Goal: Information Seeking & Learning: Learn about a topic

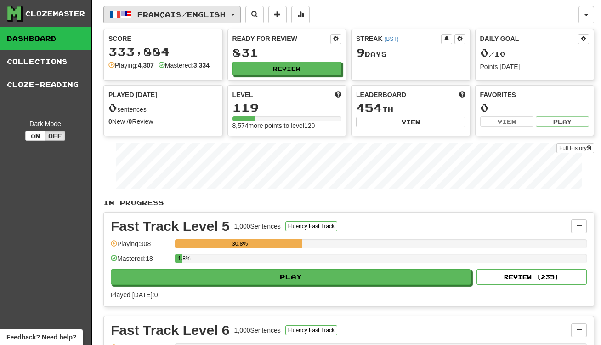
click at [186, 15] on span "Français / English" at bounding box center [181, 15] width 88 height 8
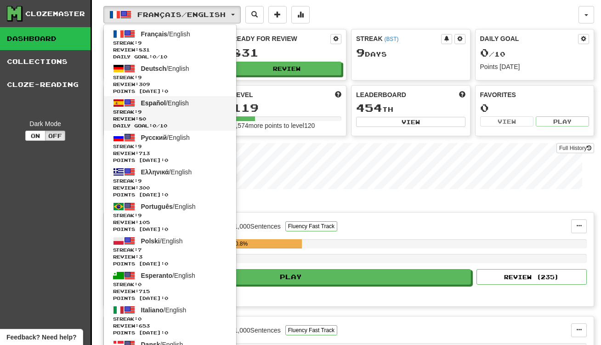
click at [191, 121] on span "Review: 80" at bounding box center [170, 118] width 114 height 7
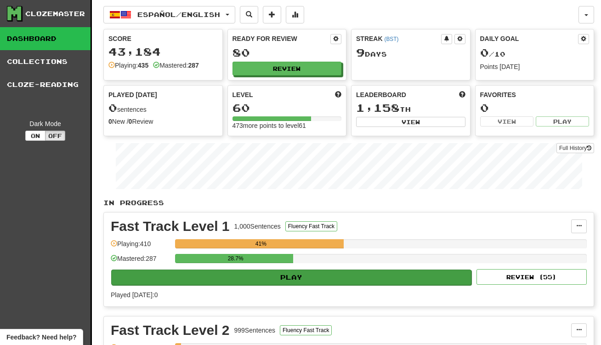
click at [312, 272] on button "Play" at bounding box center [291, 277] width 360 height 16
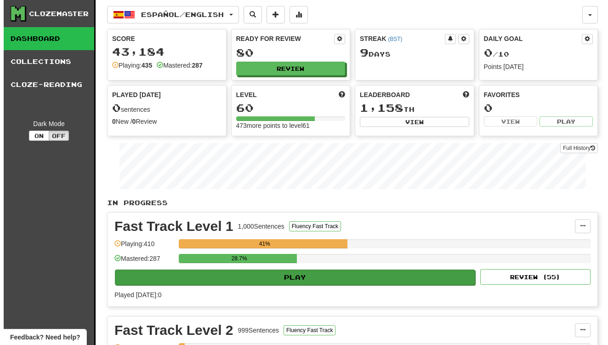
select select "**"
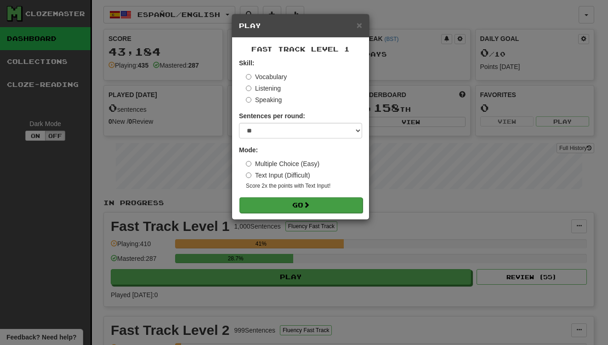
click at [353, 204] on button "Go" at bounding box center [300, 205] width 123 height 16
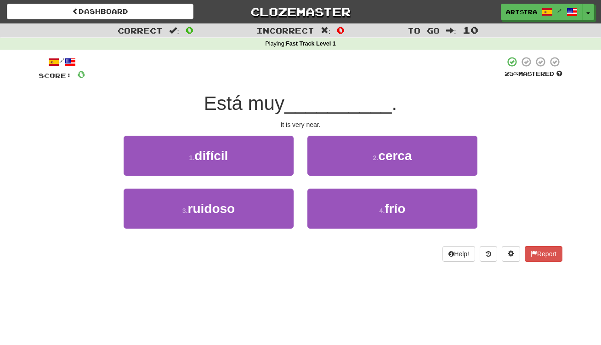
click at [310, 107] on span "__________" at bounding box center [338, 103] width 108 height 22
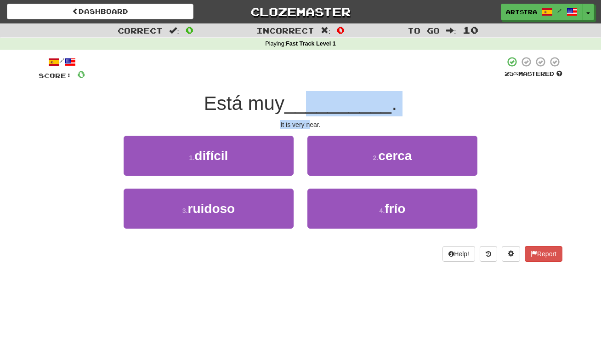
drag, startPoint x: 309, startPoint y: 111, endPoint x: 310, endPoint y: 125, distance: 14.7
click at [310, 125] on div "/ Score: 0 25 % Mastered Está muy __________ . It is very near. 1 . difícil 2 .…" at bounding box center [301, 158] width 524 height 205
click at [310, 125] on div "It is very near." at bounding box center [301, 124] width 524 height 9
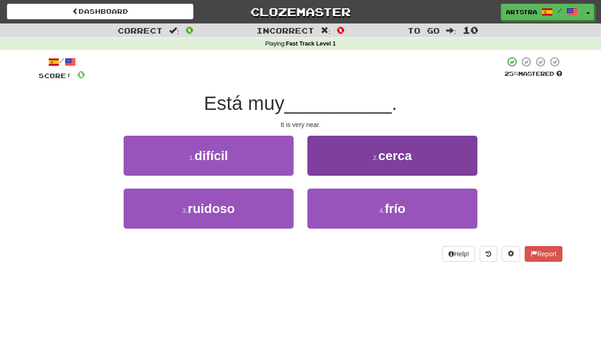
click at [341, 166] on button "2 . cerca" at bounding box center [392, 156] width 170 height 40
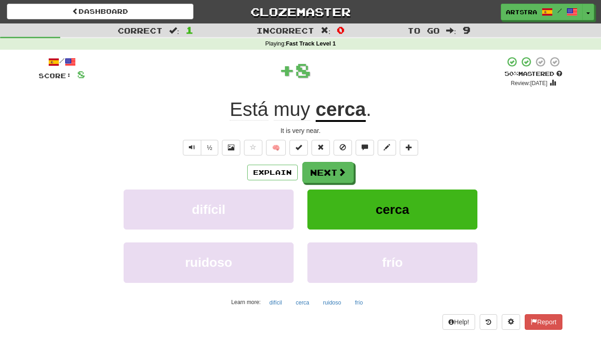
click at [333, 183] on div "Explain Next difícil cerca ruidoso frío Learn more: difícil cerca ruidoso frío" at bounding box center [301, 236] width 524 height 148
click at [333, 172] on button "Next" at bounding box center [328, 172] width 51 height 21
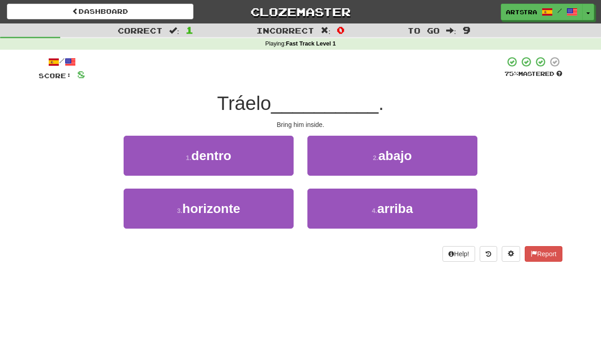
click at [298, 105] on span "__________" at bounding box center [325, 103] width 108 height 22
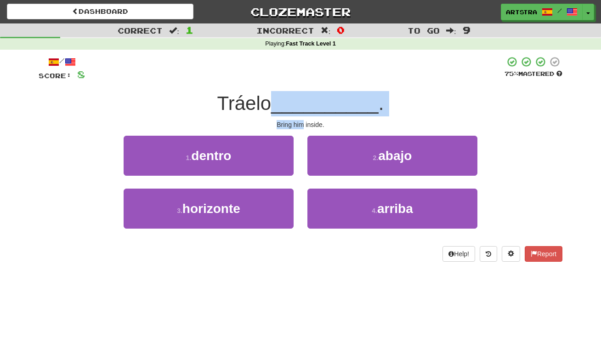
drag, startPoint x: 298, startPoint y: 132, endPoint x: 299, endPoint y: 126, distance: 6.0
click at [299, 126] on div "/ Score: 8 75 % Mastered Tráelo __________ . Bring him inside. 1 . dentro 2 . a…" at bounding box center [301, 158] width 524 height 205
click at [299, 126] on div "Bring him inside." at bounding box center [301, 124] width 524 height 9
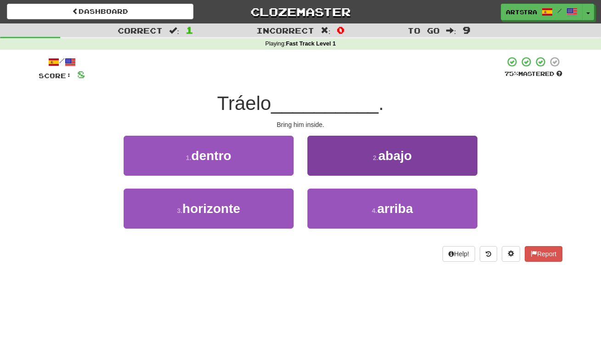
click at [336, 153] on button "2 . abajo" at bounding box center [392, 156] width 170 height 40
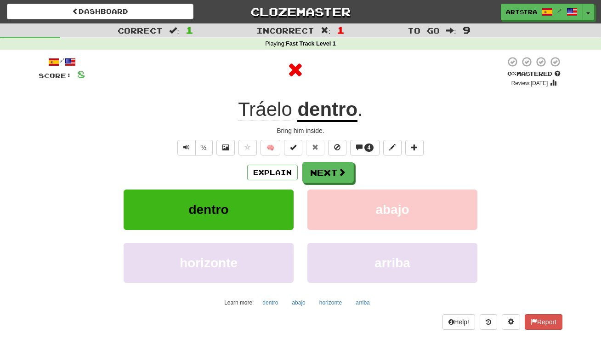
click at [323, 109] on u "dentro" at bounding box center [327, 109] width 60 height 23
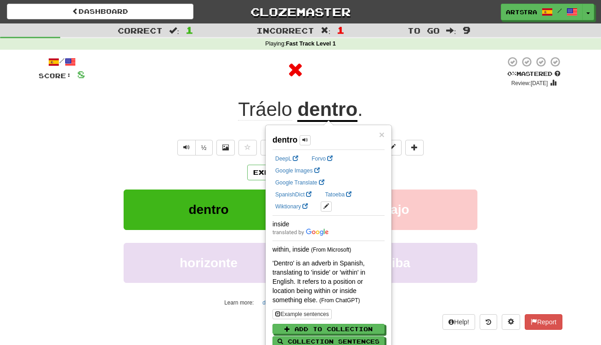
click at [365, 83] on div at bounding box center [295, 70] width 420 height 28
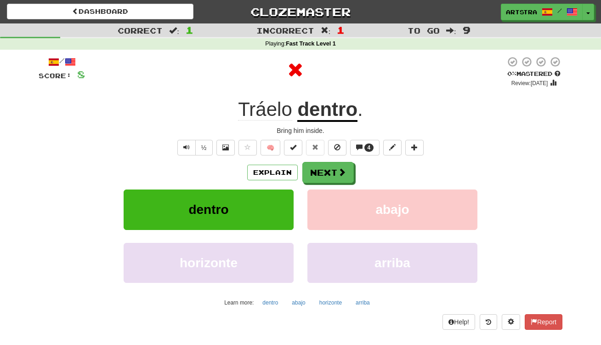
drag, startPoint x: 338, startPoint y: 188, endPoint x: 337, endPoint y: 182, distance: 6.0
click at [338, 187] on div "Explain Next dentro abajo horizonte arriba Learn more: dentro abajo horizonte a…" at bounding box center [301, 236] width 524 height 148
click at [337, 179] on button "Next" at bounding box center [328, 172] width 51 height 21
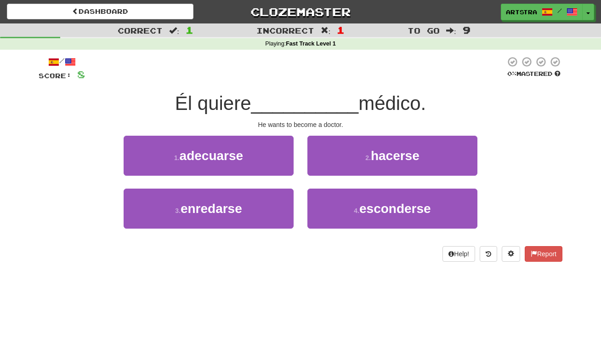
click at [301, 96] on span "__________" at bounding box center [305, 103] width 108 height 22
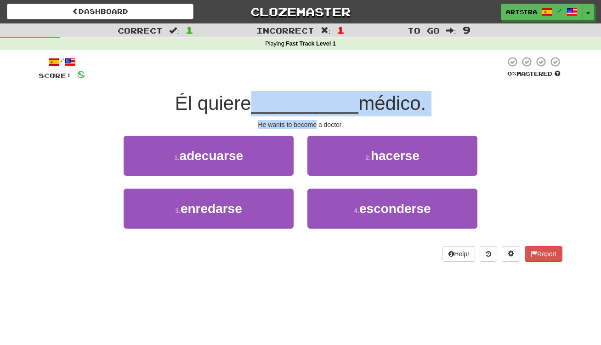
drag, startPoint x: 301, startPoint y: 96, endPoint x: 301, endPoint y: 122, distance: 26.7
click at [301, 122] on div "/ Score: 8 0 % Mastered Él quiere __________ médico. He wants to become a docto…" at bounding box center [301, 158] width 524 height 205
click at [301, 122] on div "He wants to become a doctor." at bounding box center [301, 124] width 524 height 9
drag, startPoint x: 301, startPoint y: 122, endPoint x: 302, endPoint y: 97, distance: 24.9
click at [302, 97] on div "/ Score: 8 0 % Mastered Él quiere __________ médico. He wants to become a docto…" at bounding box center [301, 158] width 524 height 205
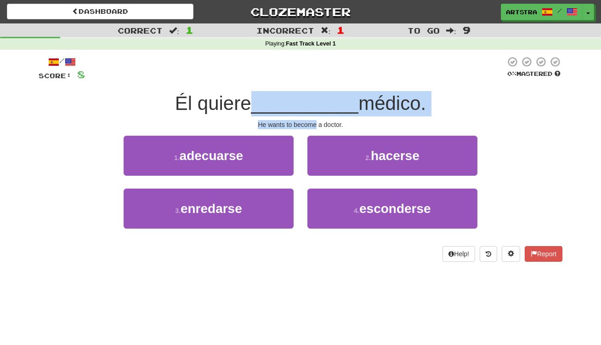
click at [302, 97] on span "__________" at bounding box center [305, 103] width 108 height 22
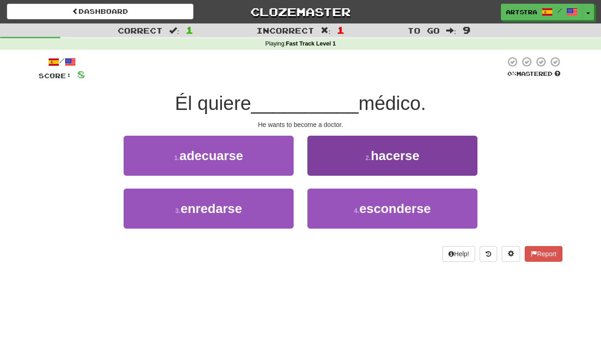
click at [415, 150] on span "hacerse" at bounding box center [395, 155] width 49 height 14
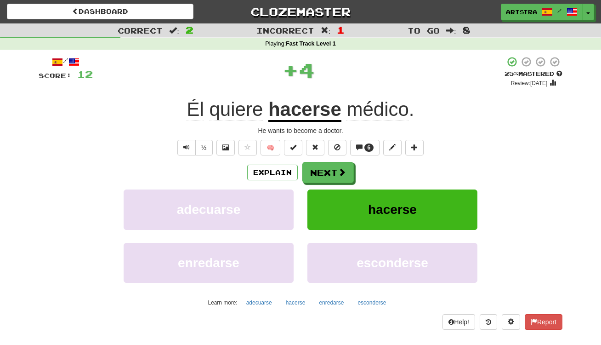
click at [303, 112] on u "hacerse" at bounding box center [304, 109] width 73 height 23
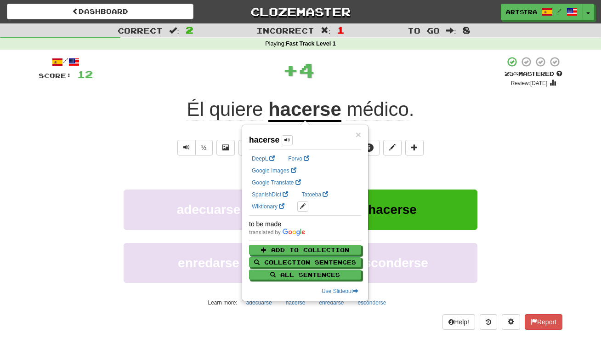
click at [394, 57] on div "+ 4" at bounding box center [299, 70] width 412 height 28
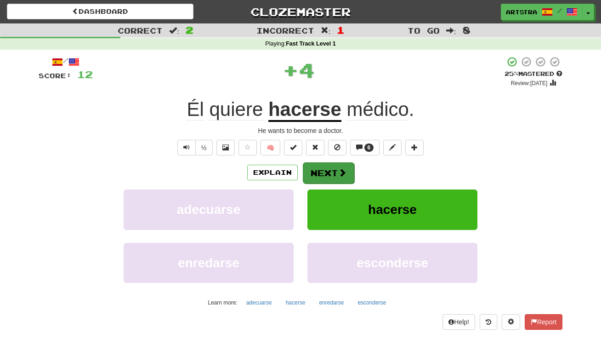
click at [332, 178] on button "Next" at bounding box center [328, 172] width 51 height 21
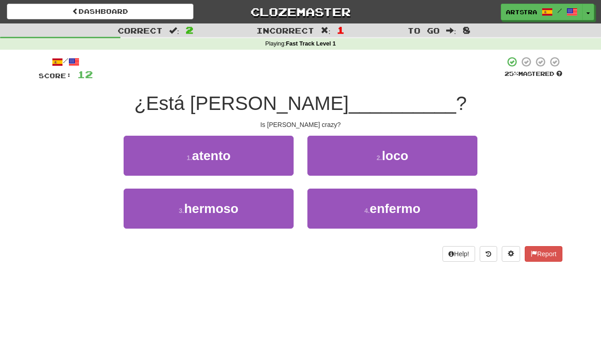
click at [349, 94] on span "__________" at bounding box center [403, 103] width 108 height 22
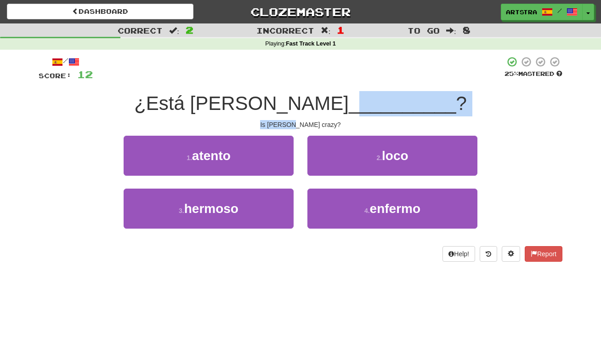
drag, startPoint x: 301, startPoint y: 109, endPoint x: 311, endPoint y: 123, distance: 16.5
click at [311, 123] on div "/ Score: 12 25 % Mastered ¿Está Tom __________ ? Is Tom crazy? 1 . atento 2 . l…" at bounding box center [301, 158] width 524 height 205
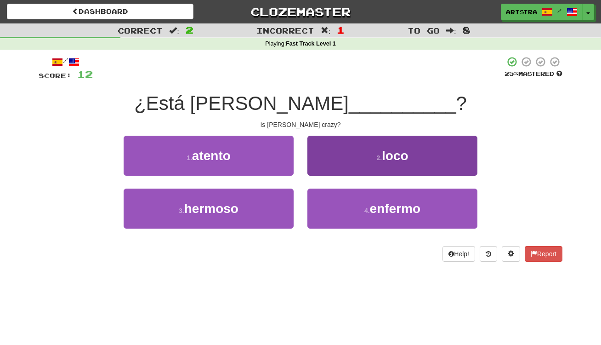
drag, startPoint x: 311, startPoint y: 123, endPoint x: 333, endPoint y: 136, distance: 25.6
click at [311, 123] on div "Is Tom crazy?" at bounding box center [301, 124] width 524 height 9
click at [345, 146] on button "2 . loco" at bounding box center [392, 156] width 170 height 40
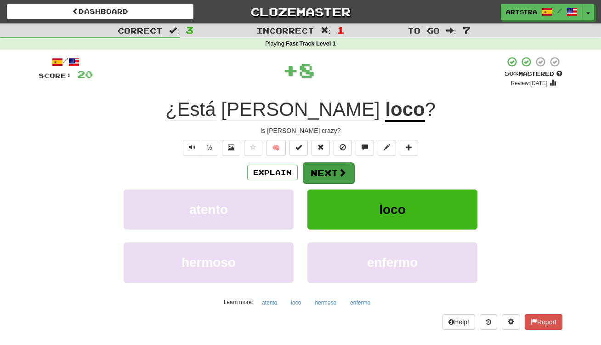
click at [342, 170] on span at bounding box center [342, 172] width 8 height 8
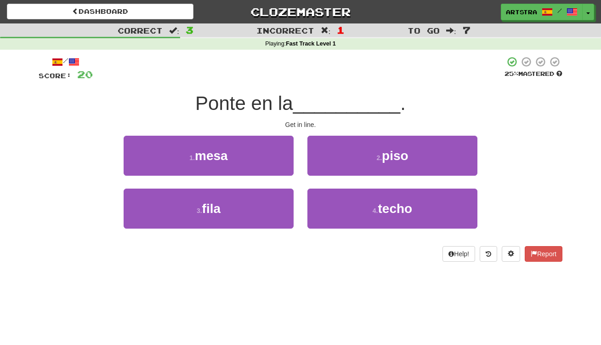
click at [311, 100] on span "__________" at bounding box center [347, 103] width 108 height 22
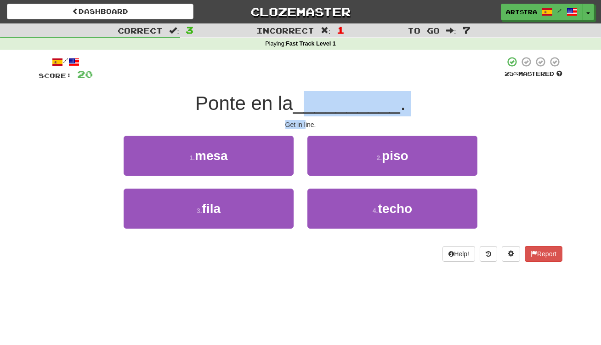
drag, startPoint x: 309, startPoint y: 102, endPoint x: 306, endPoint y: 126, distance: 24.1
click at [306, 126] on div "/ Score: 20 25 % Mastered Ponte en la __________ . Get in line. 1 . mesa 2 . pi…" at bounding box center [301, 158] width 524 height 205
click at [306, 126] on div "Get in line." at bounding box center [301, 124] width 524 height 9
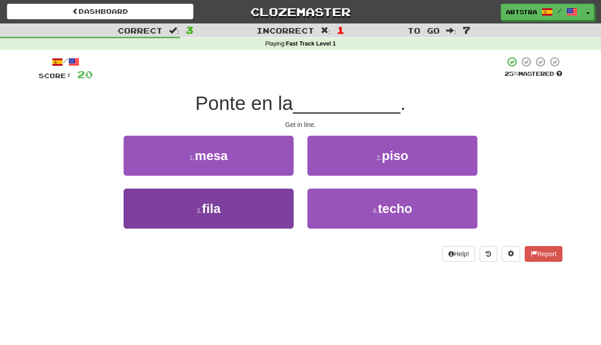
click at [255, 210] on button "3 . fila" at bounding box center [209, 208] width 170 height 40
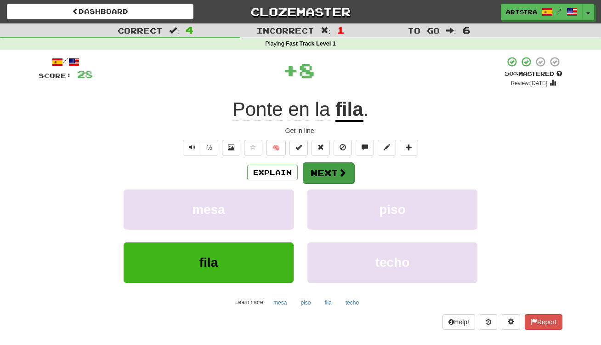
click at [337, 165] on button "Next" at bounding box center [328, 172] width 51 height 21
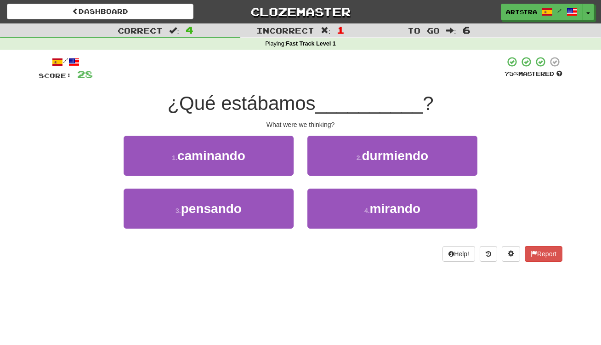
click at [304, 94] on span "¿Qué estábamos" at bounding box center [241, 103] width 148 height 22
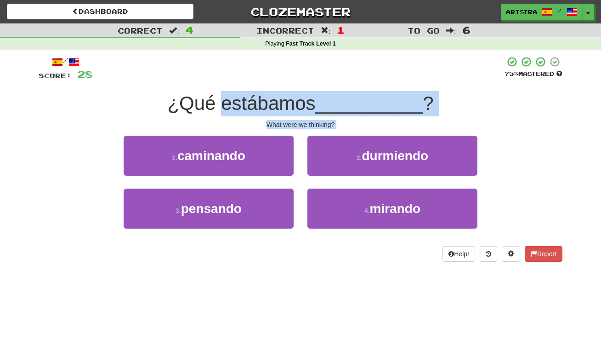
drag, startPoint x: 303, startPoint y: 98, endPoint x: 318, endPoint y: 129, distance: 34.9
click at [318, 129] on div "/ Score: 28 75 % Mastered ¿Qué estábamos __________ ? What were we thinking? 1 …" at bounding box center [301, 158] width 524 height 205
click at [318, 123] on div "What were we thinking?" at bounding box center [301, 124] width 524 height 9
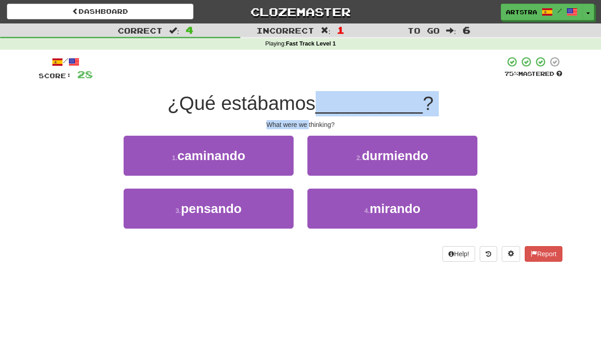
drag, startPoint x: 318, startPoint y: 123, endPoint x: 314, endPoint y: 108, distance: 15.5
click at [314, 108] on div "/ Score: 28 75 % Mastered ¿Qué estábamos __________ ? What were we thinking? 1 …" at bounding box center [301, 158] width 524 height 205
click at [314, 108] on span "¿Qué estábamos" at bounding box center [241, 103] width 148 height 22
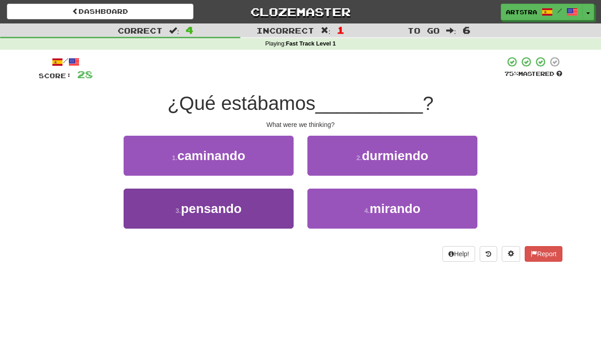
click at [264, 202] on button "3 . pensando" at bounding box center [209, 208] width 170 height 40
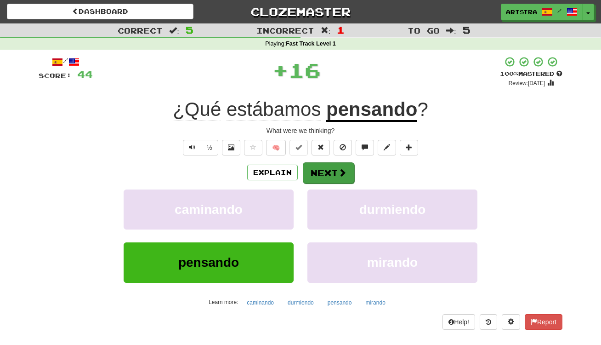
click at [344, 170] on span at bounding box center [342, 172] width 8 height 8
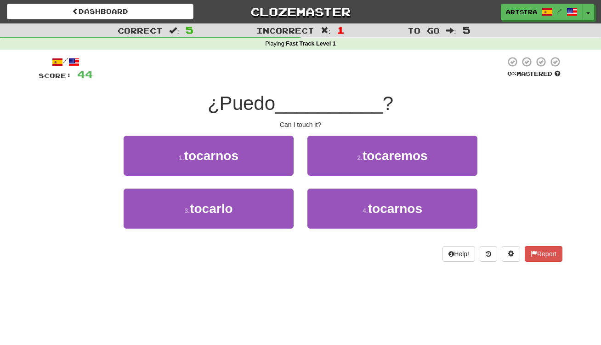
click at [318, 108] on span "__________" at bounding box center [329, 103] width 108 height 22
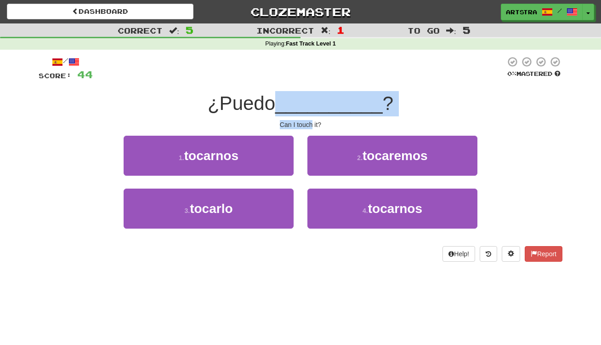
drag, startPoint x: 318, startPoint y: 112, endPoint x: 309, endPoint y: 124, distance: 15.2
click at [309, 124] on div "/ Score: 44 0 % Mastered ¿Puedo __________ ? Can I touch it? 1 . tocarnos 2 . t…" at bounding box center [301, 158] width 524 height 205
click at [309, 124] on div "Can I touch it?" at bounding box center [301, 124] width 524 height 9
drag, startPoint x: 309, startPoint y: 124, endPoint x: 307, endPoint y: 105, distance: 19.4
click at [307, 105] on div "/ Score: 44 0 % Mastered ¿Puedo __________ ? Can I touch it? 1 . tocarnos 2 . t…" at bounding box center [301, 158] width 524 height 205
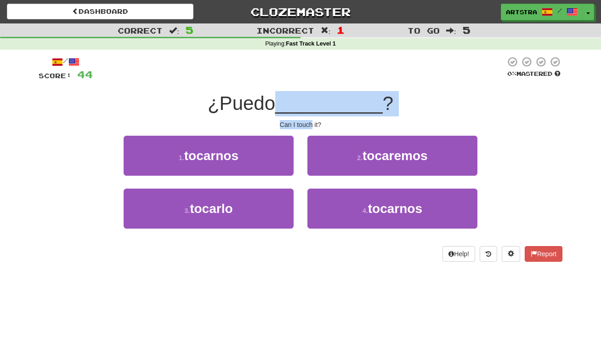
click at [307, 105] on span "__________" at bounding box center [329, 103] width 108 height 22
drag, startPoint x: 307, startPoint y: 105, endPoint x: 309, endPoint y: 123, distance: 18.5
click at [309, 123] on div "/ Score: 44 0 % Mastered ¿Puedo __________ ? Can I touch it? 1 . tocarnos 2 . t…" at bounding box center [301, 158] width 524 height 205
click at [309, 123] on div "Can I touch it?" at bounding box center [301, 124] width 524 height 9
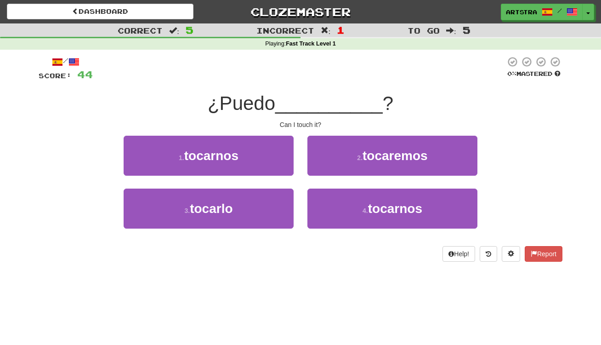
click at [577, 171] on div "Correct : 5 Incorrect : 1 To go : 5 Playing : Fast Track Level 1 / Score: 44 0 …" at bounding box center [300, 148] width 601 height 251
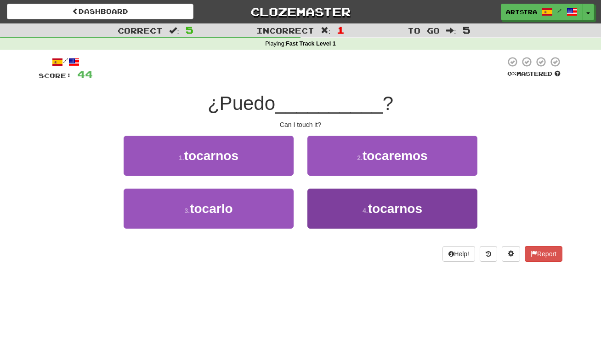
click at [419, 216] on button "4 . tocarnos" at bounding box center [392, 208] width 170 height 40
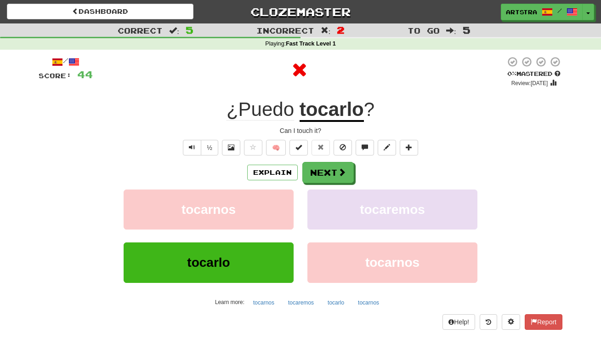
click at [322, 105] on u "tocarlo" at bounding box center [332, 109] width 64 height 23
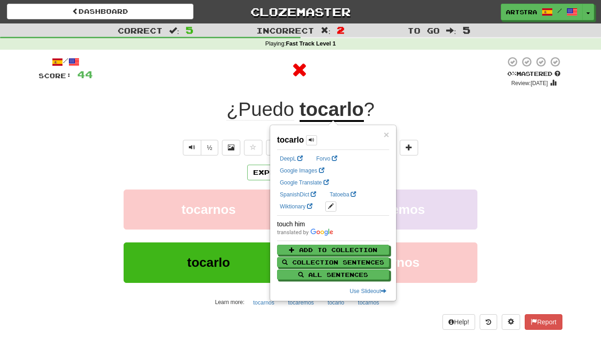
click at [391, 77] on div at bounding box center [299, 70] width 413 height 28
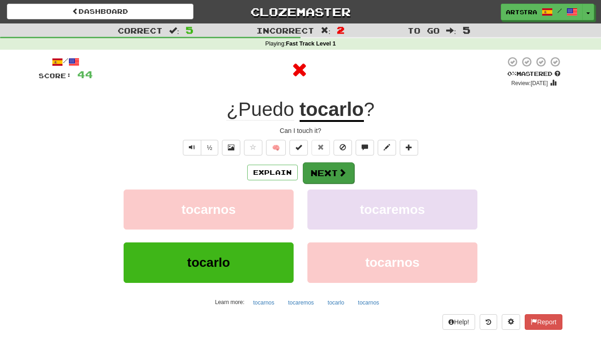
click at [339, 165] on button "Next" at bounding box center [328, 172] width 51 height 21
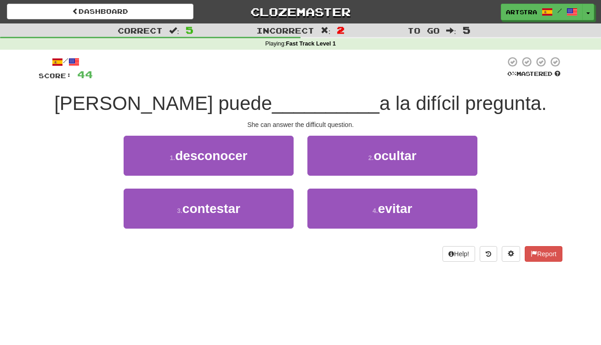
click at [309, 104] on span "__________" at bounding box center [326, 103] width 108 height 22
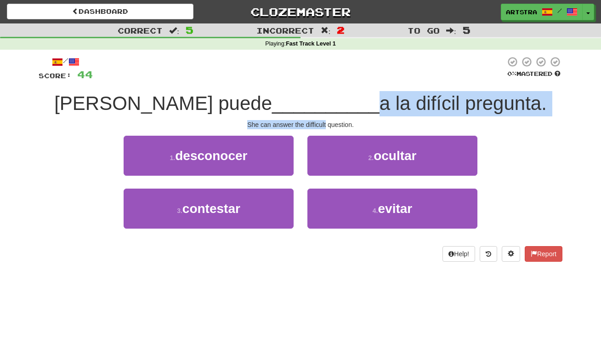
drag, startPoint x: 308, startPoint y: 105, endPoint x: 316, endPoint y: 123, distance: 20.0
click at [316, 123] on div "/ Score: 44 0 % Mastered Ella puede __________ a la difícil pregunta. She can a…" at bounding box center [301, 158] width 524 height 205
click at [316, 123] on div "She can answer the difficult question." at bounding box center [301, 124] width 524 height 9
drag, startPoint x: 316, startPoint y: 123, endPoint x: 319, endPoint y: 101, distance: 22.7
click at [319, 101] on div "/ Score: 44 0 % Mastered Ella puede __________ a la difícil pregunta. She can a…" at bounding box center [301, 158] width 524 height 205
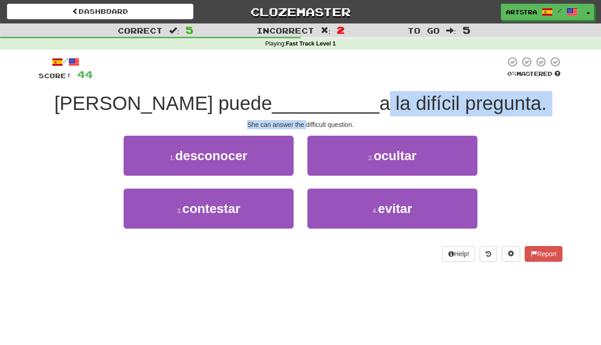
click at [380, 101] on span "a la difícil pregunta." at bounding box center [463, 103] width 167 height 22
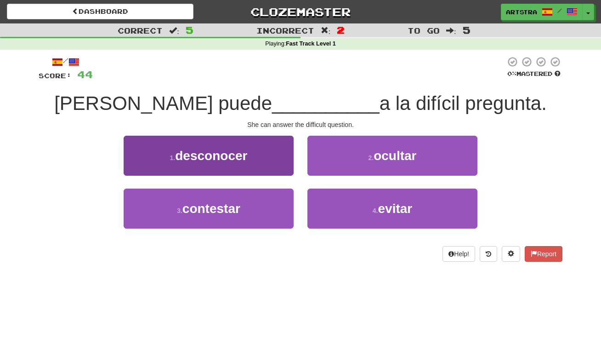
click at [250, 157] on button "1 . desconocer" at bounding box center [209, 156] width 170 height 40
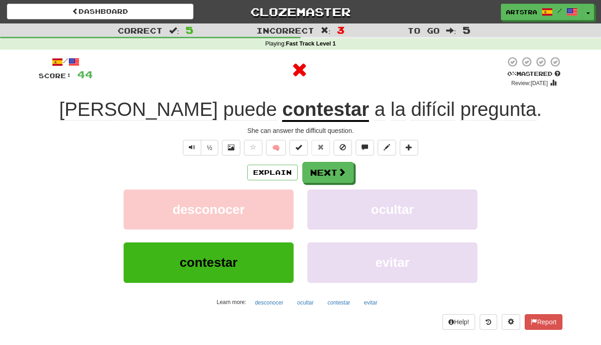
click at [282, 107] on u "contestar" at bounding box center [325, 109] width 87 height 23
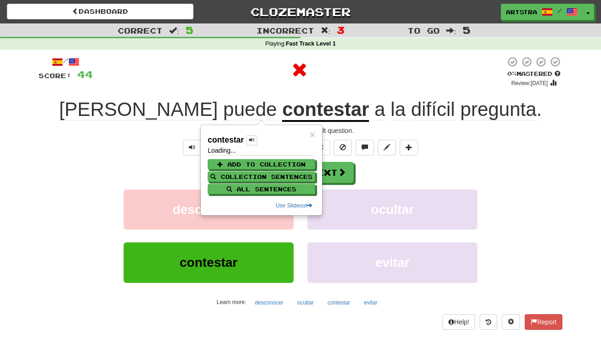
click at [394, 59] on div at bounding box center [299, 70] width 413 height 28
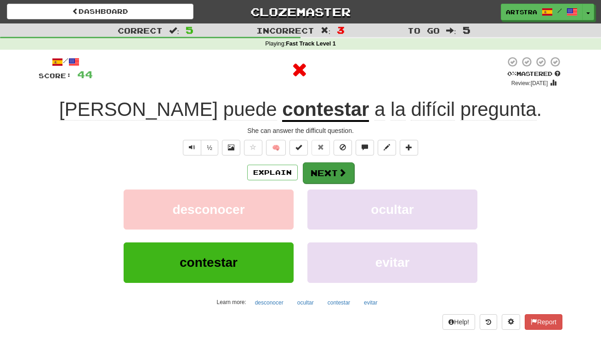
click at [341, 177] on button "Next" at bounding box center [328, 172] width 51 height 21
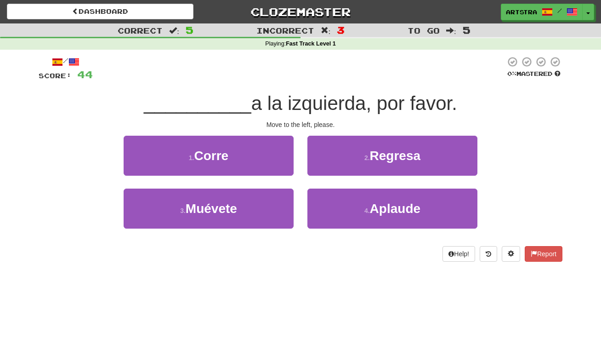
click at [297, 103] on span "a la izquierda, por favor." at bounding box center [354, 103] width 206 height 22
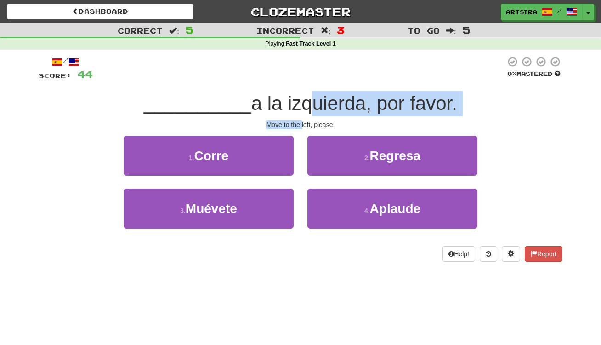
drag, startPoint x: 297, startPoint y: 105, endPoint x: 302, endPoint y: 122, distance: 17.7
click at [302, 122] on div "/ Score: 44 0 % Mastered __________ a la izquierda, por favor. Move to the left…" at bounding box center [301, 158] width 524 height 205
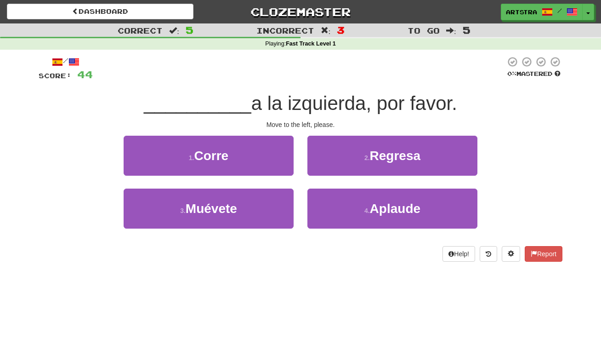
click at [303, 122] on div "Move to the left, please." at bounding box center [301, 124] width 524 height 9
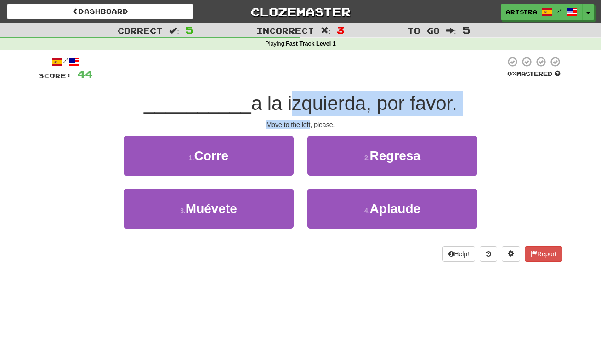
drag, startPoint x: 303, startPoint y: 122, endPoint x: 307, endPoint y: 91, distance: 31.0
click at [307, 91] on div "/ Score: 44 0 % Mastered __________ a la izquierda, por favor. Move to the left…" at bounding box center [301, 158] width 524 height 205
click at [307, 92] on span "a la izquierda, por favor." at bounding box center [354, 103] width 206 height 22
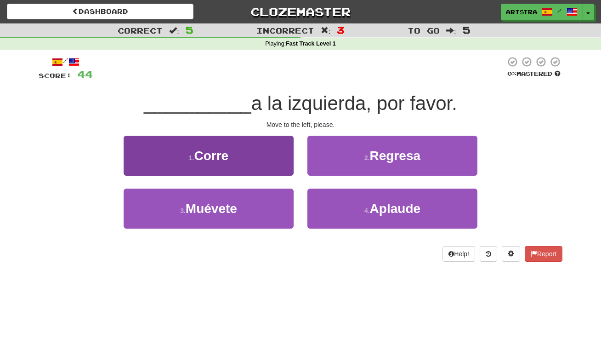
click at [246, 150] on button "1 . Corre" at bounding box center [209, 156] width 170 height 40
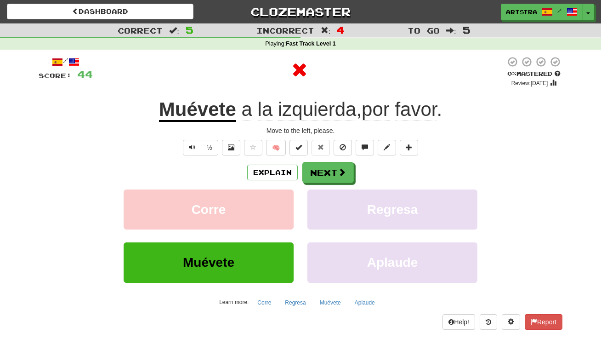
click at [326, 102] on span "izquierda" at bounding box center [317, 109] width 78 height 22
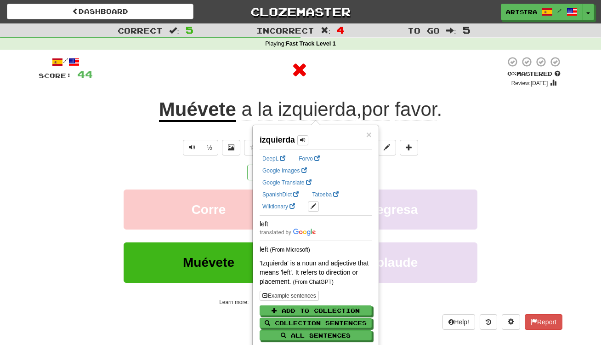
click at [440, 87] on div "/ Score: 44 0 % Mastered Review: 2025-09-19 Muévete a la izquierda , por favor …" at bounding box center [301, 192] width 524 height 273
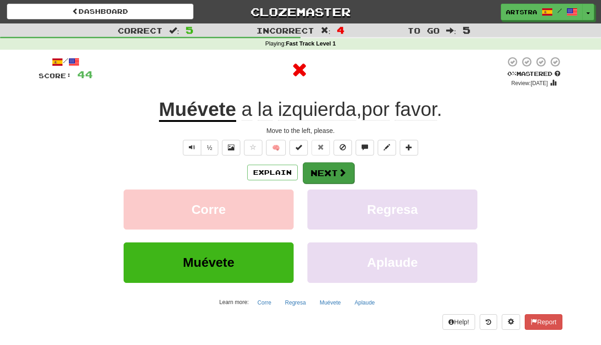
click at [343, 174] on span at bounding box center [342, 172] width 8 height 8
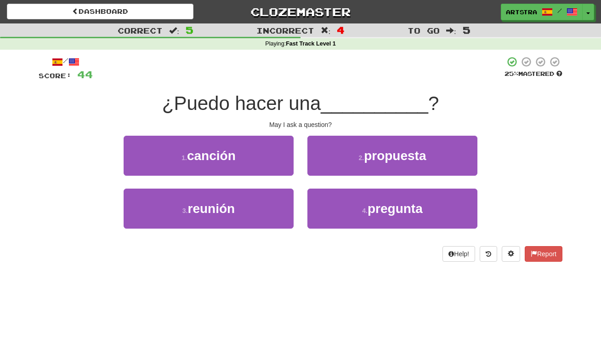
click at [317, 110] on span "¿Puedo hacer una" at bounding box center [241, 103] width 159 height 22
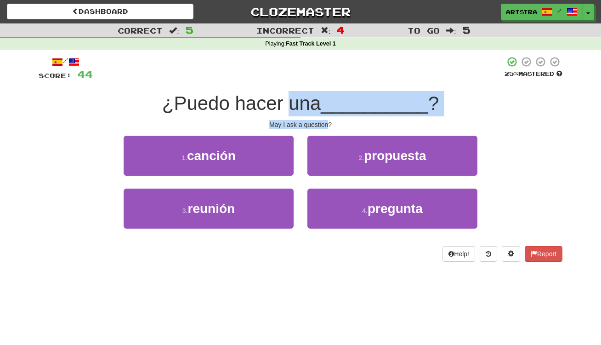
drag, startPoint x: 317, startPoint y: 110, endPoint x: 321, endPoint y: 124, distance: 14.3
click at [321, 124] on div "/ Score: 44 25 % Mastered ¿Puedo hacer una __________ ? May I ask a question? 1…" at bounding box center [301, 158] width 524 height 205
click at [321, 124] on div "May I ask a question?" at bounding box center [301, 124] width 524 height 9
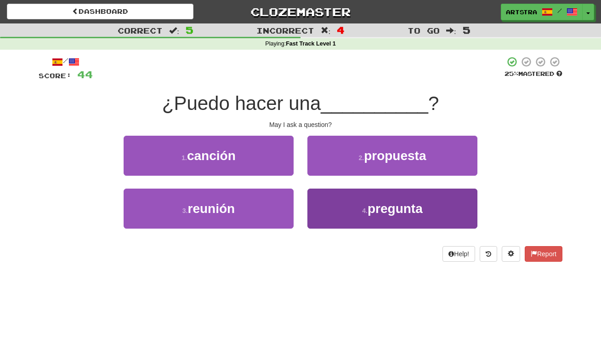
click at [414, 221] on button "4 . pregunta" at bounding box center [392, 208] width 170 height 40
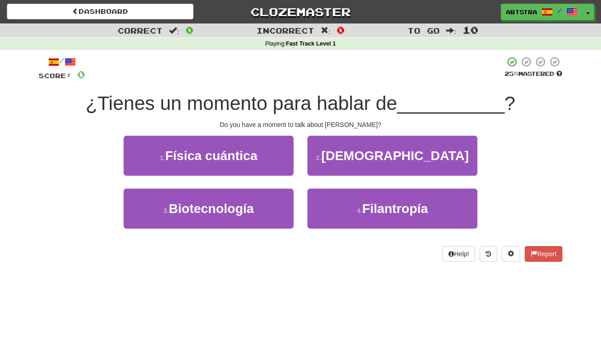
click at [329, 90] on div "/ Score: 0 25 % Mastered ¿Tienes un momento para hablar de __________ ? Do you …" at bounding box center [301, 158] width 524 height 205
click at [325, 99] on span "¿Tienes un momento para hablar de" at bounding box center [242, 103] width 312 height 22
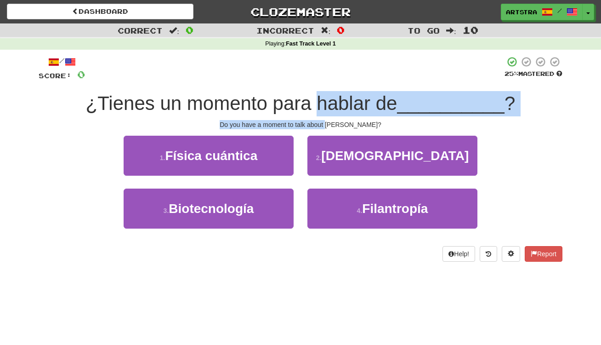
drag, startPoint x: 325, startPoint y: 99, endPoint x: 342, endPoint y: 122, distance: 29.2
click at [342, 122] on div "/ Score: 0 25 % Mastered ¿Tienes un momento para hablar de __________ ? Do you …" at bounding box center [301, 158] width 524 height 205
click at [342, 122] on div "Do you have a moment to talk about Jesus?" at bounding box center [301, 124] width 524 height 9
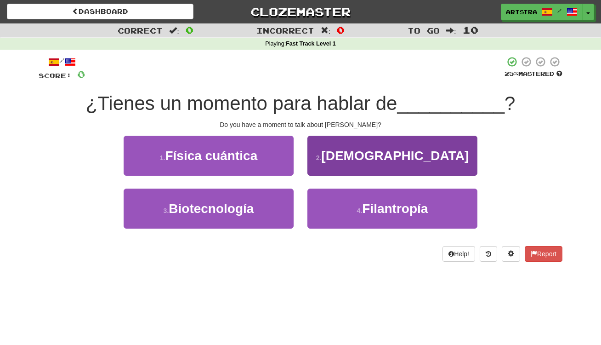
click at [367, 144] on button "2 . Jesucristo" at bounding box center [392, 156] width 170 height 40
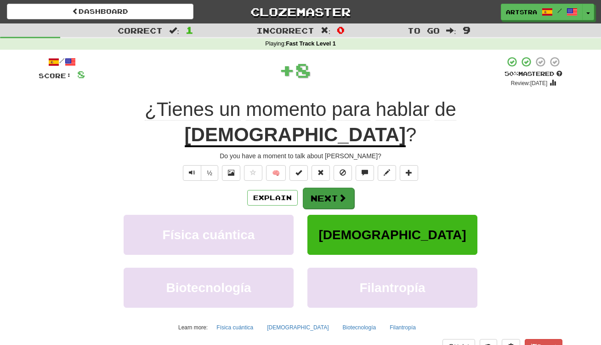
click at [351, 187] on button "Next" at bounding box center [328, 197] width 51 height 21
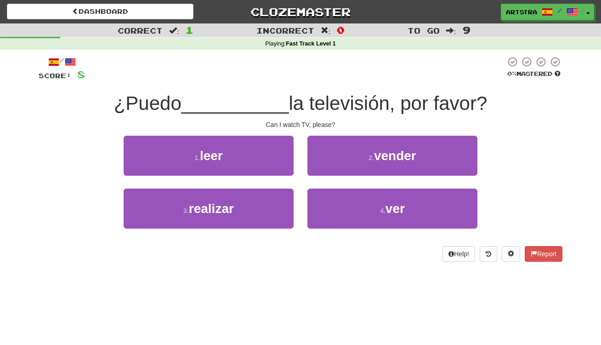
click at [304, 102] on span "la televisión, por favor?" at bounding box center [388, 103] width 199 height 22
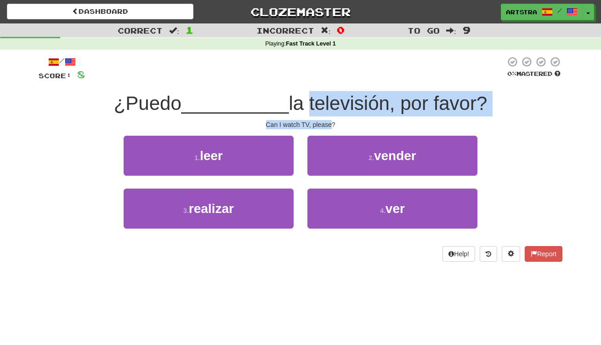
drag, startPoint x: 304, startPoint y: 102, endPoint x: 314, endPoint y: 120, distance: 21.0
click at [314, 120] on div "/ Score: 8 0 % Mastered ¿Puedo __________ la televisión, por favor? Can I watch…" at bounding box center [301, 158] width 524 height 205
click at [314, 120] on div "Can I watch TV, please?" at bounding box center [301, 124] width 524 height 9
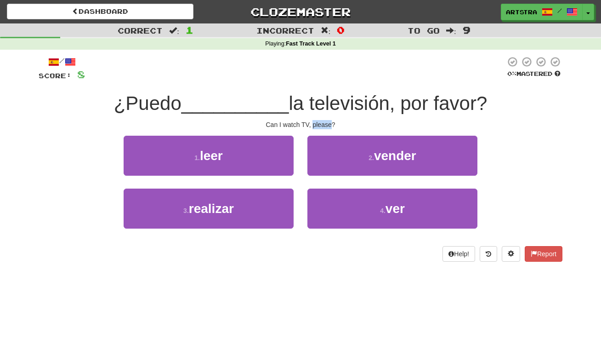
click at [278, 154] on button "1 . leer" at bounding box center [209, 156] width 170 height 40
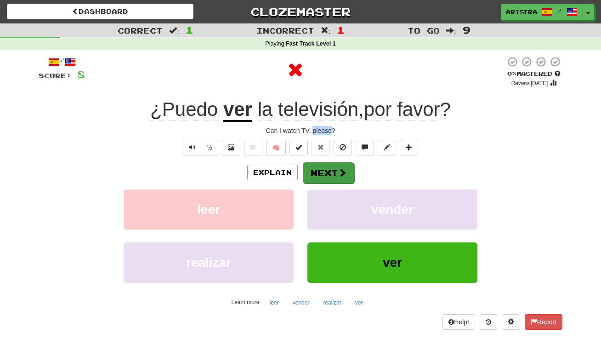
click at [328, 172] on button "Next" at bounding box center [328, 172] width 51 height 21
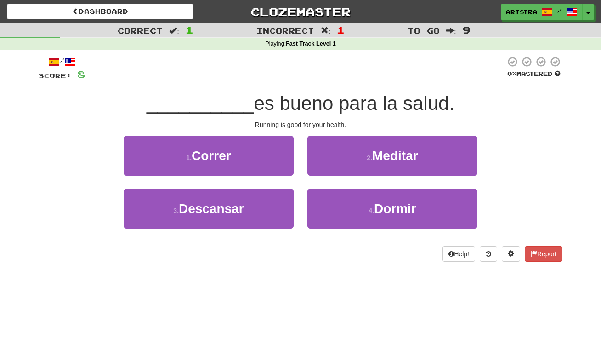
click at [305, 92] on span "es bueno para la salud." at bounding box center [354, 103] width 201 height 22
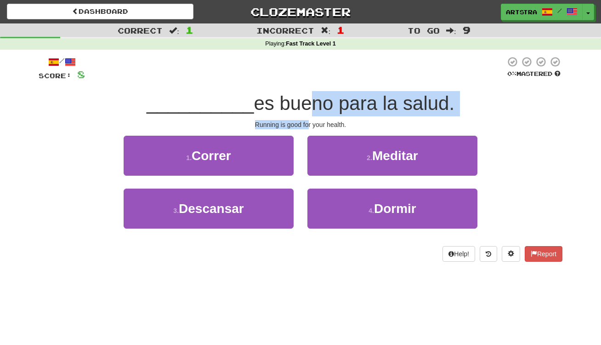
drag, startPoint x: 304, startPoint y: 114, endPoint x: 310, endPoint y: 122, distance: 9.2
click at [310, 122] on div "/ Score: 8 0 % Mastered __________ es bueno para la salud. Running is good for …" at bounding box center [301, 158] width 524 height 205
click at [310, 122] on div "Running is good for your health." at bounding box center [301, 124] width 524 height 9
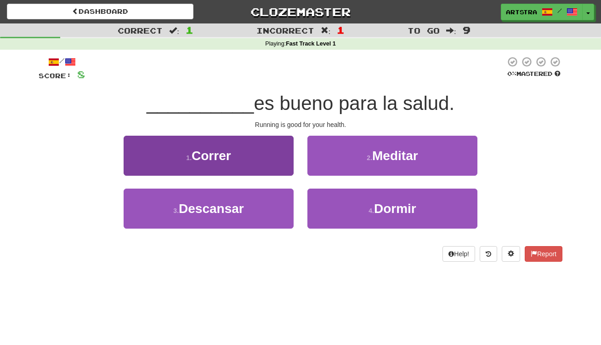
click at [257, 160] on button "1 . Correr" at bounding box center [209, 156] width 170 height 40
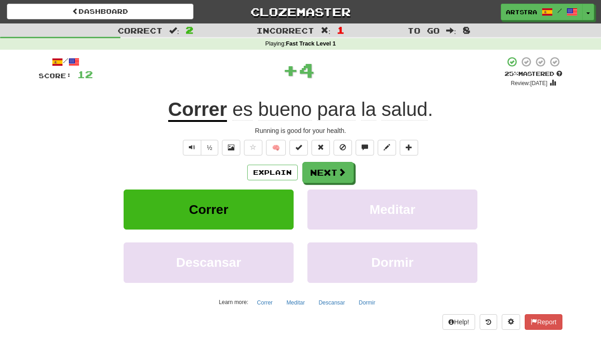
click at [412, 111] on span "salud" at bounding box center [404, 109] width 46 height 22
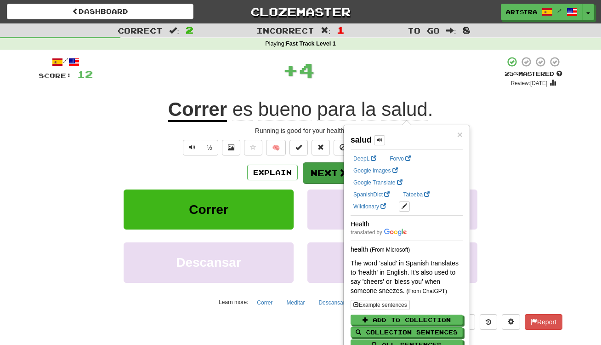
click at [332, 165] on button "Next" at bounding box center [328, 172] width 51 height 21
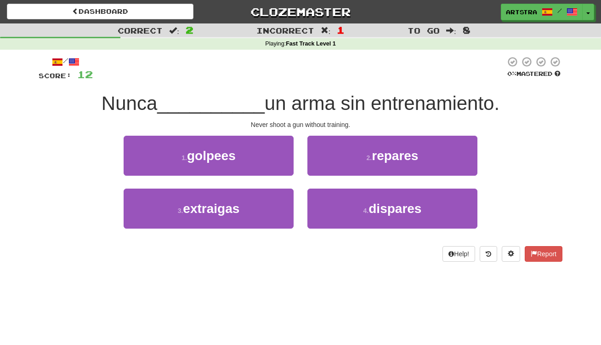
click at [306, 106] on span "un arma sin entrenamiento." at bounding box center [382, 103] width 235 height 22
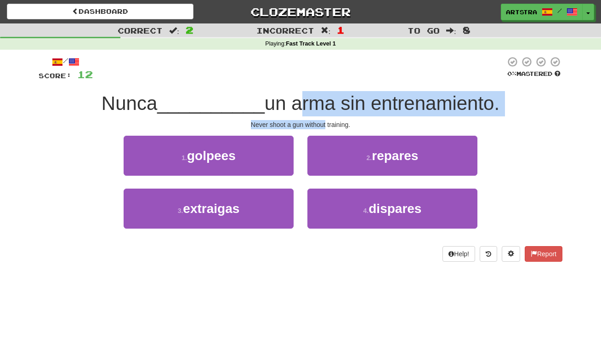
drag, startPoint x: 306, startPoint y: 106, endPoint x: 309, endPoint y: 121, distance: 15.5
click at [309, 121] on div "/ Score: 12 0 % Mastered Nunca __________ un arma sin entrenamiento. Never shoo…" at bounding box center [301, 158] width 524 height 205
click at [309, 121] on div "Never shoot a gun without training." at bounding box center [301, 124] width 524 height 9
drag, startPoint x: 309, startPoint y: 121, endPoint x: 306, endPoint y: 102, distance: 19.1
click at [306, 102] on div "/ Score: 12 0 % Mastered Nunca __________ un arma sin entrenamiento. Never shoo…" at bounding box center [301, 158] width 524 height 205
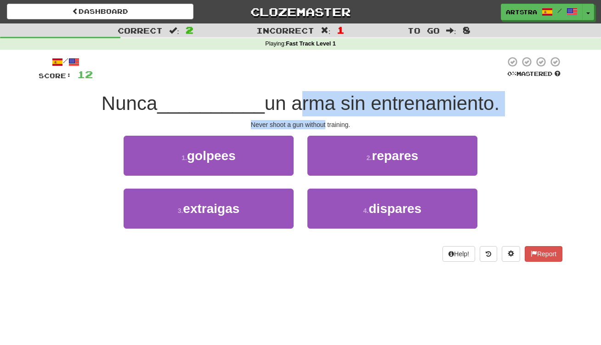
click at [306, 102] on span "un arma sin entrenamiento." at bounding box center [382, 103] width 235 height 22
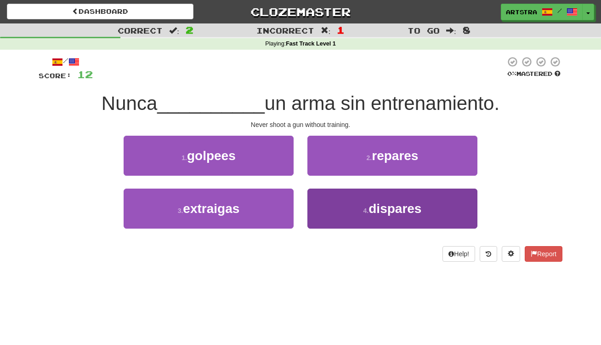
click at [474, 199] on button "4 . dispares" at bounding box center [392, 208] width 170 height 40
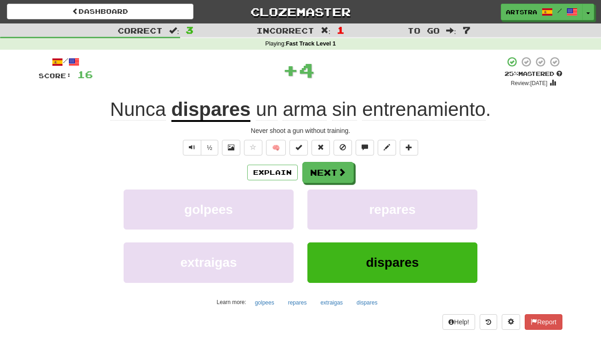
click at [229, 109] on u "dispares" at bounding box center [210, 109] width 79 height 23
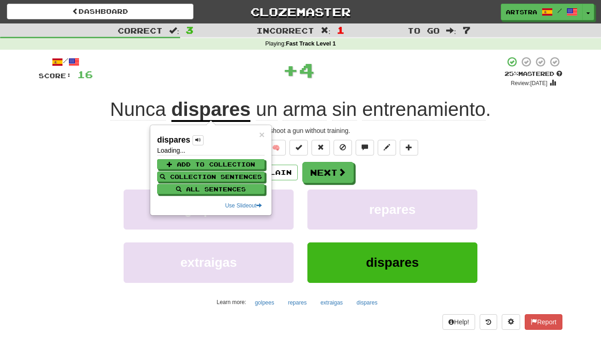
click at [416, 82] on div "+ 4" at bounding box center [299, 70] width 412 height 28
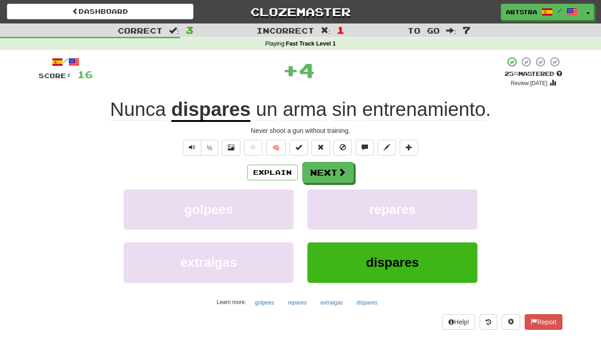
click at [416, 110] on span "entrenamiento" at bounding box center [424, 109] width 124 height 22
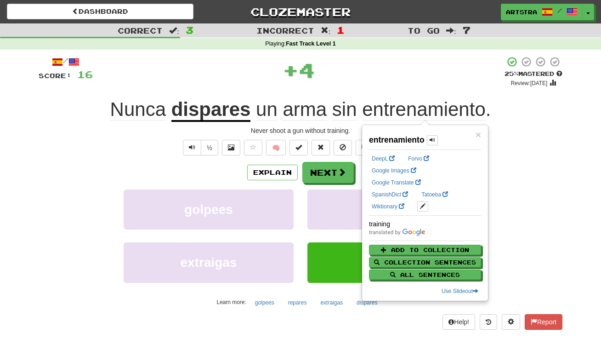
click at [290, 114] on span "arma" at bounding box center [305, 109] width 44 height 22
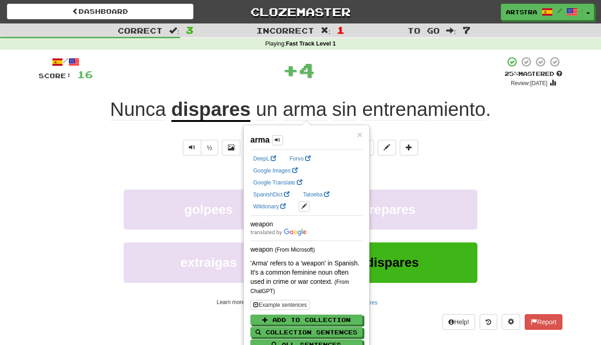
click at [375, 50] on div "/ Score: 16 + 4 25 % Mastered Review: 2025-09-20 Nunca dispares un arma sin ent…" at bounding box center [301, 196] width 524 height 292
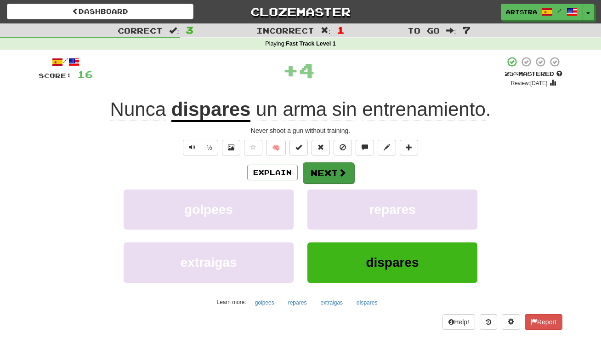
click at [331, 180] on button "Next" at bounding box center [328, 172] width 51 height 21
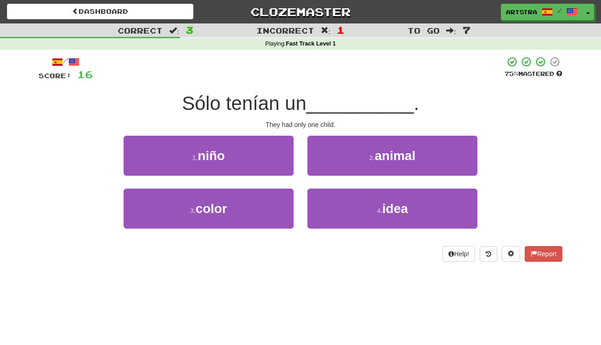
click at [320, 107] on span "__________" at bounding box center [361, 103] width 108 height 22
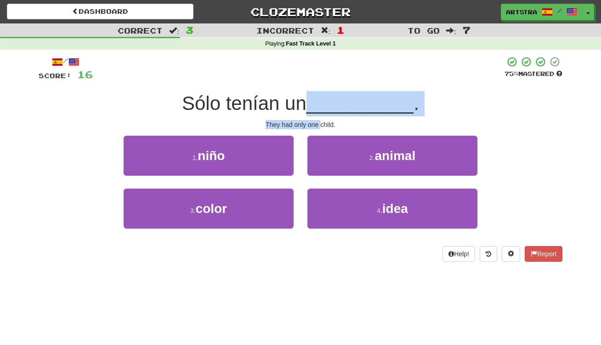
drag, startPoint x: 320, startPoint y: 107, endPoint x: 318, endPoint y: 121, distance: 14.4
click at [318, 121] on div "/ Score: 16 75 % Mastered Sólo tenían un __________ . They had only one child. …" at bounding box center [301, 158] width 524 height 205
click at [318, 121] on div "They had only one child." at bounding box center [301, 124] width 524 height 9
drag, startPoint x: 318, startPoint y: 121, endPoint x: 314, endPoint y: 102, distance: 19.7
click at [314, 102] on div "/ Score: 16 75 % Mastered Sólo tenían un __________ . They had only one child. …" at bounding box center [301, 158] width 524 height 205
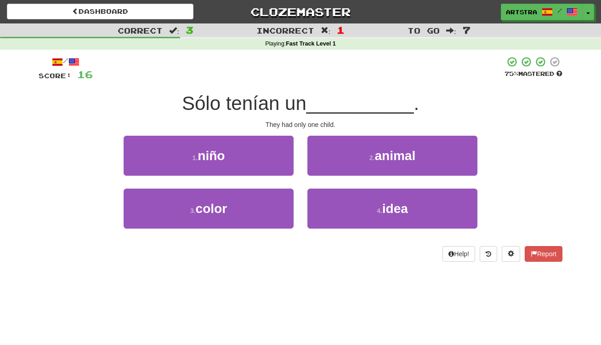
click at [314, 102] on span "__________" at bounding box center [361, 103] width 108 height 22
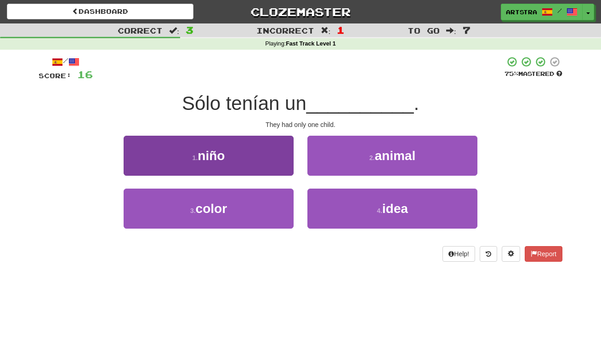
click at [252, 172] on button "1 . niño" at bounding box center [209, 156] width 170 height 40
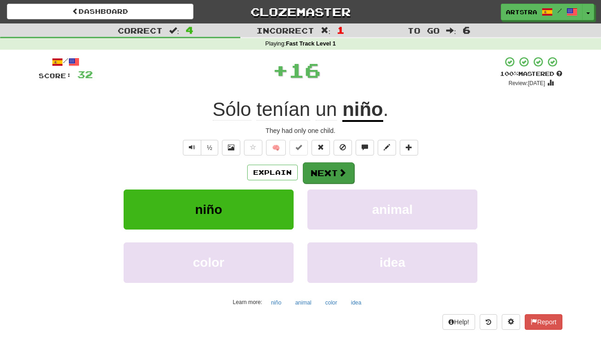
click at [341, 177] on button "Next" at bounding box center [328, 172] width 51 height 21
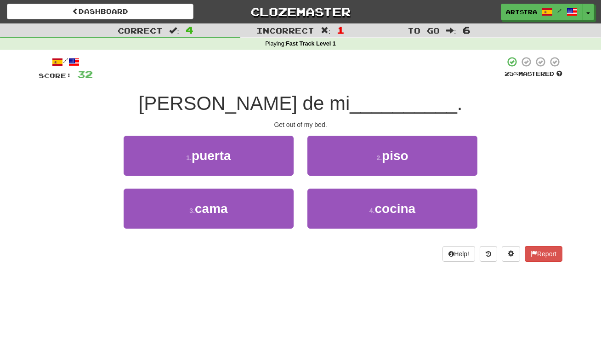
click at [350, 113] on span "__________" at bounding box center [404, 103] width 108 height 22
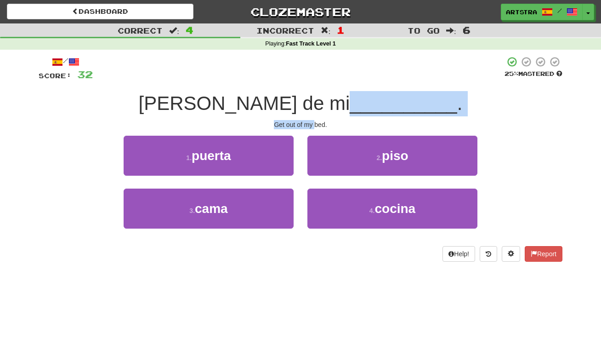
drag, startPoint x: 308, startPoint y: 113, endPoint x: 312, endPoint y: 123, distance: 10.6
click at [312, 123] on div "/ Score: 32 25 % Mastered Sal de mi __________ . Get out of my bed. 1 . puerta …" at bounding box center [301, 158] width 524 height 205
click at [312, 123] on div "Get out of my bed." at bounding box center [301, 124] width 524 height 9
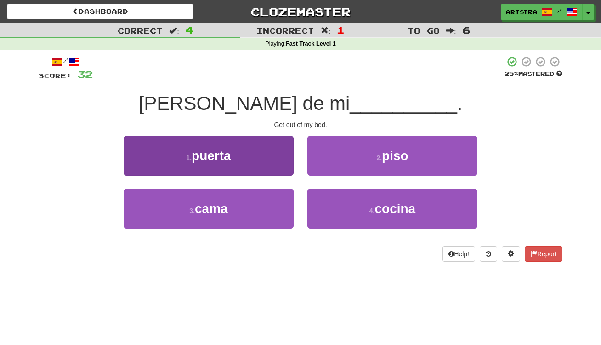
click at [279, 172] on button "1 . puerta" at bounding box center [209, 156] width 170 height 40
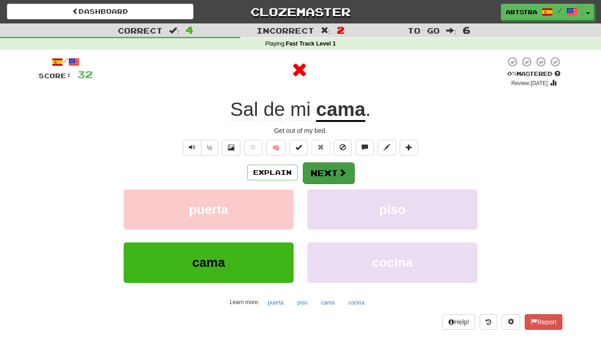
click at [341, 171] on span at bounding box center [342, 172] width 8 height 8
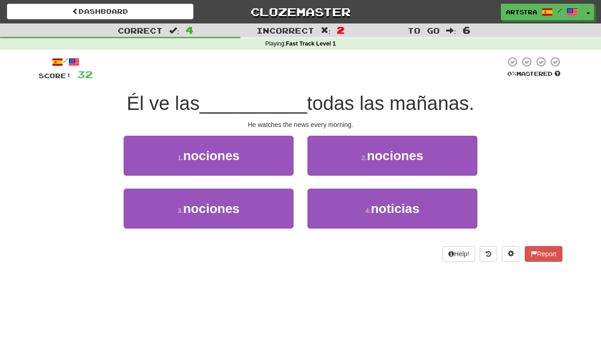
click at [315, 96] on span "todas las mañanas." at bounding box center [390, 103] width 167 height 22
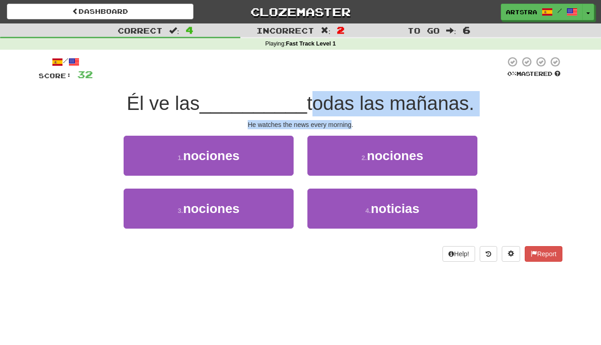
drag, startPoint x: 315, startPoint y: 96, endPoint x: 330, endPoint y: 120, distance: 29.3
click at [330, 120] on div "/ Score: 32 0 % Mastered Él ve las __________ todas las mañanas. He watches the…" at bounding box center [301, 158] width 524 height 205
click at [330, 120] on div "He watches the news every morning." at bounding box center [301, 124] width 524 height 9
drag, startPoint x: 330, startPoint y: 120, endPoint x: 338, endPoint y: 98, distance: 23.3
click at [338, 98] on div "/ Score: 32 0 % Mastered Él ve las __________ todas las mañanas. He watches the…" at bounding box center [301, 158] width 524 height 205
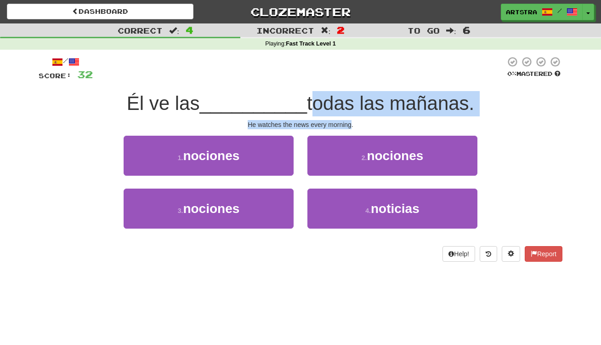
click at [338, 98] on span "todas las mañanas." at bounding box center [390, 103] width 167 height 22
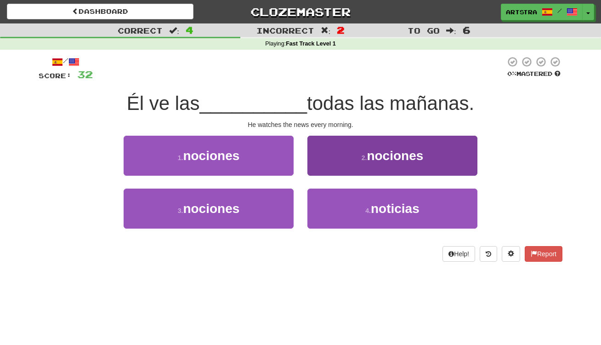
click at [426, 209] on button "4 . noticias" at bounding box center [392, 208] width 170 height 40
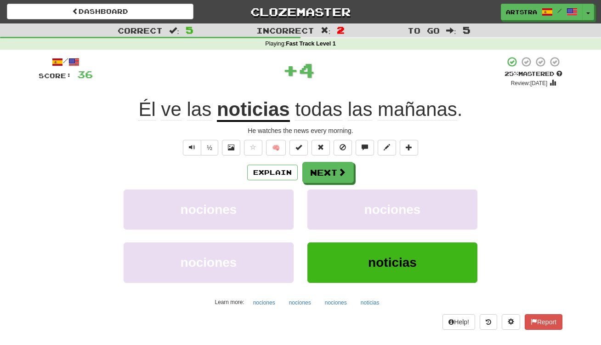
click at [255, 109] on u "noticias" at bounding box center [253, 109] width 73 height 23
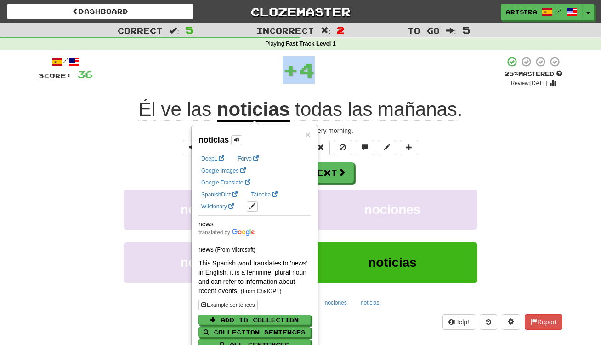
click at [434, 55] on div "/ Score: 36 + 4 25 % Mastered Review: 2025-09-20 Él ve las noticias todas las m…" at bounding box center [301, 196] width 524 height 292
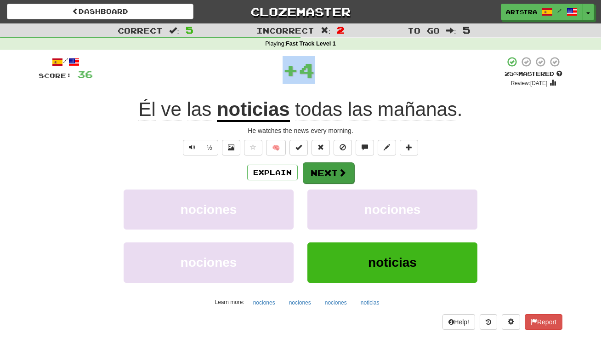
click at [341, 172] on span at bounding box center [342, 172] width 8 height 8
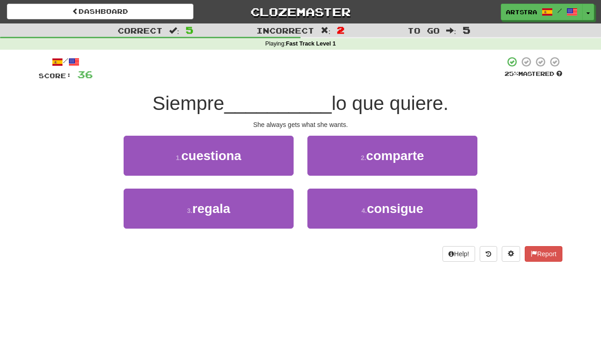
click at [304, 104] on span "__________" at bounding box center [278, 103] width 108 height 22
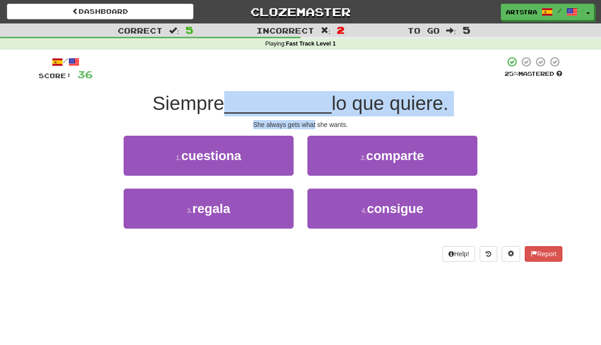
drag, startPoint x: 304, startPoint y: 104, endPoint x: 312, endPoint y: 123, distance: 19.8
click at [312, 123] on div "/ Score: 36 25 % Mastered Siempre __________ lo que quiere. She always gets wha…" at bounding box center [301, 158] width 524 height 205
click at [312, 123] on div "She always gets what she wants." at bounding box center [301, 124] width 524 height 9
drag, startPoint x: 312, startPoint y: 123, endPoint x: 312, endPoint y: 104, distance: 18.4
click at [312, 104] on div "/ Score: 36 25 % Mastered Siempre __________ lo que quiere. She always gets wha…" at bounding box center [301, 158] width 524 height 205
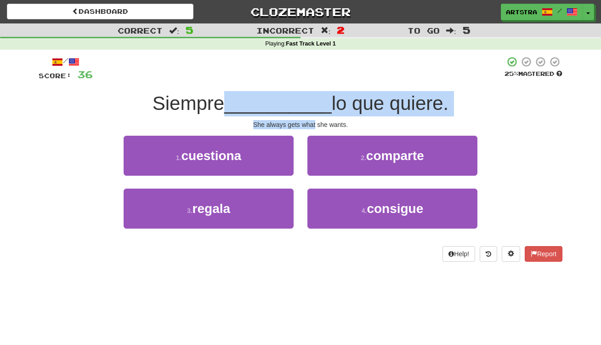
click at [312, 104] on span "__________" at bounding box center [278, 103] width 108 height 22
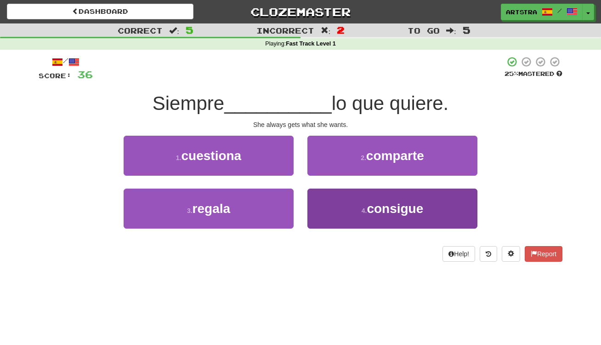
click at [383, 210] on span "consigue" at bounding box center [395, 208] width 57 height 14
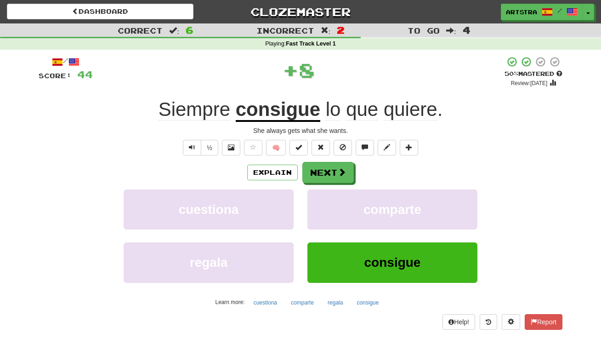
click at [419, 105] on span "quiere" at bounding box center [411, 109] width 54 height 22
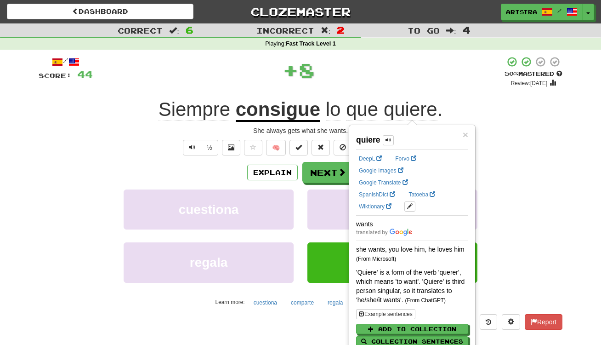
click at [420, 82] on div "+ 8" at bounding box center [299, 71] width 412 height 31
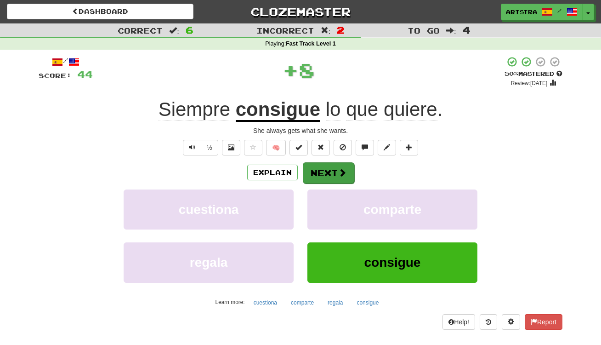
click at [346, 172] on span at bounding box center [342, 172] width 8 height 8
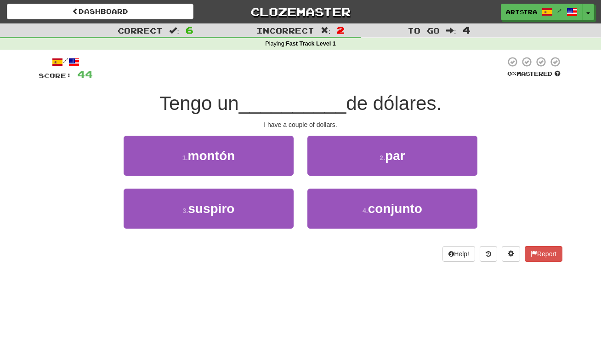
click at [292, 95] on span "__________" at bounding box center [293, 103] width 108 height 22
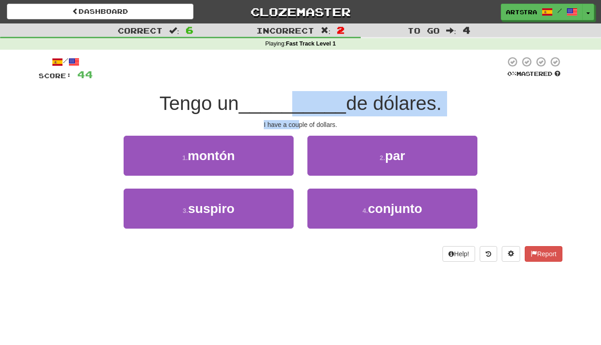
drag, startPoint x: 294, startPoint y: 112, endPoint x: 300, endPoint y: 126, distance: 15.4
click at [300, 126] on div "/ Score: 44 0 % Mastered Tengo un __________ de dólares. I have a couple of dol…" at bounding box center [301, 158] width 524 height 205
click at [300, 126] on div "I have a couple of dollars." at bounding box center [301, 124] width 524 height 9
drag, startPoint x: 300, startPoint y: 126, endPoint x: 306, endPoint y: 104, distance: 22.4
click at [306, 104] on div "/ Score: 44 0 % Mastered Tengo un __________ de dólares. I have a couple of dol…" at bounding box center [301, 158] width 524 height 205
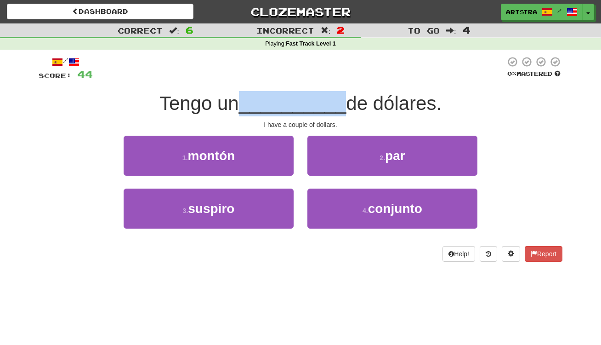
click at [306, 104] on span "__________" at bounding box center [293, 103] width 108 height 22
click at [361, 159] on button "2 . par" at bounding box center [392, 156] width 170 height 40
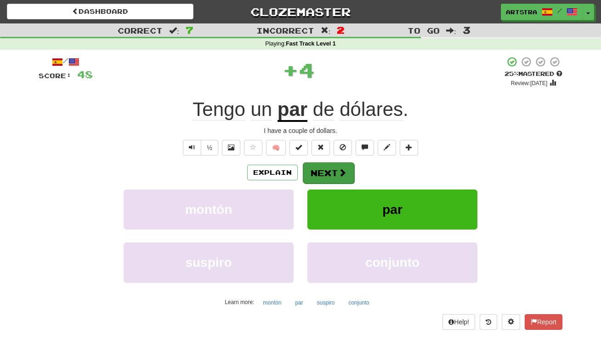
click at [334, 175] on button "Next" at bounding box center [328, 172] width 51 height 21
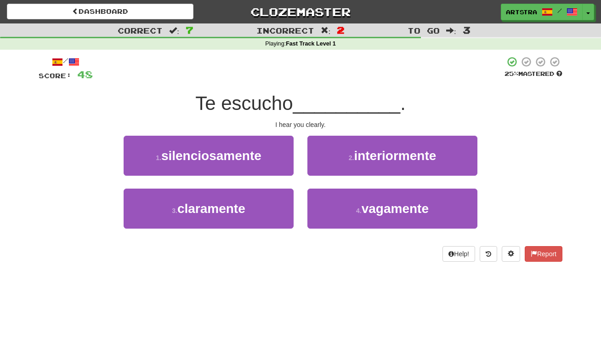
click at [301, 110] on span "__________" at bounding box center [347, 103] width 108 height 22
drag, startPoint x: 300, startPoint y: 119, endPoint x: 304, endPoint y: 126, distance: 8.4
click at [304, 126] on div "/ Score: 48 25 % Mastered Te escucho __________ . I hear you clearly. 1 . silen…" at bounding box center [301, 158] width 524 height 205
click at [304, 126] on div "I hear you clearly." at bounding box center [301, 124] width 524 height 9
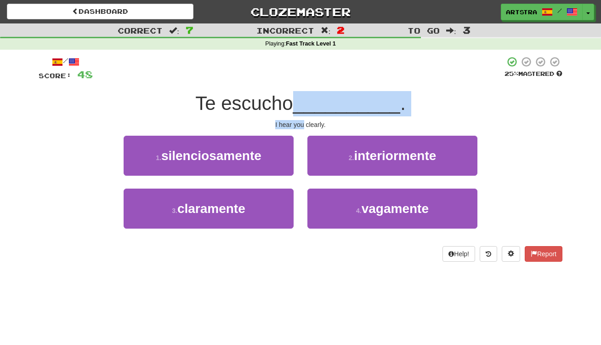
drag, startPoint x: 304, startPoint y: 126, endPoint x: 298, endPoint y: 98, distance: 28.2
click at [298, 98] on div "/ Score: 48 25 % Mastered Te escucho __________ . I hear you clearly. 1 . silen…" at bounding box center [301, 158] width 524 height 205
click at [293, 97] on span "Te escucho" at bounding box center [243, 103] width 97 height 22
drag, startPoint x: 239, startPoint y: 201, endPoint x: 262, endPoint y: 187, distance: 27.3
click at [238, 201] on span "claramente" at bounding box center [211, 208] width 68 height 14
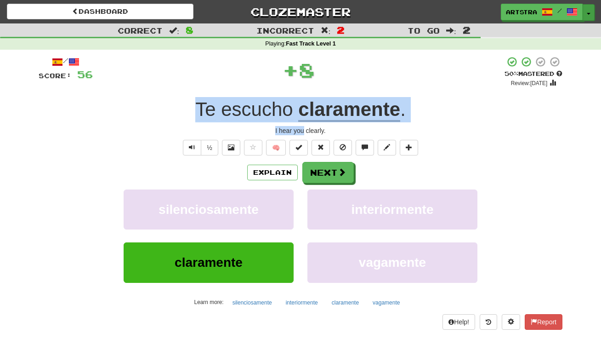
click at [591, 12] on button "Toggle Dropdown" at bounding box center [589, 12] width 12 height 17
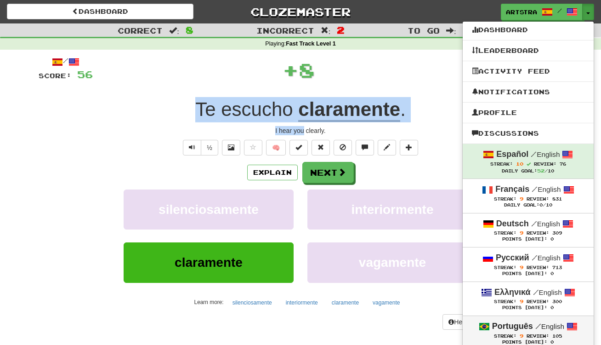
click at [518, 316] on link "Português / English Streak: 9 Review: 105 Points Today: 0" at bounding box center [528, 333] width 131 height 34
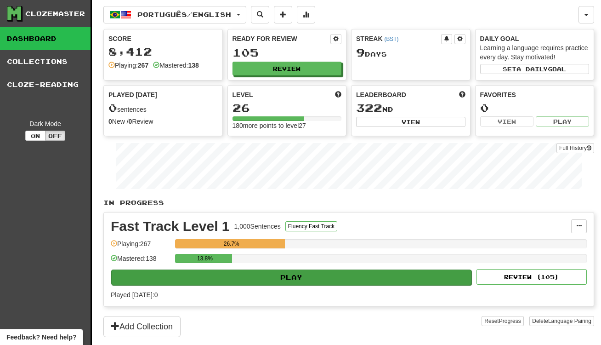
click at [291, 281] on button "Play" at bounding box center [291, 277] width 360 height 16
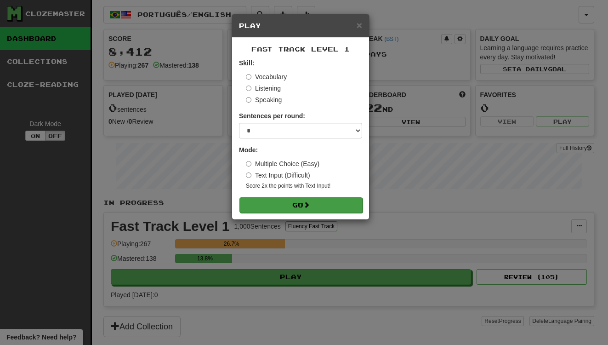
click at [319, 205] on button "Go" at bounding box center [300, 205] width 123 height 16
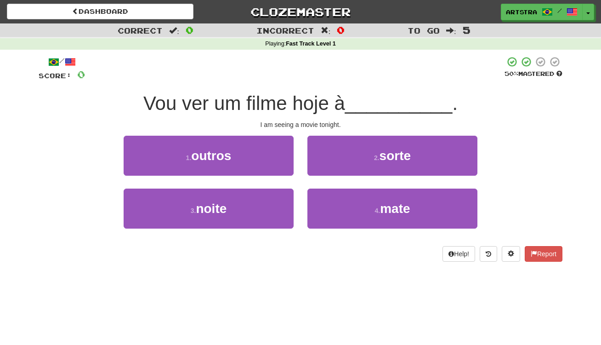
click at [310, 103] on span "Vou ver um filme hoje à" at bounding box center [244, 103] width 202 height 22
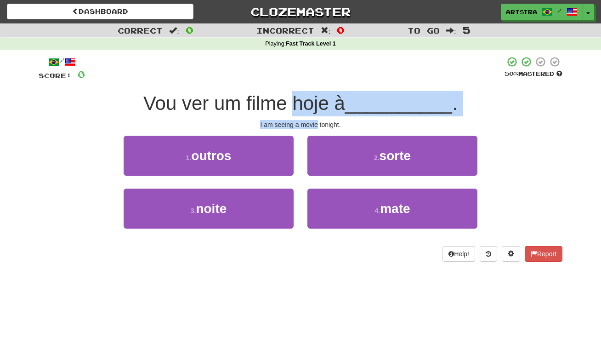
drag, startPoint x: 310, startPoint y: 103, endPoint x: 314, endPoint y: 124, distance: 20.6
click at [314, 124] on div "/ Score: 0 50 % Mastered Vou ver um filme hoje à __________ . I am seeing a mov…" at bounding box center [301, 158] width 524 height 205
click at [314, 124] on div "I am seeing a movie tonight." at bounding box center [301, 124] width 524 height 9
drag, startPoint x: 314, startPoint y: 124, endPoint x: 317, endPoint y: 105, distance: 19.0
click at [317, 105] on div "/ Score: 0 50 % Mastered Vou ver um filme hoje à __________ . I am seeing a mov…" at bounding box center [301, 158] width 524 height 205
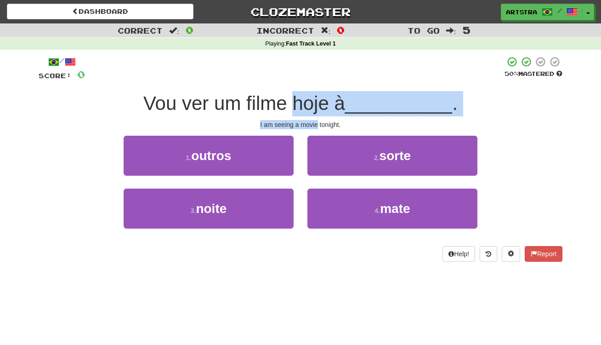
click at [317, 105] on span "Vou ver um filme hoje à" at bounding box center [244, 103] width 202 height 22
drag, startPoint x: 317, startPoint y: 105, endPoint x: 323, endPoint y: 127, distance: 23.3
click at [323, 127] on div "/ Score: 0 50 % Mastered Vou ver um filme hoje à __________ . I am seeing a mov…" at bounding box center [301, 158] width 524 height 205
click at [323, 127] on div "I am seeing a movie tonight." at bounding box center [301, 124] width 524 height 9
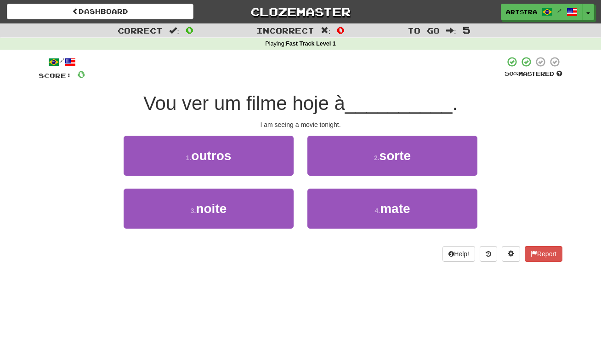
click at [316, 124] on div "I am seeing a movie tonight." at bounding box center [301, 124] width 524 height 9
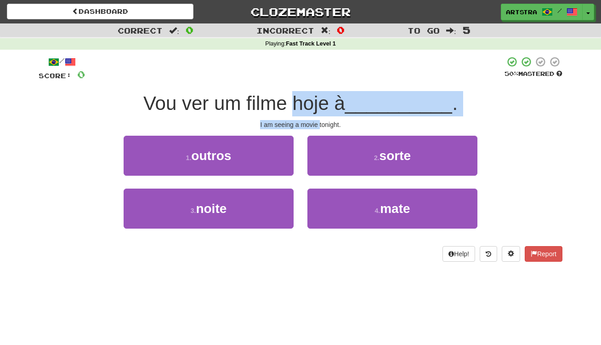
drag, startPoint x: 316, startPoint y: 124, endPoint x: 316, endPoint y: 102, distance: 21.1
click at [316, 102] on div "/ Score: 0 50 % Mastered Vou ver um filme hoje à __________ . I am seeing a mov…" at bounding box center [301, 158] width 524 height 205
click at [316, 102] on span "Vou ver um filme hoje à" at bounding box center [244, 103] width 202 height 22
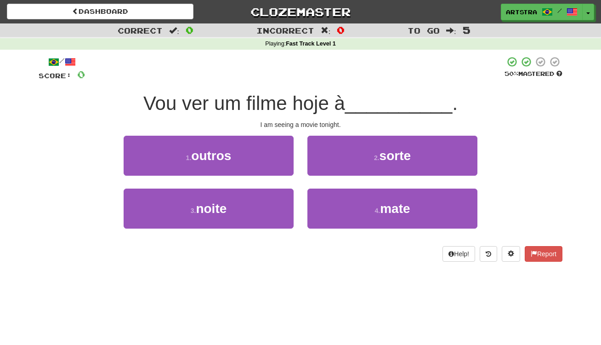
click at [534, 162] on div "1 . outros 2 . sorte" at bounding box center [300, 162] width 551 height 53
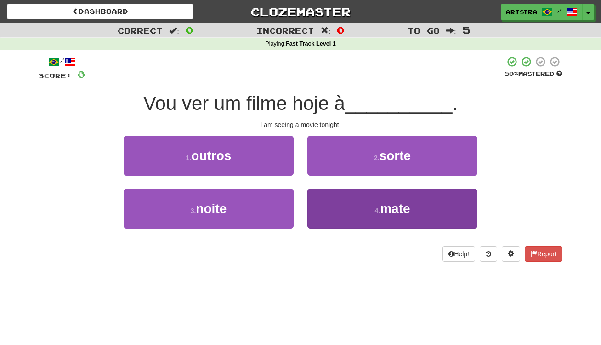
click at [409, 210] on span "mate" at bounding box center [395, 208] width 30 height 14
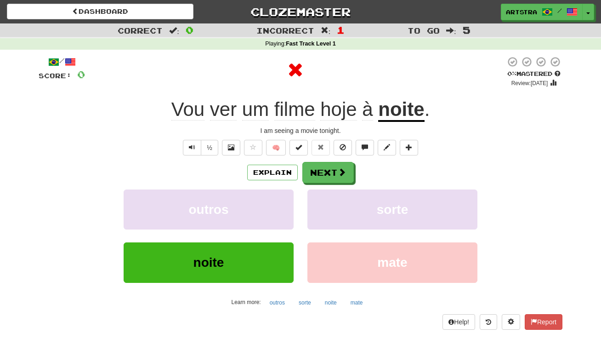
click at [415, 119] on u "noite" at bounding box center [401, 109] width 46 height 23
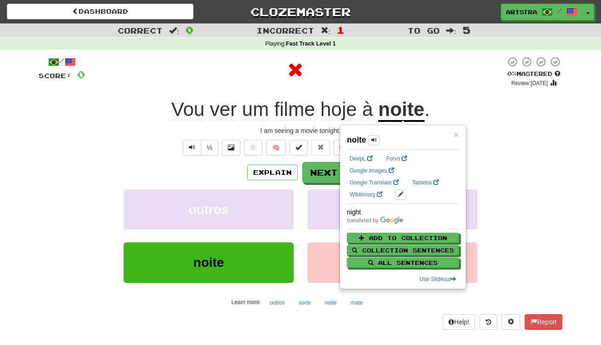
click at [380, 68] on div at bounding box center [295, 70] width 420 height 28
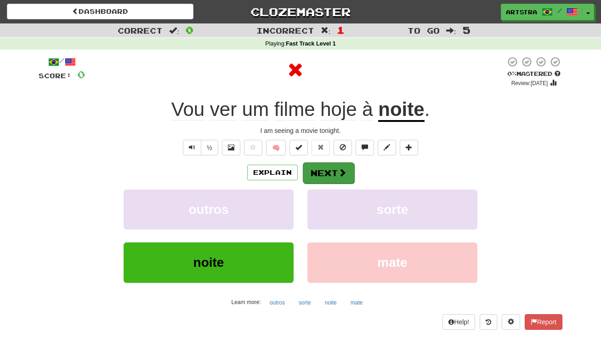
click at [343, 173] on span at bounding box center [342, 172] width 8 height 8
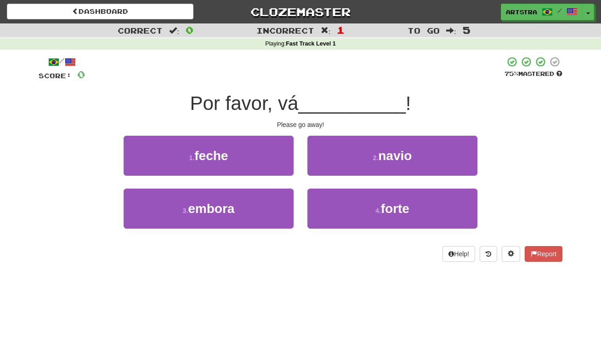
click at [314, 96] on span "__________" at bounding box center [352, 103] width 108 height 22
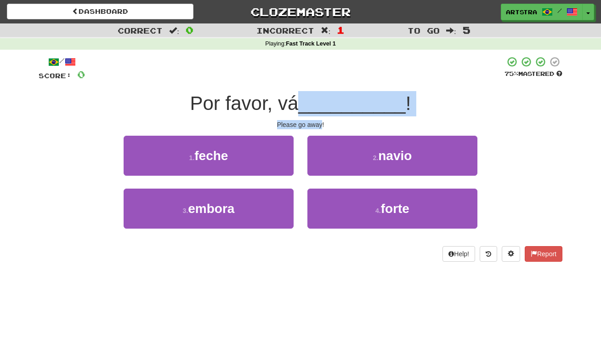
drag, startPoint x: 311, startPoint y: 115, endPoint x: 315, endPoint y: 119, distance: 4.9
click at [315, 119] on div "/ Score: 0 75 % Mastered Por favor, vá __________ ! Please go away! 1 . feche 2…" at bounding box center [301, 158] width 524 height 205
click at [315, 120] on div "Please go away!" at bounding box center [301, 124] width 524 height 9
drag, startPoint x: 315, startPoint y: 119, endPoint x: 317, endPoint y: 101, distance: 18.0
click at [317, 101] on div "/ Score: 0 75 % Mastered Por favor, vá __________ ! Please go away! 1 . feche 2…" at bounding box center [301, 158] width 524 height 205
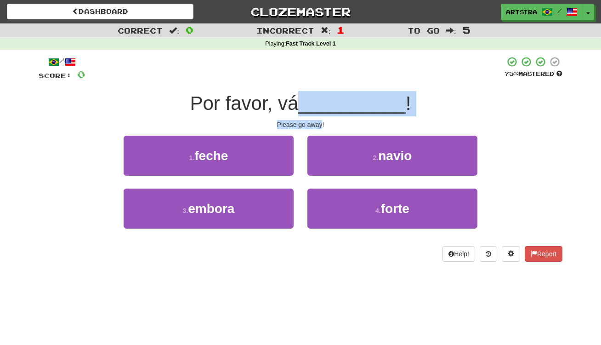
click at [317, 101] on span "__________" at bounding box center [352, 103] width 108 height 22
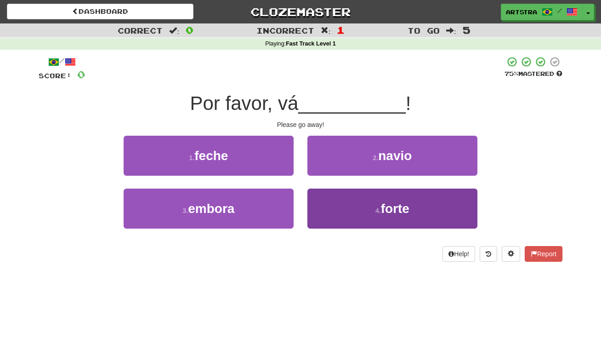
click at [370, 215] on button "4 . forte" at bounding box center [392, 208] width 170 height 40
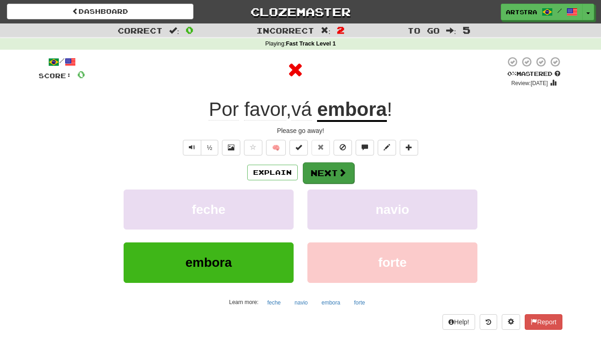
click at [341, 174] on span at bounding box center [342, 172] width 8 height 8
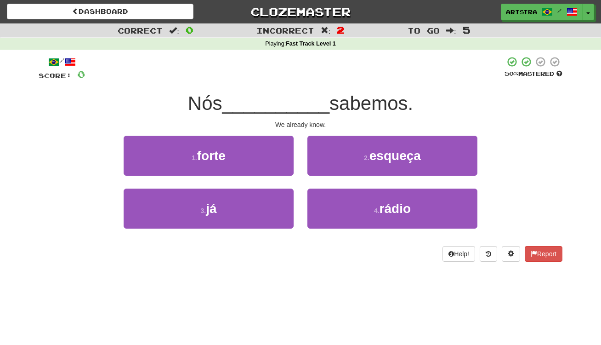
click at [300, 90] on div "/ Score: 0 50 % Mastered Nós __________ sabemos. We already know. 1 . forte 2 .…" at bounding box center [301, 158] width 524 height 205
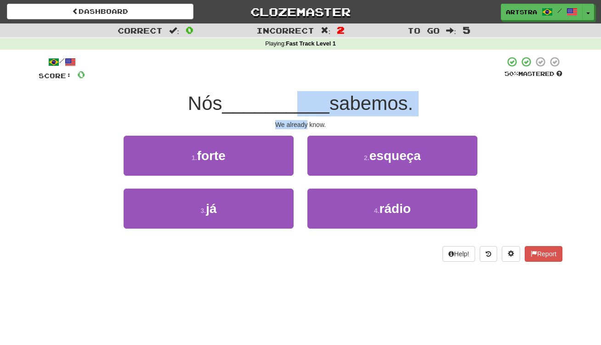
drag, startPoint x: 298, startPoint y: 102, endPoint x: 306, endPoint y: 123, distance: 21.8
click at [306, 123] on div "/ Score: 0 50 % Mastered Nós __________ sabemos. We already know. 1 . forte 2 .…" at bounding box center [301, 158] width 524 height 205
click at [306, 123] on div "We already know." at bounding box center [301, 124] width 524 height 9
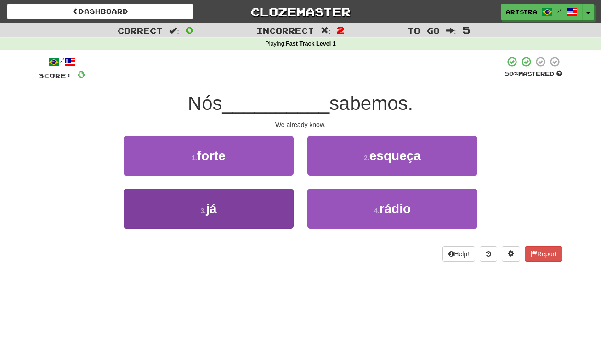
click at [265, 199] on button "3 . já" at bounding box center [209, 208] width 170 height 40
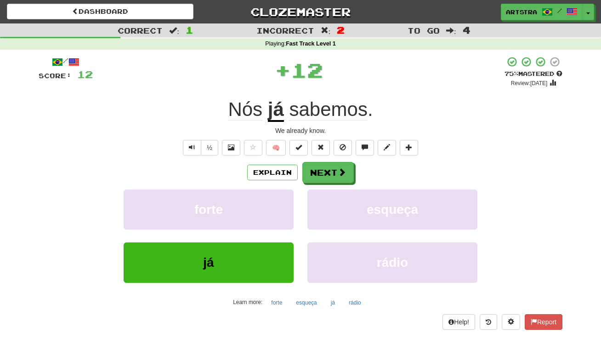
click at [346, 114] on span "sabemos" at bounding box center [328, 109] width 78 height 22
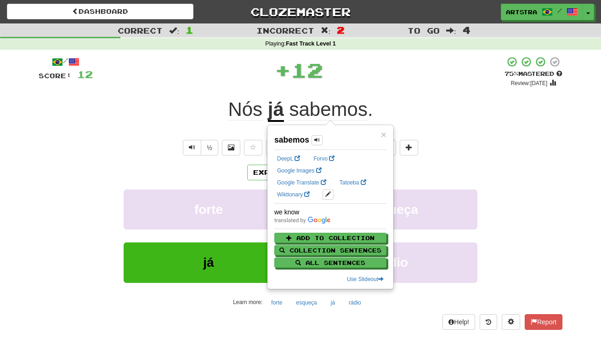
click at [382, 83] on div "+ 12" at bounding box center [299, 71] width 412 height 31
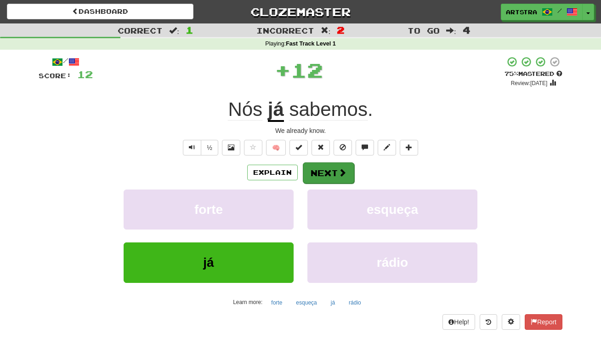
click at [342, 173] on span at bounding box center [342, 172] width 8 height 8
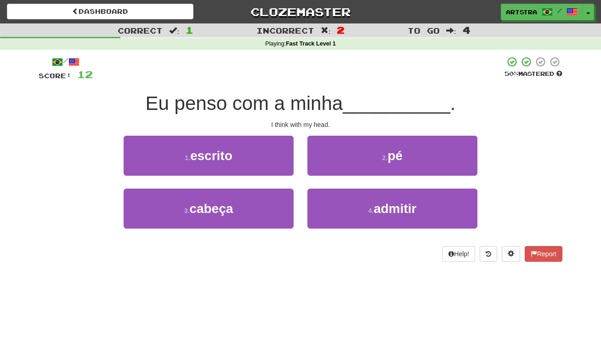
click at [307, 102] on span "Eu penso com a minha" at bounding box center [245, 103] width 198 height 22
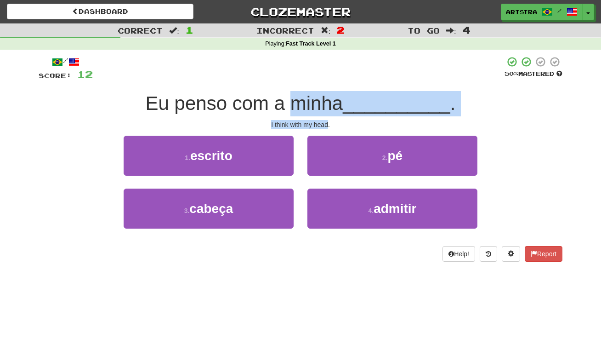
drag, startPoint x: 307, startPoint y: 102, endPoint x: 319, endPoint y: 119, distance: 20.4
click at [319, 119] on div "/ Score: 12 50 % Mastered Eu penso com a minha __________ . I think with my hea…" at bounding box center [301, 158] width 524 height 205
click at [319, 120] on div "I think with my head." at bounding box center [301, 124] width 524 height 9
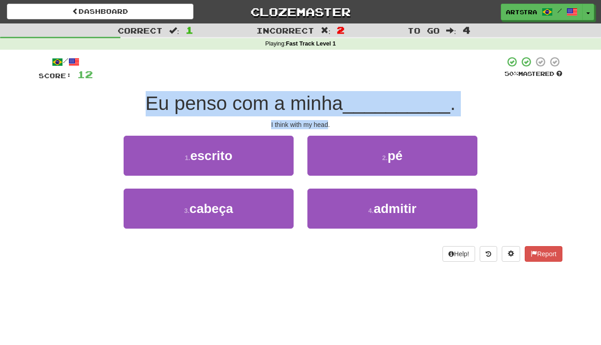
drag, startPoint x: 319, startPoint y: 119, endPoint x: 318, endPoint y: 82, distance: 36.8
click at [318, 82] on div "/ Score: 12 50 % Mastered Eu penso com a minha __________ . I think with my hea…" at bounding box center [301, 158] width 524 height 205
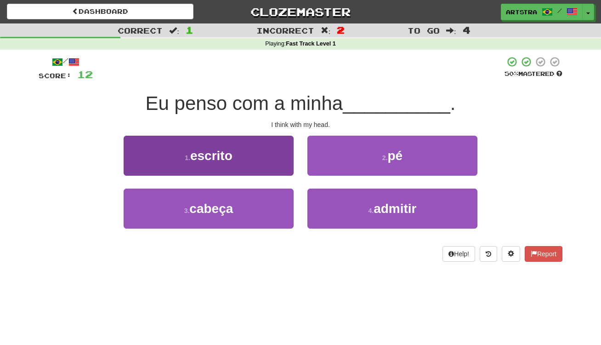
click at [267, 172] on button "1 . escrito" at bounding box center [209, 156] width 170 height 40
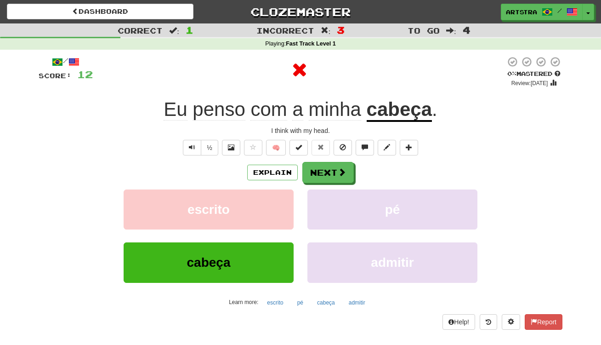
click at [420, 84] on div at bounding box center [299, 71] width 413 height 31
click at [405, 114] on u "cabeça" at bounding box center [399, 109] width 65 height 23
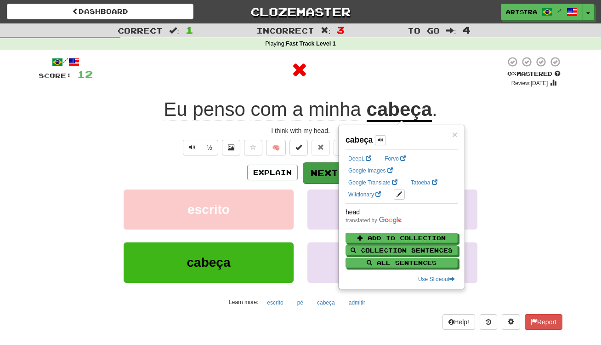
click at [315, 168] on button "Next" at bounding box center [328, 172] width 51 height 21
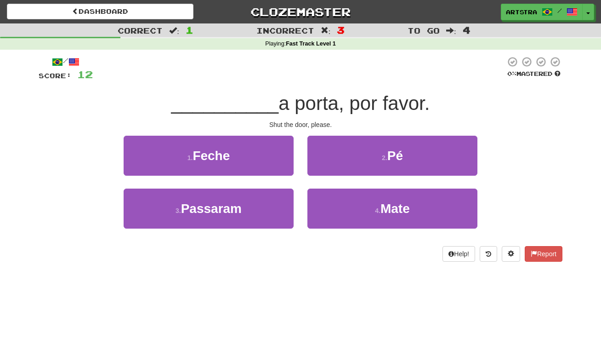
click at [301, 104] on span "a porta, por favor." at bounding box center [353, 103] width 151 height 22
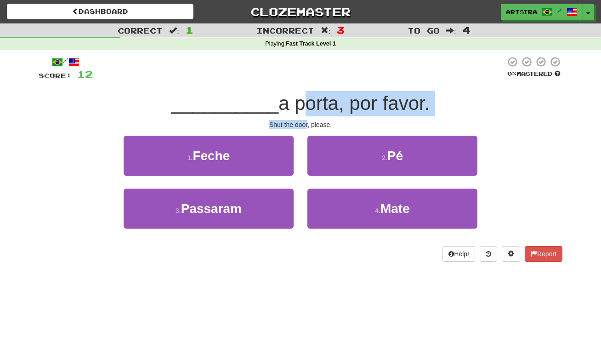
click at [304, 120] on div "/ Score: 12 0 % Mastered __________ a porta, por favor. Shut the door, please. …" at bounding box center [301, 158] width 524 height 205
click at [304, 120] on div "Shut the door, please." at bounding box center [301, 124] width 524 height 9
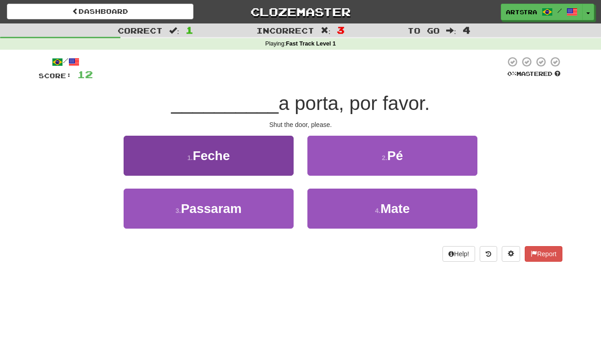
click at [248, 150] on button "1 . Feche" at bounding box center [209, 156] width 170 height 40
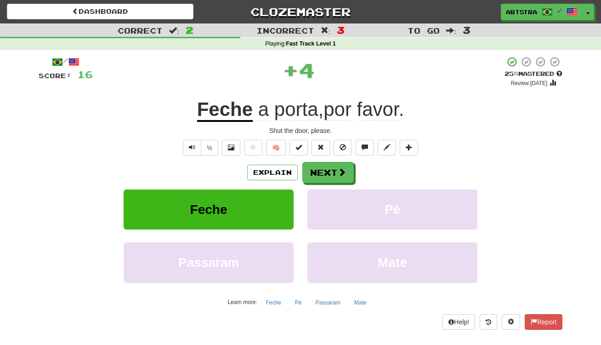
click at [371, 111] on span "favor" at bounding box center [378, 109] width 42 height 22
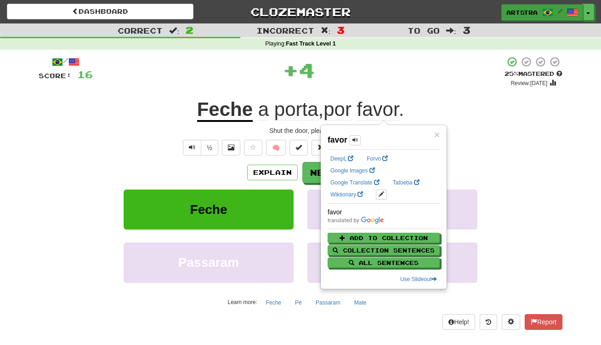
click at [582, 11] on link "Artstra /" at bounding box center [542, 12] width 82 height 17
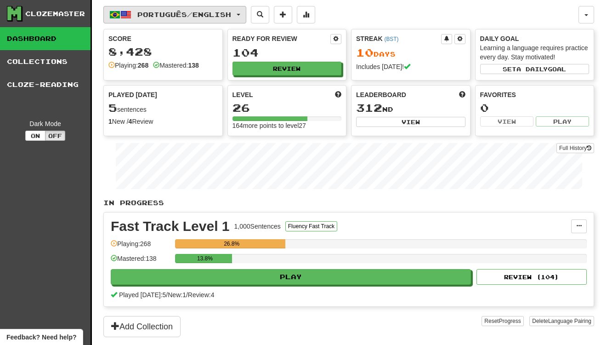
click at [167, 11] on span "Português / English" at bounding box center [184, 15] width 94 height 8
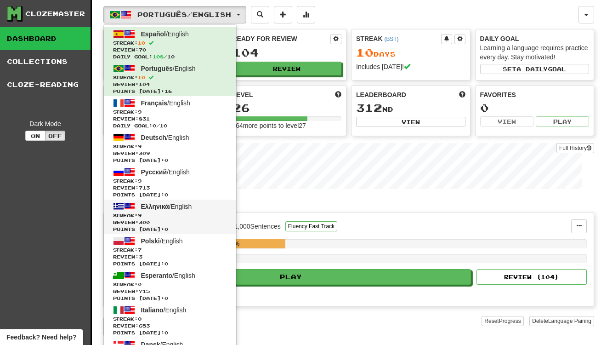
click at [142, 219] on span "Review: 300" at bounding box center [170, 222] width 114 height 7
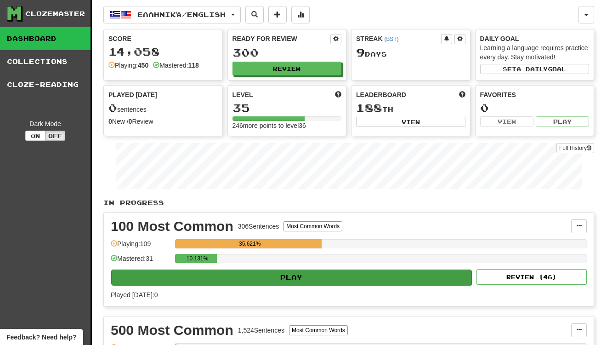
click at [258, 280] on button "Play" at bounding box center [291, 277] width 360 height 16
select select "**"
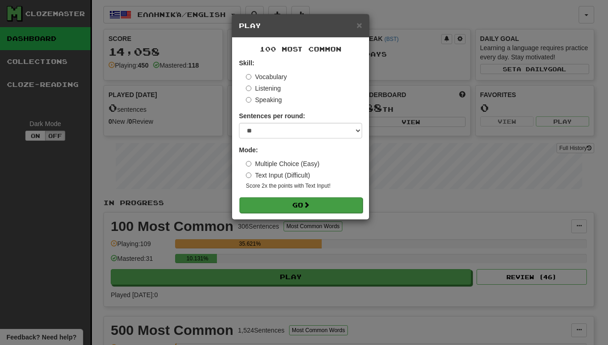
click at [284, 201] on button "Go" at bounding box center [300, 205] width 123 height 16
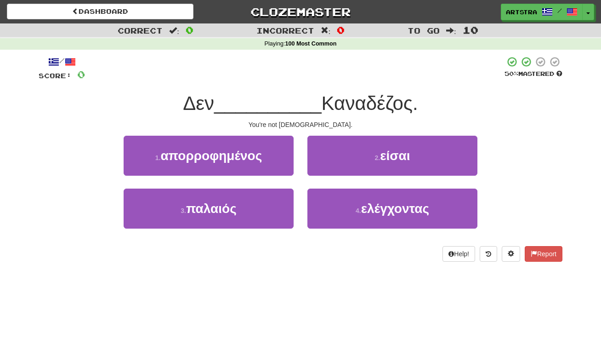
click at [301, 107] on span "__________" at bounding box center [268, 103] width 108 height 22
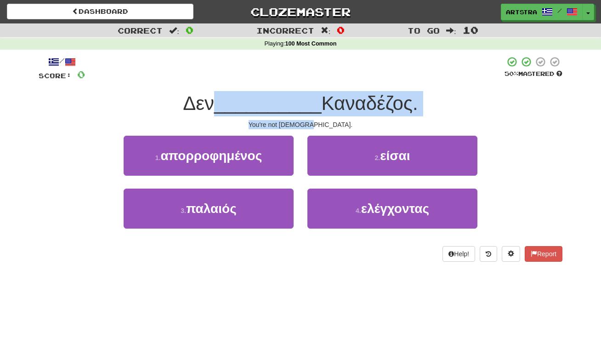
drag, startPoint x: 301, startPoint y: 108, endPoint x: 308, endPoint y: 123, distance: 16.1
click at [308, 123] on div "/ Score: 0 50 % Mastered Δεν __________ Καναδέζος. You're not [DEMOGRAPHIC_DATA…" at bounding box center [301, 158] width 524 height 205
click at [308, 123] on div "You're not [DEMOGRAPHIC_DATA]." at bounding box center [301, 124] width 524 height 9
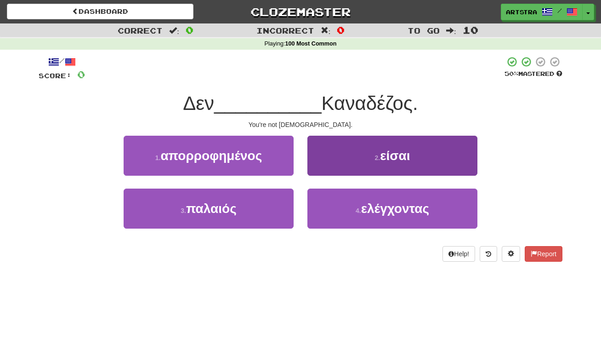
click at [350, 153] on button "2 . είσαι" at bounding box center [392, 156] width 170 height 40
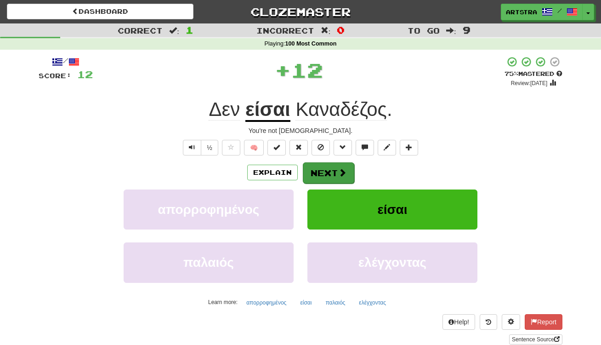
click at [338, 174] on span at bounding box center [342, 172] width 8 height 8
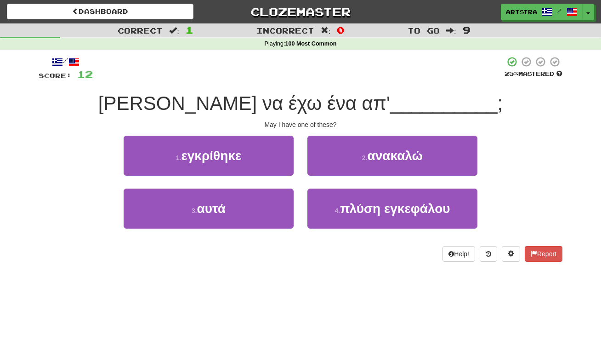
click at [301, 101] on span "[PERSON_NAME] να έχω ένα απ'" at bounding box center [244, 103] width 292 height 22
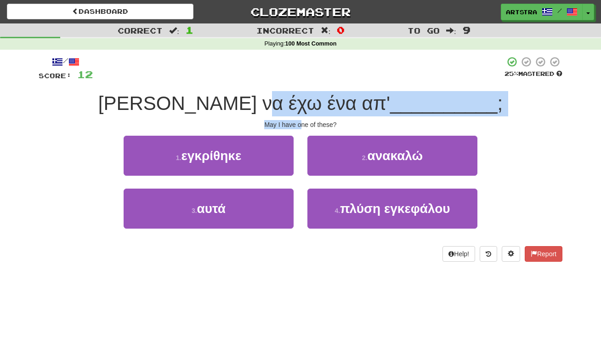
drag, startPoint x: 300, startPoint y: 103, endPoint x: 301, endPoint y: 124, distance: 21.2
click at [301, 124] on div "/ Score: 12 25 % Mastered [PERSON_NAME] να έχω ένα απ' __________ ; May I have …" at bounding box center [301, 158] width 524 height 205
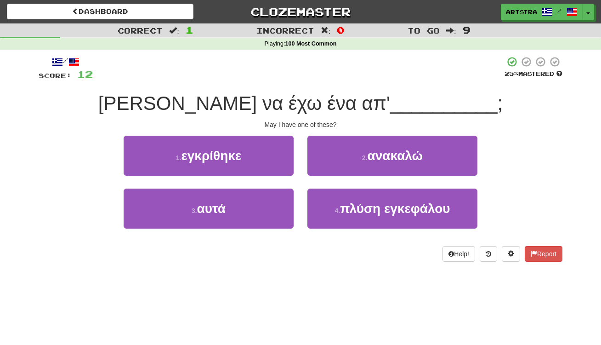
click at [300, 125] on div "May I have one of these?" at bounding box center [301, 124] width 524 height 9
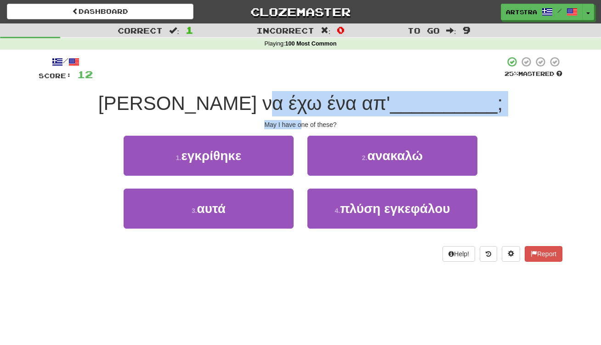
drag, startPoint x: 300, startPoint y: 125, endPoint x: 299, endPoint y: 104, distance: 21.6
click at [299, 104] on div "/ Score: 12 25 % Mastered [PERSON_NAME] να έχω ένα απ' __________ ; May I have …" at bounding box center [301, 158] width 524 height 205
click at [299, 104] on span "[PERSON_NAME] να έχω ένα απ'" at bounding box center [244, 103] width 292 height 22
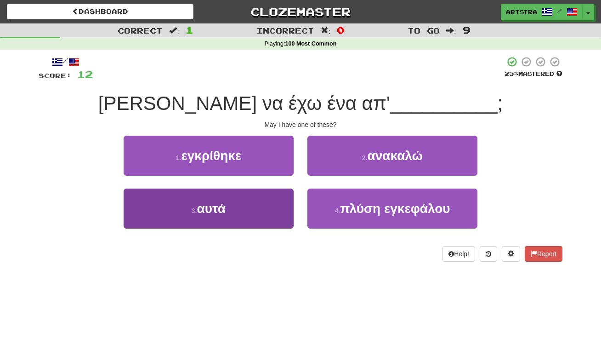
click at [262, 210] on button "3 . αυτά" at bounding box center [209, 208] width 170 height 40
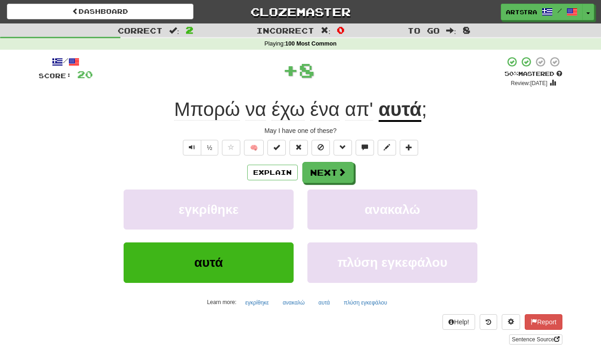
click at [395, 114] on u "αυτά" at bounding box center [400, 109] width 43 height 23
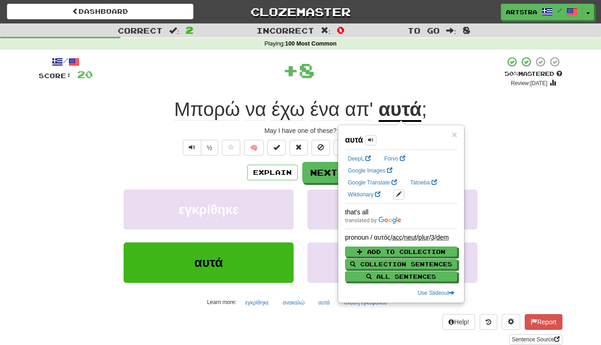
click at [193, 114] on span "Μπορώ" at bounding box center [207, 109] width 66 height 22
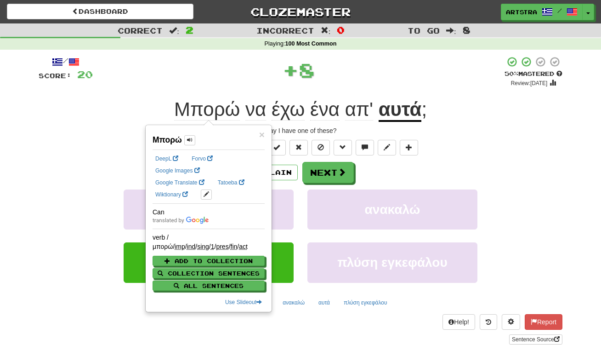
click at [354, 78] on div "+ 8" at bounding box center [299, 70] width 412 height 28
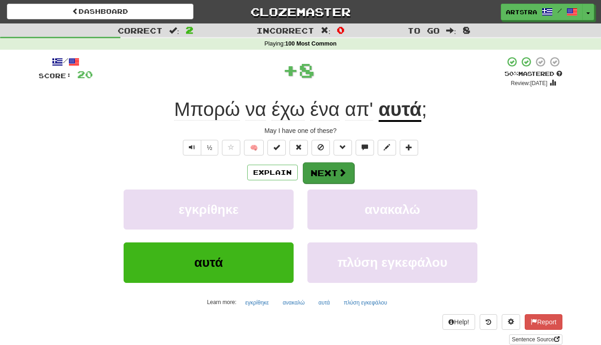
click at [337, 180] on button "Next" at bounding box center [328, 172] width 51 height 21
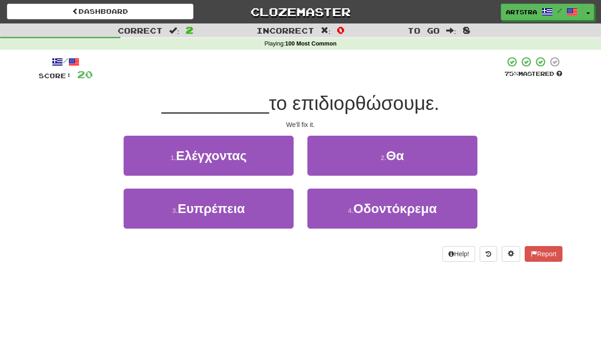
click at [307, 91] on div "__________ το επιδιορθώσουμε." at bounding box center [301, 103] width 524 height 25
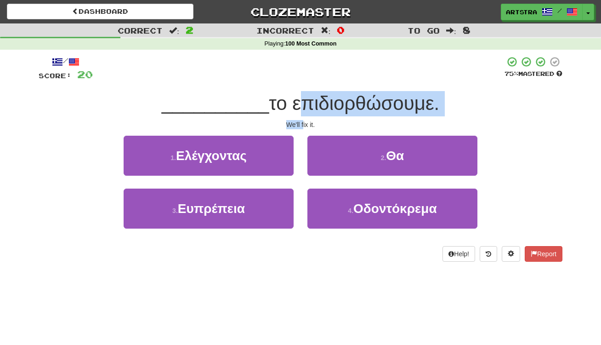
drag, startPoint x: 298, startPoint y: 110, endPoint x: 303, endPoint y: 119, distance: 9.7
click at [303, 119] on div "/ Score: 20 75 % Mastered __________ το επιδιορθώσουμε. We'll fix it. 1 . Ελέγχ…" at bounding box center [301, 158] width 524 height 205
click at [303, 117] on div "/ Score: 20 75 % Mastered __________ το επιδιορθώσουμε. We'll fix it. 1 . Ελέγχ…" at bounding box center [301, 158] width 524 height 205
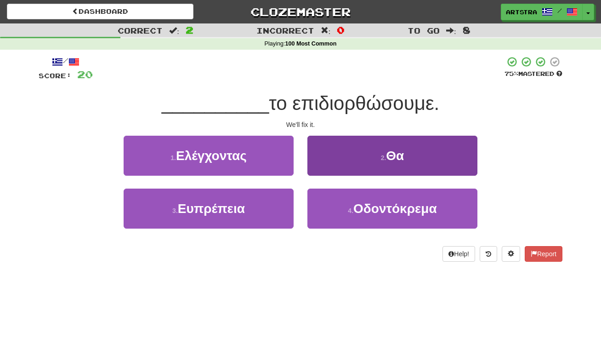
click at [361, 153] on button "2 . Θα" at bounding box center [392, 156] width 170 height 40
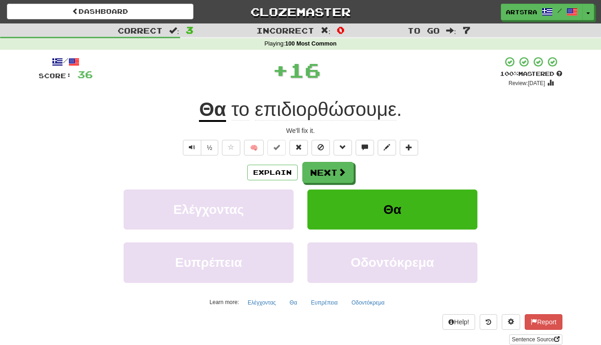
click at [370, 95] on div "/ Score: 36 + 16 100 % Mastered Review: 2125-08-26 Θα το επιδιορθώσουμε . We'll…" at bounding box center [301, 200] width 524 height 288
click at [374, 106] on span "επιδιορθώσουμε" at bounding box center [326, 109] width 142 height 22
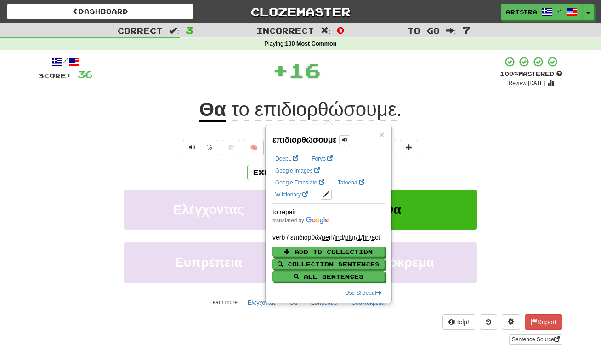
drag, startPoint x: 388, startPoint y: 74, endPoint x: 386, endPoint y: 79, distance: 5.6
click at [388, 74] on div "+ 16" at bounding box center [296, 70] width 407 height 28
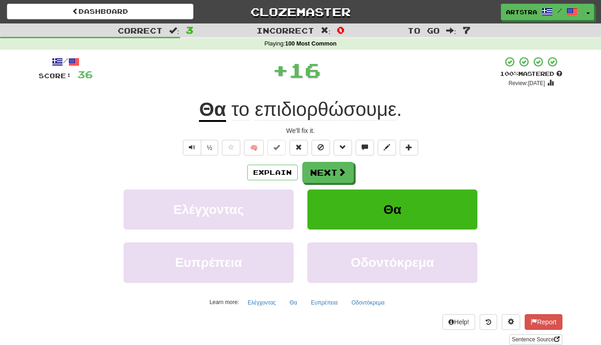
click at [331, 155] on div "/ Score: 36 + 16 100 % Mastered Review: 2125-08-26 Θα το επιδιορθώσουμε . We'll…" at bounding box center [301, 200] width 524 height 288
click at [332, 168] on button "Next" at bounding box center [328, 172] width 51 height 21
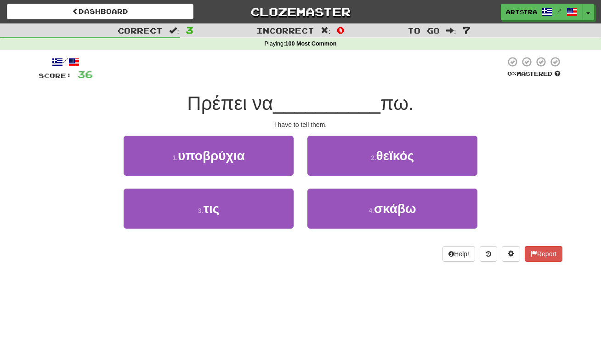
click at [309, 111] on span "__________" at bounding box center [327, 103] width 108 height 22
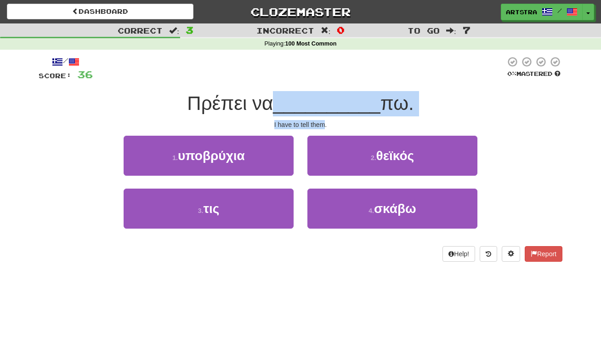
drag, startPoint x: 309, startPoint y: 111, endPoint x: 310, endPoint y: 125, distance: 14.7
click at [310, 125] on div "/ Score: 36 0 % Mastered Πρέπει να __________ πω. I have to tell them. 1 . υποβ…" at bounding box center [301, 158] width 524 height 205
click at [310, 125] on div "I have to tell them." at bounding box center [301, 124] width 524 height 9
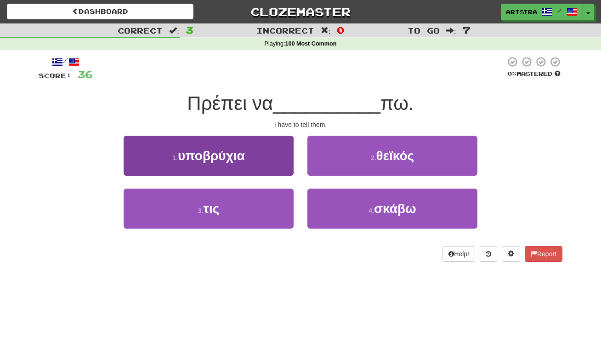
click at [253, 213] on button "3 . τις" at bounding box center [209, 208] width 170 height 40
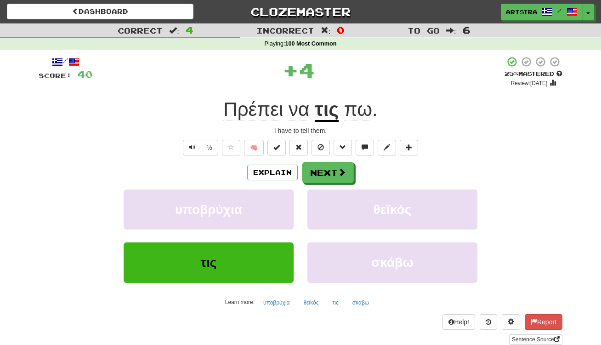
click at [259, 116] on span "Πρέπει" at bounding box center [253, 109] width 60 height 22
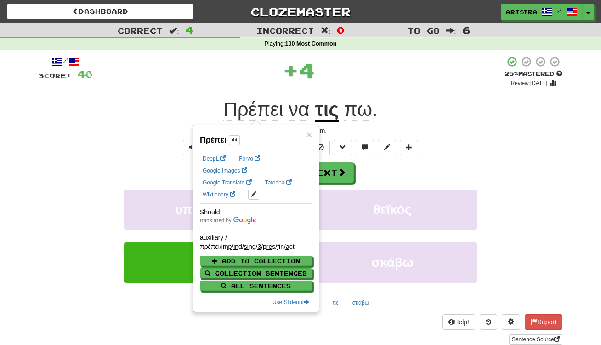
click at [371, 99] on span "πω" at bounding box center [358, 109] width 28 height 22
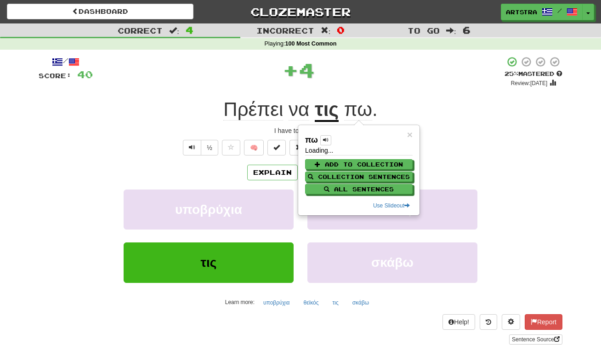
drag, startPoint x: 364, startPoint y: 106, endPoint x: 379, endPoint y: 92, distance: 20.2
click at [364, 106] on span "πω" at bounding box center [358, 109] width 28 height 22
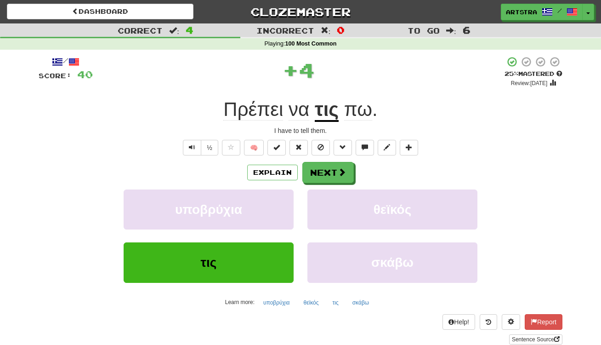
click at [392, 82] on div "+ 4" at bounding box center [299, 70] width 412 height 28
click at [345, 163] on button "Next" at bounding box center [328, 172] width 51 height 21
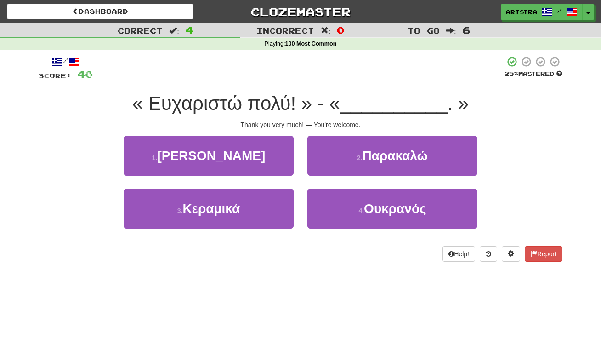
click at [271, 93] on span "« Ευχαριστώ πολύ! » - «" at bounding box center [236, 103] width 208 height 22
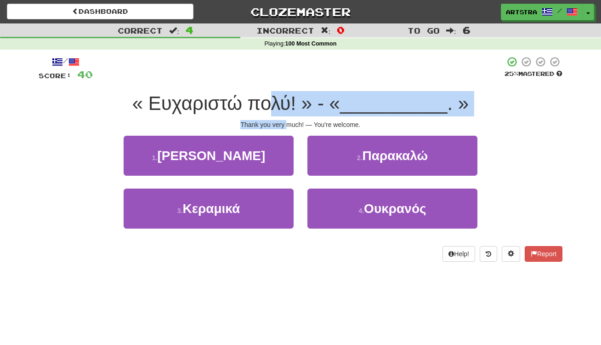
drag, startPoint x: 271, startPoint y: 104, endPoint x: 287, endPoint y: 125, distance: 26.7
click at [287, 125] on div "/ Score: 40 25 % Mastered « Ευχαριστώ πολύ! » - « __________ . » Thank you very…" at bounding box center [301, 158] width 524 height 205
click at [287, 125] on div "Thank you very much! — You're welcome." at bounding box center [301, 124] width 524 height 9
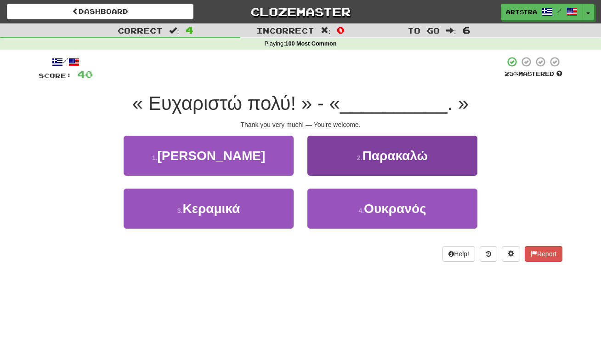
click at [401, 162] on button "2 . Παρακαλώ" at bounding box center [392, 156] width 170 height 40
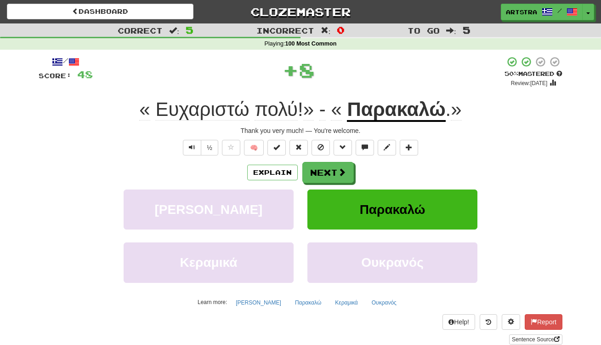
click at [403, 109] on u "Παρακαλώ" at bounding box center [396, 109] width 98 height 23
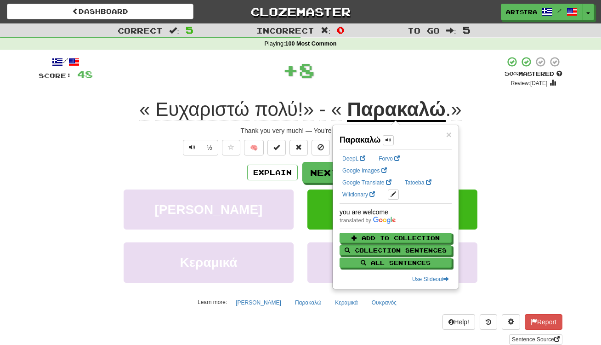
click at [378, 74] on div "+ 8" at bounding box center [299, 70] width 412 height 28
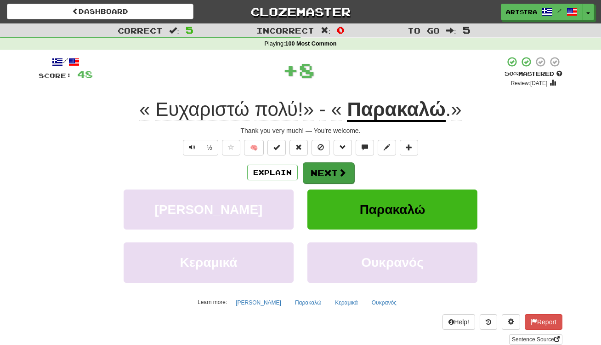
click at [337, 179] on button "Next" at bounding box center [328, 172] width 51 height 21
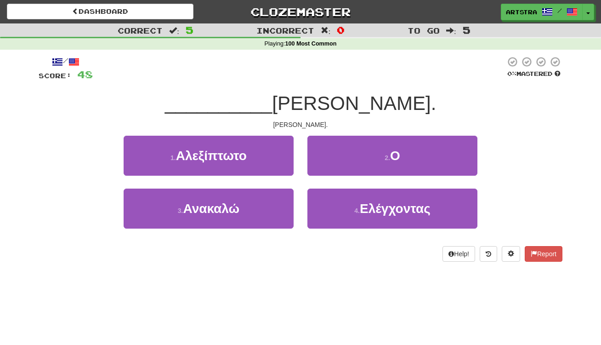
click at [311, 93] on span "Θωμάς κοκκίνισε." at bounding box center [354, 103] width 164 height 22
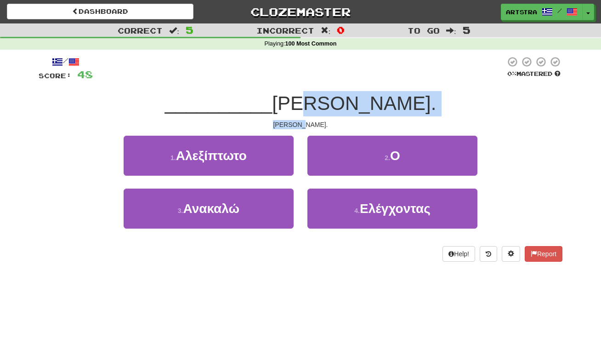
click at [307, 125] on div "/ Score: 48 0 % Mastered __________ Θωμάς κοκκίνισε. Tom blushed. 1 . Αλεξίπτωτ…" at bounding box center [301, 158] width 524 height 205
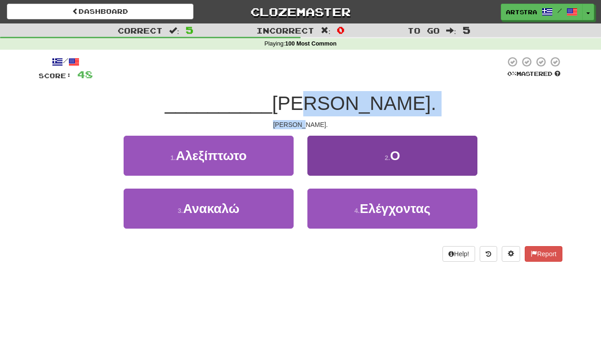
drag, startPoint x: 307, startPoint y: 125, endPoint x: 382, endPoint y: 163, distance: 83.8
click at [307, 125] on div "Tom blushed." at bounding box center [301, 124] width 524 height 9
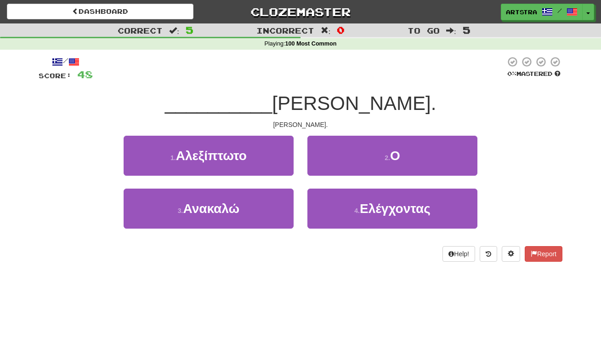
click at [409, 175] on div "2 . Ο" at bounding box center [393, 162] width 184 height 53
click at [393, 158] on span "Ο" at bounding box center [395, 155] width 10 height 14
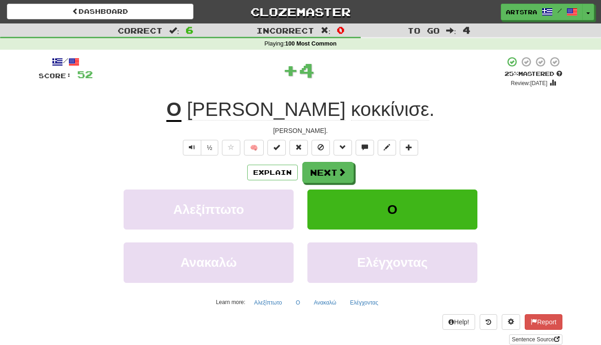
click at [281, 108] on span "Θωμάς" at bounding box center [266, 109] width 159 height 22
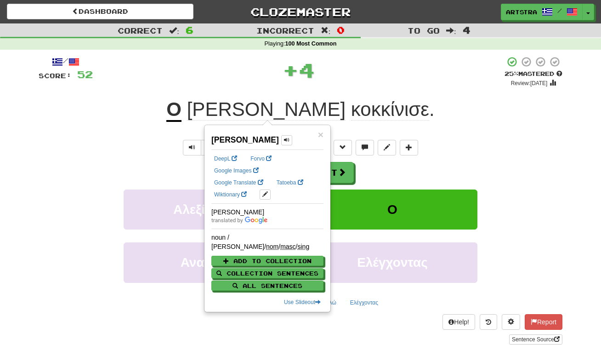
click at [351, 107] on span "κοκκίνισε" at bounding box center [390, 109] width 78 height 22
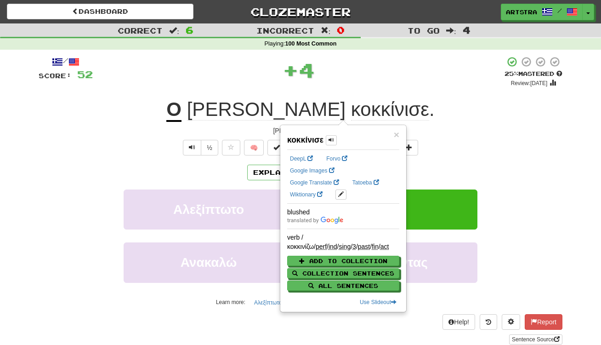
click at [452, 115] on div "Ο Θωμάς κοκκίνισε ." at bounding box center [301, 109] width 524 height 25
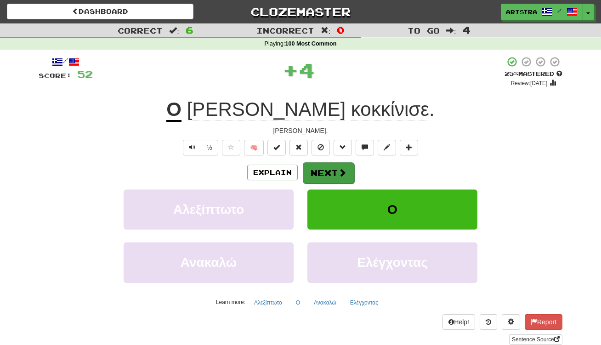
click at [332, 172] on button "Next" at bounding box center [328, 172] width 51 height 21
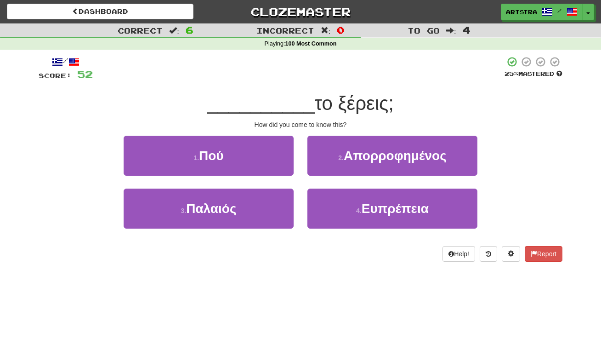
click at [323, 96] on span "το ξέρεις;" at bounding box center [354, 103] width 79 height 22
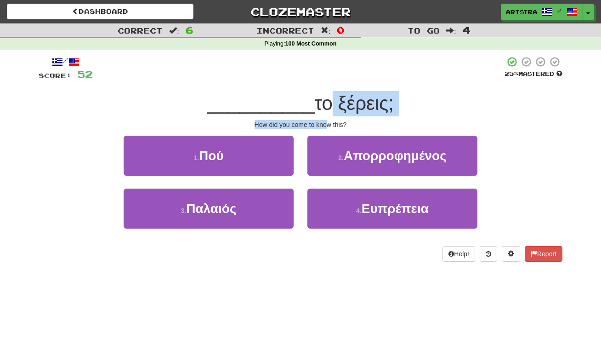
drag, startPoint x: 321, startPoint y: 103, endPoint x: 329, endPoint y: 119, distance: 18.3
click at [329, 119] on div "/ Score: 52 25 % Mastered __________ το ξέρεις; How did you come to know this? …" at bounding box center [301, 158] width 524 height 205
click at [329, 120] on div "How did you come to know this?" at bounding box center [301, 124] width 524 height 9
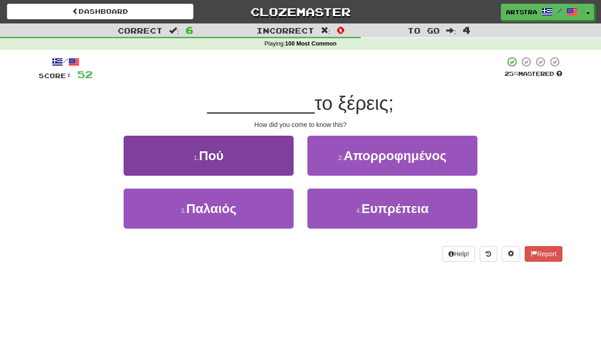
click at [280, 142] on button "1 . Πού" at bounding box center [209, 156] width 170 height 40
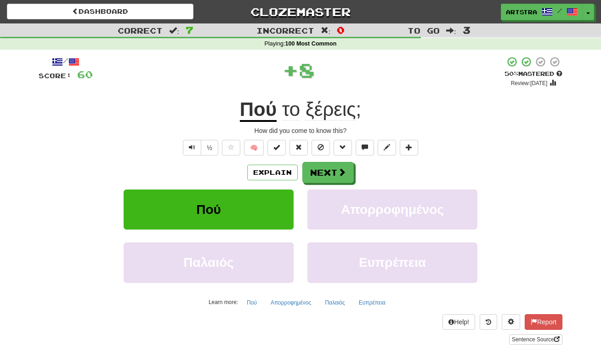
click at [342, 114] on span "ξέρεις" at bounding box center [331, 109] width 51 height 22
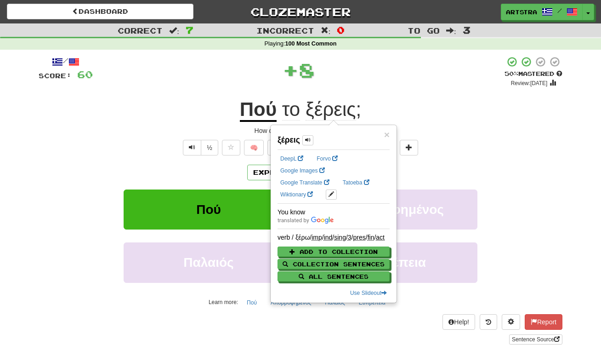
click at [392, 78] on div "+ 8" at bounding box center [299, 70] width 412 height 28
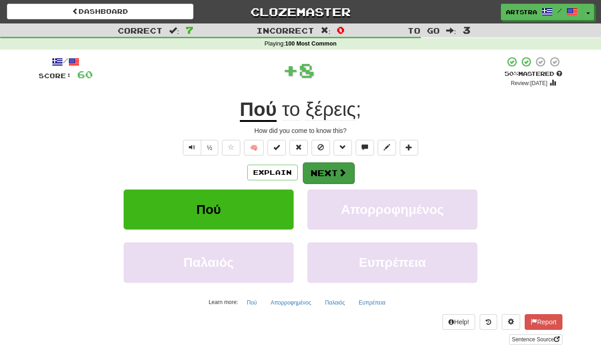
click at [345, 173] on span at bounding box center [342, 172] width 8 height 8
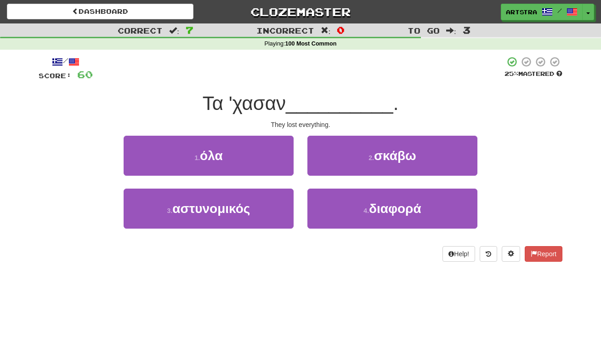
click at [314, 113] on span "__________" at bounding box center [340, 103] width 108 height 22
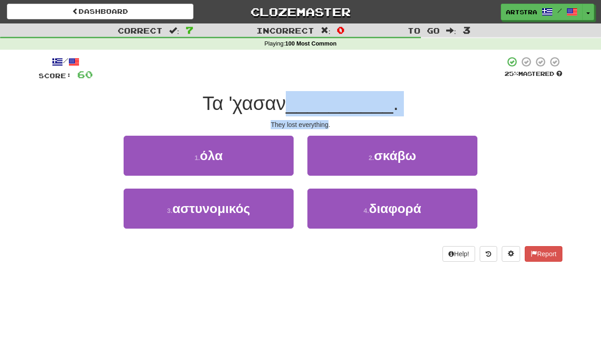
drag, startPoint x: 314, startPoint y: 114, endPoint x: 317, endPoint y: 125, distance: 12.4
click at [317, 125] on div "/ Score: 60 25 % Mastered Τα 'χασαν __________ . They lost everything. 1 . όλα …" at bounding box center [301, 158] width 524 height 205
click at [317, 125] on div "They lost everything." at bounding box center [301, 124] width 524 height 9
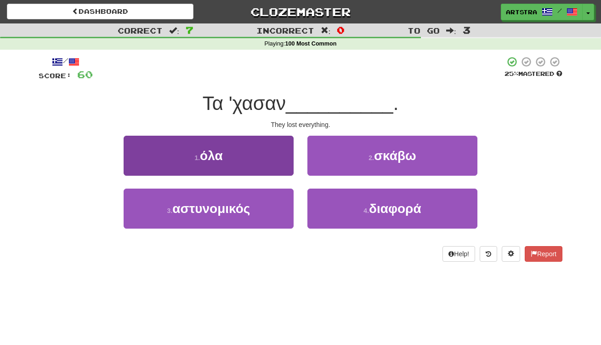
click at [274, 154] on button "1 . όλα" at bounding box center [209, 156] width 170 height 40
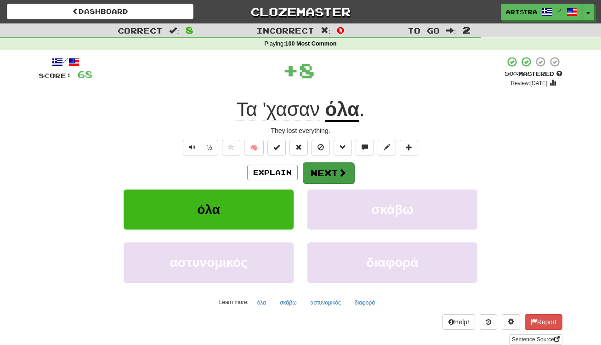
click at [343, 173] on span at bounding box center [342, 172] width 8 height 8
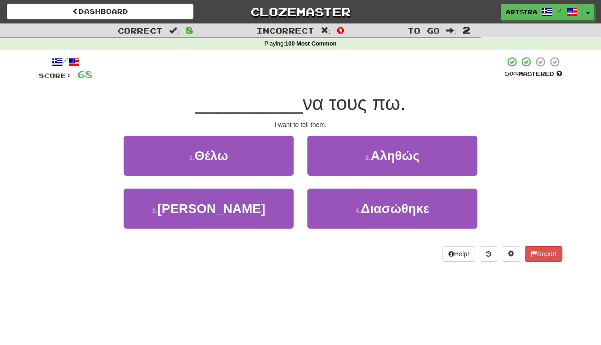
click at [317, 106] on span "να τους πω." at bounding box center [354, 103] width 103 height 22
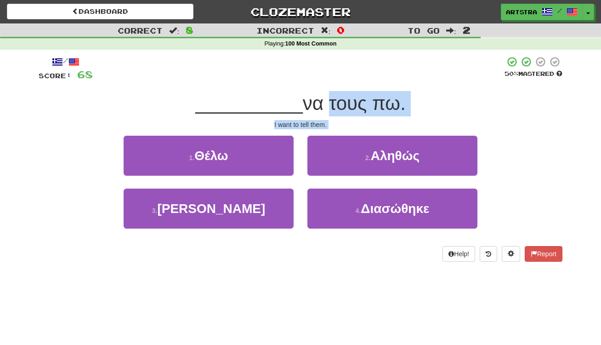
drag, startPoint x: 315, startPoint y: 112, endPoint x: 318, endPoint y: 128, distance: 16.5
click at [318, 128] on div "/ Score: 68 50 % Mastered __________ να τους πω. I want to tell them. 1 . Θέλω …" at bounding box center [301, 158] width 524 height 205
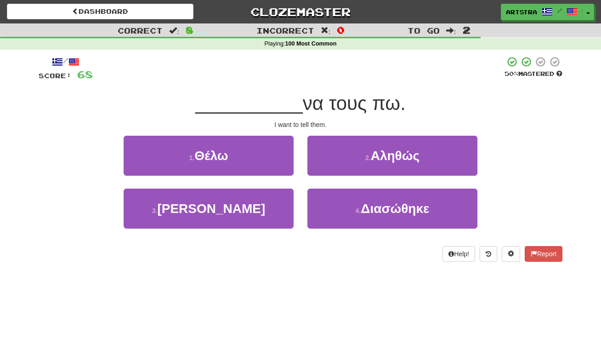
click at [318, 128] on div "/ Score: 68 50 % Mastered __________ να τους πω. I want to tell them. 1 . Θέλω …" at bounding box center [301, 158] width 524 height 205
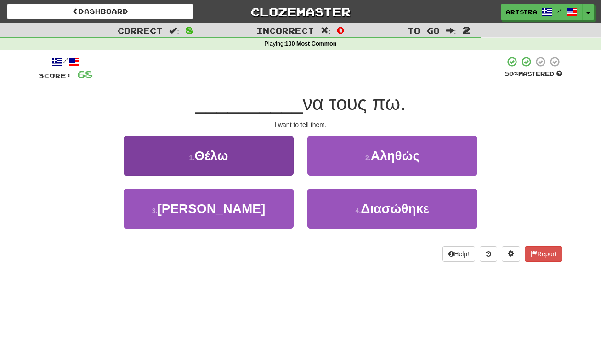
click at [239, 159] on button "1 . Θέλω" at bounding box center [209, 156] width 170 height 40
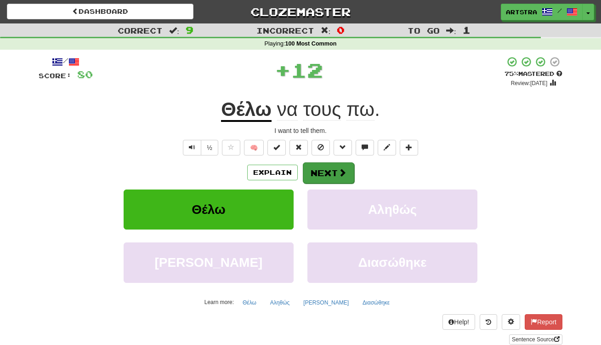
click at [327, 175] on button "Next" at bounding box center [328, 172] width 51 height 21
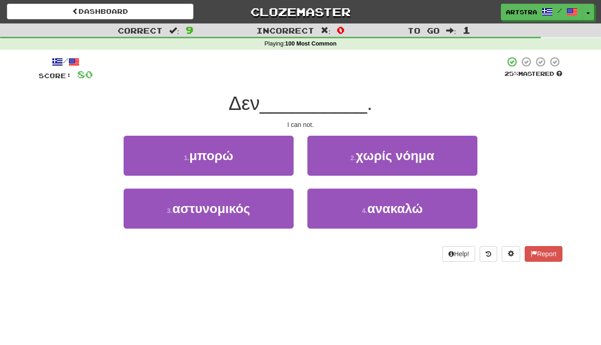
click at [322, 104] on span "__________" at bounding box center [314, 103] width 108 height 22
drag, startPoint x: 321, startPoint y: 104, endPoint x: 320, endPoint y: 119, distance: 14.7
click at [320, 119] on div "/ Score: 80 25 % Mastered Δεν __________ . I can not. 1 . μπορώ 2 . χωρίς νόημα…" at bounding box center [301, 158] width 524 height 205
click at [320, 120] on div "I can not." at bounding box center [301, 124] width 524 height 9
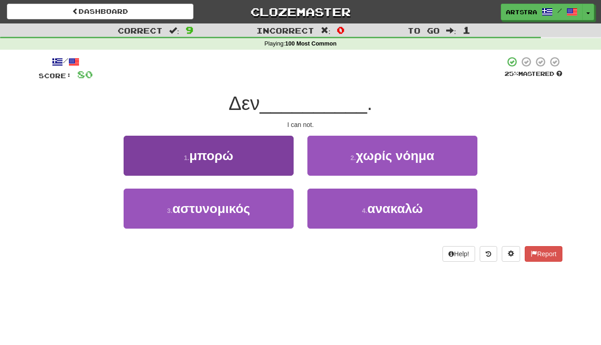
click at [262, 154] on button "1 . μπορώ" at bounding box center [209, 156] width 170 height 40
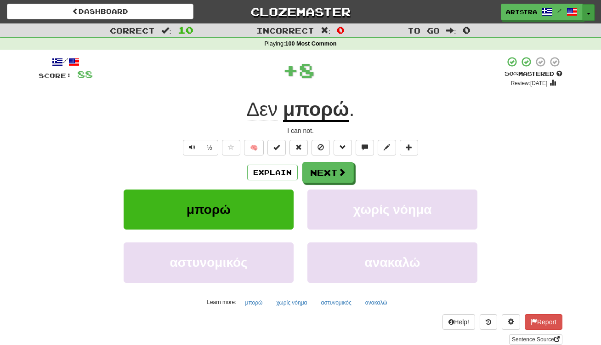
click at [590, 11] on button "Toggle Dropdown" at bounding box center [589, 12] width 12 height 17
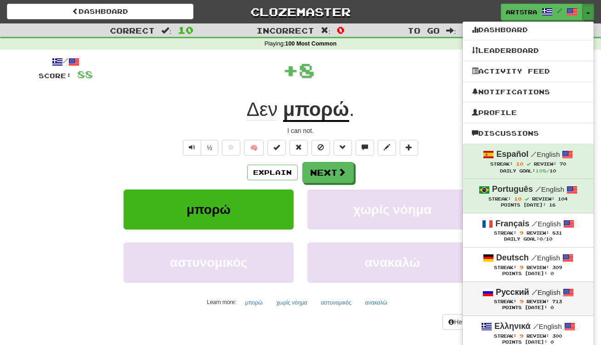
click at [535, 294] on span "/" at bounding box center [535, 292] width 6 height 8
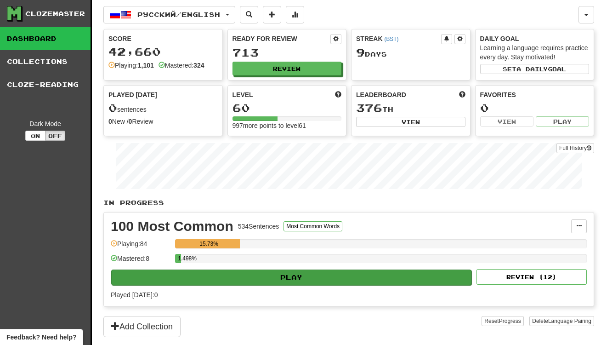
click at [369, 279] on button "Play" at bounding box center [291, 277] width 360 height 16
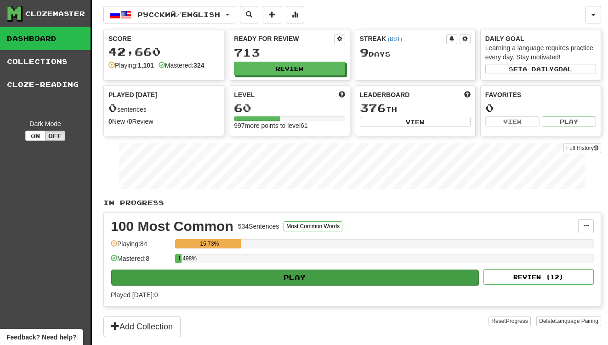
select select "**"
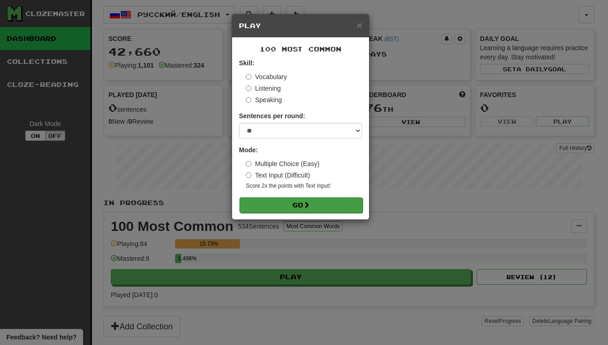
click at [316, 203] on button "Go" at bounding box center [300, 205] width 123 height 16
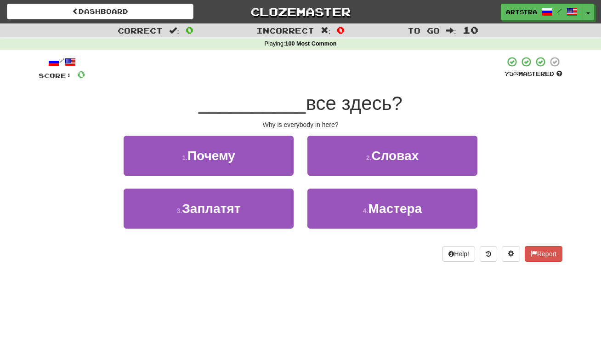
click at [286, 104] on span "__________" at bounding box center [253, 103] width 108 height 22
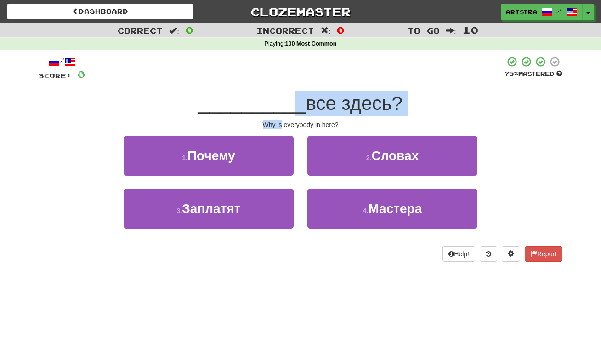
drag, startPoint x: 284, startPoint y: 112, endPoint x: 281, endPoint y: 122, distance: 10.4
click at [281, 122] on div "/ Score: 0 75 % Mastered __________ все здесь? Why is everybody in here? 1 . По…" at bounding box center [301, 158] width 524 height 205
click at [280, 120] on div "Why is everybody in here?" at bounding box center [301, 124] width 524 height 9
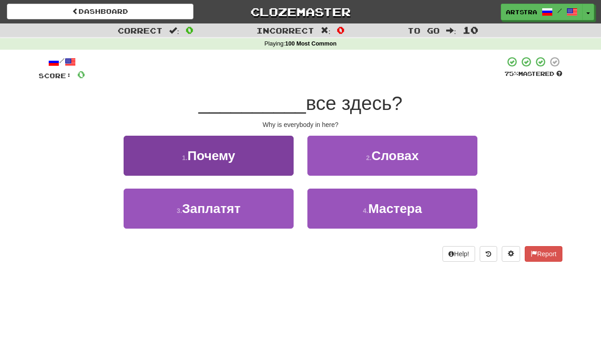
click at [242, 166] on button "1 . Почему" at bounding box center [209, 156] width 170 height 40
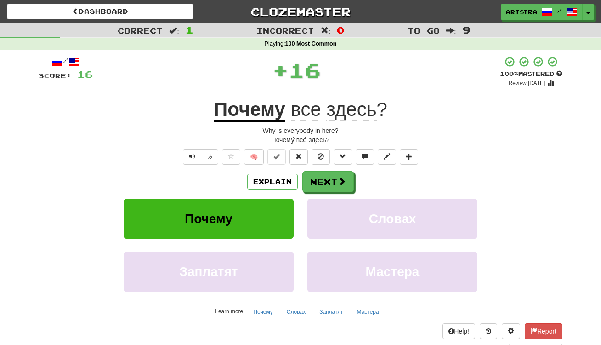
click at [355, 124] on div "/ Score: 16 + 16 100 % Mastered Review: 2125-08-26 Почему все здесь ? Why is ev…" at bounding box center [301, 204] width 524 height 297
click at [358, 116] on span "здесь" at bounding box center [351, 109] width 50 height 22
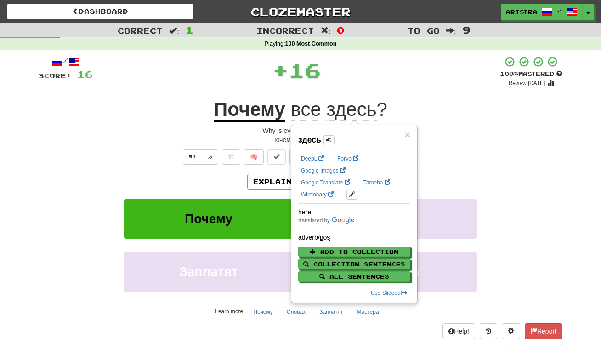
click at [436, 91] on div "/ Score: 16 + 16 100 % Mastered Review: 2125-08-26 Почему все здесь ? Why is ev…" at bounding box center [301, 204] width 524 height 297
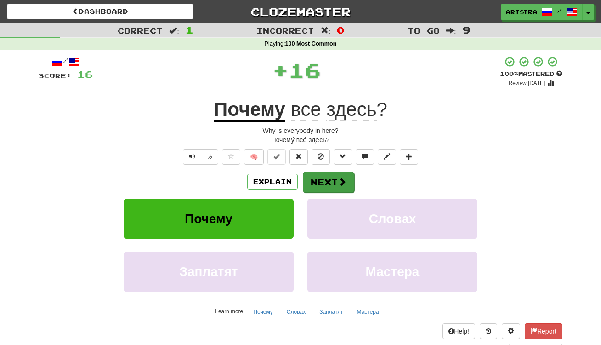
click at [343, 177] on span at bounding box center [342, 181] width 8 height 8
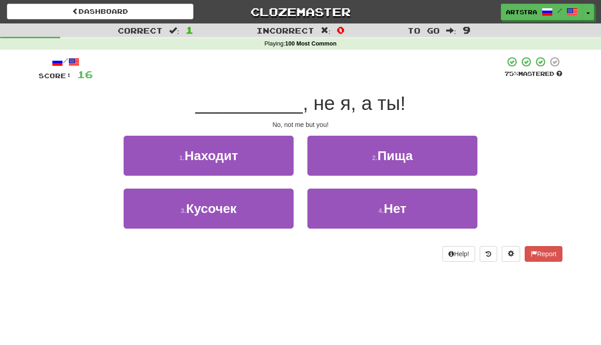
click at [304, 104] on span ", не я, а ты!" at bounding box center [354, 103] width 103 height 22
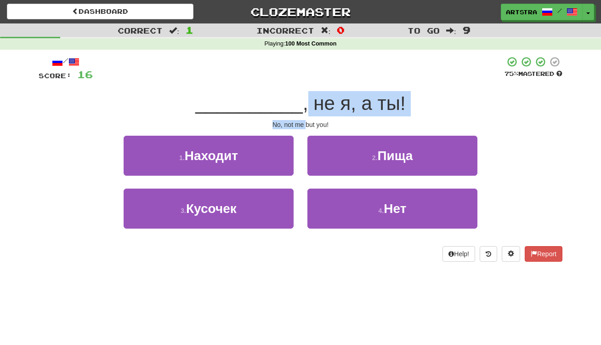
drag, startPoint x: 304, startPoint y: 104, endPoint x: 307, endPoint y: 122, distance: 18.3
click at [307, 122] on div "/ Score: 16 75 % Mastered __________ , не я, а ты! No, not me but you! 1 . Нахо…" at bounding box center [301, 158] width 524 height 205
click at [307, 122] on div "No, not me but you!" at bounding box center [301, 124] width 524 height 9
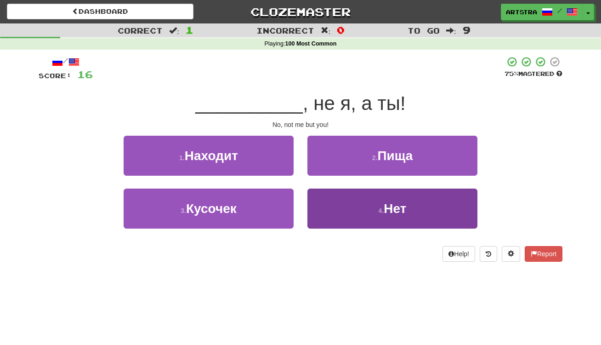
click at [405, 220] on button "4 . Нет" at bounding box center [392, 208] width 170 height 40
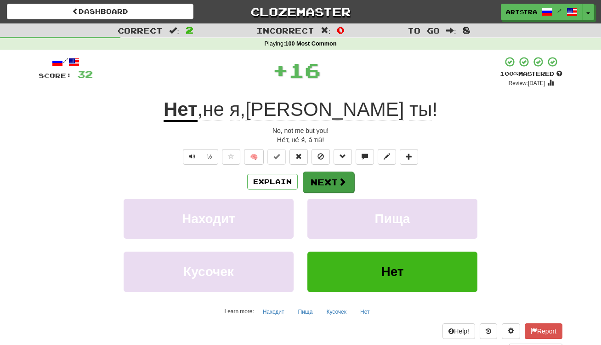
click at [332, 178] on button "Next" at bounding box center [328, 181] width 51 height 21
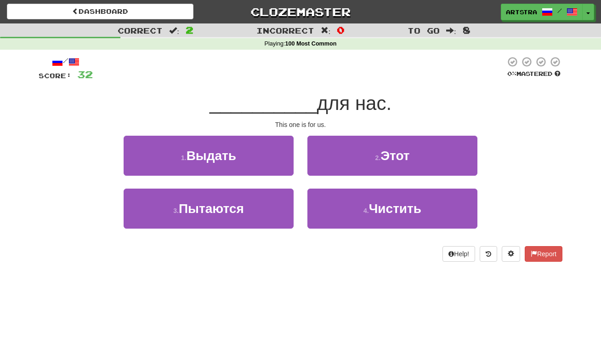
click at [317, 103] on span "для нас." at bounding box center [354, 103] width 75 height 22
drag, startPoint x: 313, startPoint y: 105, endPoint x: 316, endPoint y: 124, distance: 19.0
click at [316, 124] on div "/ Score: 32 0 % Mastered __________ для нас. This one is for us. 1 . Выдать 2 .…" at bounding box center [301, 158] width 524 height 205
click at [316, 124] on div "This one is for us." at bounding box center [301, 124] width 524 height 9
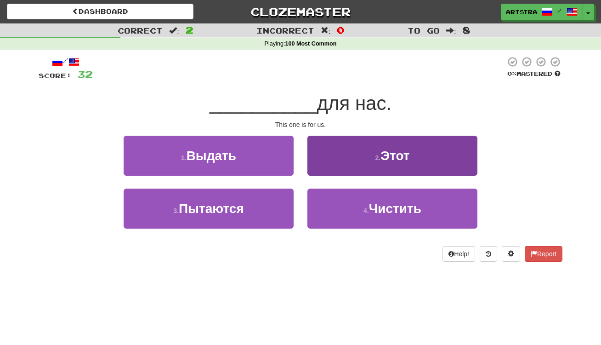
click at [351, 158] on button "2 . Этот" at bounding box center [392, 156] width 170 height 40
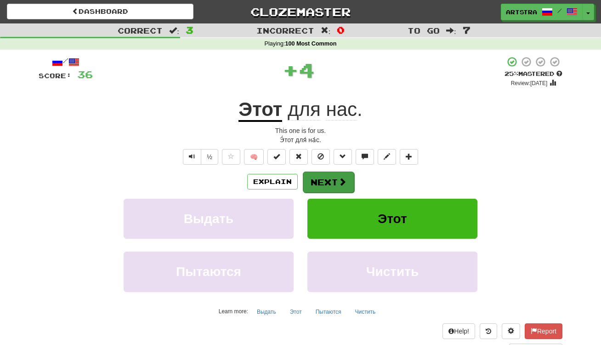
click at [334, 180] on button "Next" at bounding box center [328, 181] width 51 height 21
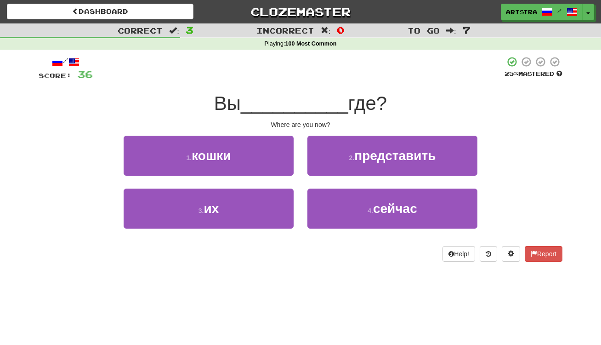
click at [303, 110] on span "__________" at bounding box center [295, 103] width 108 height 22
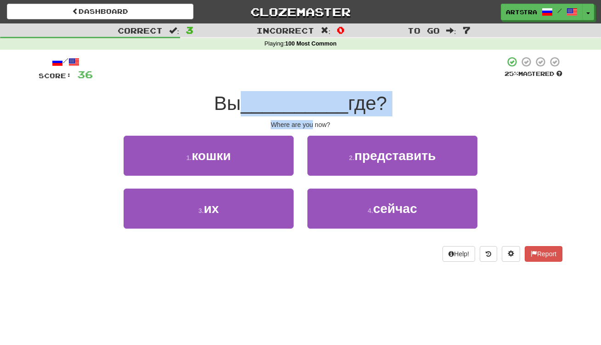
drag, startPoint x: 302, startPoint y: 111, endPoint x: 302, endPoint y: 125, distance: 13.3
click at [302, 125] on div "/ Score: 36 25 % Mastered Вы __________ где? Where are you now? 1 . кошки 2 . п…" at bounding box center [301, 158] width 524 height 205
click at [302, 125] on div "Where are you now?" at bounding box center [301, 124] width 524 height 9
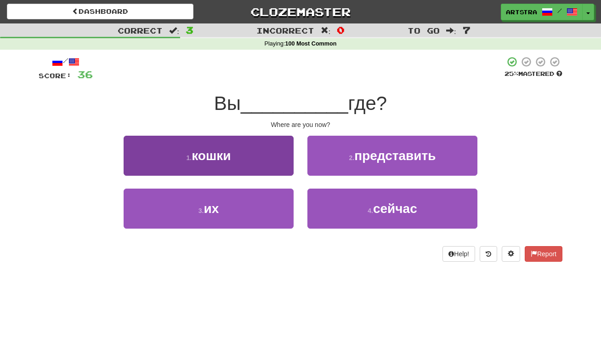
click at [239, 214] on button "3 . их" at bounding box center [209, 208] width 170 height 40
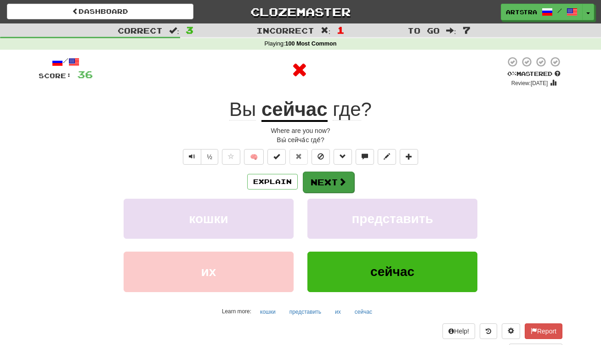
click at [337, 177] on button "Next" at bounding box center [328, 181] width 51 height 21
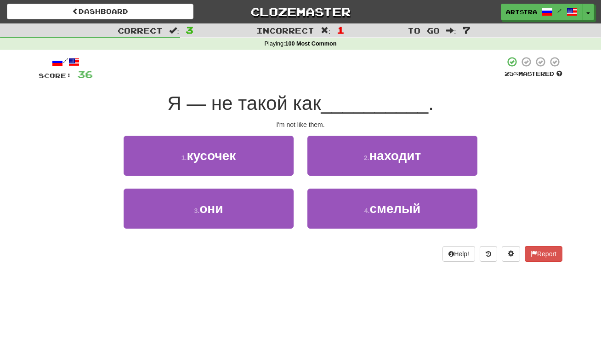
click at [312, 103] on span "Я — не такой как" at bounding box center [243, 103] width 153 height 22
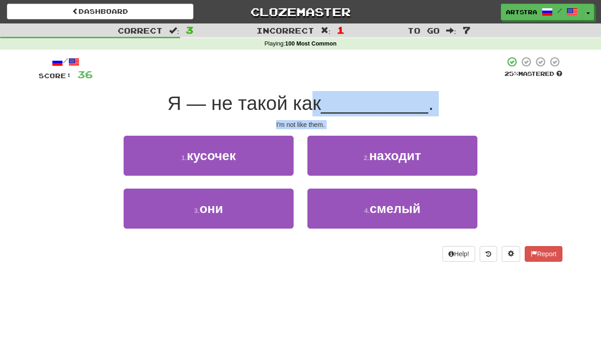
drag, startPoint x: 309, startPoint y: 113, endPoint x: 306, endPoint y: 128, distance: 15.9
click at [306, 128] on div "/ Score: 36 25 % Mastered Я — не такой как __________ . I'm not like them. 1 . …" at bounding box center [301, 158] width 524 height 205
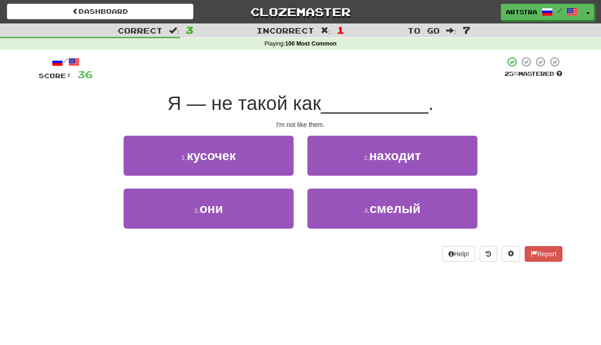
click at [306, 128] on div "/ Score: 36 25 % Mastered Я — не такой как __________ . I'm not like them. 1 . …" at bounding box center [301, 158] width 524 height 205
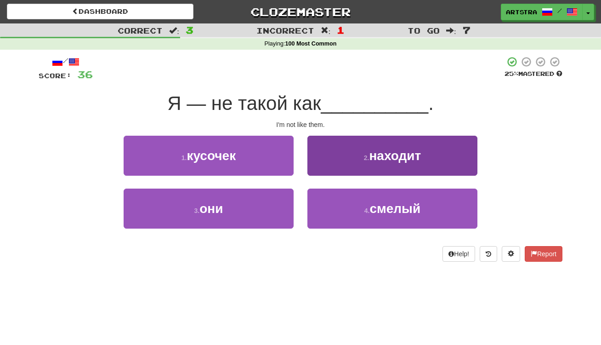
click at [425, 166] on button "2 . находит" at bounding box center [392, 156] width 170 height 40
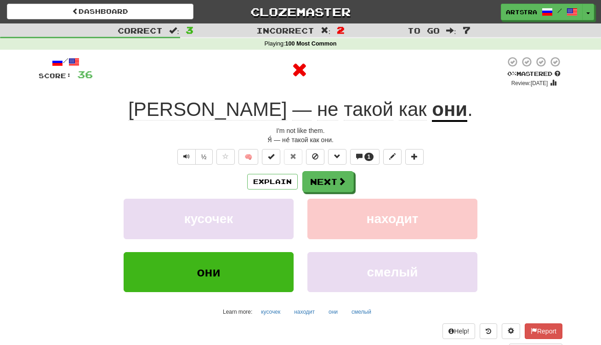
click at [432, 117] on u "они" at bounding box center [449, 109] width 35 height 23
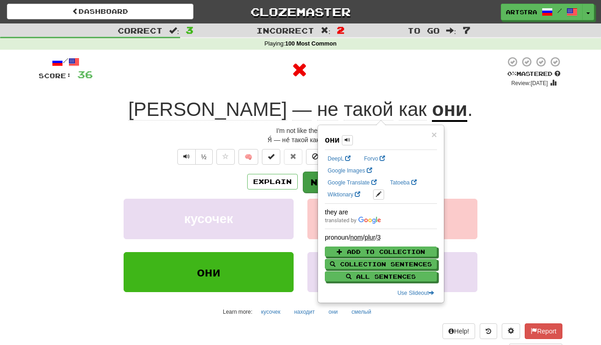
click at [312, 183] on button "Next" at bounding box center [328, 181] width 51 height 21
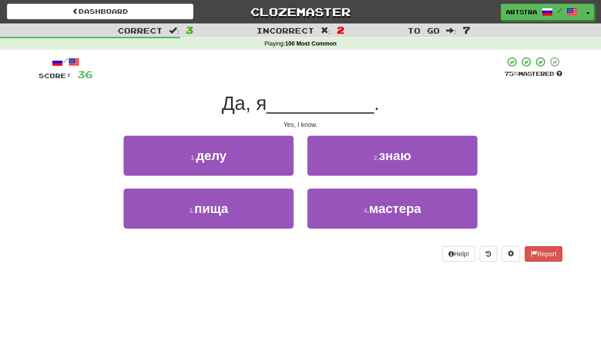
click at [312, 98] on span "__________" at bounding box center [321, 103] width 108 height 22
drag, startPoint x: 310, startPoint y: 101, endPoint x: 301, endPoint y: 125, distance: 26.5
click at [301, 125] on div "/ Score: 36 75 % Mastered Да, я __________ . Yes, I know. 1 . делу 2 . знаю 3 .…" at bounding box center [301, 158] width 524 height 205
click at [301, 125] on div "Yes, I know." at bounding box center [301, 124] width 524 height 9
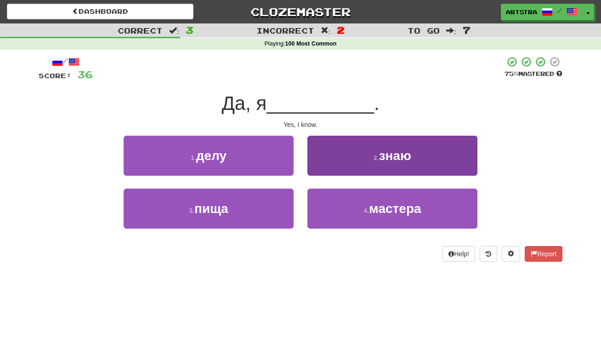
click at [403, 153] on span "знаю" at bounding box center [395, 155] width 32 height 14
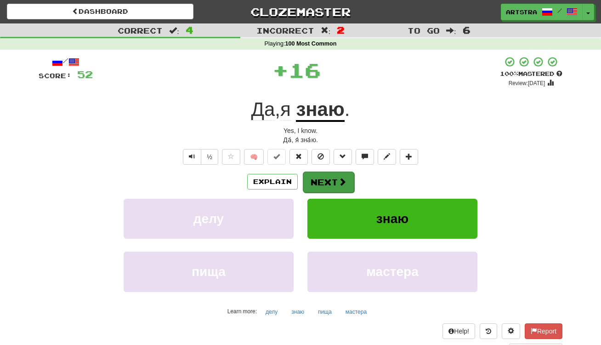
click at [342, 172] on button "Next" at bounding box center [328, 181] width 51 height 21
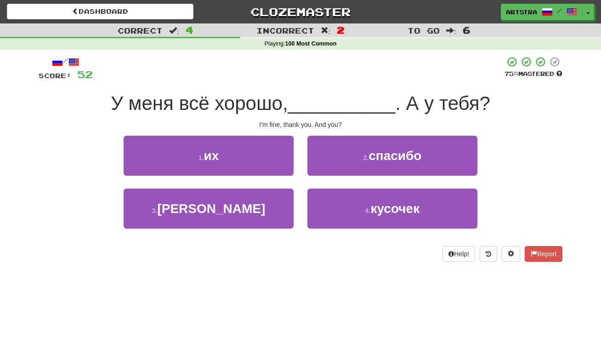
click at [306, 99] on span "__________" at bounding box center [342, 103] width 108 height 22
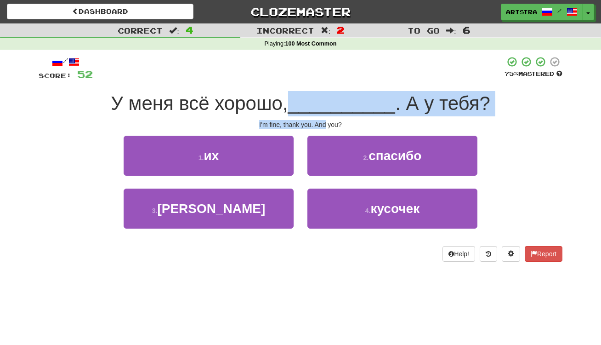
drag, startPoint x: 306, startPoint y: 99, endPoint x: 323, endPoint y: 121, distance: 27.8
click at [323, 121] on div "/ Score: 52 75 % Mastered У меня всё хорошо, __________ . А у тебя? I'm fine, t…" at bounding box center [301, 158] width 524 height 205
click at [323, 121] on div "I'm fine, thank you. And you?" at bounding box center [301, 124] width 524 height 9
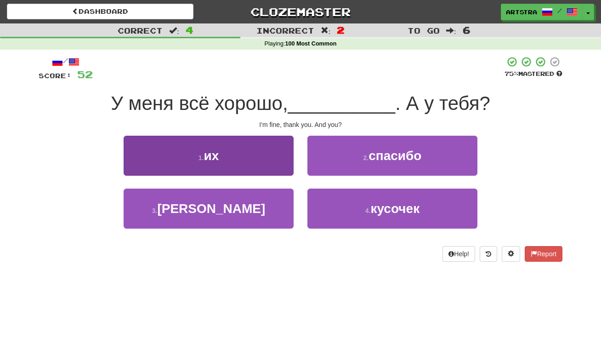
click at [242, 158] on button "1 . их" at bounding box center [209, 156] width 170 height 40
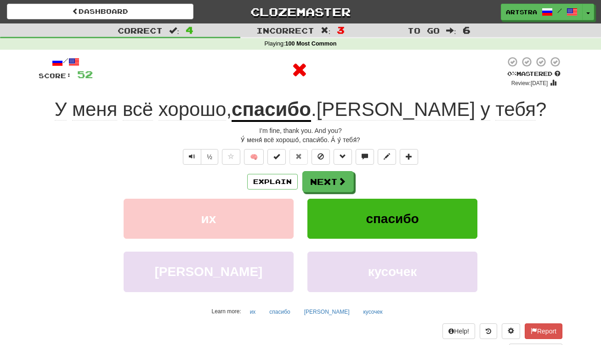
click at [311, 117] on u "спасибо" at bounding box center [271, 109] width 79 height 23
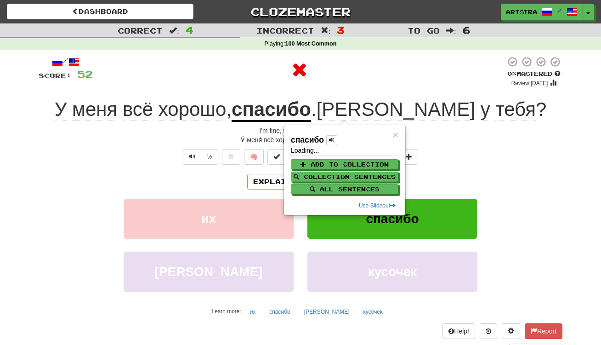
click at [361, 87] on div "/ Score: 52 0 % Mastered Review: 2025-09-19 У меня всё хорошо , спасибо . А у т…" at bounding box center [301, 204] width 524 height 297
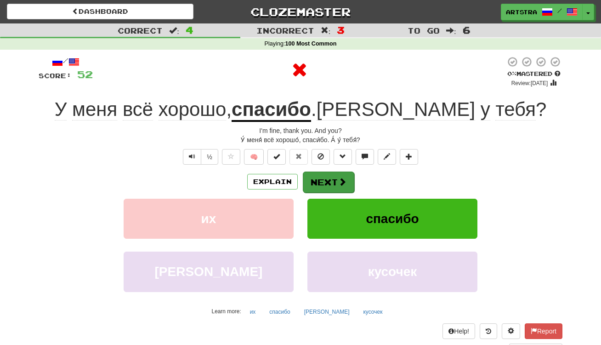
click at [336, 182] on button "Next" at bounding box center [328, 181] width 51 height 21
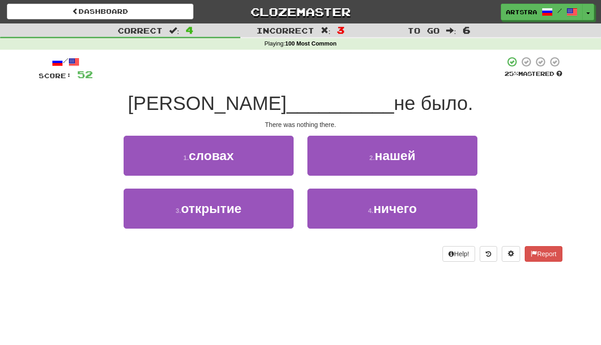
click at [307, 99] on span "__________" at bounding box center [341, 103] width 108 height 22
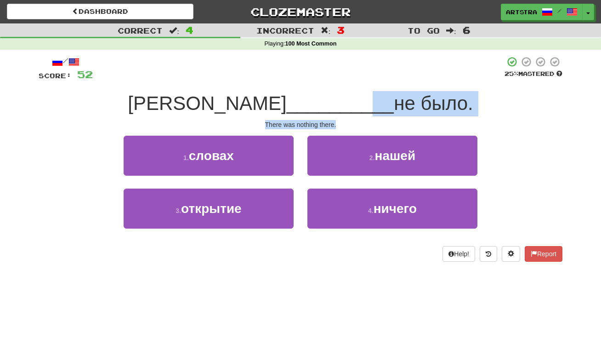
drag, startPoint x: 307, startPoint y: 123, endPoint x: 314, endPoint y: 127, distance: 7.6
click at [314, 127] on div "/ Score: 52 25 % Mastered Там __________ не было. There was nothing there. 1 . …" at bounding box center [301, 158] width 524 height 205
click at [314, 127] on div "There was nothing there." at bounding box center [301, 124] width 524 height 9
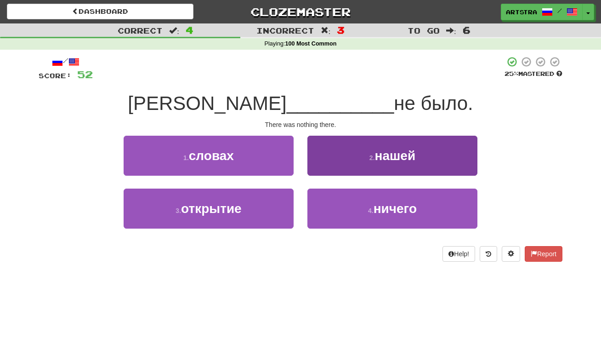
click at [399, 150] on span "нашей" at bounding box center [395, 155] width 41 height 14
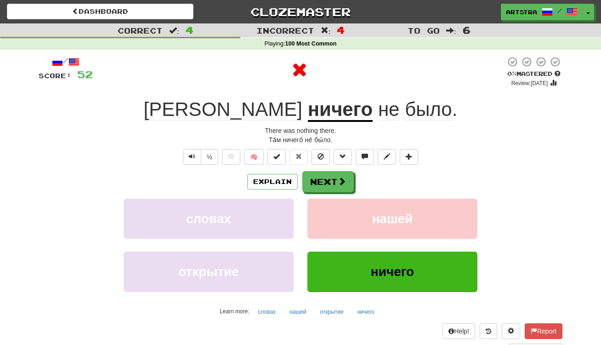
click at [308, 103] on u "ничего" at bounding box center [340, 109] width 65 height 23
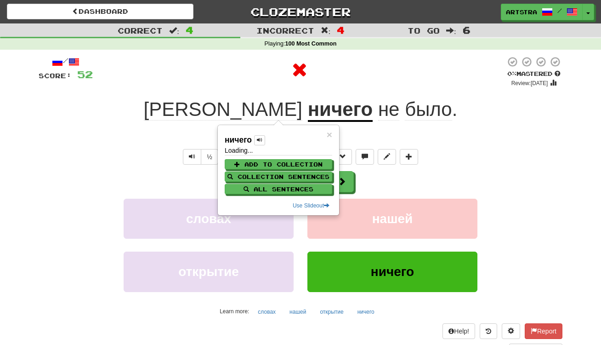
click at [409, 77] on div at bounding box center [299, 70] width 413 height 28
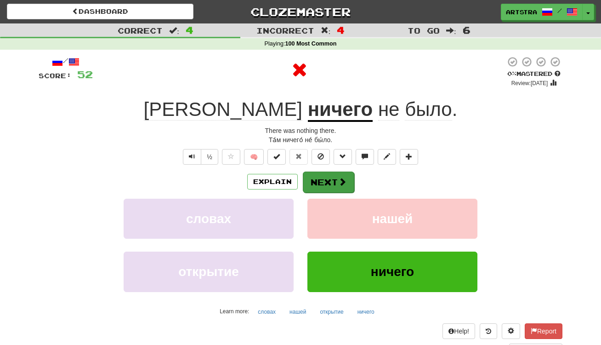
click at [341, 179] on span at bounding box center [342, 181] width 8 height 8
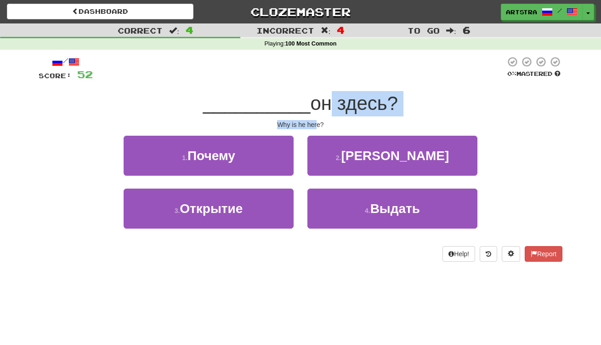
drag, startPoint x: 318, startPoint y: 103, endPoint x: 318, endPoint y: 120, distance: 17.0
click at [318, 120] on div "/ Score: 52 0 % Mastered __________ он здесь? Why is he here? 1 . Почему 2 . Бр…" at bounding box center [301, 158] width 524 height 205
click at [318, 120] on div "Why is he here?" at bounding box center [301, 124] width 524 height 9
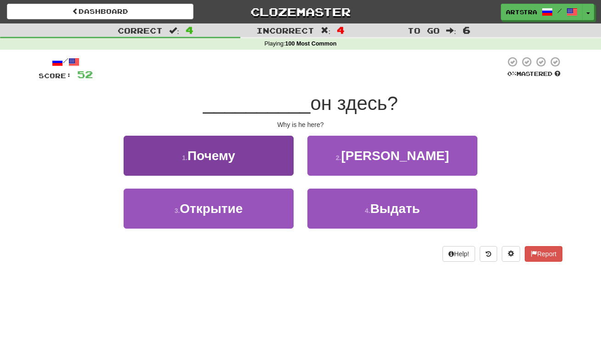
click at [250, 158] on button "1 . Почему" at bounding box center [209, 156] width 170 height 40
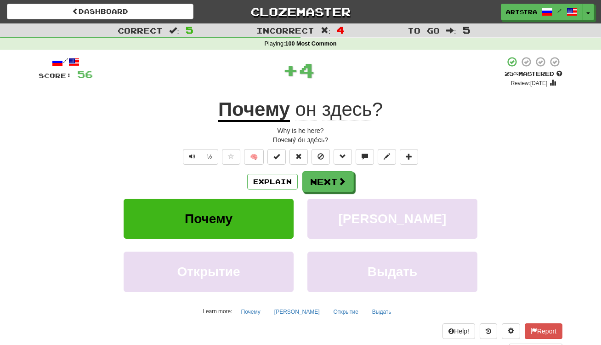
click at [353, 114] on span "здесь" at bounding box center [347, 109] width 50 height 22
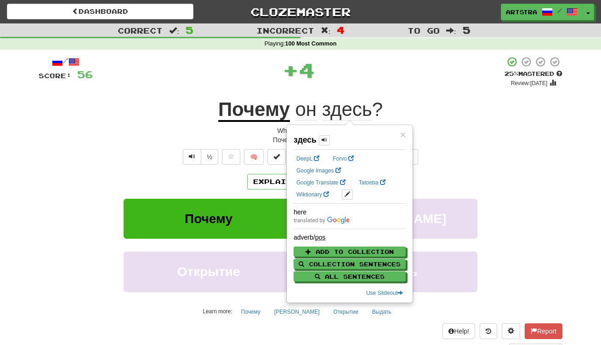
click at [404, 81] on div "+ 4" at bounding box center [299, 70] width 412 height 28
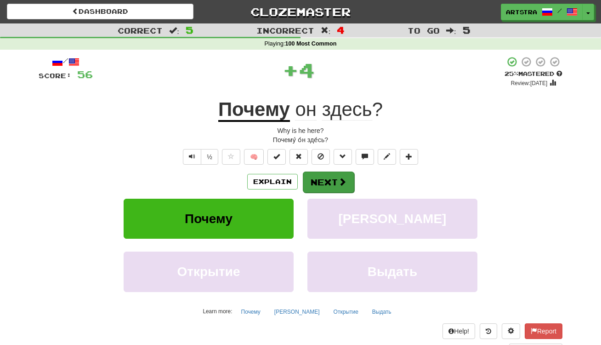
click at [341, 174] on button "Next" at bounding box center [328, 181] width 51 height 21
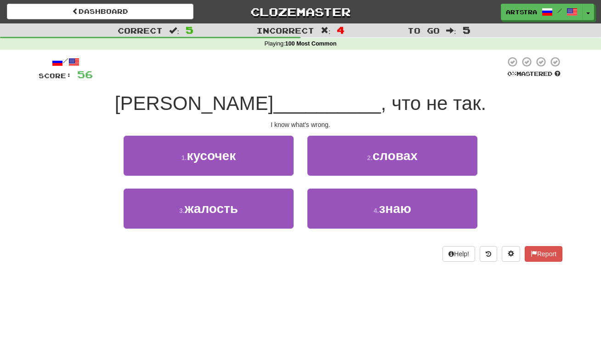
click at [301, 100] on span "__________" at bounding box center [327, 103] width 108 height 22
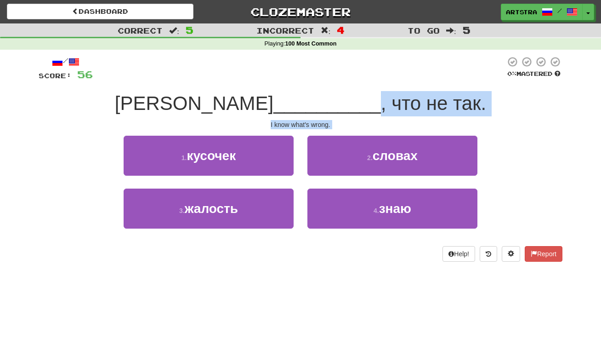
click at [300, 131] on div "/ Score: 56 0 % Mastered Я __________ , что не так. I know what's wrong. 1 . ку…" at bounding box center [301, 158] width 524 height 205
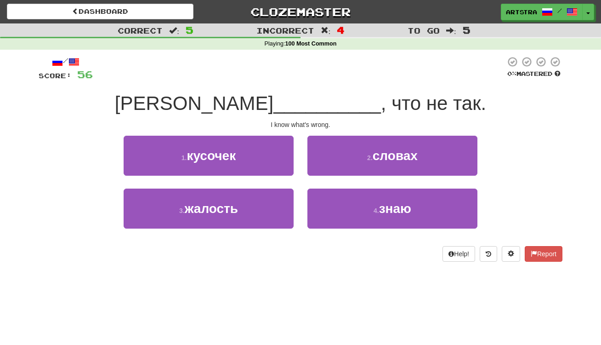
click at [300, 131] on div "/ Score: 56 0 % Mastered Я __________ , что не так. I know what's wrong. 1 . ку…" at bounding box center [301, 158] width 524 height 205
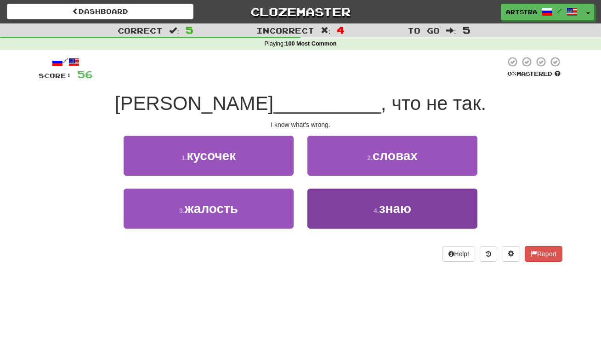
click at [422, 213] on button "4 . знаю" at bounding box center [392, 208] width 170 height 40
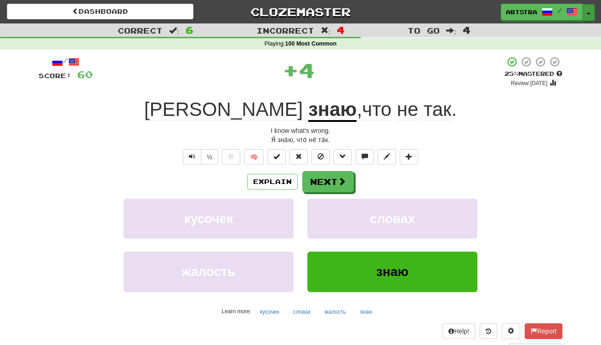
click at [588, 18] on button "Toggle Dropdown" at bounding box center [589, 12] width 12 height 17
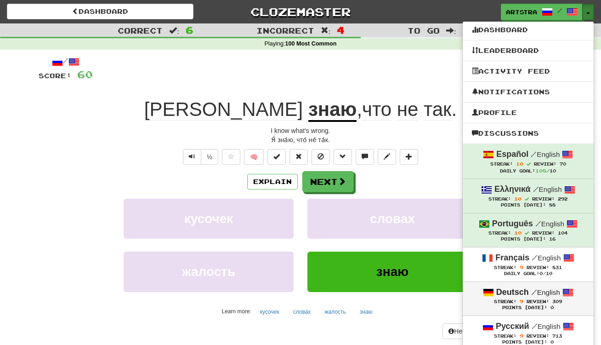
scroll to position [67, 0]
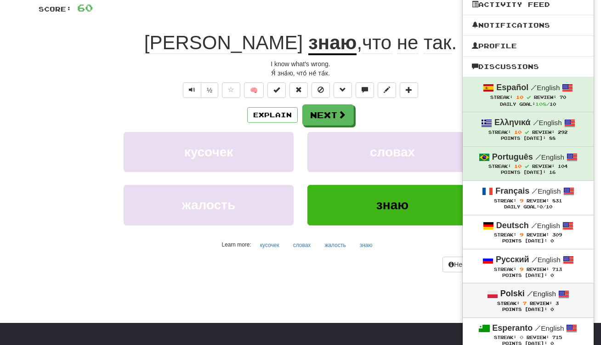
click at [553, 307] on div "Points Today: 0" at bounding box center [528, 310] width 113 height 6
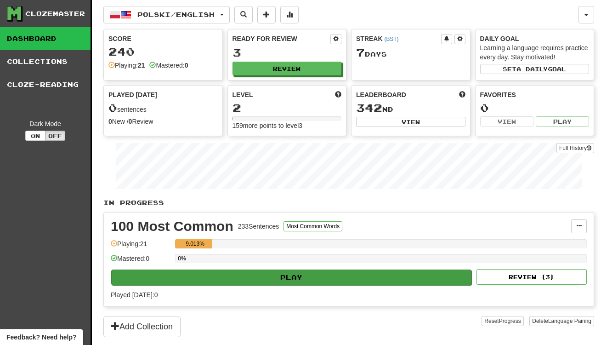
click at [350, 273] on button "Play" at bounding box center [291, 277] width 360 height 16
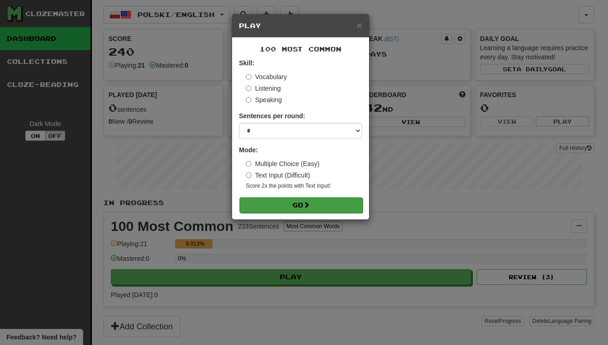
click at [348, 198] on button "Go" at bounding box center [300, 205] width 123 height 16
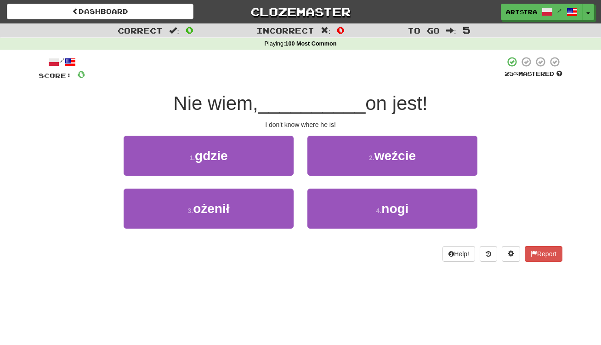
click at [319, 110] on span "__________" at bounding box center [312, 103] width 108 height 22
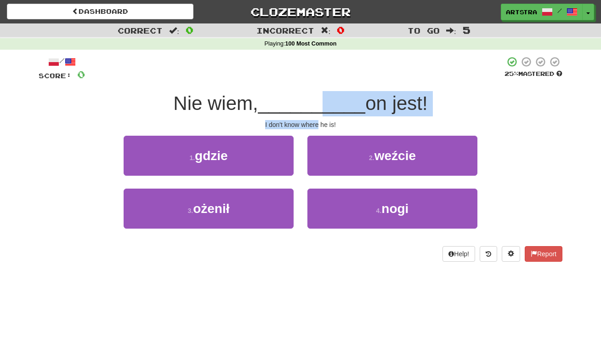
drag, startPoint x: 319, startPoint y: 110, endPoint x: 318, endPoint y: 120, distance: 10.7
click at [318, 120] on div "/ Score: 0 25 % Mastered Nie wiem, __________ on jest! I don't know where he is…" at bounding box center [301, 158] width 524 height 205
click at [318, 120] on div "I don't know where he is!" at bounding box center [301, 124] width 524 height 9
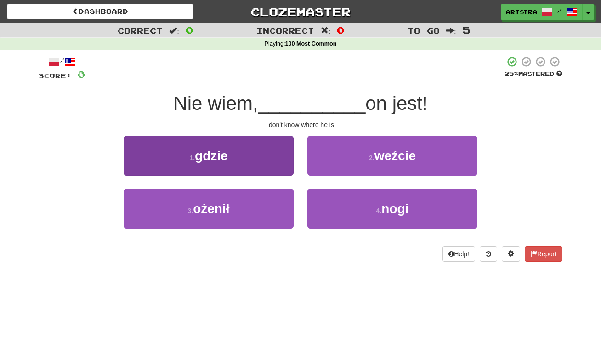
click at [276, 150] on button "1 . gdzie" at bounding box center [209, 156] width 170 height 40
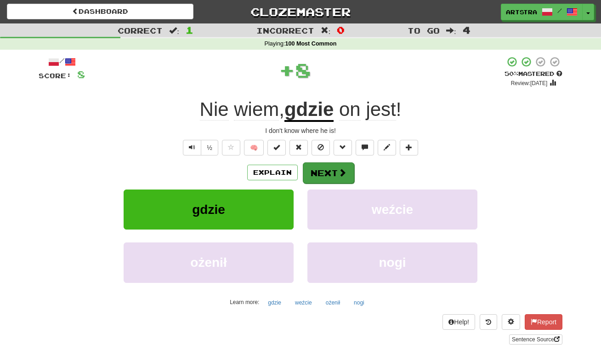
click at [334, 173] on button "Next" at bounding box center [328, 172] width 51 height 21
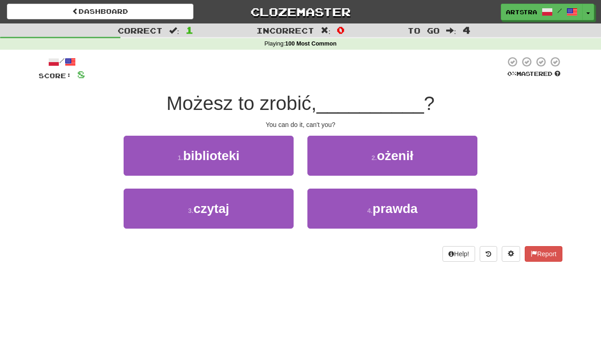
click at [287, 103] on span "Możesz to zrobić," at bounding box center [241, 103] width 150 height 22
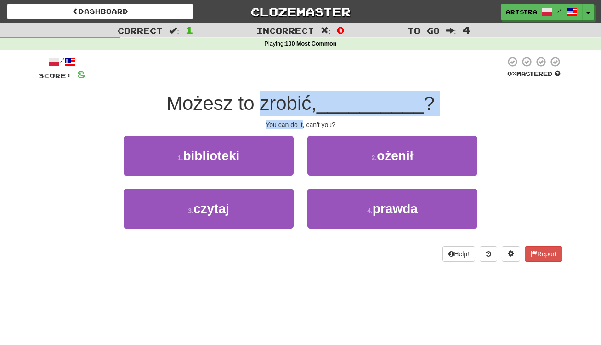
drag, startPoint x: 287, startPoint y: 103, endPoint x: 299, endPoint y: 126, distance: 25.9
click at [299, 126] on div "/ Score: 8 0 % Mastered Możesz to zrobić, __________ ? You can do it, can't you…" at bounding box center [301, 158] width 524 height 205
click at [299, 126] on div "You can do it, can't you?" at bounding box center [301, 124] width 524 height 9
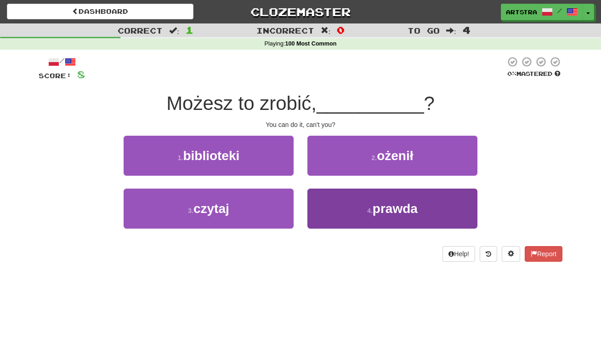
click at [434, 211] on button "4 . prawda" at bounding box center [392, 208] width 170 height 40
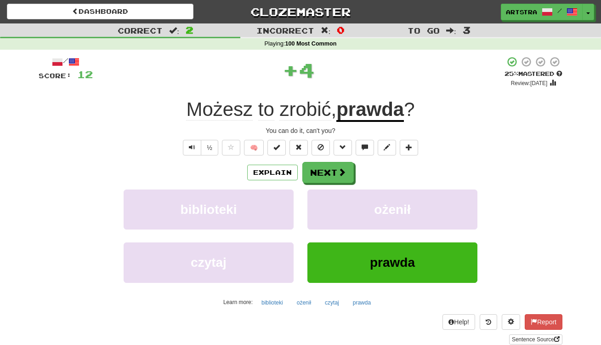
click at [375, 110] on u "prawda" at bounding box center [370, 109] width 68 height 23
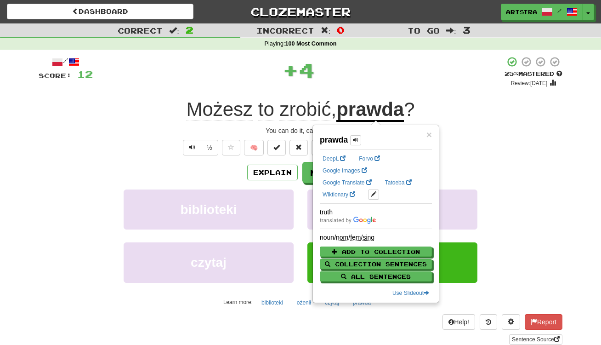
click at [215, 113] on span "Możesz" at bounding box center [219, 109] width 67 height 22
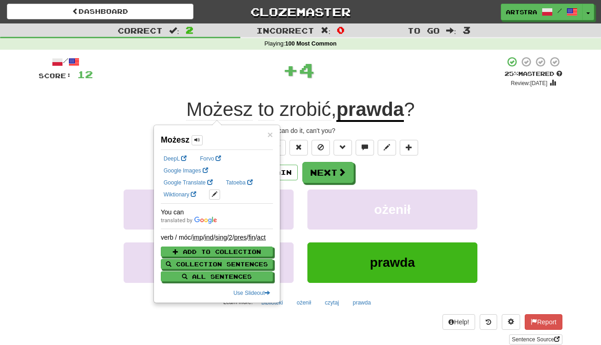
click at [306, 104] on span "zrobić" at bounding box center [304, 109] width 51 height 22
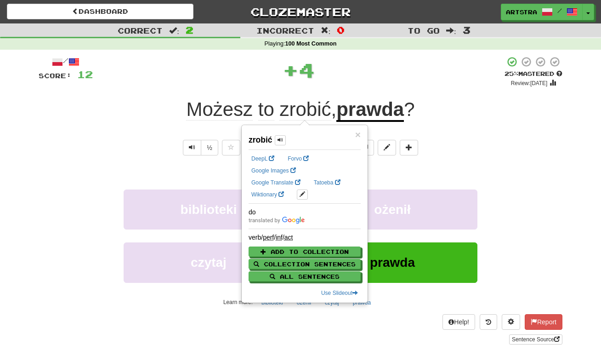
click at [342, 74] on div "+ 4" at bounding box center [299, 70] width 412 height 28
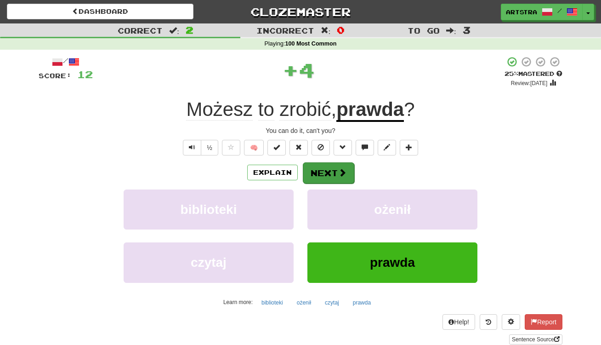
click at [317, 164] on button "Next" at bounding box center [328, 172] width 51 height 21
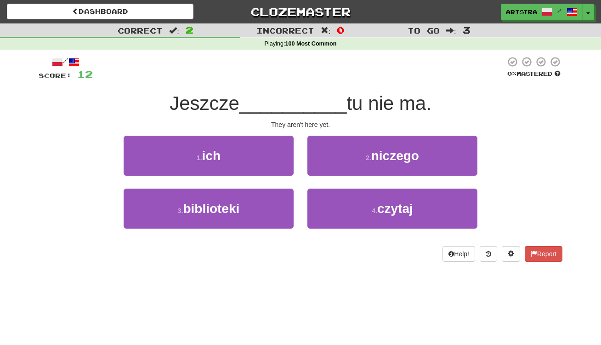
click at [314, 105] on span "__________" at bounding box center [293, 103] width 108 height 22
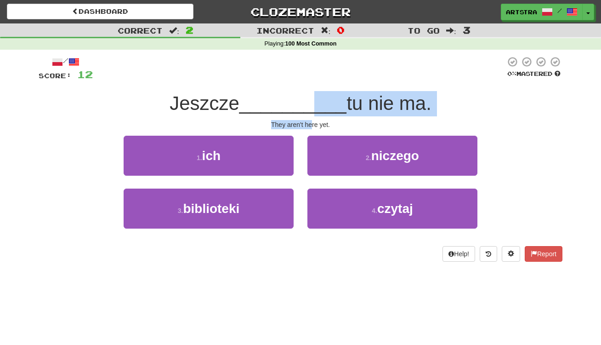
drag, startPoint x: 312, startPoint y: 111, endPoint x: 312, endPoint y: 123, distance: 12.0
click at [312, 123] on div "/ Score: 12 0 % Mastered Jeszcze __________ tu nie ma. They aren't here yet. 1 …" at bounding box center [301, 158] width 524 height 205
click at [312, 123] on div "They aren't here yet." at bounding box center [301, 124] width 524 height 9
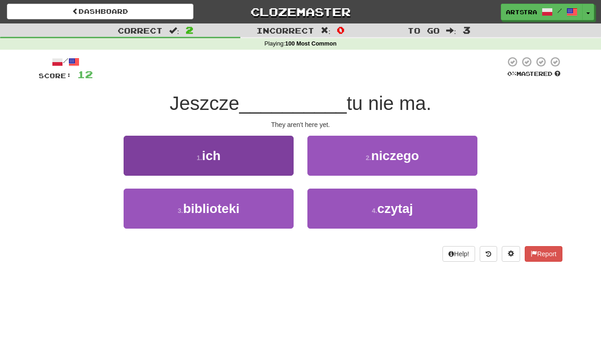
click at [251, 161] on button "1 . ich" at bounding box center [209, 156] width 170 height 40
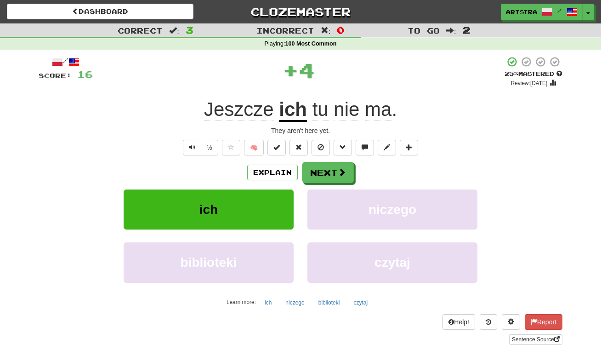
click at [296, 114] on u "ich" at bounding box center [293, 109] width 28 height 23
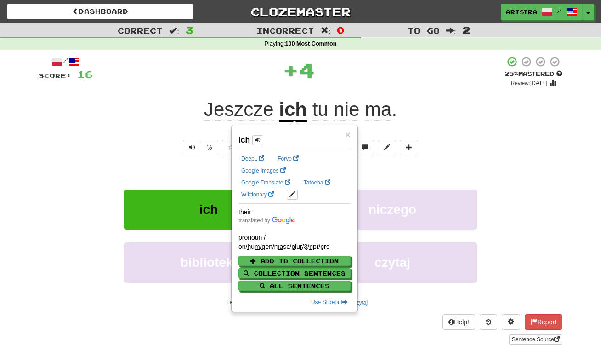
click at [376, 101] on span "ma" at bounding box center [378, 109] width 27 height 22
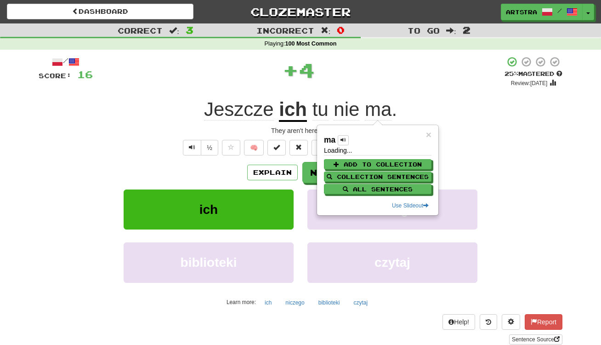
click at [387, 82] on div "+ 4" at bounding box center [299, 70] width 412 height 28
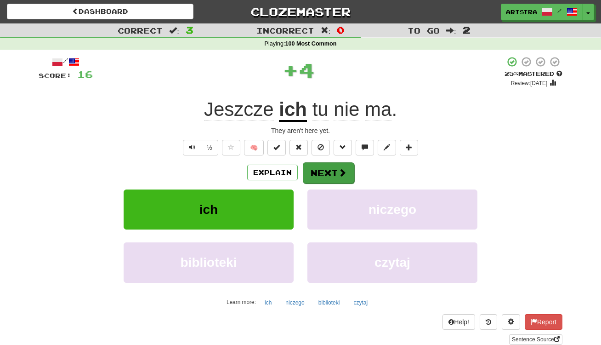
click at [342, 166] on button "Next" at bounding box center [328, 172] width 51 height 21
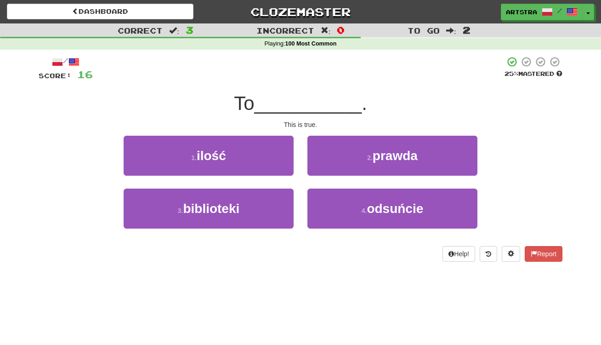
click at [301, 95] on span "__________" at bounding box center [309, 103] width 108 height 22
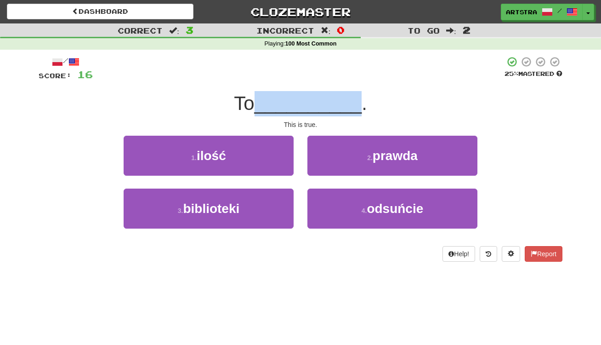
drag, startPoint x: 301, startPoint y: 95, endPoint x: 307, endPoint y: 113, distance: 19.3
click at [307, 113] on span "__________" at bounding box center [309, 103] width 108 height 22
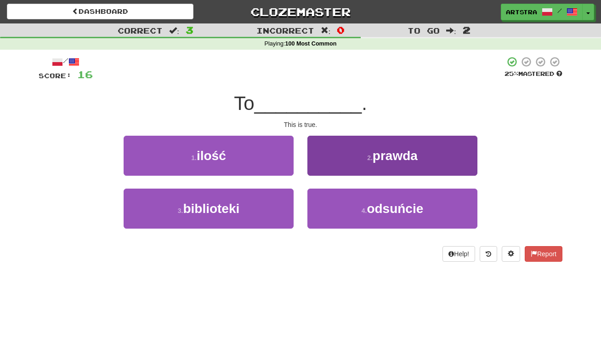
click at [379, 150] on span "prawda" at bounding box center [395, 155] width 45 height 14
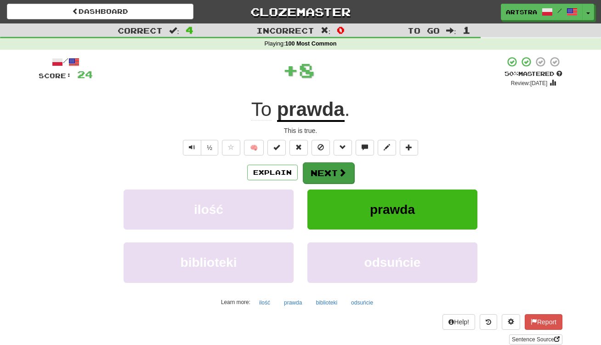
click at [339, 171] on span at bounding box center [342, 172] width 8 height 8
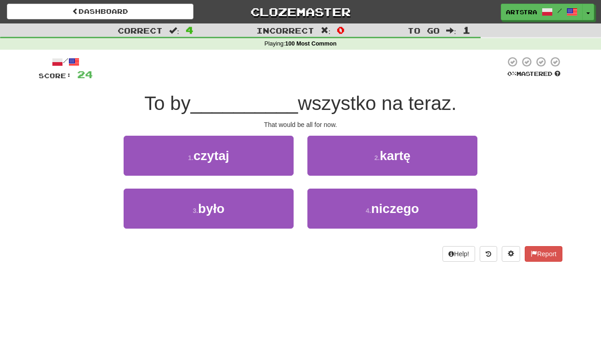
click at [313, 109] on span "wszystko na teraz." at bounding box center [377, 103] width 159 height 22
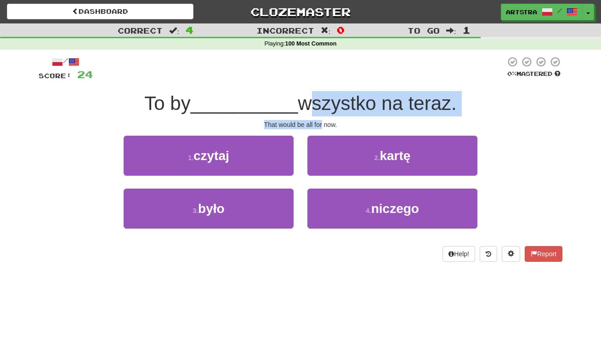
drag, startPoint x: 312, startPoint y: 109, endPoint x: 315, endPoint y: 125, distance: 15.8
click at [315, 125] on div "/ Score: 24 0 % Mastered To by __________ wszystko na teraz. That would be all …" at bounding box center [301, 158] width 524 height 205
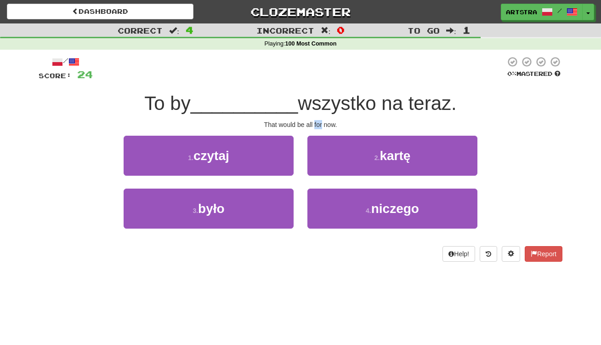
drag, startPoint x: 315, startPoint y: 125, endPoint x: 309, endPoint y: 125, distance: 6.0
click at [314, 125] on div "That would be all for now." at bounding box center [301, 124] width 524 height 9
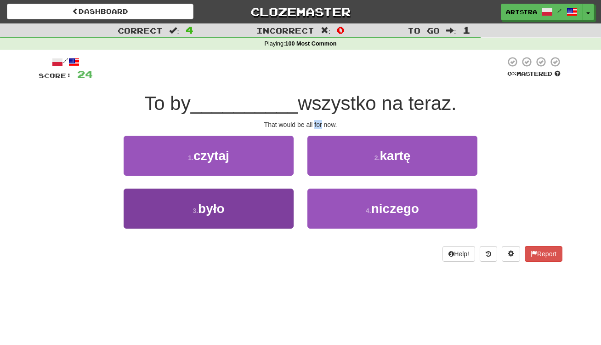
click at [237, 212] on button "3 . było" at bounding box center [209, 208] width 170 height 40
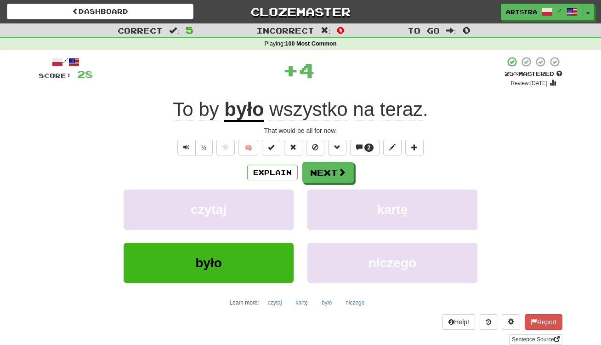
click at [249, 112] on u "było" at bounding box center [244, 109] width 40 height 23
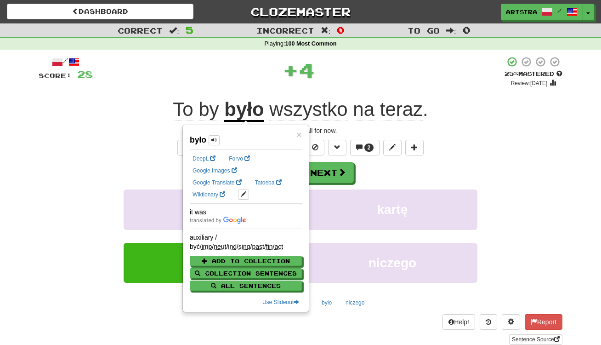
click at [319, 106] on span "wszystko" at bounding box center [308, 109] width 78 height 22
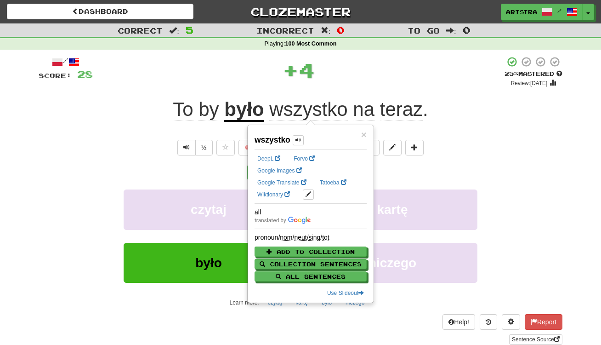
click at [405, 112] on span "teraz" at bounding box center [401, 109] width 43 height 22
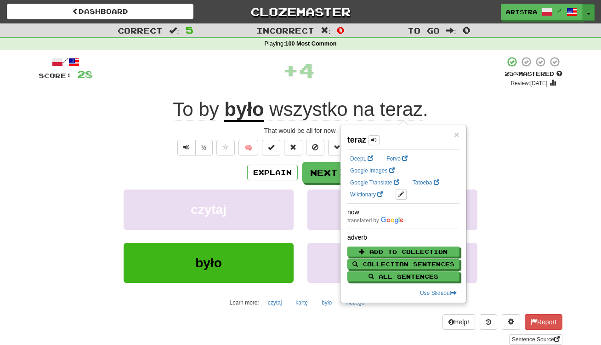
click at [591, 9] on button "Toggle Dropdown" at bounding box center [589, 12] width 12 height 17
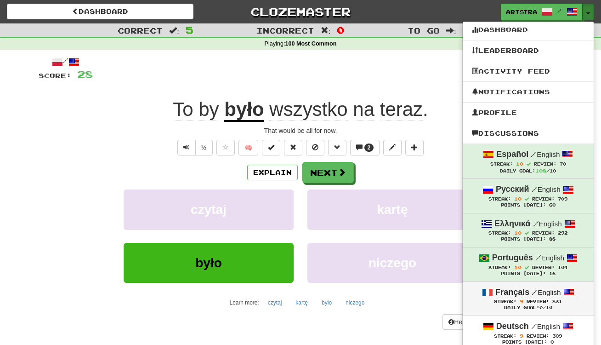
scroll to position [53, 0]
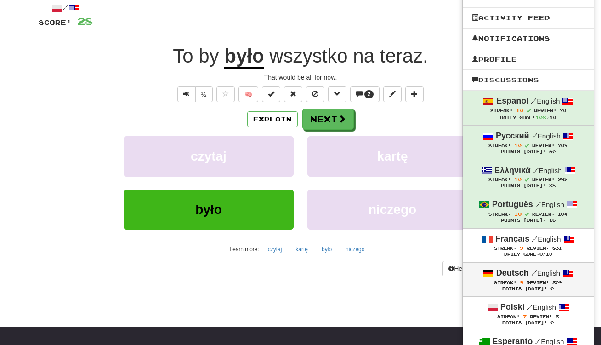
click at [555, 270] on small "/ English" at bounding box center [545, 273] width 29 height 8
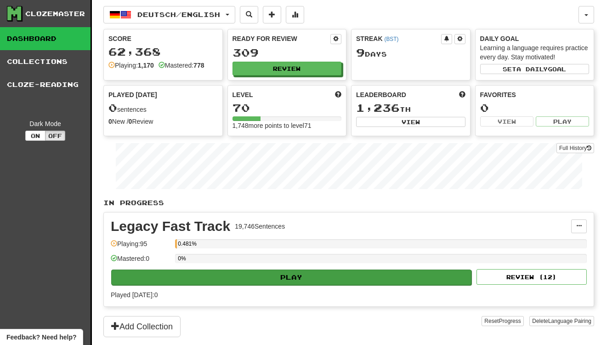
click at [310, 274] on button "Play" at bounding box center [291, 277] width 360 height 16
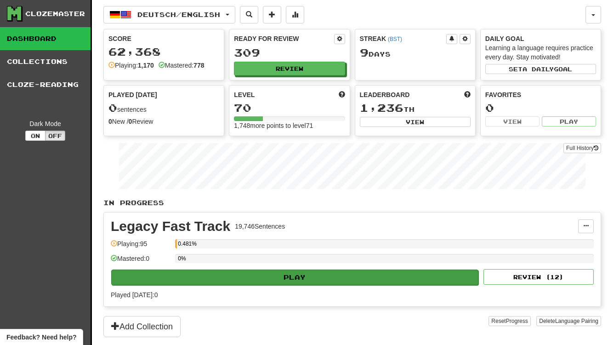
select select "**"
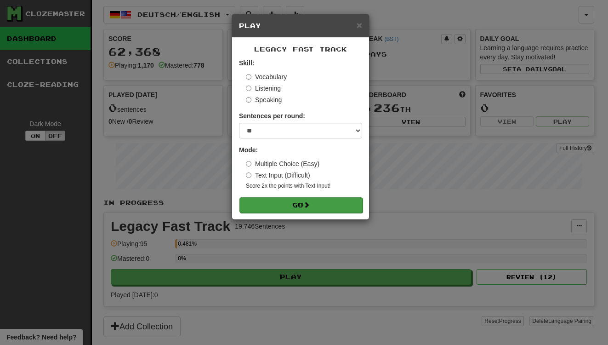
click at [323, 205] on button "Go" at bounding box center [300, 205] width 123 height 16
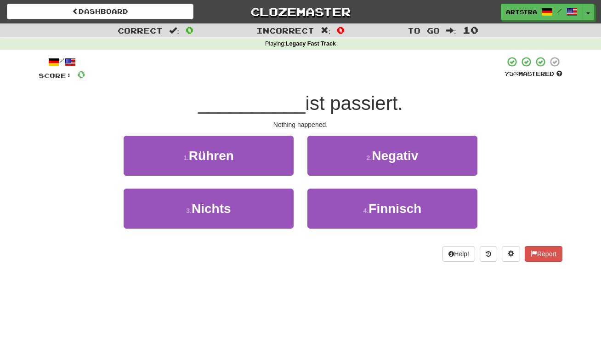
click at [296, 97] on span "__________" at bounding box center [252, 103] width 108 height 22
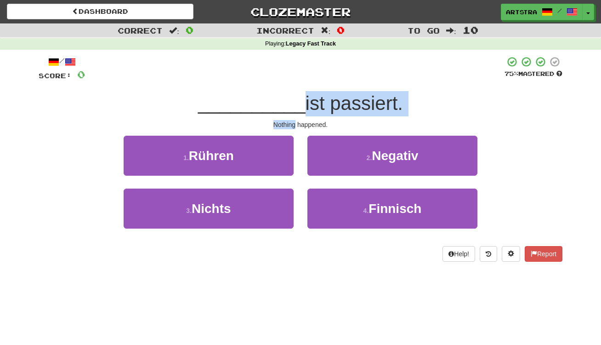
drag, startPoint x: 296, startPoint y: 97, endPoint x: 304, endPoint y: 118, distance: 22.5
click at [304, 118] on div "/ Score: 0 75 % Mastered __________ ist passiert. Nothing happened. 1 . Rühren …" at bounding box center [301, 158] width 524 height 205
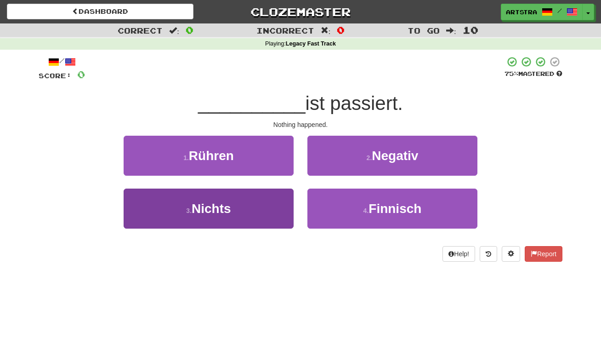
click at [260, 208] on button "3 . Nichts" at bounding box center [209, 208] width 170 height 40
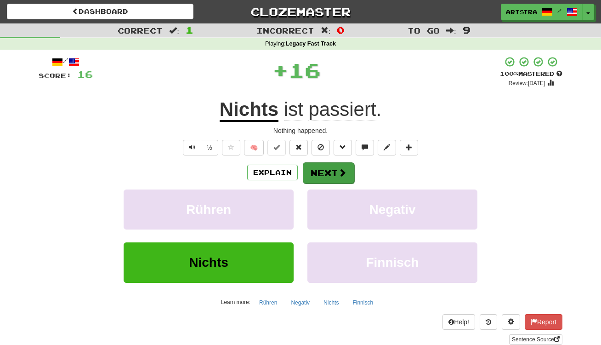
click at [330, 176] on button "Next" at bounding box center [328, 172] width 51 height 21
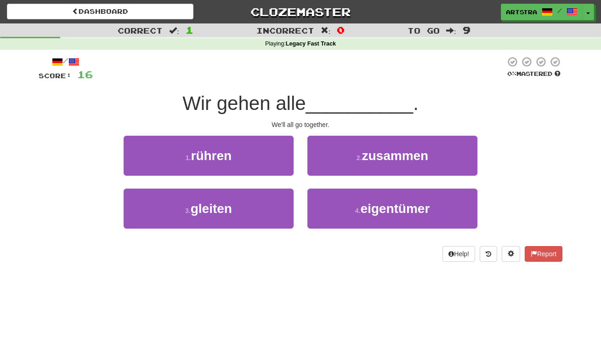
click at [298, 112] on span "Wir gehen alle" at bounding box center [243, 103] width 123 height 22
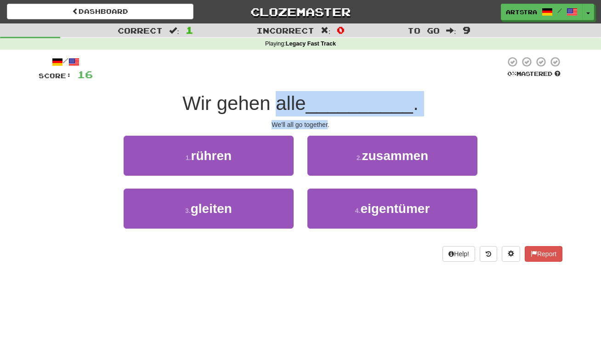
drag, startPoint x: 298, startPoint y: 112, endPoint x: 305, endPoint y: 126, distance: 16.2
click at [305, 126] on div "/ Score: 16 0 % Mastered Wir gehen alle __________ . We'll all go together. 1 .…" at bounding box center [301, 158] width 524 height 205
click at [305, 126] on div "We'll all go together." at bounding box center [301, 124] width 524 height 9
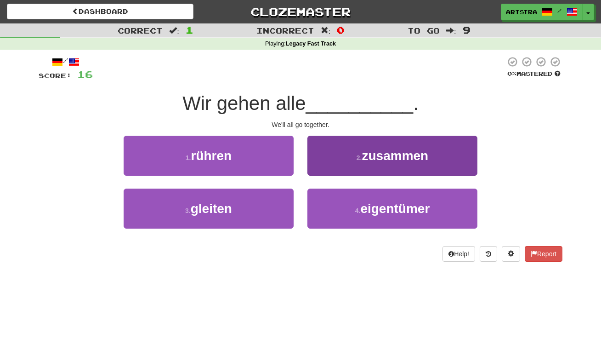
click at [314, 151] on button "2 . zusammen" at bounding box center [392, 156] width 170 height 40
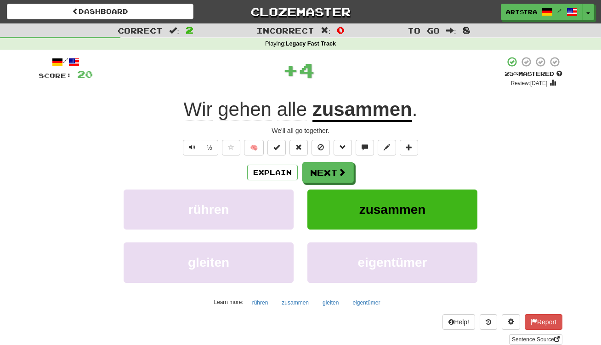
click at [323, 184] on div "Explain Next rühren zusammen gleiten eigentümer Learn more: rühren zusammen gle…" at bounding box center [301, 236] width 524 height 148
click at [321, 172] on button "Next" at bounding box center [328, 172] width 51 height 21
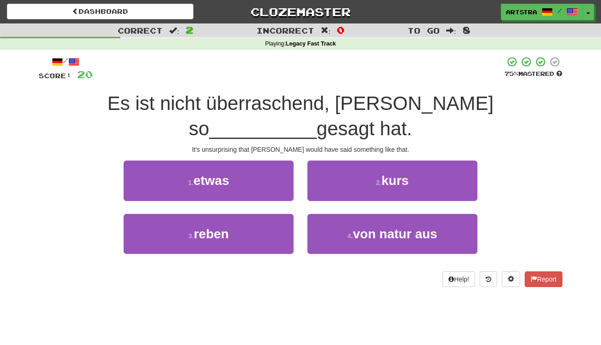
click at [296, 93] on span "Es ist nicht überraschend, dass Yoko so" at bounding box center [301, 115] width 386 height 47
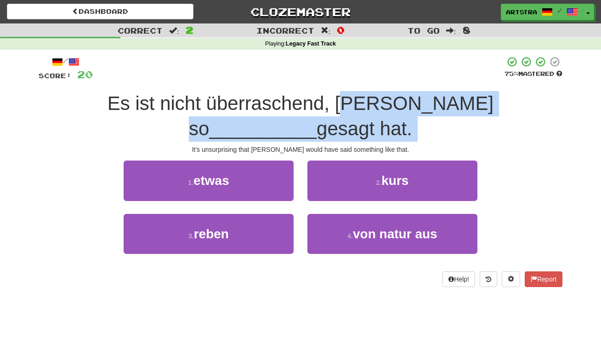
drag, startPoint x: 294, startPoint y: 135, endPoint x: 299, endPoint y: 143, distance: 9.1
click at [299, 143] on div "/ Score: 20 75 % Mastered Es ist nicht überraschend, dass Yoko so __________ ge…" at bounding box center [301, 171] width 524 height 230
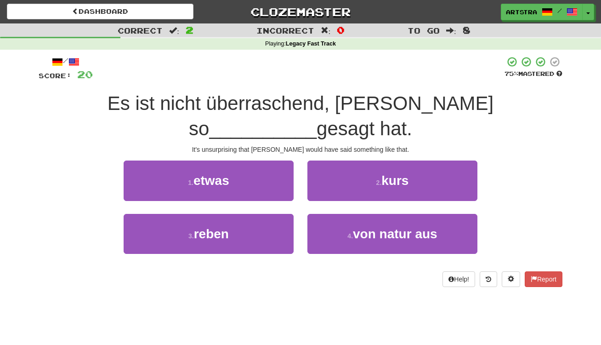
click at [299, 142] on div "/ Score: 20 75 % Mastered Es ist nicht überraschend, dass Yoko so __________ ge…" at bounding box center [301, 171] width 524 height 230
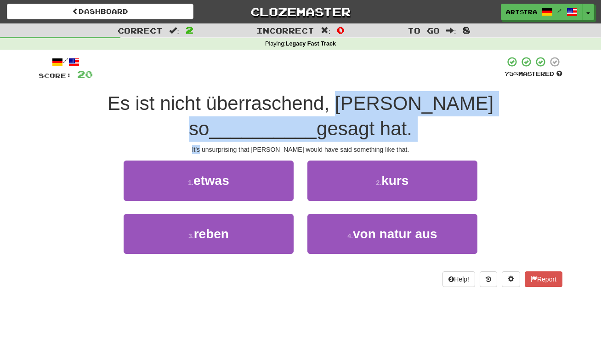
drag, startPoint x: 299, startPoint y: 142, endPoint x: 302, endPoint y: 107, distance: 34.7
click at [302, 107] on div "/ Score: 20 75 % Mastered Es ist nicht überraschend, dass Yoko so __________ ge…" at bounding box center [301, 171] width 524 height 230
click at [302, 107] on span "Es ist nicht überraschend, dass Yoko so" at bounding box center [301, 115] width 386 height 47
drag, startPoint x: 302, startPoint y: 107, endPoint x: 331, endPoint y: 136, distance: 40.9
click at [332, 143] on div "/ Score: 20 75 % Mastered Es ist nicht überraschend, dass Yoko so __________ ge…" at bounding box center [301, 171] width 524 height 230
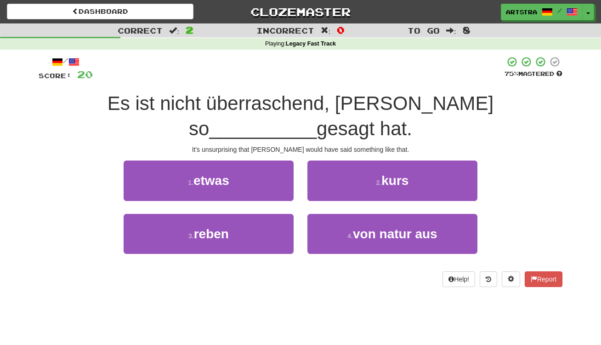
click at [331, 148] on div "It's unsurprising that Yoko would have said something like that." at bounding box center [301, 149] width 524 height 9
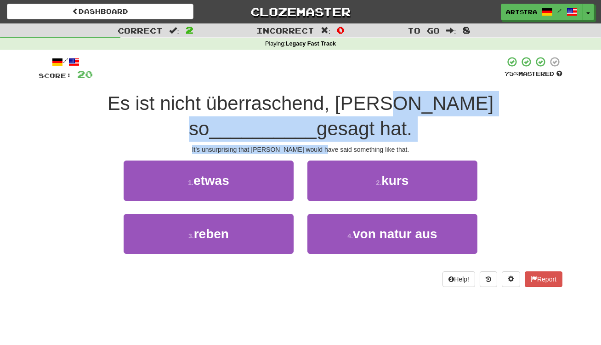
drag, startPoint x: 331, startPoint y: 148, endPoint x: 327, endPoint y: 91, distance: 57.1
click at [327, 91] on div "/ Score: 20 75 % Mastered Es ist nicht überraschend, dass Yoko so __________ ge…" at bounding box center [301, 171] width 524 height 230
click at [327, 91] on div "Es ist nicht überraschend, dass Yoko so __________ gesagt hat." at bounding box center [301, 116] width 524 height 50
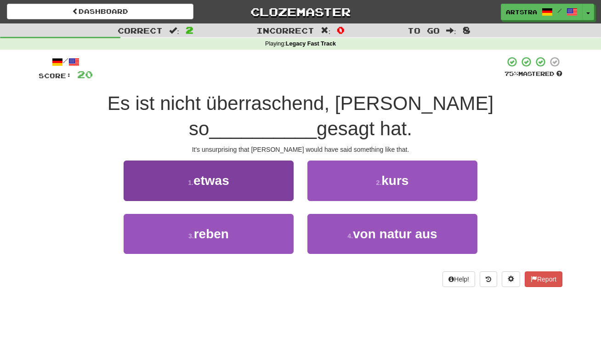
click at [257, 186] on button "1 . etwas" at bounding box center [209, 180] width 170 height 40
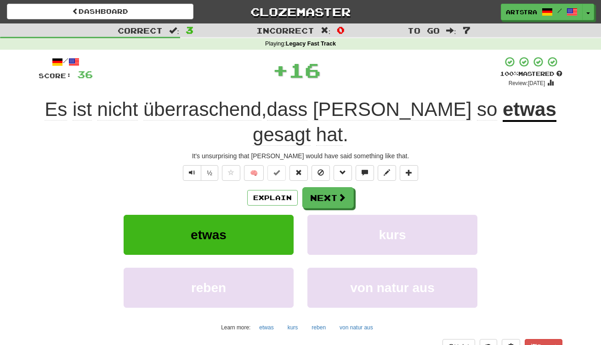
click at [503, 118] on u "etwas" at bounding box center [530, 109] width 54 height 23
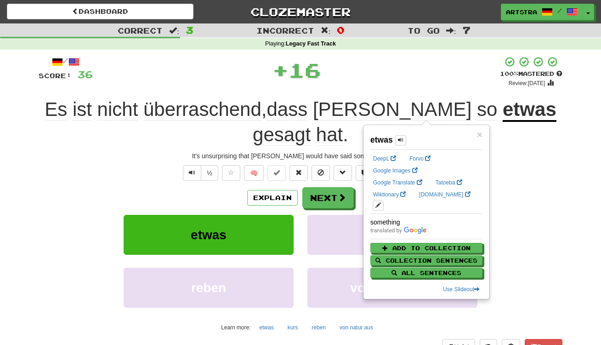
click at [444, 71] on div "+ 16" at bounding box center [296, 70] width 407 height 28
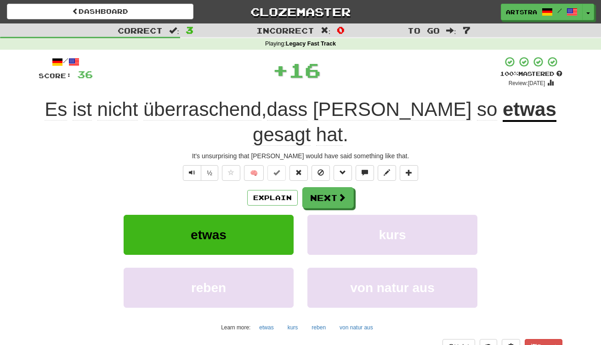
click at [311, 124] on span "gesagt" at bounding box center [282, 135] width 58 height 22
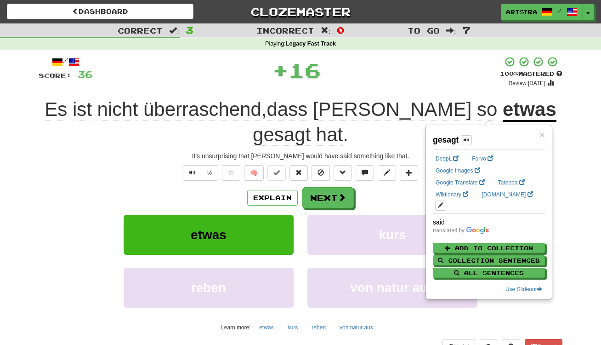
click at [343, 124] on span "hat" at bounding box center [329, 135] width 27 height 22
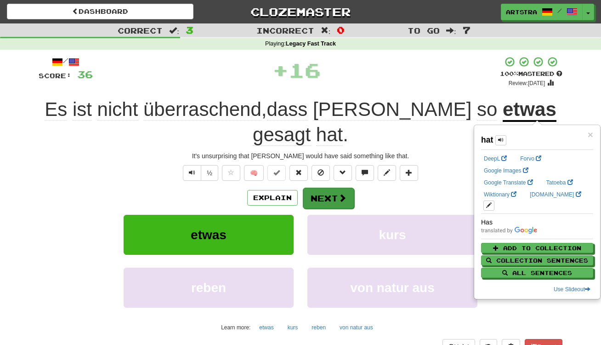
click at [318, 187] on button "Next" at bounding box center [328, 197] width 51 height 21
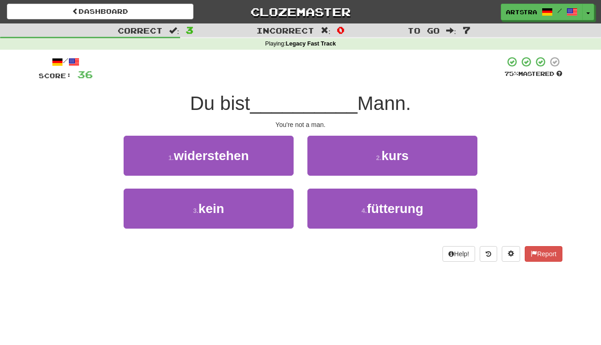
click at [307, 101] on span "__________" at bounding box center [304, 103] width 108 height 22
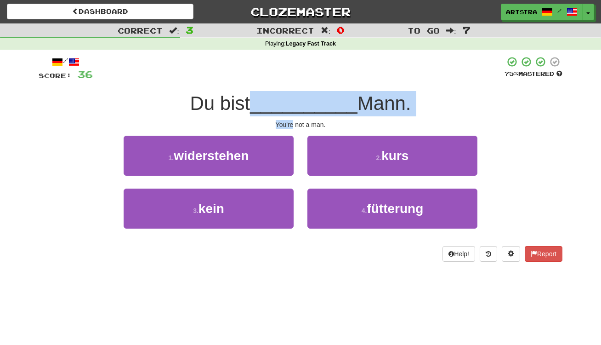
drag, startPoint x: 307, startPoint y: 101, endPoint x: 313, endPoint y: 116, distance: 16.7
click at [313, 116] on div "/ Score: 36 75 % Mastered Du bist __________ Mann. You're not a man. 1 . widers…" at bounding box center [301, 158] width 524 height 205
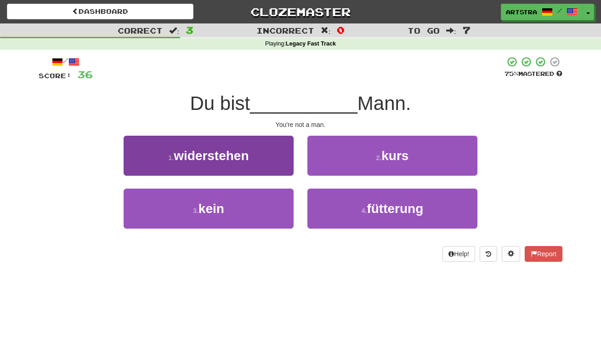
drag, startPoint x: 260, startPoint y: 215, endPoint x: 289, endPoint y: 195, distance: 35.4
click at [260, 215] on button "3 . kein" at bounding box center [209, 208] width 170 height 40
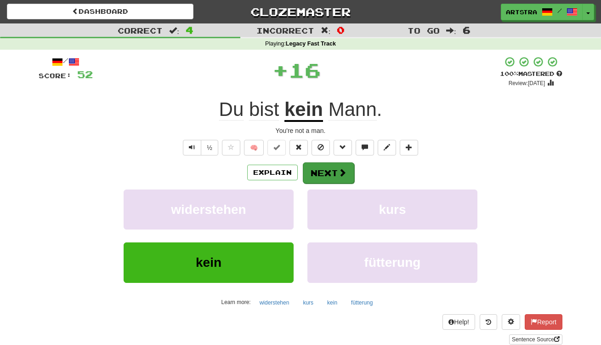
click at [349, 172] on button "Next" at bounding box center [328, 172] width 51 height 21
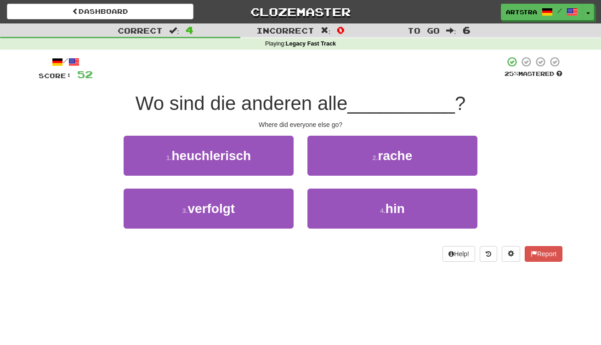
click at [322, 100] on span "Wo sind die anderen alle" at bounding box center [242, 103] width 212 height 22
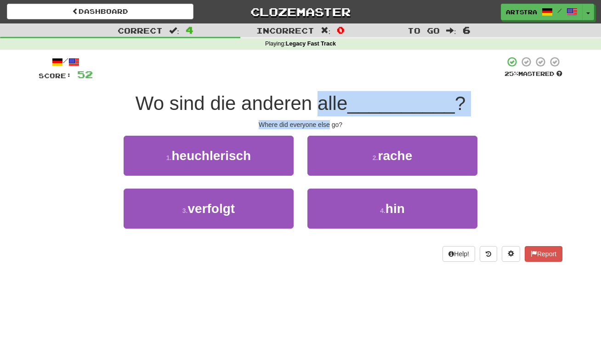
drag, startPoint x: 322, startPoint y: 100, endPoint x: 324, endPoint y: 121, distance: 21.3
click at [324, 121] on div "/ Score: 52 25 % Mastered Wo sind die anderen alle __________ ? Where did every…" at bounding box center [301, 158] width 524 height 205
click at [324, 121] on div "Where did everyone else go?" at bounding box center [301, 124] width 524 height 9
drag, startPoint x: 324, startPoint y: 121, endPoint x: 323, endPoint y: 94, distance: 26.7
click at [323, 94] on div "/ Score: 52 25 % Mastered Wo sind die anderen alle __________ ? Where did every…" at bounding box center [301, 158] width 524 height 205
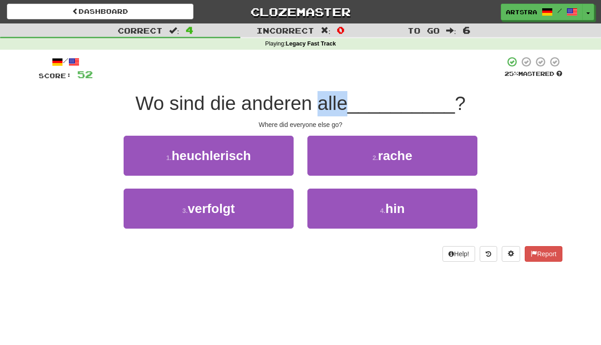
click at [322, 94] on span "Wo sind die anderen alle" at bounding box center [242, 103] width 212 height 22
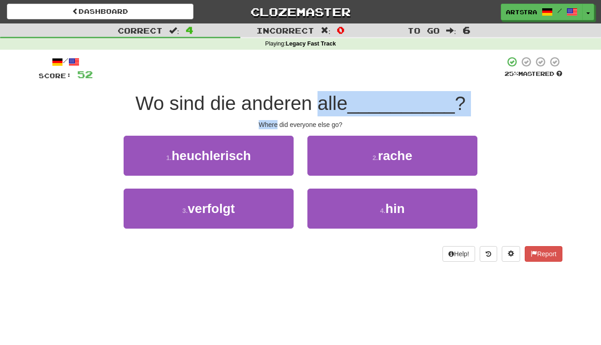
drag, startPoint x: 322, startPoint y: 94, endPoint x: 324, endPoint y: 117, distance: 23.1
click at [324, 117] on div "/ Score: 52 25 % Mastered Wo sind die anderen alle __________ ? Where did every…" at bounding box center [301, 158] width 524 height 205
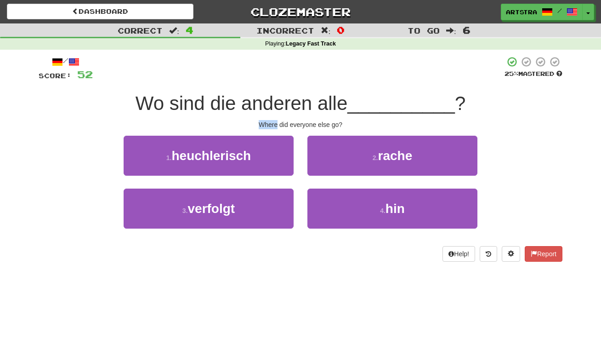
click at [324, 117] on div "/ Score: 52 25 % Mastered Wo sind die anderen alle __________ ? Where did every…" at bounding box center [301, 158] width 524 height 205
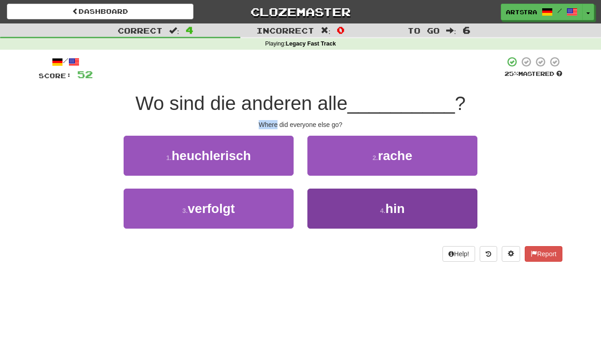
click at [382, 201] on button "4 . hin" at bounding box center [392, 208] width 170 height 40
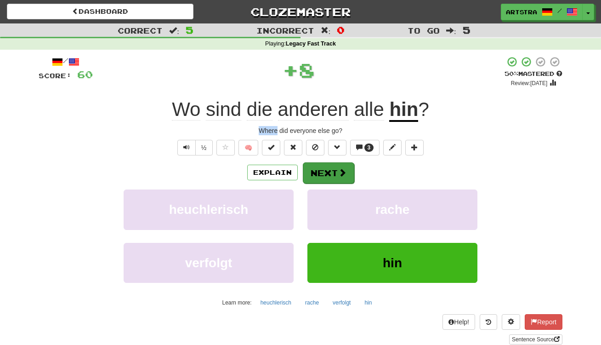
click at [331, 168] on button "Next" at bounding box center [328, 172] width 51 height 21
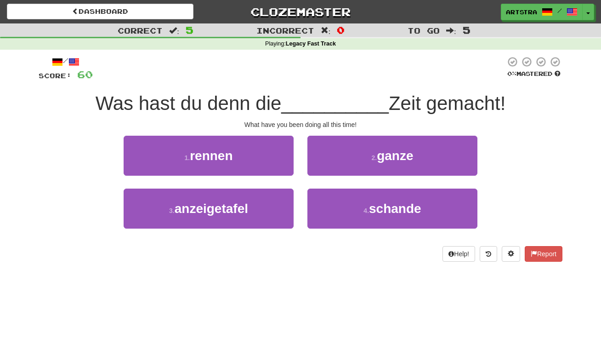
click at [295, 96] on span "__________" at bounding box center [335, 103] width 108 height 22
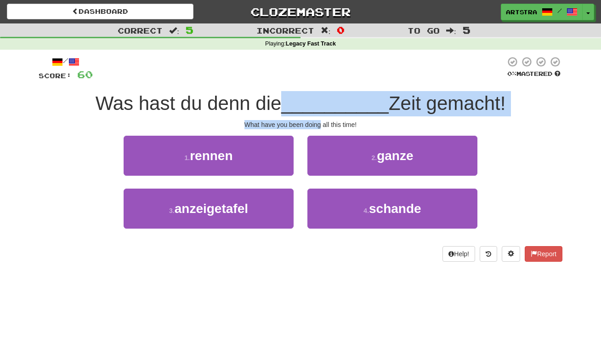
drag, startPoint x: 295, startPoint y: 96, endPoint x: 314, endPoint y: 122, distance: 32.2
click at [314, 122] on div "/ Score: 60 0 % Mastered Was hast du denn die __________ Zeit gemacht! What hav…" at bounding box center [301, 158] width 524 height 205
click at [314, 122] on div "What have you been doing all this time!" at bounding box center [301, 124] width 524 height 9
drag, startPoint x: 314, startPoint y: 122, endPoint x: 312, endPoint y: 104, distance: 18.1
click at [312, 104] on div "/ Score: 60 0 % Mastered Was hast du denn die __________ Zeit gemacht! What hav…" at bounding box center [301, 158] width 524 height 205
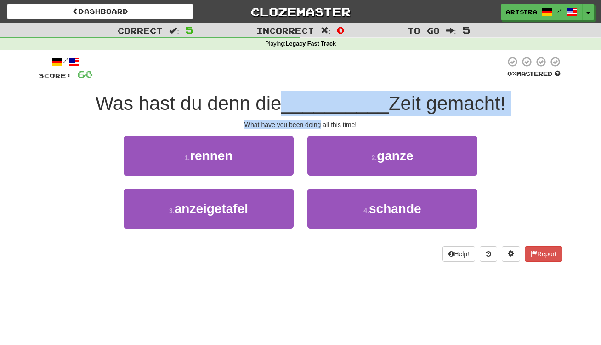
click at [312, 104] on span "__________" at bounding box center [335, 103] width 108 height 22
drag, startPoint x: 312, startPoint y: 104, endPoint x: 324, endPoint y: 127, distance: 26.3
click at [324, 127] on div "/ Score: 60 0 % Mastered Was hast du denn die __________ Zeit gemacht! What hav…" at bounding box center [301, 158] width 524 height 205
click at [324, 127] on div "What have you been doing all this time!" at bounding box center [301, 124] width 524 height 9
drag, startPoint x: 326, startPoint y: 121, endPoint x: 323, endPoint y: 91, distance: 30.1
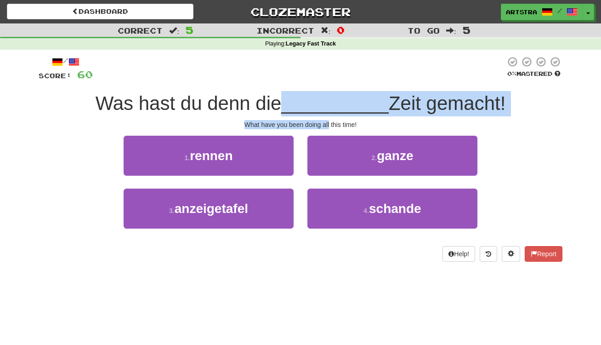
click at [323, 91] on div "/ Score: 60 0 % Mastered Was hast du denn die __________ Zeit gemacht! What hav…" at bounding box center [301, 158] width 524 height 205
click at [323, 92] on span "__________" at bounding box center [335, 103] width 108 height 22
drag, startPoint x: 323, startPoint y: 91, endPoint x: 321, endPoint y: 121, distance: 29.4
click at [321, 121] on div "/ Score: 60 0 % Mastered Was hast du denn die __________ Zeit gemacht! What hav…" at bounding box center [301, 158] width 524 height 205
click at [321, 121] on div "What have you been doing all this time!" at bounding box center [301, 124] width 524 height 9
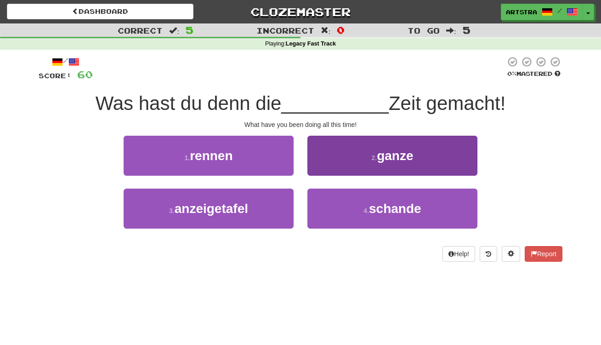
click at [405, 164] on button "2 . ganze" at bounding box center [392, 156] width 170 height 40
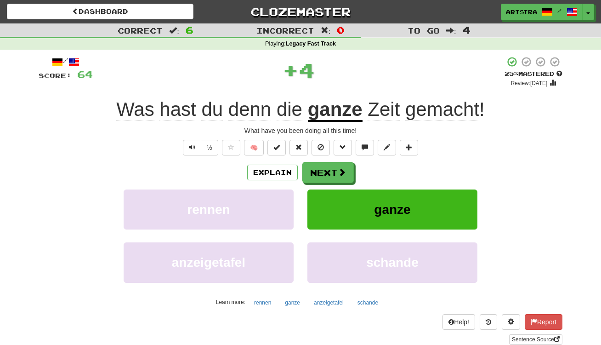
click at [332, 97] on div "Was hast du denn die ganze Zeit gemacht !" at bounding box center [301, 109] width 524 height 25
click at [331, 102] on u "ganze" at bounding box center [335, 109] width 55 height 23
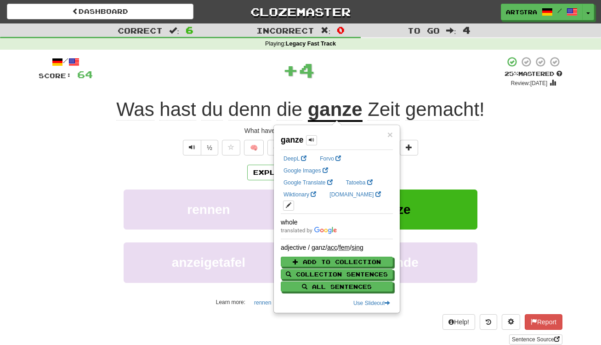
click at [382, 64] on div "+ 4" at bounding box center [299, 70] width 412 height 28
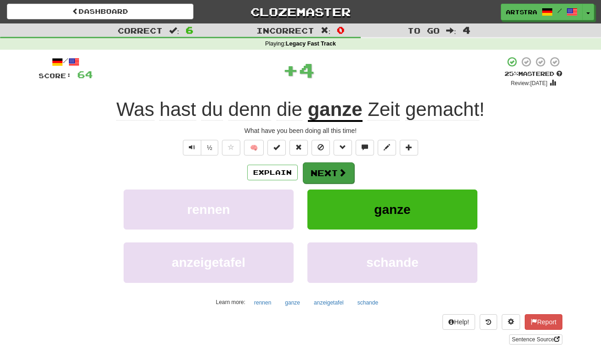
click at [326, 167] on button "Next" at bounding box center [328, 172] width 51 height 21
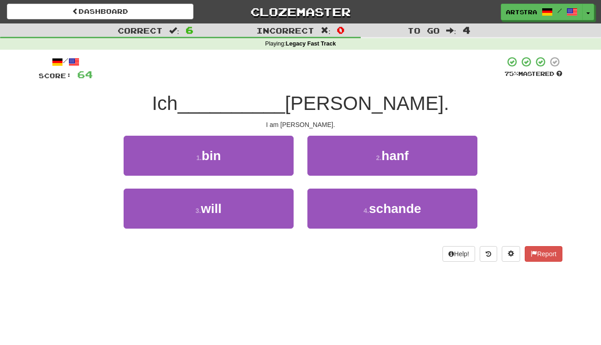
click at [285, 103] on span "__________" at bounding box center [232, 103] width 108 height 22
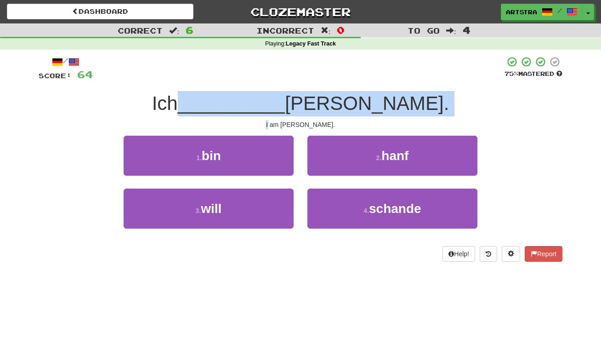
drag, startPoint x: 305, startPoint y: 103, endPoint x: 310, endPoint y: 116, distance: 13.8
click at [310, 116] on div "/ Score: 64 75 % Mastered Ich __________ Julius. I am Julius. 1 . bin 2 . hanf …" at bounding box center [301, 158] width 524 height 205
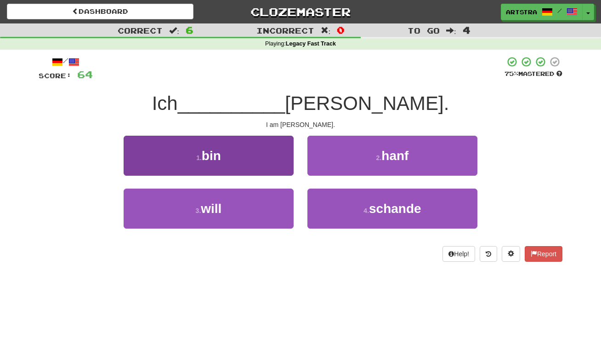
click at [253, 143] on button "1 . bin" at bounding box center [209, 156] width 170 height 40
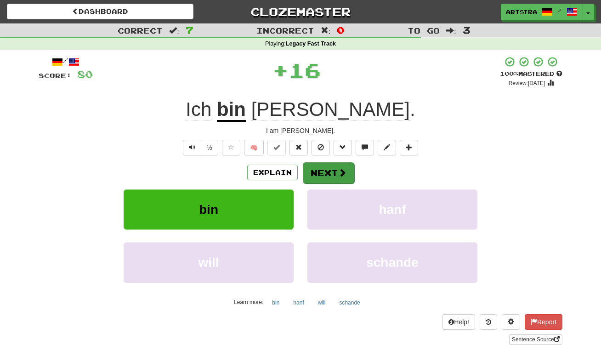
click at [343, 172] on span at bounding box center [342, 172] width 8 height 8
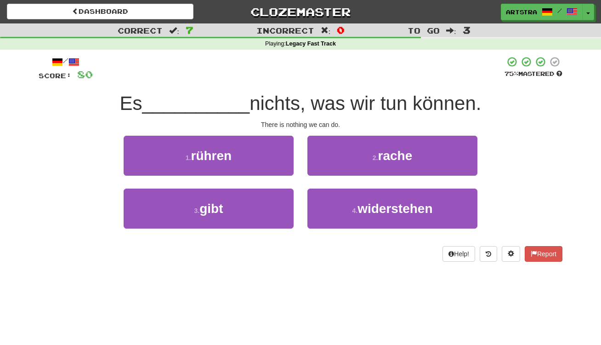
click at [304, 99] on span "nichts, was wir tun können." at bounding box center [366, 103] width 232 height 22
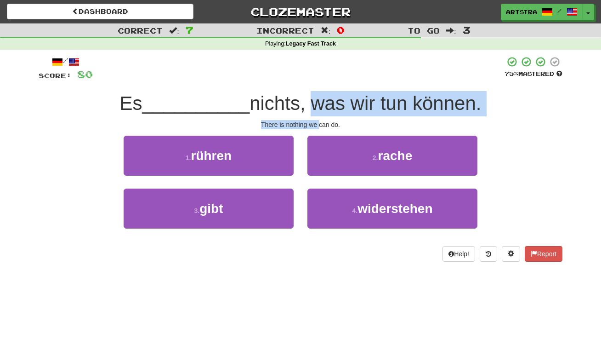
drag, startPoint x: 304, startPoint y: 99, endPoint x: 318, endPoint y: 121, distance: 26.4
click at [318, 121] on div "/ Score: 80 75 % Mastered Es __________ nichts, was wir tun können. There is no…" at bounding box center [301, 158] width 524 height 205
click at [318, 121] on div "There is nothing we can do." at bounding box center [301, 124] width 524 height 9
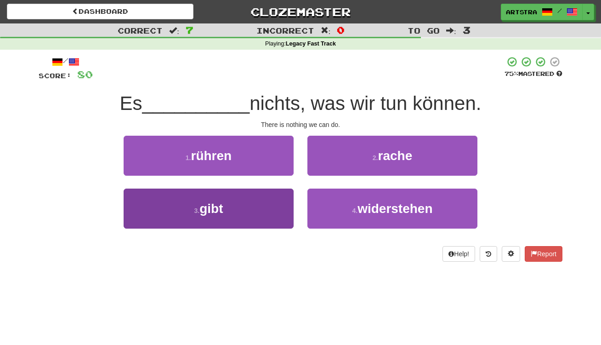
click at [255, 216] on button "3 . gibt" at bounding box center [209, 208] width 170 height 40
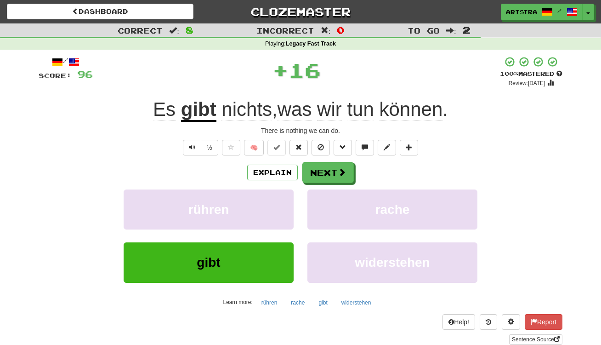
click at [422, 108] on span "können" at bounding box center [411, 109] width 63 height 22
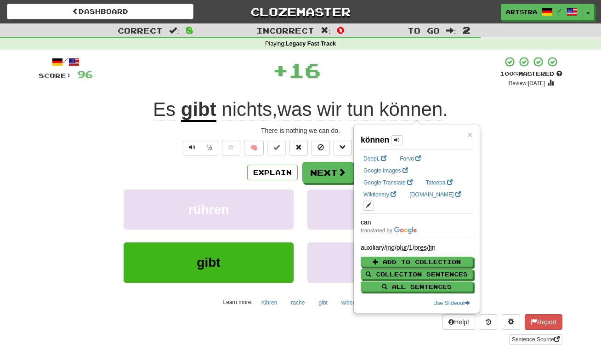
click at [409, 84] on div "+ 16" at bounding box center [296, 71] width 407 height 31
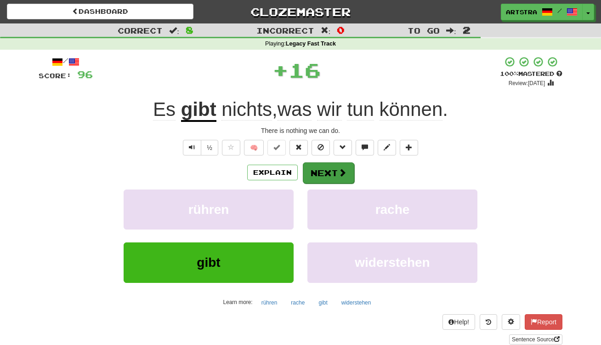
click at [335, 179] on button "Next" at bounding box center [328, 172] width 51 height 21
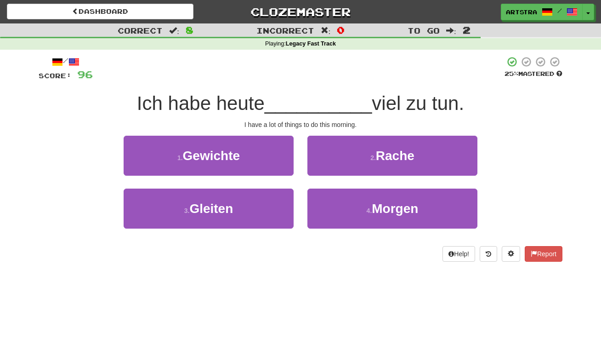
click at [319, 116] on div "/ Score: 96 25 % Mastered Ich habe heute __________ viel zu tun. I have a lot o…" at bounding box center [301, 158] width 524 height 205
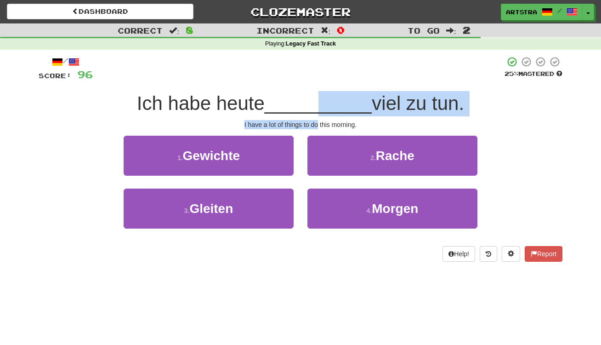
drag, startPoint x: 317, startPoint y: 119, endPoint x: 321, endPoint y: 103, distance: 17.1
click at [321, 103] on div "/ Score: 96 25 % Mastered Ich habe heute __________ viel zu tun. I have a lot o…" at bounding box center [301, 158] width 524 height 205
click at [321, 103] on span "__________" at bounding box center [319, 103] width 108 height 22
drag, startPoint x: 321, startPoint y: 103, endPoint x: 324, endPoint y: 126, distance: 23.6
click at [324, 126] on div "/ Score: 96 25 % Mastered Ich habe heute __________ viel zu tun. I have a lot o…" at bounding box center [301, 158] width 524 height 205
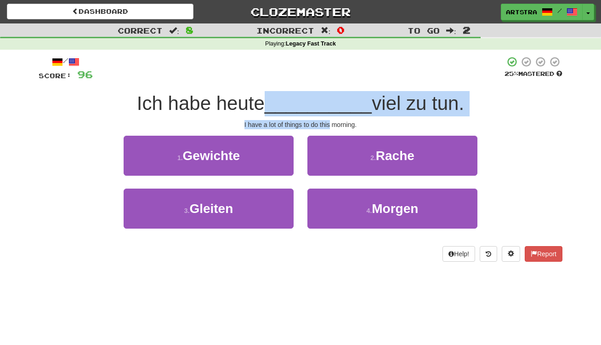
click at [324, 126] on div "I have a lot of things to do this morning." at bounding box center [301, 124] width 524 height 9
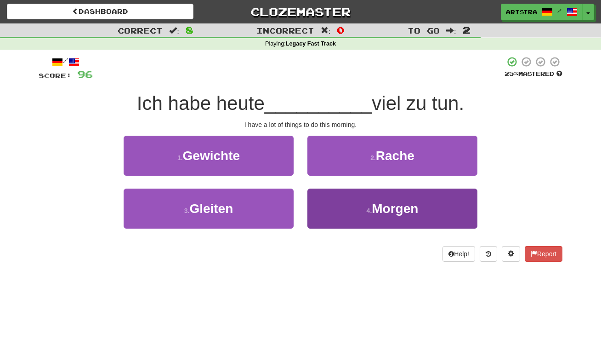
click at [352, 207] on button "4 . Morgen" at bounding box center [392, 208] width 170 height 40
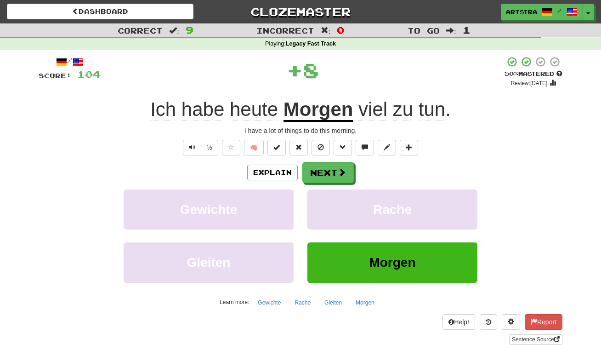
click at [329, 107] on u "Morgen" at bounding box center [319, 109] width 70 height 23
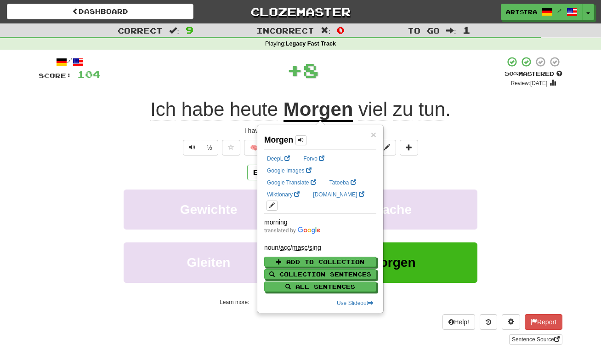
drag, startPoint x: 529, startPoint y: 121, endPoint x: 476, endPoint y: 136, distance: 55.3
click at [529, 121] on div "Ich habe heute Morgen viel zu tun ." at bounding box center [301, 109] width 524 height 25
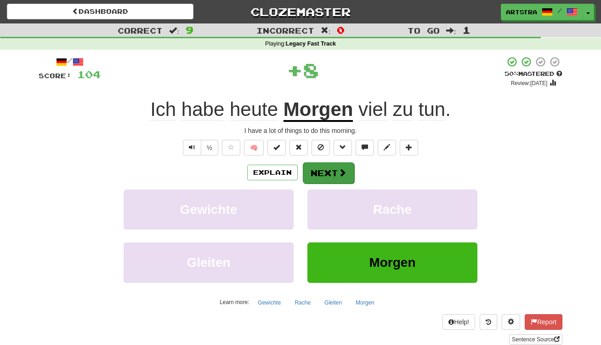
click at [336, 171] on button "Next" at bounding box center [328, 172] width 51 height 21
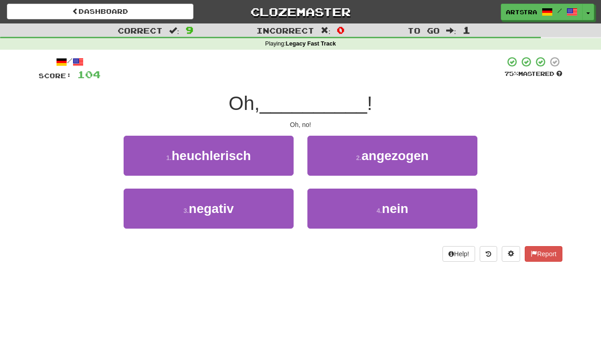
click at [331, 102] on span "__________" at bounding box center [314, 103] width 108 height 22
drag, startPoint x: 324, startPoint y: 115, endPoint x: 323, endPoint y: 121, distance: 6.0
click at [323, 121] on div "/ Score: 104 75 % Mastered Oh, __________ ! Oh, no! 1 . heuchlerisch 2 . angezo…" at bounding box center [301, 158] width 524 height 205
click at [323, 121] on div "Oh, no!" at bounding box center [301, 124] width 524 height 9
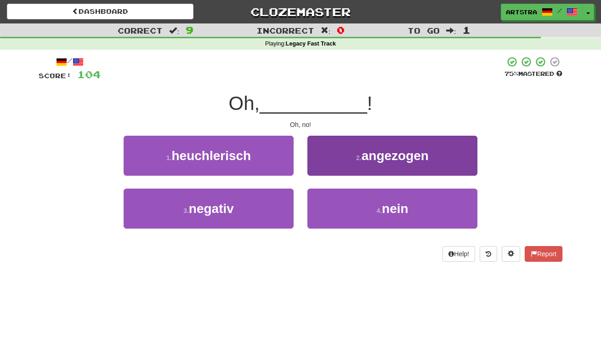
click at [415, 221] on button "4 . nein" at bounding box center [392, 208] width 170 height 40
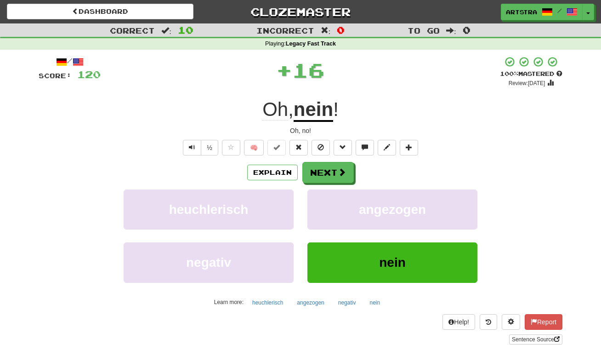
click at [596, 20] on div "Artstra / Toggle Dropdown Dashboard Leaderboard Activity Feed Notifications Pro…" at bounding box center [501, 12] width 200 height 17
click at [594, 17] on div "Artstra / Toggle Dropdown Dashboard Leaderboard Activity Feed Notifications Pro…" at bounding box center [501, 12] width 200 height 17
click at [590, 14] on button "Toggle Dropdown" at bounding box center [589, 12] width 12 height 17
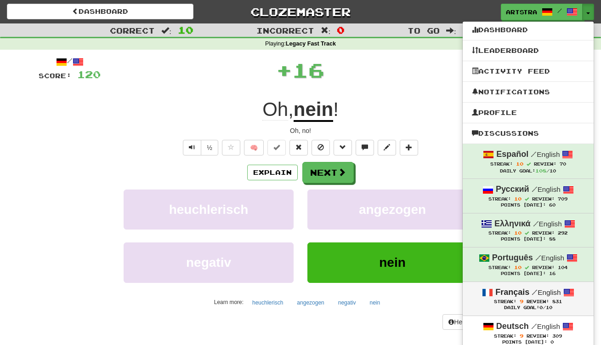
click at [531, 299] on span "Review:" at bounding box center [538, 301] width 23 height 5
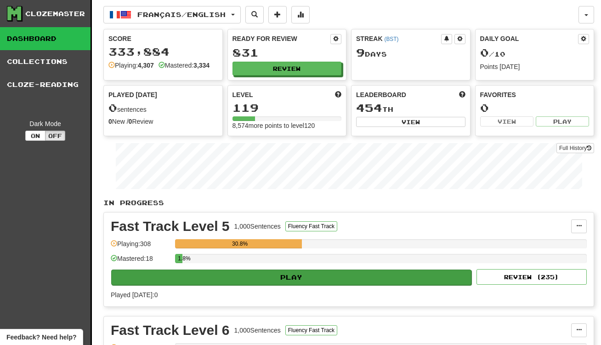
click at [339, 270] on button "Play" at bounding box center [291, 277] width 360 height 16
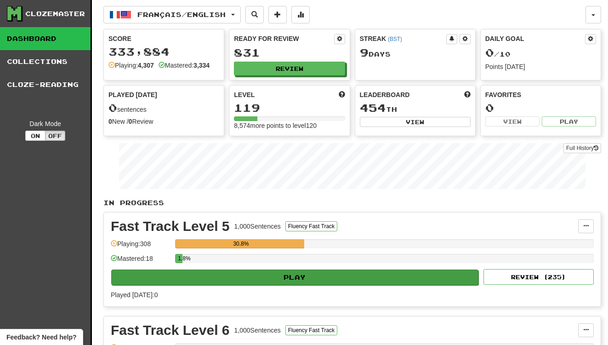
select select "**"
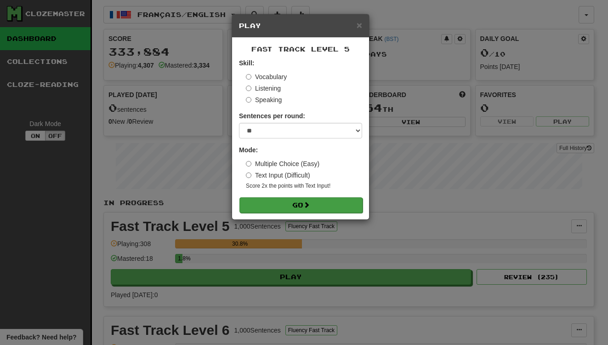
click at [321, 204] on button "Go" at bounding box center [300, 205] width 123 height 16
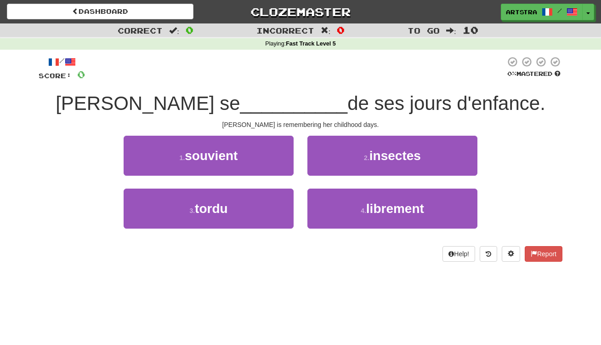
click at [347, 104] on span "de ses jours d'enfance." at bounding box center [446, 103] width 198 height 22
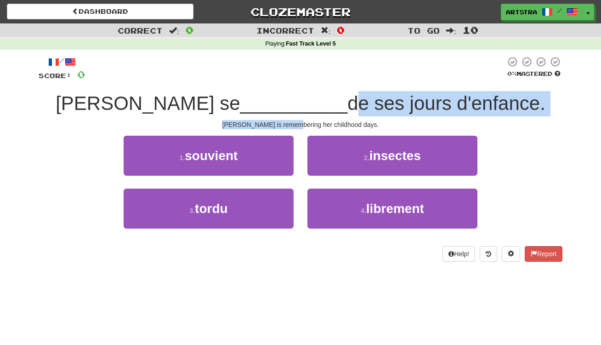
drag, startPoint x: 298, startPoint y: 104, endPoint x: 302, endPoint y: 122, distance: 17.9
click at [302, 122] on div "/ Score: 0 0 % Mastered Jan se __________ de ses jours d'enfance. Jan is rememb…" at bounding box center [301, 158] width 524 height 205
click at [302, 122] on div "Jan is remembering her childhood days." at bounding box center [301, 124] width 524 height 9
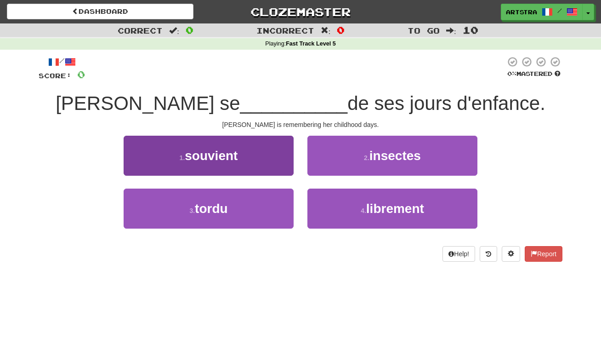
click at [261, 145] on button "1 . souvient" at bounding box center [209, 156] width 170 height 40
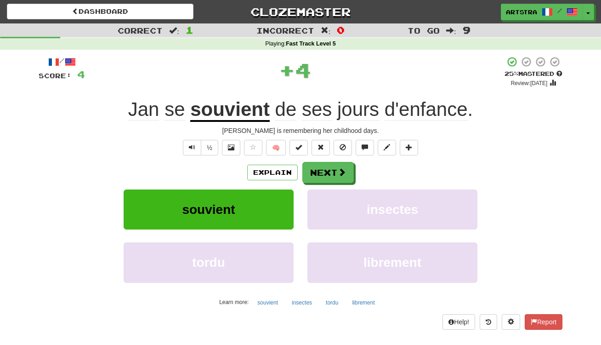
click at [455, 113] on span "d'enfance" at bounding box center [426, 109] width 83 height 22
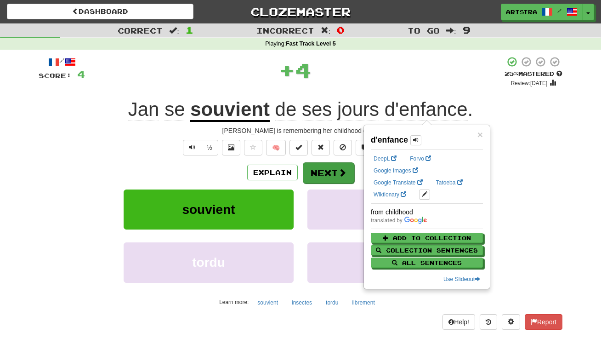
click at [336, 170] on button "Next" at bounding box center [328, 172] width 51 height 21
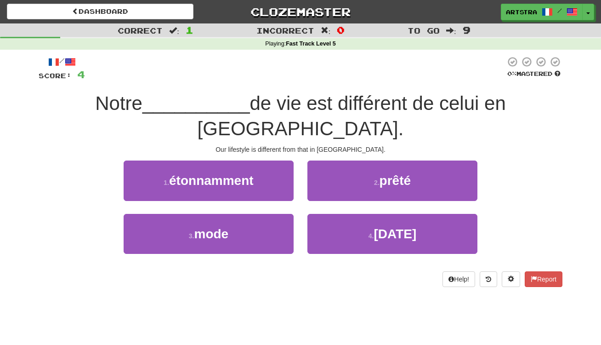
click at [305, 106] on span "de vie est différent de celui en Amérique." at bounding box center [352, 115] width 308 height 47
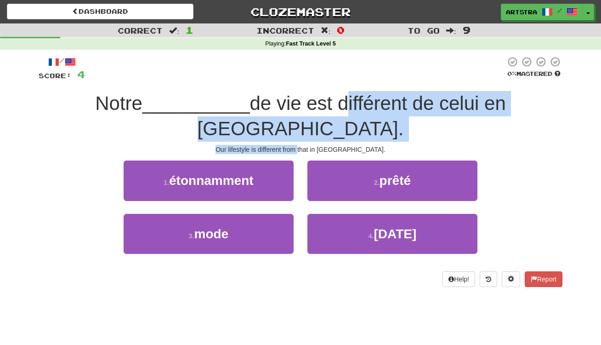
drag, startPoint x: 305, startPoint y: 106, endPoint x: 316, endPoint y: 119, distance: 17.0
click at [316, 119] on div "/ Score: 4 0 % Mastered Notre __________ de vie est différent de celui en Améri…" at bounding box center [301, 171] width 524 height 230
click at [316, 145] on div "Our lifestyle is different from that in America." at bounding box center [301, 149] width 524 height 9
drag, startPoint x: 316, startPoint y: 119, endPoint x: 318, endPoint y: 100, distance: 19.4
click at [318, 100] on div "/ Score: 4 0 % Mastered Notre __________ de vie est différent de celui en Améri…" at bounding box center [301, 171] width 524 height 230
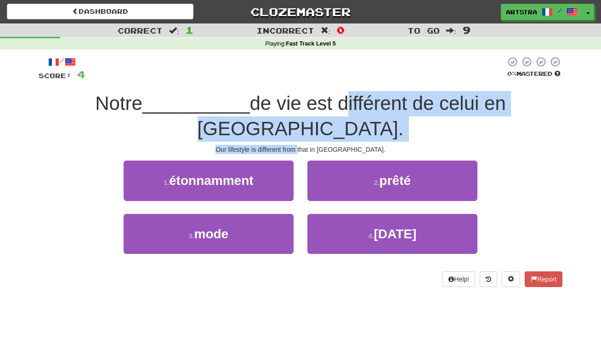
click at [318, 100] on span "de vie est différent de celui en Amérique." at bounding box center [352, 115] width 308 height 47
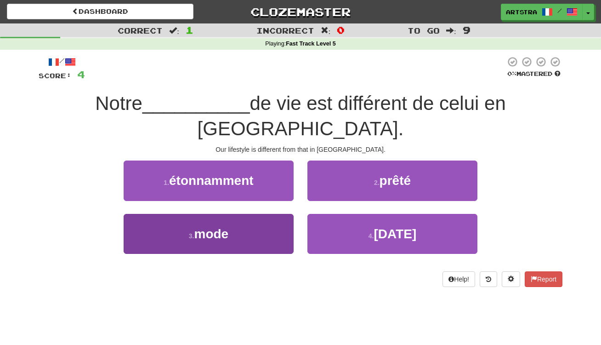
click at [263, 220] on button "3 . mode" at bounding box center [209, 234] width 170 height 40
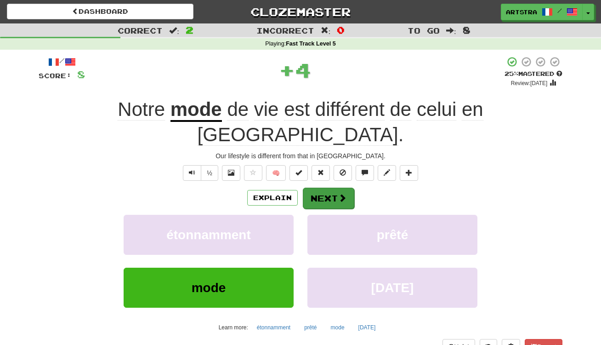
click at [347, 187] on button "Next" at bounding box center [328, 197] width 51 height 21
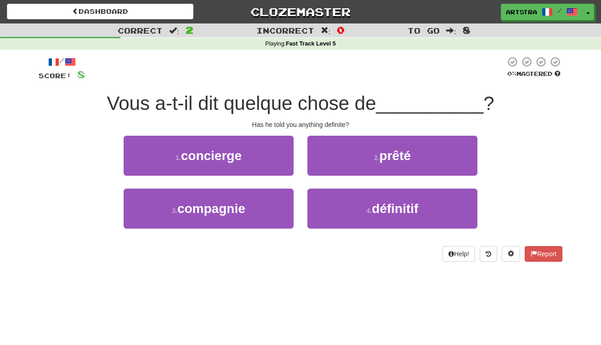
click at [293, 112] on span "Vous a-t-il dit quelque chose de" at bounding box center [241, 103] width 269 height 22
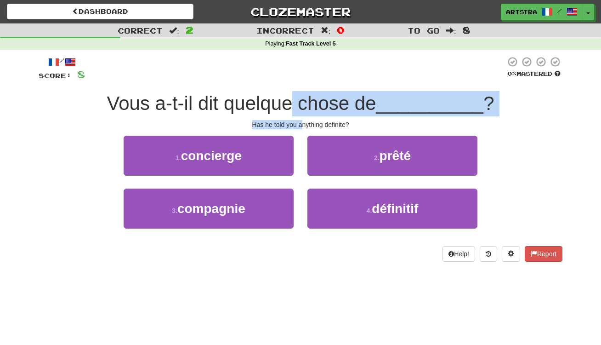
drag, startPoint x: 294, startPoint y: 110, endPoint x: 302, endPoint y: 123, distance: 15.2
click at [302, 123] on div "/ Score: 8 0 % Mastered Vous a-t-il dit quelque chose de __________ ? Has he to…" at bounding box center [301, 158] width 524 height 205
click at [302, 123] on div "Has he told you anything definite?" at bounding box center [301, 124] width 524 height 9
drag, startPoint x: 302, startPoint y: 123, endPoint x: 297, endPoint y: 99, distance: 23.9
click at [297, 99] on div "/ Score: 8 0 % Mastered Vous a-t-il dit quelque chose de __________ ? Has he to…" at bounding box center [301, 158] width 524 height 205
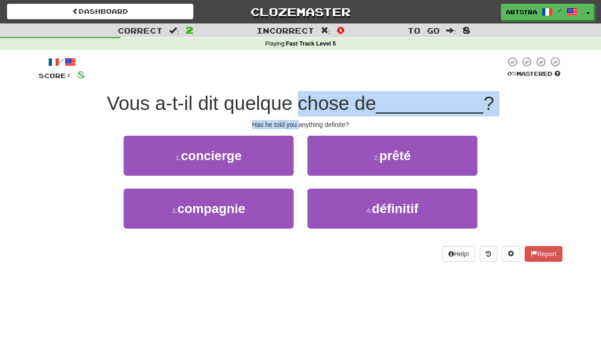
click at [297, 99] on span "Vous a-t-il dit quelque chose de" at bounding box center [241, 103] width 269 height 22
drag, startPoint x: 297, startPoint y: 99, endPoint x: 308, endPoint y: 116, distance: 20.3
click at [308, 116] on div "/ Score: 8 0 % Mastered Vous a-t-il dit quelque chose de __________ ? Has he to…" at bounding box center [301, 158] width 524 height 205
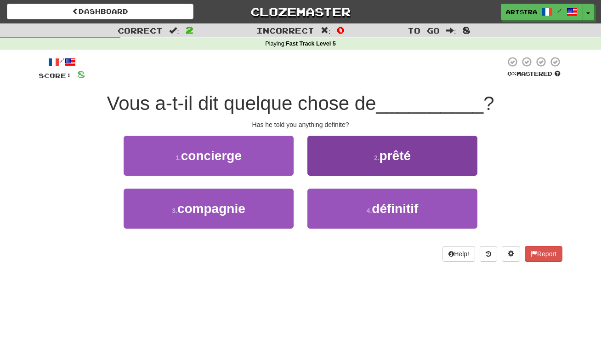
click at [387, 217] on button "4 . définitif" at bounding box center [392, 208] width 170 height 40
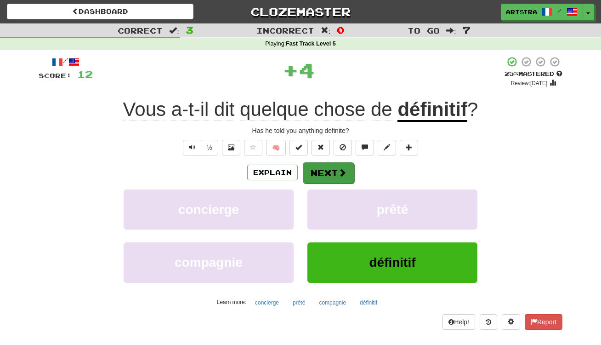
click at [324, 171] on button "Next" at bounding box center [328, 172] width 51 height 21
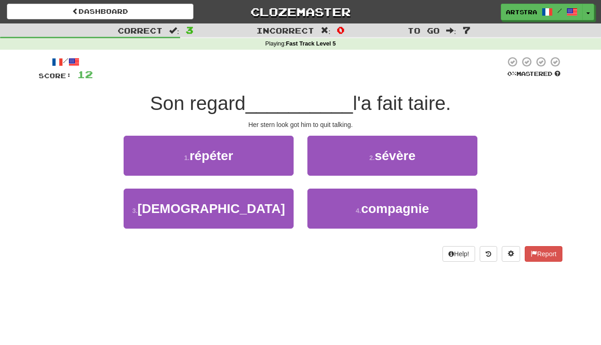
click at [307, 110] on span "__________" at bounding box center [299, 103] width 108 height 22
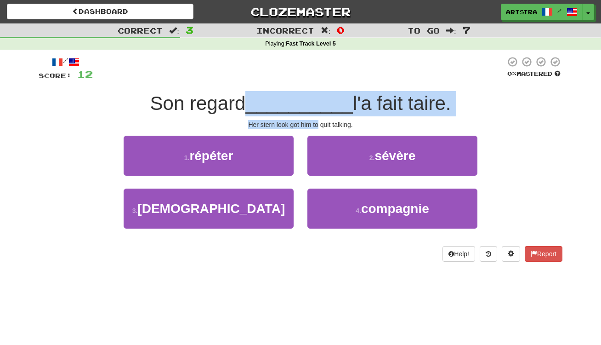
drag, startPoint x: 307, startPoint y: 110, endPoint x: 315, endPoint y: 120, distance: 13.7
click at [315, 120] on div "/ Score: 12 0 % Mastered Son regard __________ l'a fait taire. Her stern look g…" at bounding box center [301, 158] width 524 height 205
click at [315, 120] on div "Her stern look got him to quit talking." at bounding box center [301, 124] width 524 height 9
drag, startPoint x: 317, startPoint y: 114, endPoint x: 318, endPoint y: 106, distance: 7.9
click at [318, 106] on div "/ Score: 12 0 % Mastered Son regard __________ l'a fait taire. Her stern look g…" at bounding box center [301, 158] width 524 height 205
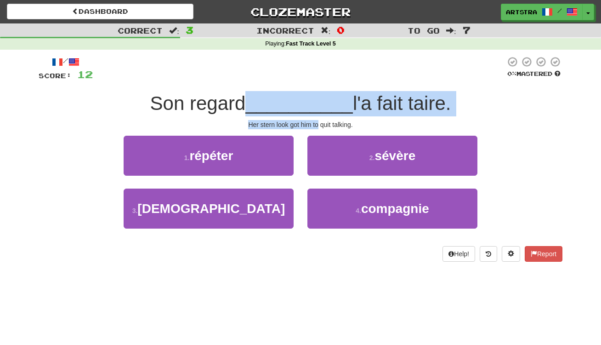
click at [318, 106] on span "__________" at bounding box center [299, 103] width 108 height 22
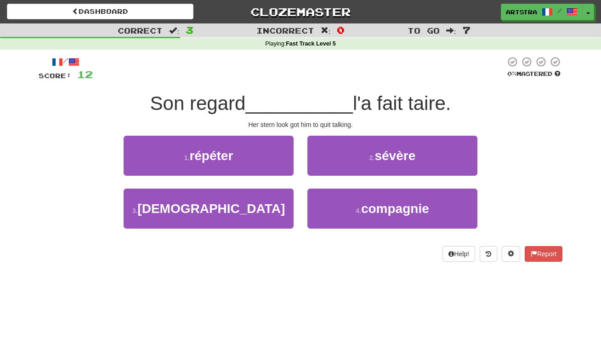
click at [521, 121] on div "Her stern look got him to quit talking." at bounding box center [301, 124] width 524 height 9
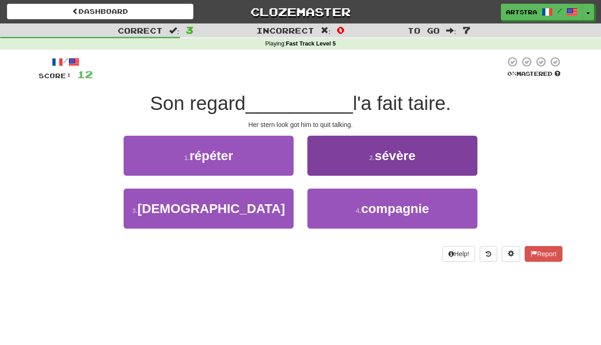
click at [439, 162] on button "2 . sévère" at bounding box center [392, 156] width 170 height 40
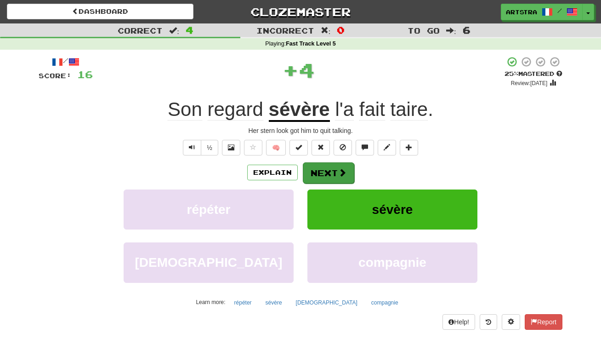
click at [338, 176] on span at bounding box center [342, 172] width 8 height 8
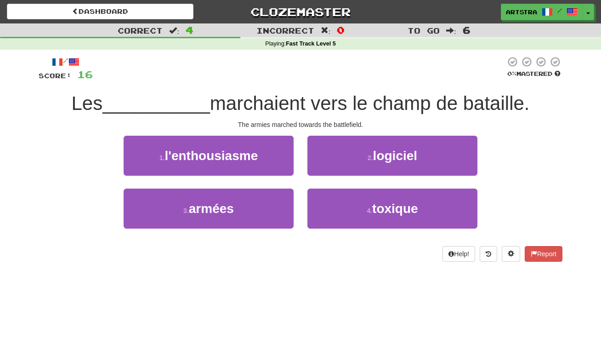
click at [321, 101] on span "marchaient vers le champ de bataille." at bounding box center [370, 103] width 320 height 22
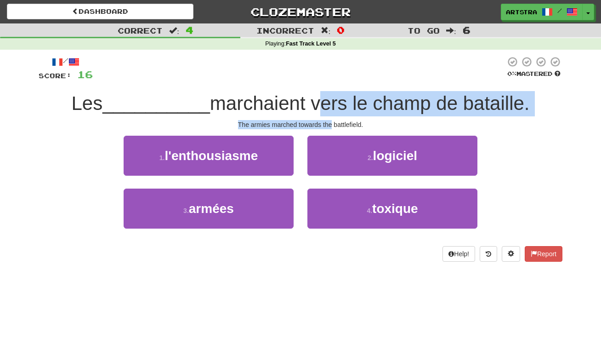
drag, startPoint x: 321, startPoint y: 101, endPoint x: 325, endPoint y: 119, distance: 18.8
click at [325, 119] on div "/ Score: 16 0 % Mastered Les __________ marchaient vers le champ de bataille. T…" at bounding box center [301, 158] width 524 height 205
click at [325, 120] on div "The armies marched towards the battlefield." at bounding box center [301, 124] width 524 height 9
drag, startPoint x: 325, startPoint y: 119, endPoint x: 328, endPoint y: 100, distance: 19.5
click at [328, 100] on div "/ Score: 16 0 % Mastered Les __________ marchaient vers le champ de bataille. T…" at bounding box center [301, 158] width 524 height 205
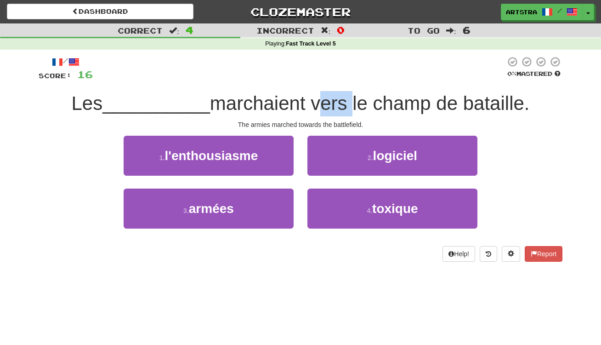
drag, startPoint x: 328, startPoint y: 100, endPoint x: 330, endPoint y: 114, distance: 14.4
click at [329, 100] on span "marchaient vers le champ de bataille." at bounding box center [370, 103] width 320 height 22
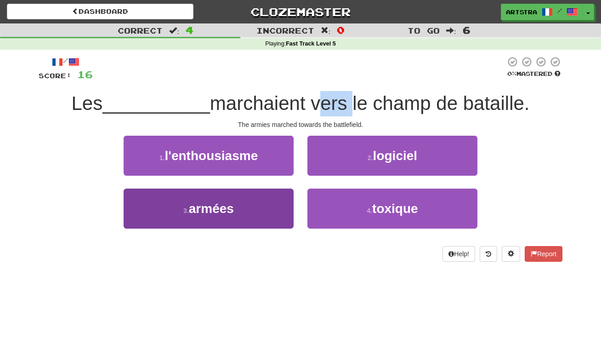
click at [254, 216] on button "3 . armées" at bounding box center [209, 208] width 170 height 40
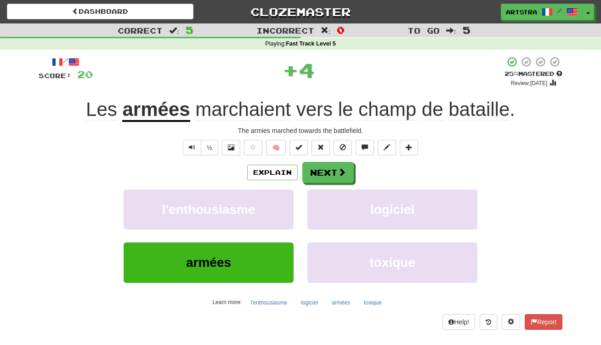
click at [380, 70] on div "+ 4" at bounding box center [299, 70] width 412 height 28
click at [469, 104] on span "bataille" at bounding box center [478, 109] width 61 height 22
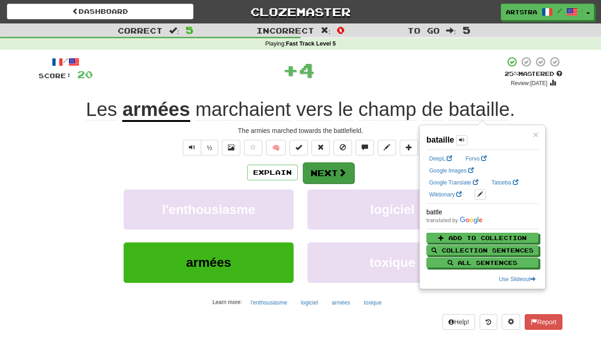
click at [343, 175] on span at bounding box center [342, 172] width 8 height 8
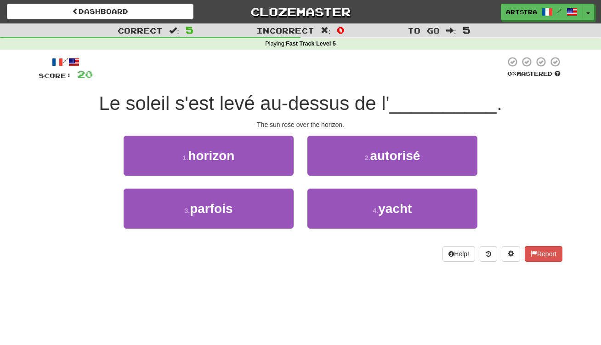
click at [319, 103] on span "Le soleil s'est levé au-dessus de l'" at bounding box center [244, 103] width 290 height 22
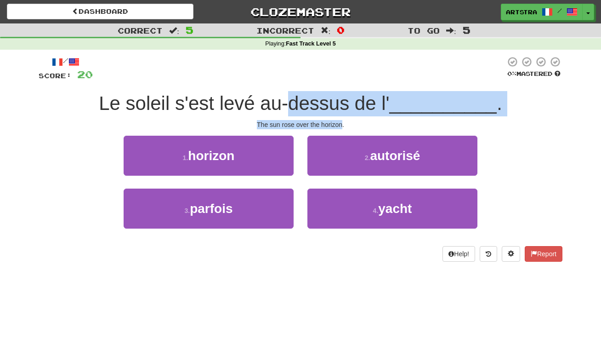
drag, startPoint x: 319, startPoint y: 103, endPoint x: 329, endPoint y: 119, distance: 18.4
click at [329, 119] on div "/ Score: 20 0 % Mastered Le soleil s'est levé au-dessus de l' __________ . The …" at bounding box center [301, 158] width 524 height 205
click at [329, 120] on div "The sun rose over the horizon." at bounding box center [301, 124] width 524 height 9
drag, startPoint x: 329, startPoint y: 119, endPoint x: 329, endPoint y: 96, distance: 22.5
click at [329, 96] on div "/ Score: 20 0 % Mastered Le soleil s'est levé au-dessus de l' __________ . The …" at bounding box center [301, 158] width 524 height 205
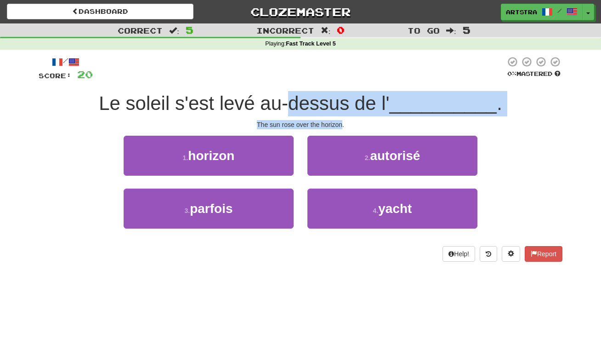
click at [329, 96] on span "Le soleil s'est levé au-dessus de l'" at bounding box center [244, 103] width 290 height 22
drag, startPoint x: 329, startPoint y: 96, endPoint x: 330, endPoint y: 119, distance: 22.5
click at [330, 119] on div "/ Score: 20 0 % Mastered Le soleil s'est levé au-dessus de l' __________ . The …" at bounding box center [301, 158] width 524 height 205
click at [330, 120] on div "The sun rose over the horizon." at bounding box center [301, 124] width 524 height 9
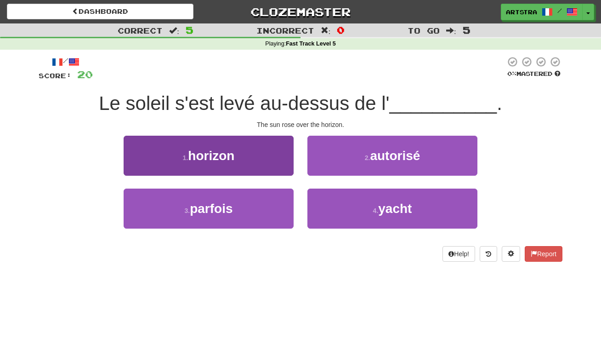
click at [194, 162] on button "1 . horizon" at bounding box center [209, 156] width 170 height 40
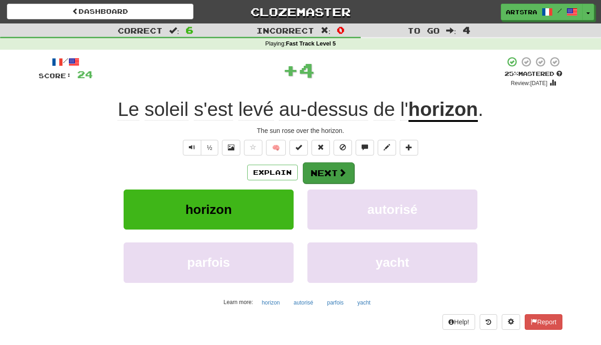
click at [330, 167] on button "Next" at bounding box center [328, 172] width 51 height 21
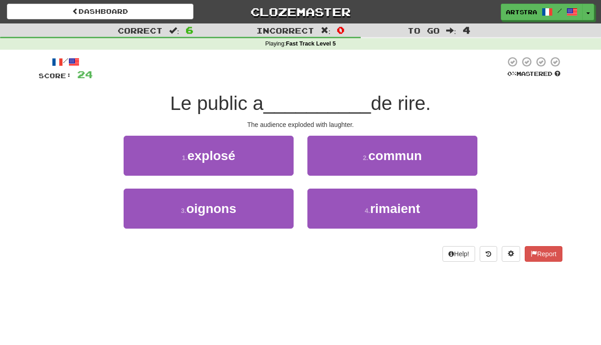
click at [310, 108] on span "__________" at bounding box center [317, 103] width 108 height 22
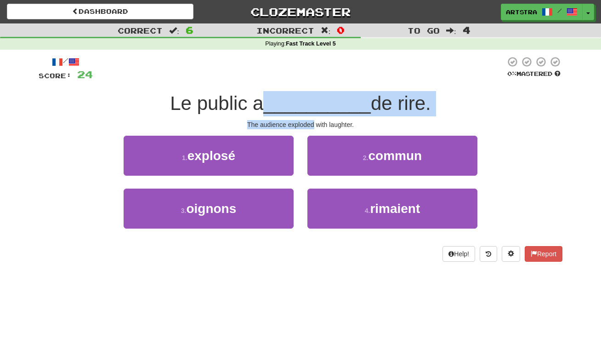
drag, startPoint x: 309, startPoint y: 108, endPoint x: 309, endPoint y: 126, distance: 18.8
click at [309, 126] on div "/ Score: 24 0 % Mastered Le public a __________ de rire. The audience exploded …" at bounding box center [301, 158] width 524 height 205
click at [309, 126] on div "The audience exploded with laughter." at bounding box center [301, 124] width 524 height 9
drag, startPoint x: 309, startPoint y: 126, endPoint x: 310, endPoint y: 106, distance: 20.2
click at [310, 106] on div "/ Score: 24 0 % Mastered Le public a __________ de rire. The audience exploded …" at bounding box center [301, 158] width 524 height 205
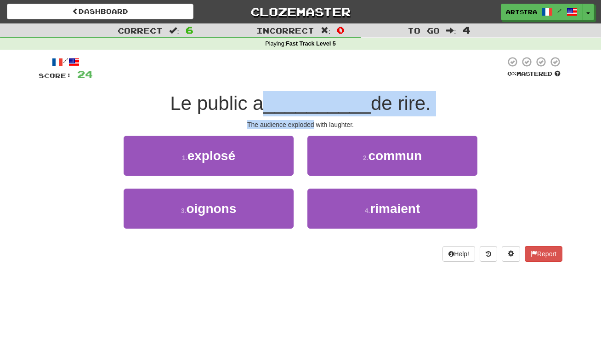
click at [310, 106] on span "__________" at bounding box center [317, 103] width 108 height 22
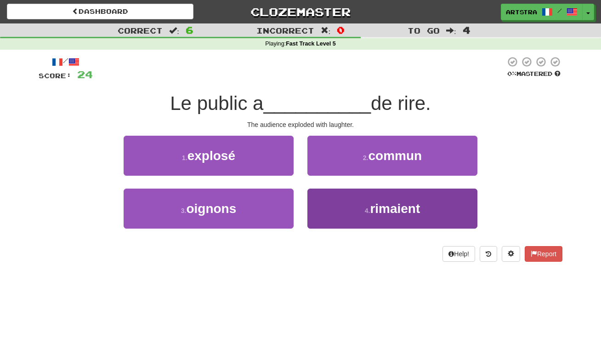
click at [385, 208] on span "rimaient" at bounding box center [395, 208] width 50 height 14
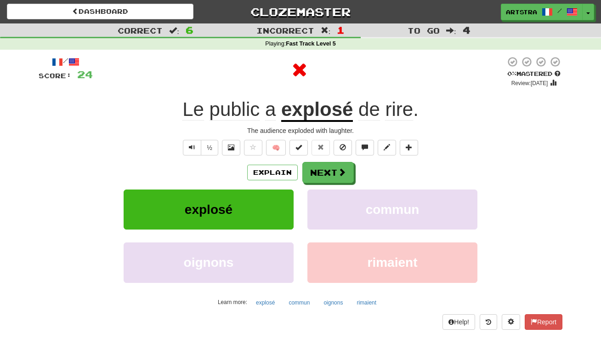
click at [330, 119] on u "explosé" at bounding box center [317, 109] width 72 height 23
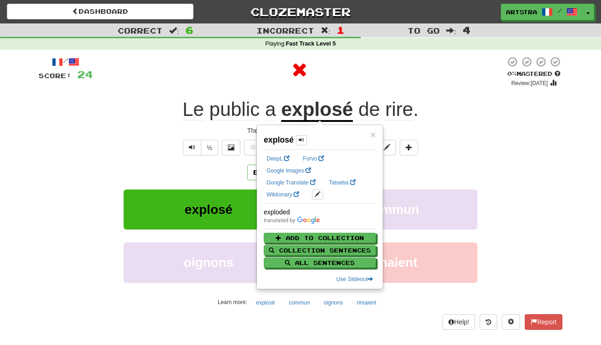
click at [418, 78] on div at bounding box center [299, 70] width 413 height 28
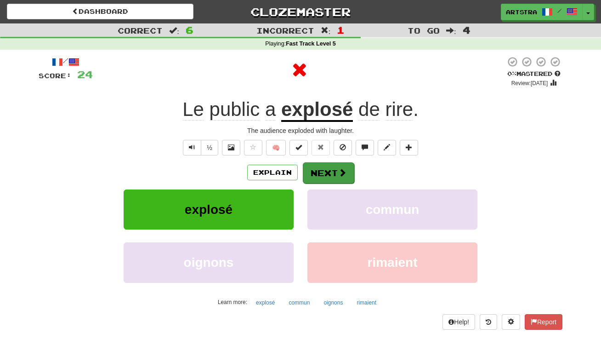
click at [341, 172] on span at bounding box center [342, 172] width 8 height 8
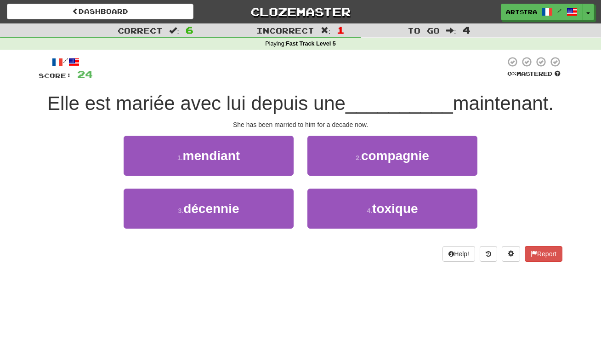
click at [301, 97] on span "Elle est mariée avec lui depuis une" at bounding box center [196, 103] width 298 height 22
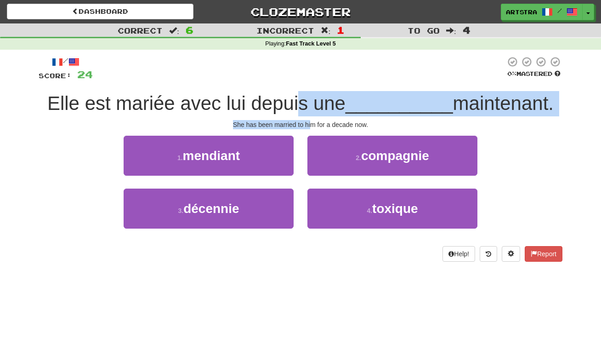
drag, startPoint x: 303, startPoint y: 107, endPoint x: 312, endPoint y: 120, distance: 15.5
click at [312, 120] on div "/ Score: 24 0 % Mastered Elle est mariée avec lui depuis une __________ mainten…" at bounding box center [301, 158] width 524 height 205
click at [312, 120] on div "She has been married to him for a decade now." at bounding box center [301, 124] width 524 height 9
drag, startPoint x: 312, startPoint y: 120, endPoint x: 315, endPoint y: 100, distance: 20.5
click at [315, 100] on div "/ Score: 24 0 % Mastered Elle est mariée avec lui depuis une __________ mainten…" at bounding box center [301, 158] width 524 height 205
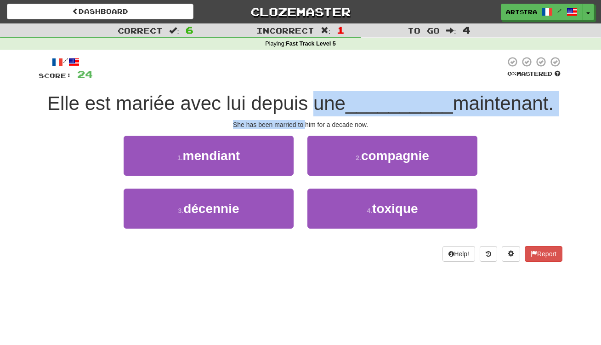
click at [315, 100] on span "Elle est mariée avec lui depuis une" at bounding box center [196, 103] width 298 height 22
drag, startPoint x: 315, startPoint y: 100, endPoint x: 319, endPoint y: 123, distance: 23.3
click at [319, 123] on div "/ Score: 24 0 % Mastered Elle est mariée avec lui depuis une __________ mainten…" at bounding box center [301, 158] width 524 height 205
click at [319, 123] on div "She has been married to him for a decade now." at bounding box center [301, 124] width 524 height 9
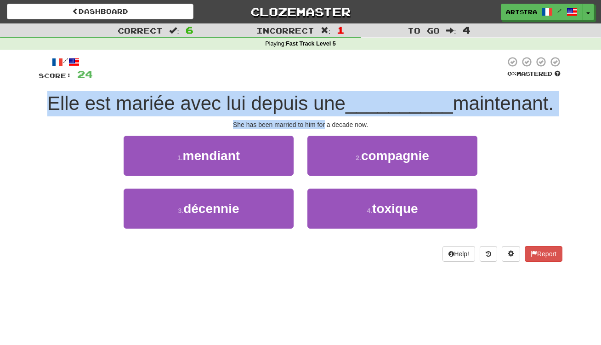
drag, startPoint x: 319, startPoint y: 123, endPoint x: 328, endPoint y: 85, distance: 38.7
click at [328, 85] on div "/ Score: 24 0 % Mastered Elle est mariée avec lui depuis une __________ mainten…" at bounding box center [301, 158] width 524 height 205
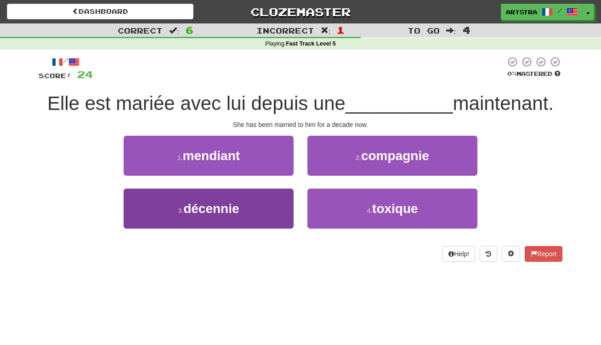
click at [230, 212] on span "décennie" at bounding box center [211, 208] width 56 height 14
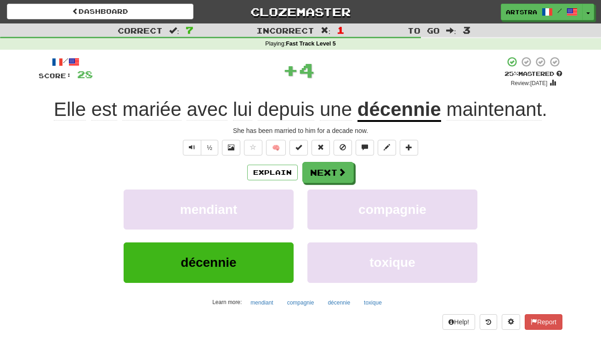
click at [424, 118] on u "décennie" at bounding box center [400, 109] width 84 height 23
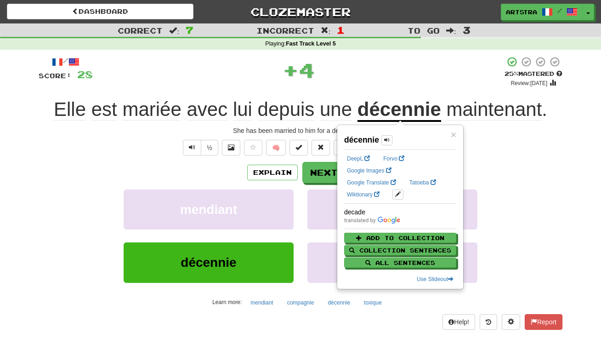
click at [425, 80] on div "+ 4" at bounding box center [299, 70] width 412 height 28
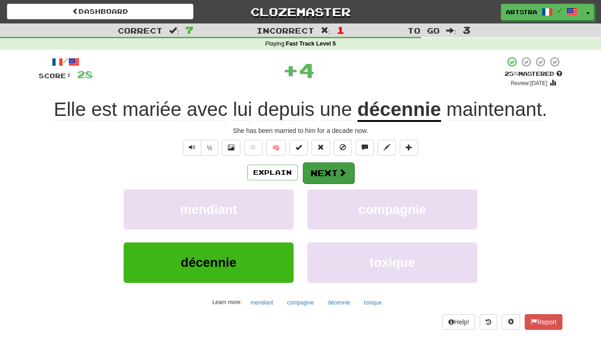
click at [331, 167] on button "Next" at bounding box center [328, 172] width 51 height 21
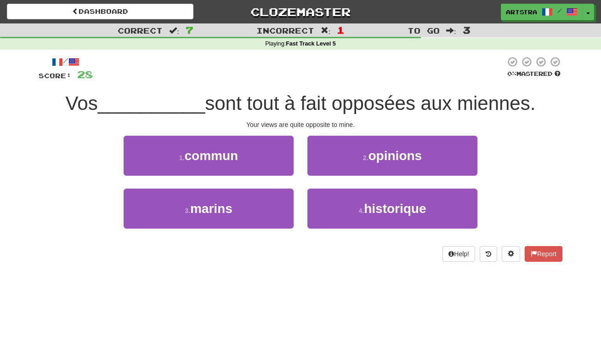
click at [307, 99] on span "sont tout à fait opposées aux miennes." at bounding box center [370, 103] width 330 height 22
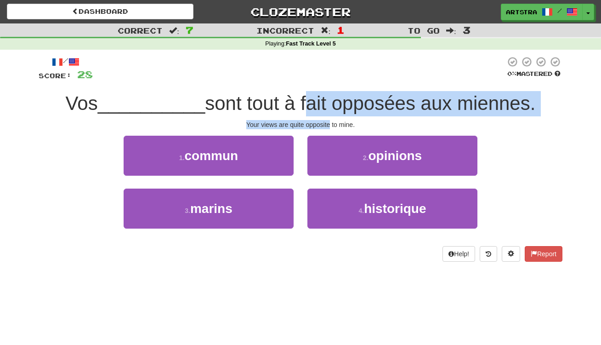
drag, startPoint x: 307, startPoint y: 99, endPoint x: 311, endPoint y: 123, distance: 23.9
click at [311, 123] on div "/ Score: 28 0 % Mastered Vos __________ sont tout à fait opposées aux miennes. …" at bounding box center [301, 158] width 524 height 205
click at [311, 123] on div "Your views are quite opposite to mine." at bounding box center [301, 124] width 524 height 9
drag, startPoint x: 311, startPoint y: 123, endPoint x: 311, endPoint y: 98, distance: 24.4
click at [311, 98] on div "/ Score: 28 0 % Mastered Vos __________ sont tout à fait opposées aux miennes. …" at bounding box center [301, 158] width 524 height 205
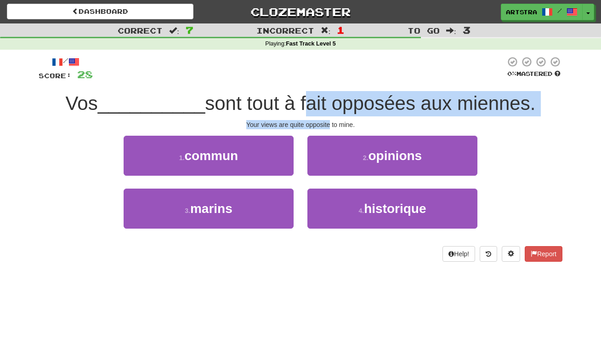
click at [311, 98] on span "sont tout à fait opposées aux miennes." at bounding box center [370, 103] width 330 height 22
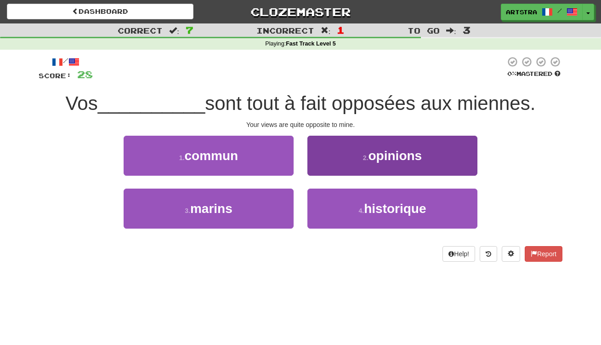
click at [422, 155] on span "opinions" at bounding box center [396, 155] width 54 height 14
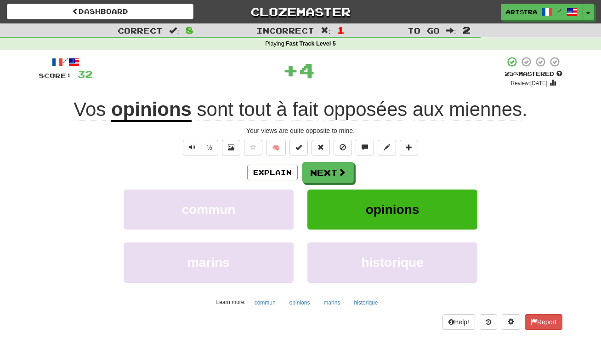
drag, startPoint x: 381, startPoint y: 107, endPoint x: 392, endPoint y: 96, distance: 15.3
click at [381, 107] on span "opposées" at bounding box center [366, 109] width 84 height 22
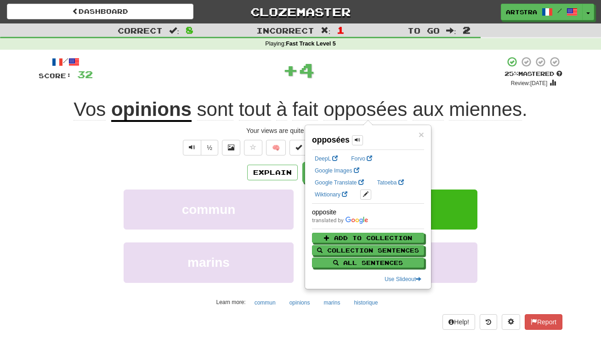
click at [503, 116] on span "miennes" at bounding box center [485, 109] width 73 height 22
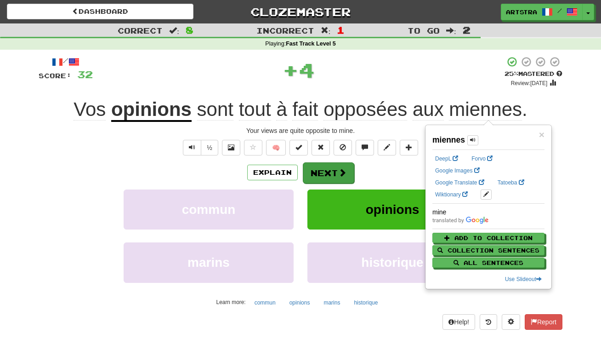
click at [334, 166] on button "Next" at bounding box center [328, 172] width 51 height 21
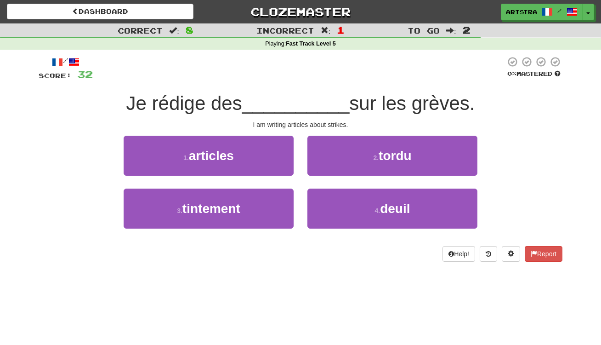
click at [301, 101] on span "__________" at bounding box center [296, 103] width 108 height 22
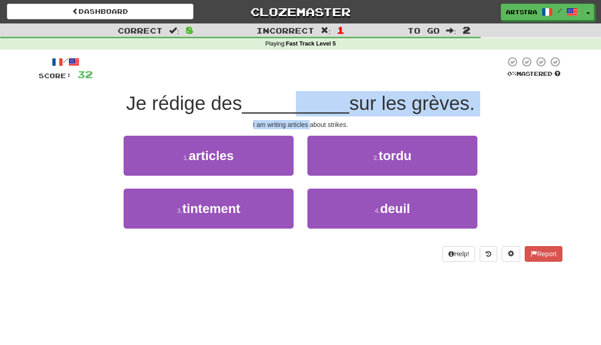
drag, startPoint x: 301, startPoint y: 104, endPoint x: 310, endPoint y: 122, distance: 20.1
click at [310, 122] on div "/ Score: 32 0 % Mastered Je rédige des __________ sur les grèves. I am writing …" at bounding box center [301, 158] width 524 height 205
click at [310, 122] on div "I am writing articles about strikes." at bounding box center [301, 124] width 524 height 9
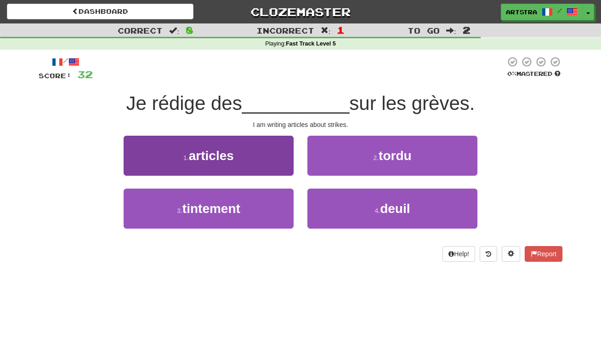
click at [260, 147] on button "1 . articles" at bounding box center [209, 156] width 170 height 40
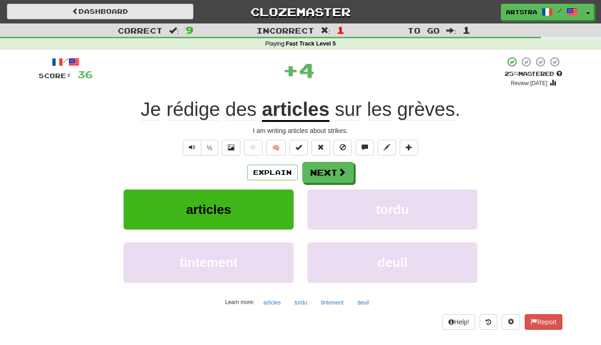
click at [170, 9] on link "Dashboard" at bounding box center [100, 12] width 187 height 16
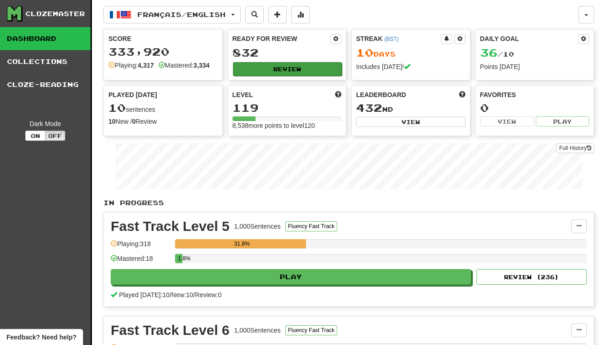
click at [294, 72] on button "Review" at bounding box center [287, 69] width 109 height 14
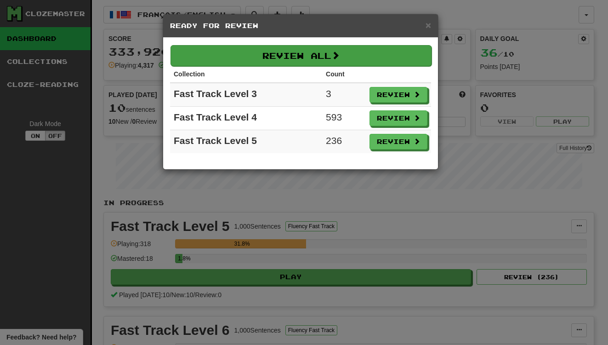
click at [302, 60] on button "Review All" at bounding box center [300, 55] width 261 height 21
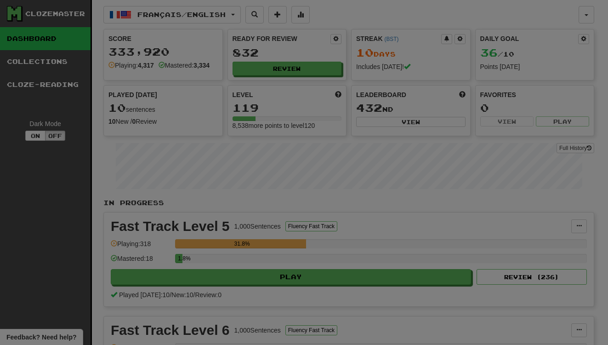
select select "**"
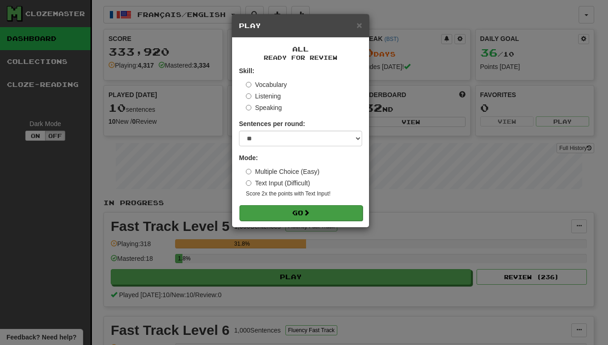
click at [327, 207] on button "Go" at bounding box center [300, 213] width 123 height 16
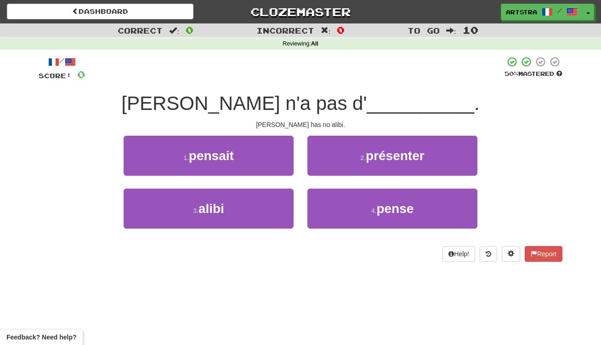
click at [312, 105] on span "[PERSON_NAME] n'a pas d' __________ ." at bounding box center [300, 103] width 358 height 22
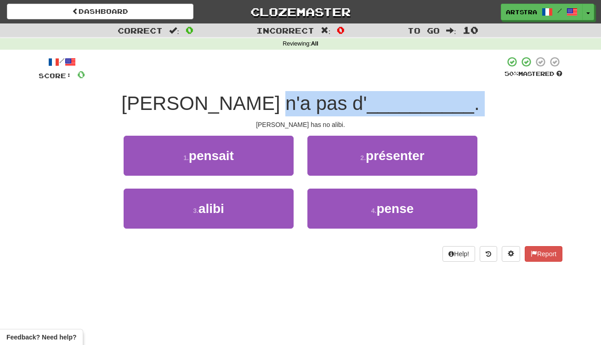
drag, startPoint x: 311, startPoint y: 105, endPoint x: 312, endPoint y: 117, distance: 12.1
click at [312, 117] on div "/ Score: 0 50 % Mastered [PERSON_NAME] n'a pas d' __________ . [PERSON_NAME] ha…" at bounding box center [301, 158] width 524 height 205
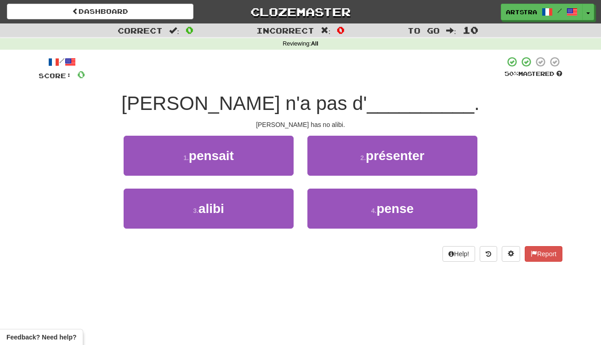
click at [312, 117] on div "/ Score: 0 50 % Mastered [PERSON_NAME] n'a pas d' __________ . [PERSON_NAME] ha…" at bounding box center [301, 158] width 524 height 205
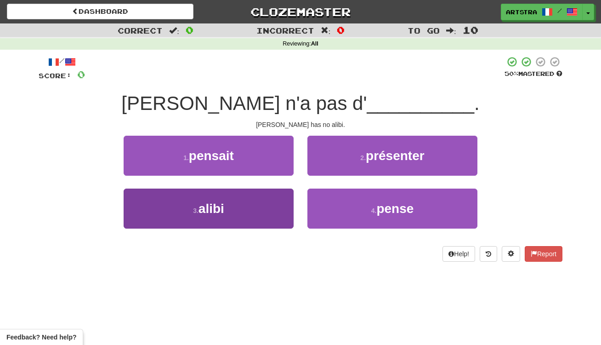
click at [238, 207] on button "3 . alibi" at bounding box center [209, 208] width 170 height 40
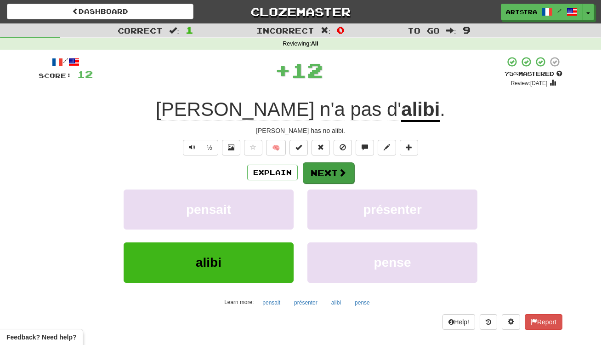
click at [318, 173] on button "Next" at bounding box center [328, 172] width 51 height 21
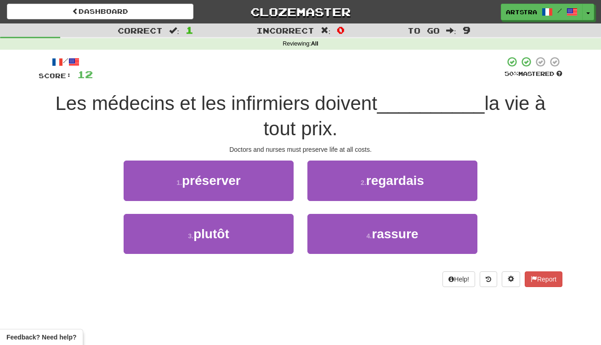
click at [304, 96] on span "Les médecins et les infirmiers doivent" at bounding box center [217, 103] width 322 height 22
drag, startPoint x: 304, startPoint y: 96, endPoint x: 305, endPoint y: 113, distance: 16.6
click at [305, 113] on span "Les médecins et les infirmiers doivent" at bounding box center [217, 103] width 322 height 22
drag, startPoint x: 303, startPoint y: 129, endPoint x: 312, endPoint y: 147, distance: 19.9
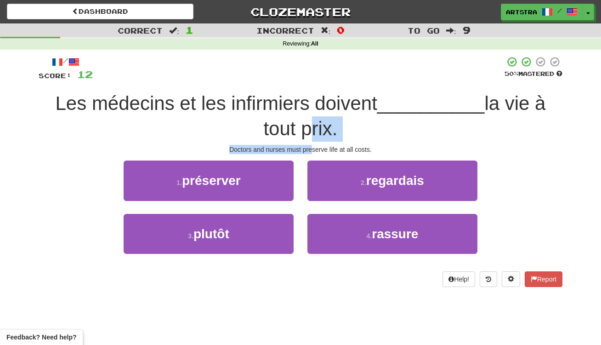
click at [312, 147] on div "/ Score: 12 50 % Mastered Les médecins et les infirmiers doivent __________ la …" at bounding box center [301, 171] width 524 height 230
click at [312, 147] on div "Doctors and nurses must preserve life at all costs." at bounding box center [301, 149] width 524 height 9
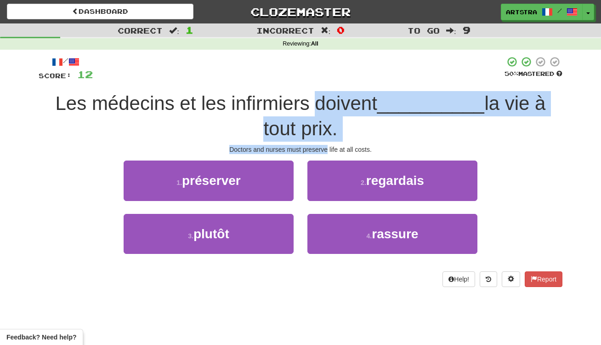
drag, startPoint x: 312, startPoint y: 147, endPoint x: 317, endPoint y: 96, distance: 50.3
click at [317, 96] on div "/ Score: 12 50 % Mastered Les médecins et les infirmiers doivent __________ la …" at bounding box center [301, 171] width 524 height 230
click at [316, 97] on span "Les médecins et les infirmiers doivent" at bounding box center [217, 103] width 322 height 22
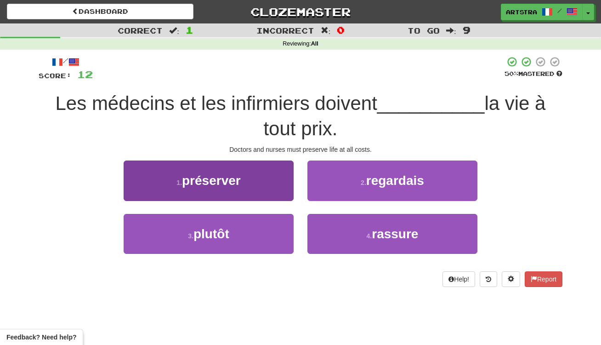
click at [231, 182] on span "préserver" at bounding box center [211, 180] width 59 height 14
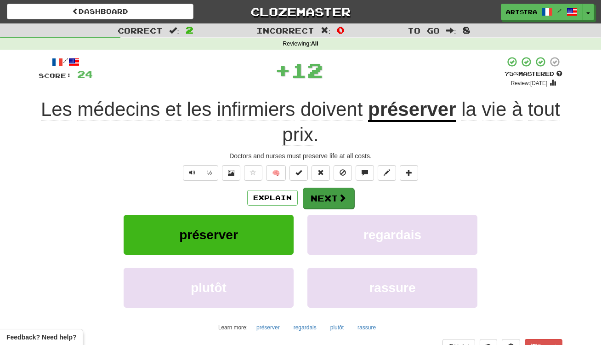
click at [327, 189] on button "Next" at bounding box center [328, 197] width 51 height 21
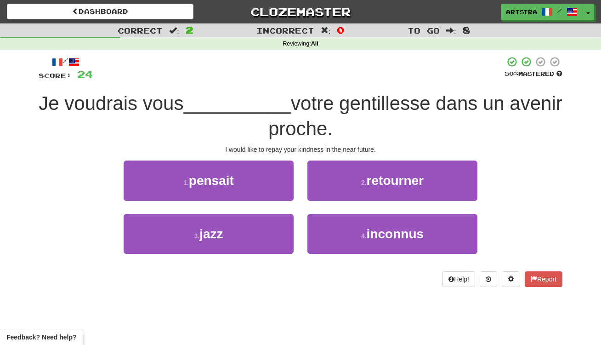
click at [295, 115] on div "Je voudrais vous __________ votre gentillesse dans un avenir proche." at bounding box center [301, 116] width 524 height 50
drag, startPoint x: 295, startPoint y: 115, endPoint x: 295, endPoint y: 126, distance: 11.0
click at [295, 126] on div "Je voudrais vous __________ votre gentillesse dans un avenir proche." at bounding box center [301, 116] width 524 height 50
click at [295, 126] on span "votre gentillesse dans un avenir proche." at bounding box center [415, 115] width 294 height 47
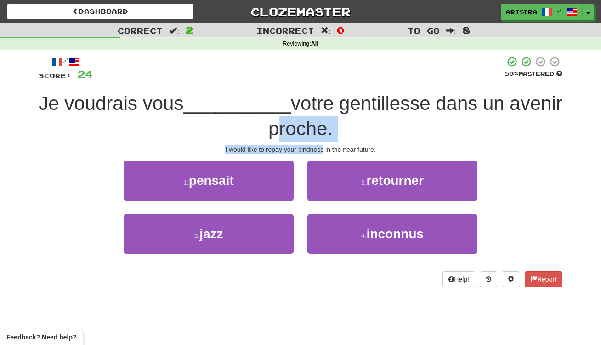
drag, startPoint x: 295, startPoint y: 126, endPoint x: 306, endPoint y: 150, distance: 25.9
click at [306, 150] on div "/ Score: 24 50 % Mastered Je voudrais vous __________ votre gentillesse dans un…" at bounding box center [301, 171] width 524 height 230
click at [306, 150] on div "I would like to repay your kindness in the near future." at bounding box center [301, 149] width 524 height 9
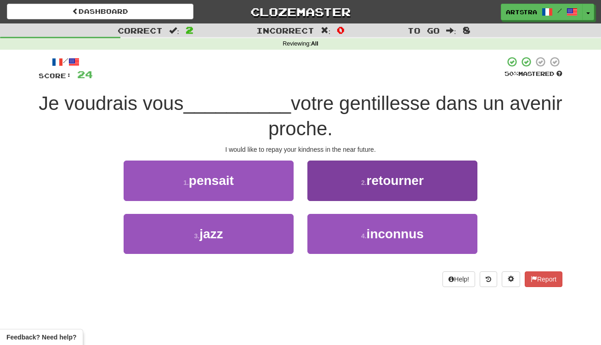
click at [378, 175] on span "retourner" at bounding box center [395, 180] width 57 height 14
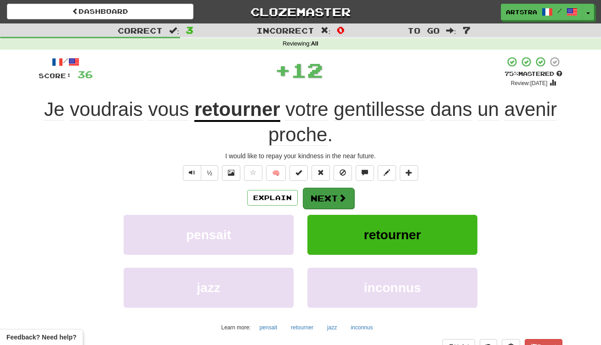
click at [320, 200] on button "Next" at bounding box center [328, 197] width 51 height 21
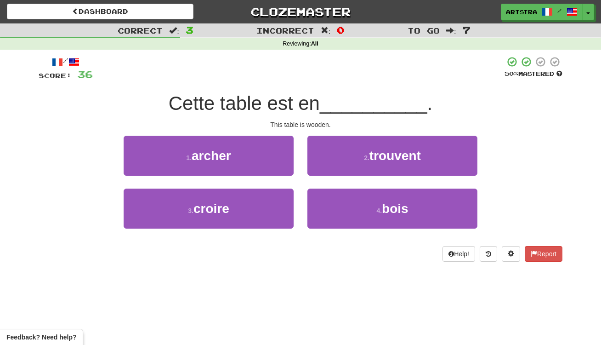
click at [309, 106] on span "Cette table est en" at bounding box center [244, 103] width 151 height 22
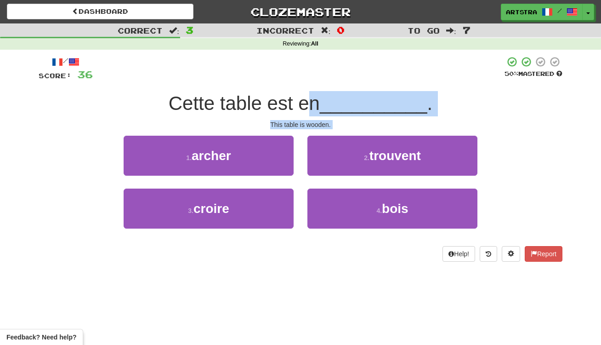
drag, startPoint x: 309, startPoint y: 106, endPoint x: 320, endPoint y: 128, distance: 24.7
click at [320, 128] on div "/ Score: 36 50 % Mastered Cette table est en __________ . This table is wooden.…" at bounding box center [301, 158] width 524 height 205
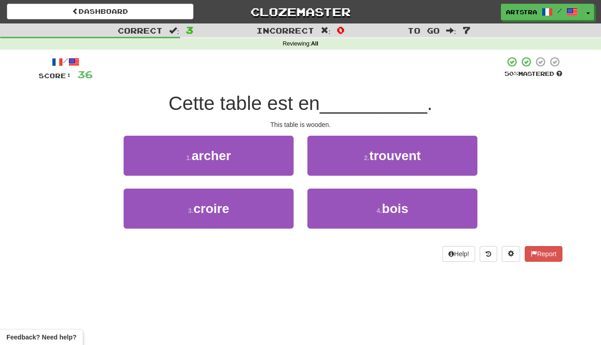
click at [320, 128] on div "/ Score: 36 50 % Mastered Cette table est en __________ . This table is wooden.…" at bounding box center [301, 158] width 524 height 205
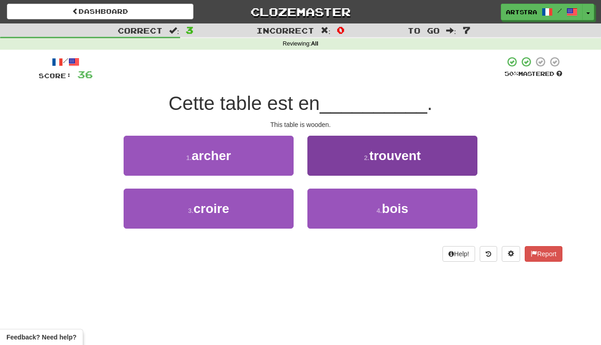
click at [379, 207] on small "4 ." at bounding box center [379, 210] width 6 height 7
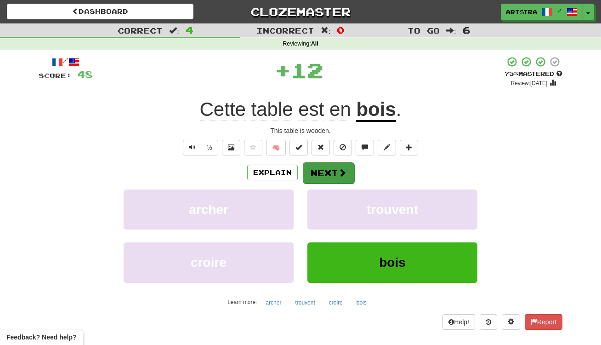
click at [326, 168] on button "Next" at bounding box center [328, 172] width 51 height 21
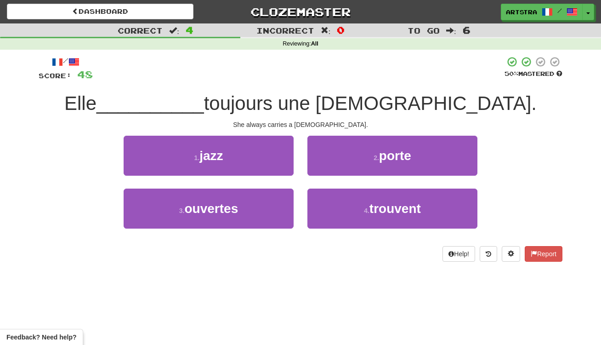
click at [308, 89] on div "/ Score: 48 50 % Mastered Elle __________ toujours une [DEMOGRAPHIC_DATA]. She …" at bounding box center [301, 158] width 524 height 205
click at [295, 105] on span "toujours une [DEMOGRAPHIC_DATA]." at bounding box center [370, 103] width 333 height 22
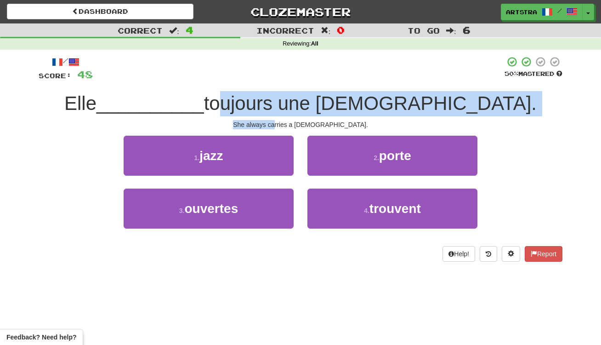
drag, startPoint x: 301, startPoint y: 131, endPoint x: 302, endPoint y: 120, distance: 10.6
click at [302, 120] on div "/ Score: 48 50 % Mastered Elle __________ toujours une [DEMOGRAPHIC_DATA]. She …" at bounding box center [301, 158] width 524 height 205
click at [302, 120] on div "She always carries a [DEMOGRAPHIC_DATA]." at bounding box center [301, 124] width 524 height 9
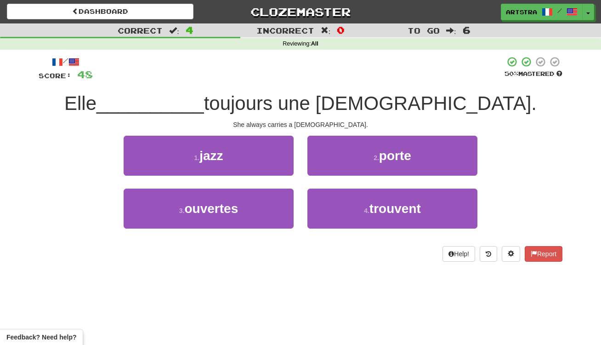
click at [358, 179] on div "2 . porte" at bounding box center [393, 162] width 184 height 53
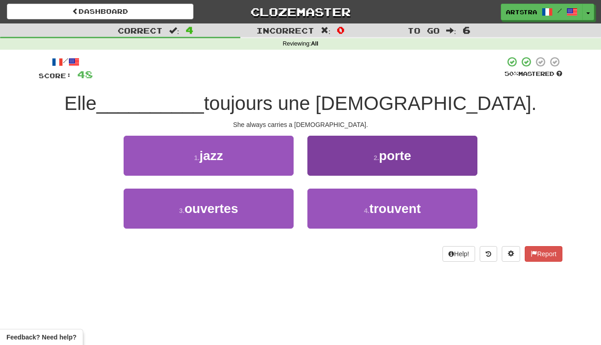
click at [358, 156] on button "2 . porte" at bounding box center [392, 156] width 170 height 40
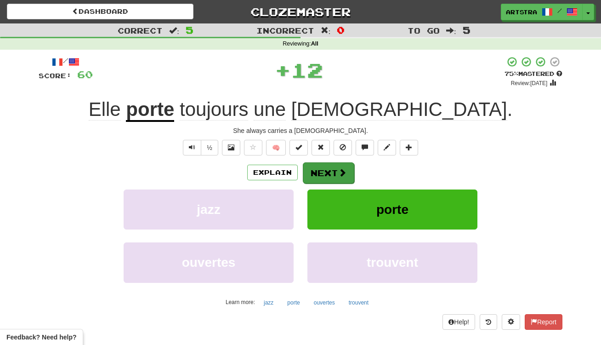
click at [326, 174] on button "Next" at bounding box center [328, 172] width 51 height 21
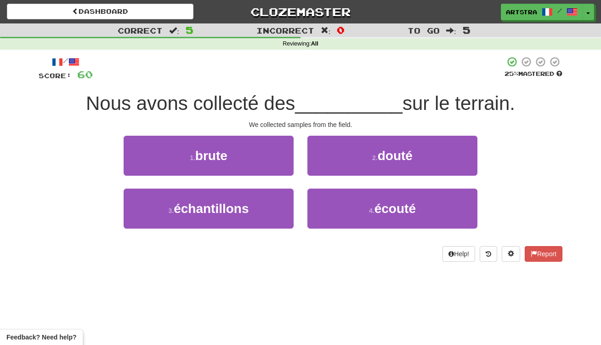
click at [309, 92] on span "__________" at bounding box center [349, 103] width 108 height 22
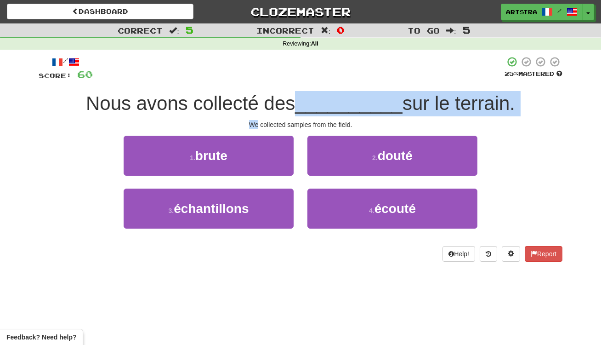
drag, startPoint x: 309, startPoint y: 91, endPoint x: 325, endPoint y: 118, distance: 30.7
click at [325, 118] on div "/ Score: 60 25 % Mastered Nous avons collecté des __________ sur le terrain. We…" at bounding box center [301, 158] width 524 height 205
drag, startPoint x: 325, startPoint y: 118, endPoint x: 324, endPoint y: 100, distance: 18.0
click at [324, 100] on div "/ Score: 60 25 % Mastered Nous avons collecté des __________ sur le terrain. We…" at bounding box center [301, 158] width 524 height 205
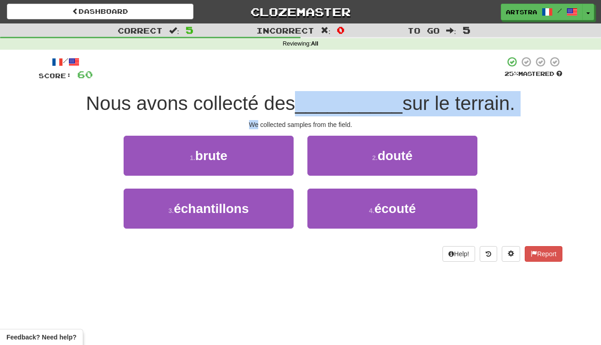
click at [324, 100] on span "__________" at bounding box center [349, 103] width 108 height 22
drag, startPoint x: 324, startPoint y: 100, endPoint x: 324, endPoint y: 124, distance: 24.4
click at [324, 124] on div "/ Score: 60 25 % Mastered Nous avons collecté des __________ sur le terrain. We…" at bounding box center [301, 158] width 524 height 205
click at [324, 124] on div "We collected samples from the field." at bounding box center [301, 124] width 524 height 9
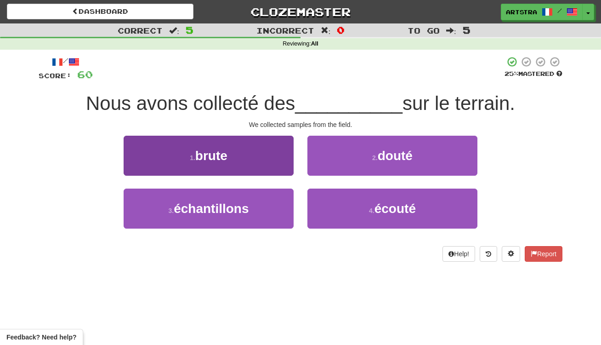
click at [250, 212] on button "3 . échantillons" at bounding box center [209, 208] width 170 height 40
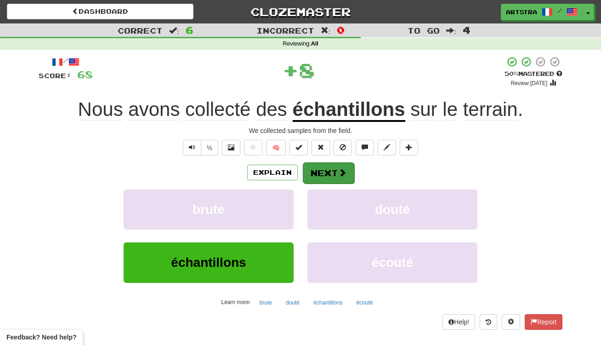
click at [324, 172] on button "Next" at bounding box center [328, 172] width 51 height 21
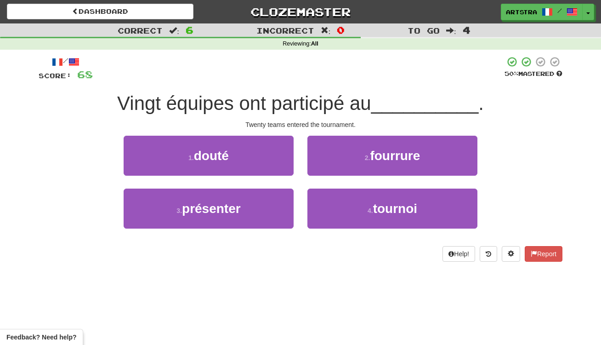
click at [297, 98] on span "Vingt équipes ont participé au" at bounding box center [244, 103] width 254 height 22
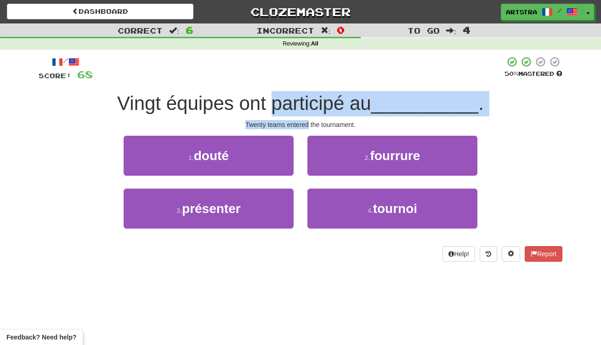
drag, startPoint x: 297, startPoint y: 98, endPoint x: 304, endPoint y: 122, distance: 24.6
click at [304, 122] on div "/ Score: 68 50 % Mastered Vingt équipes ont participé au __________ . Twenty te…" at bounding box center [301, 158] width 524 height 205
click at [304, 122] on div "Twenty teams entered the tournament." at bounding box center [301, 124] width 524 height 9
drag, startPoint x: 304, startPoint y: 122, endPoint x: 312, endPoint y: 100, distance: 23.1
click at [312, 100] on div "/ Score: 68 50 % Mastered Vingt équipes ont participé au __________ . Twenty te…" at bounding box center [301, 158] width 524 height 205
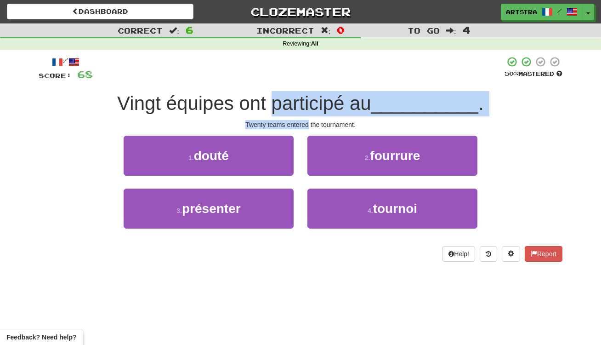
click at [312, 100] on span "Vingt équipes ont participé au" at bounding box center [244, 103] width 254 height 22
drag, startPoint x: 312, startPoint y: 100, endPoint x: 325, endPoint y: 118, distance: 21.7
click at [325, 118] on div "/ Score: 68 50 % Mastered Vingt équipes ont participé au __________ . Twenty te…" at bounding box center [301, 158] width 524 height 205
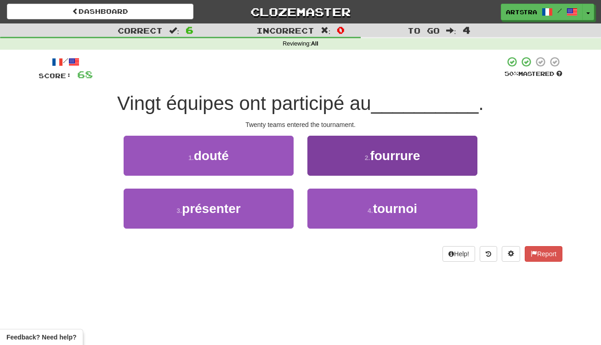
click at [391, 213] on span "tournoi" at bounding box center [395, 208] width 44 height 14
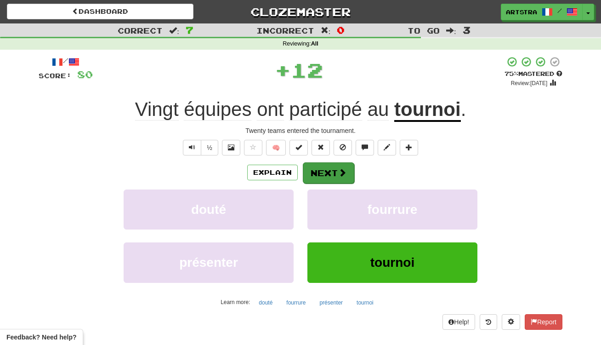
click at [345, 175] on span at bounding box center [342, 172] width 8 height 8
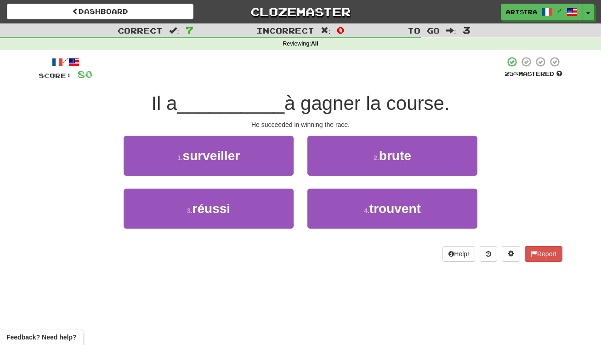
click at [316, 106] on span "à gagner la course." at bounding box center [366, 103] width 165 height 22
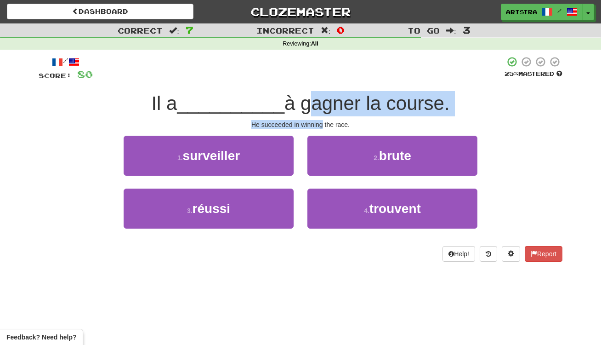
drag, startPoint x: 316, startPoint y: 106, endPoint x: 320, endPoint y: 120, distance: 14.8
click at [320, 120] on div "/ Score: 80 25 % Mastered Il a __________ à gagner la course. He succeeded in w…" at bounding box center [301, 158] width 524 height 205
click at [320, 120] on div "He succeeded in winning the race." at bounding box center [301, 124] width 524 height 9
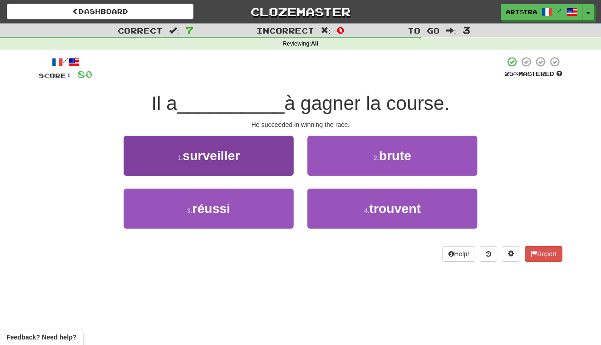
drag, startPoint x: 239, startPoint y: 206, endPoint x: 274, endPoint y: 191, distance: 37.9
click at [239, 206] on button "3 . réussi" at bounding box center [209, 208] width 170 height 40
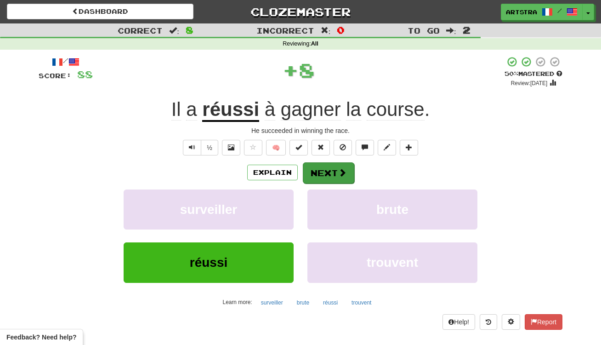
click at [318, 176] on button "Next" at bounding box center [328, 172] width 51 height 21
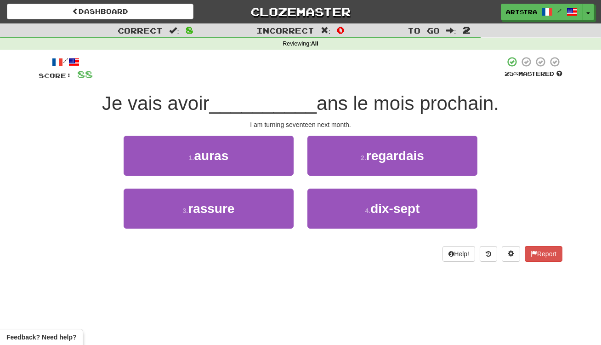
click at [296, 105] on span "__________" at bounding box center [263, 103] width 108 height 22
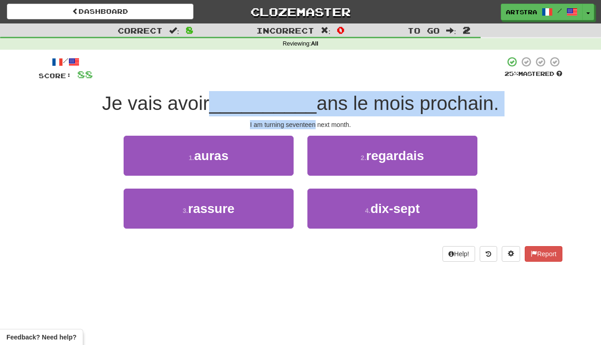
drag, startPoint x: 296, startPoint y: 105, endPoint x: 299, endPoint y: 125, distance: 20.9
click at [299, 125] on div "/ Score: 88 25 % Mastered Je vais avoir __________ ans le mois prochain. I am t…" at bounding box center [301, 158] width 524 height 205
click at [300, 126] on div "I am turning seventeen next month." at bounding box center [301, 124] width 524 height 9
drag, startPoint x: 300, startPoint y: 126, endPoint x: 301, endPoint y: 102, distance: 23.5
click at [301, 102] on div "/ Score: 88 25 % Mastered Je vais avoir __________ ans le mois prochain. I am t…" at bounding box center [301, 158] width 524 height 205
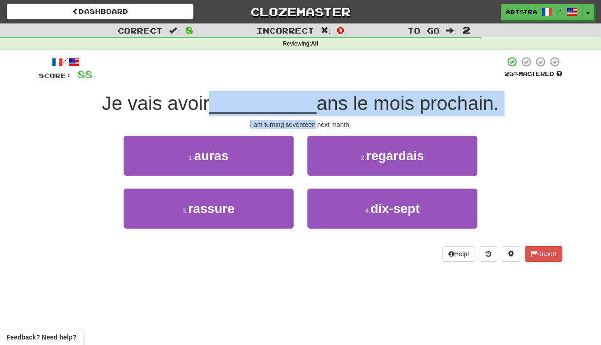
click at [301, 102] on span "__________" at bounding box center [263, 103] width 108 height 22
drag, startPoint x: 301, startPoint y: 102, endPoint x: 303, endPoint y: 125, distance: 22.1
click at [303, 125] on div "/ Score: 88 25 % Mastered Je vais avoir __________ ans le mois prochain. I am t…" at bounding box center [301, 158] width 524 height 205
click at [303, 125] on div "I am turning seventeen next month." at bounding box center [301, 124] width 524 height 9
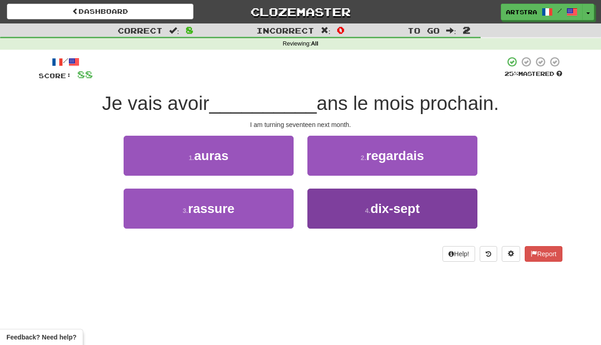
click at [382, 213] on span "dix-sept" at bounding box center [394, 208] width 49 height 14
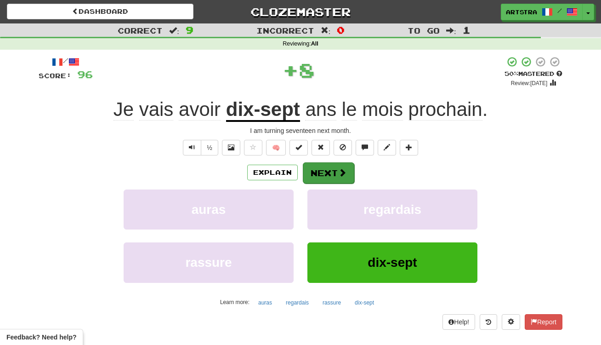
click at [333, 181] on button "Next" at bounding box center [328, 172] width 51 height 21
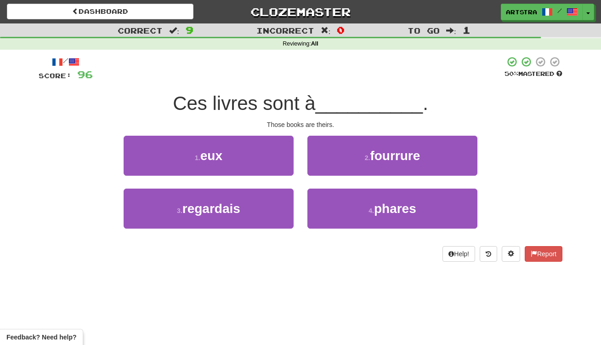
click at [290, 90] on div "/ Score: 96 50 % Mastered Ces livres sont à __________ . Those books are theirs…" at bounding box center [301, 158] width 524 height 205
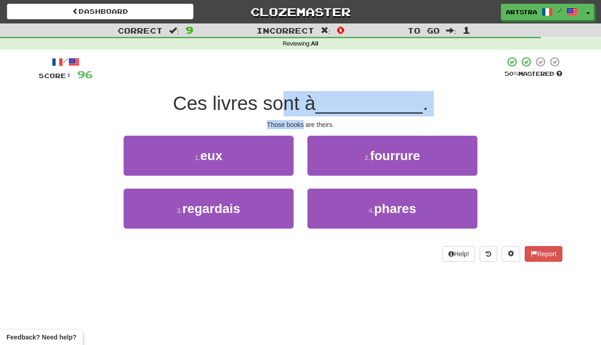
drag, startPoint x: 299, startPoint y: 115, endPoint x: 304, endPoint y: 125, distance: 11.3
click at [304, 125] on div "/ Score: 96 50 % Mastered Ces livres sont à __________ . Those books are theirs…" at bounding box center [301, 158] width 524 height 205
click at [304, 125] on div "Those books are theirs." at bounding box center [301, 124] width 524 height 9
drag, startPoint x: 304, startPoint y: 125, endPoint x: 304, endPoint y: 107, distance: 18.8
click at [304, 107] on div "/ Score: 96 50 % Mastered Ces livres sont à __________ . Those books are theirs…" at bounding box center [301, 158] width 524 height 205
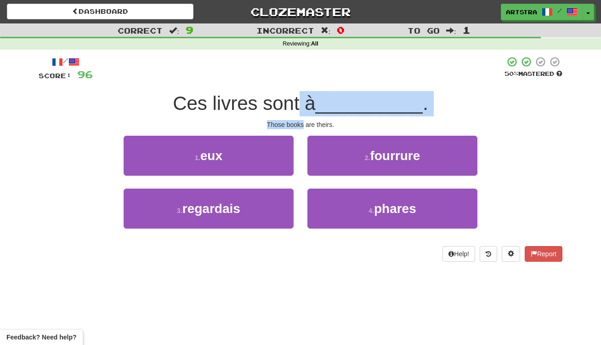
click at [304, 107] on span "Ces livres sont à" at bounding box center [244, 103] width 142 height 22
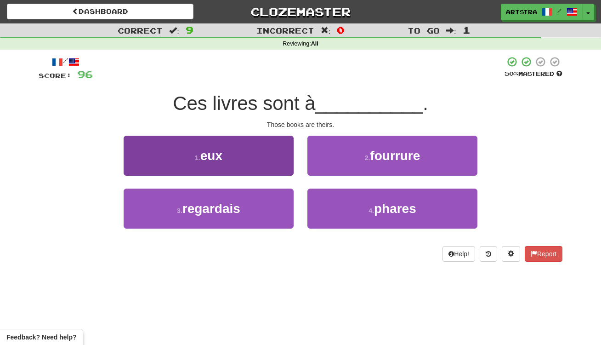
click at [264, 165] on button "1 . eux" at bounding box center [209, 156] width 170 height 40
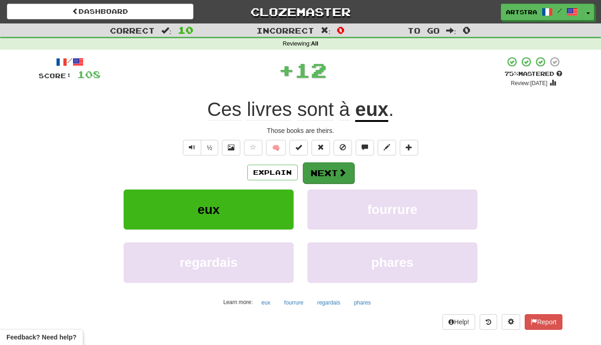
click at [328, 174] on button "Next" at bounding box center [328, 172] width 51 height 21
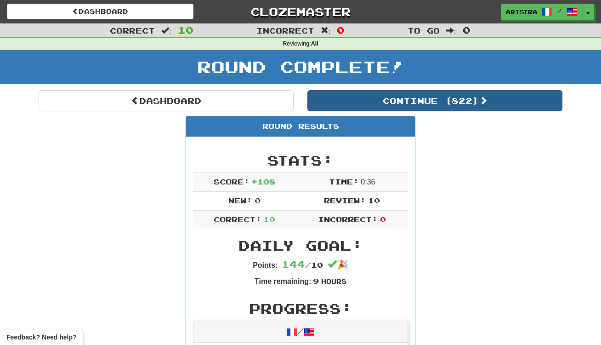
click at [341, 92] on button "Continue ( 822 )" at bounding box center [434, 100] width 255 height 21
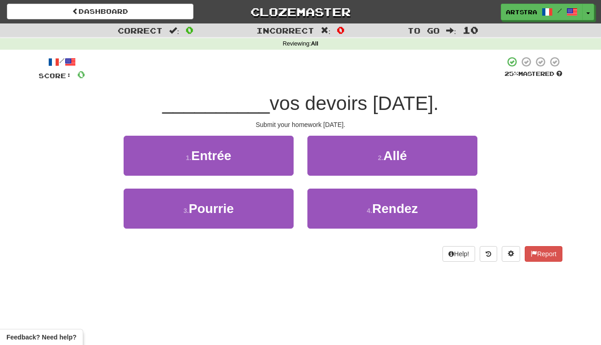
click at [294, 103] on span "vos devoirs [DATE]." at bounding box center [354, 103] width 169 height 22
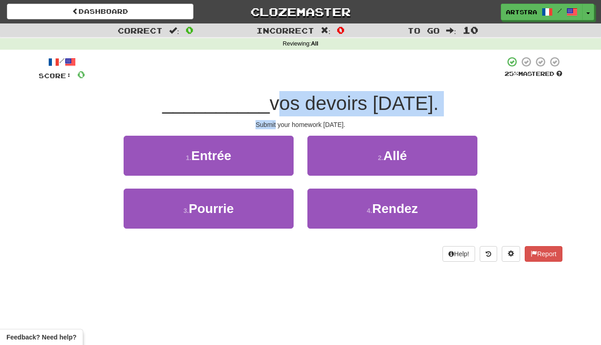
drag, startPoint x: 295, startPoint y: 104, endPoint x: 305, endPoint y: 117, distance: 16.4
click at [305, 117] on div "/ Score: 0 25 % Mastered __________ vos devoirs lundi. Submit your homework on …" at bounding box center [301, 158] width 524 height 205
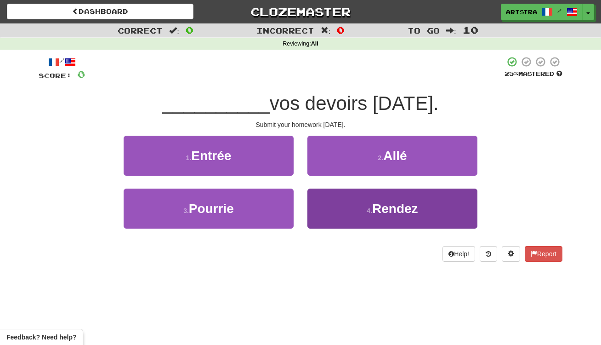
click at [436, 212] on button "4 . Rendez" at bounding box center [392, 208] width 170 height 40
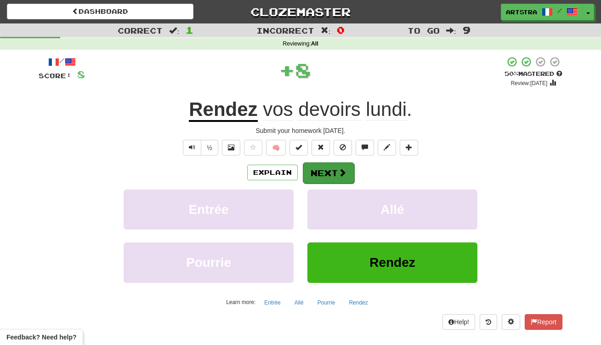
click at [340, 170] on span at bounding box center [342, 172] width 8 height 8
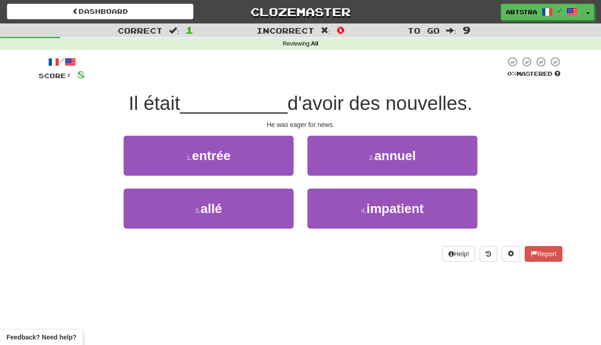
click at [334, 108] on span "d'avoir des nouvelles." at bounding box center [380, 103] width 185 height 22
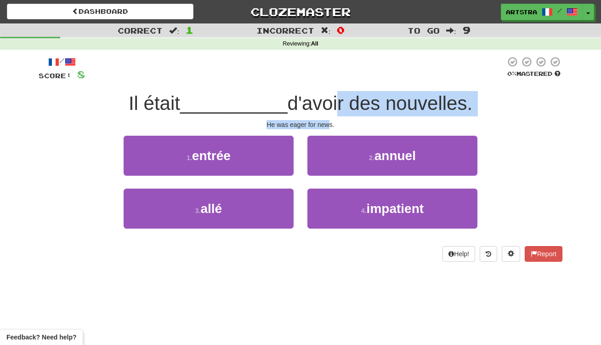
drag, startPoint x: 334, startPoint y: 108, endPoint x: 331, endPoint y: 125, distance: 16.8
click at [331, 125] on div "/ Score: 8 0 % Mastered Il était __________ d'avoir des nouvelles. He was eager…" at bounding box center [301, 158] width 524 height 205
click at [331, 125] on div "He was eager for news." at bounding box center [301, 124] width 524 height 9
drag, startPoint x: 331, startPoint y: 125, endPoint x: 335, endPoint y: 96, distance: 28.3
click at [335, 96] on div "/ Score: 8 0 % Mastered Il était __________ d'avoir des nouvelles. He was eager…" at bounding box center [301, 158] width 524 height 205
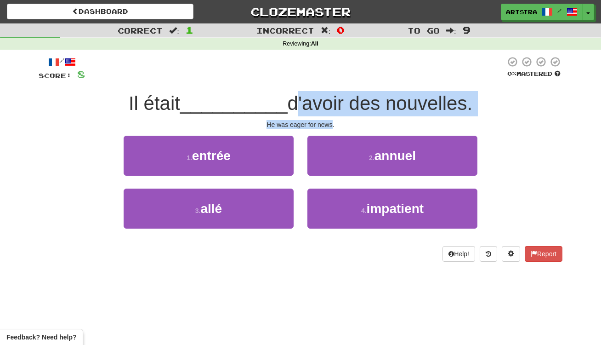
click at [335, 96] on span "d'avoir des nouvelles." at bounding box center [380, 103] width 185 height 22
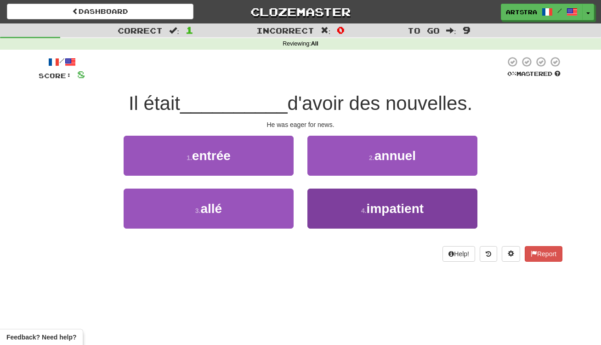
click at [369, 212] on span "impatient" at bounding box center [395, 208] width 57 height 14
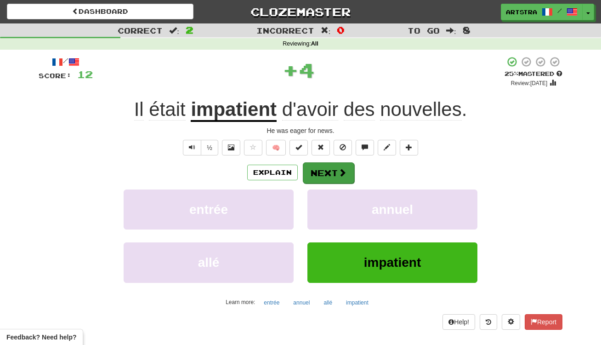
click at [341, 172] on span at bounding box center [342, 172] width 8 height 8
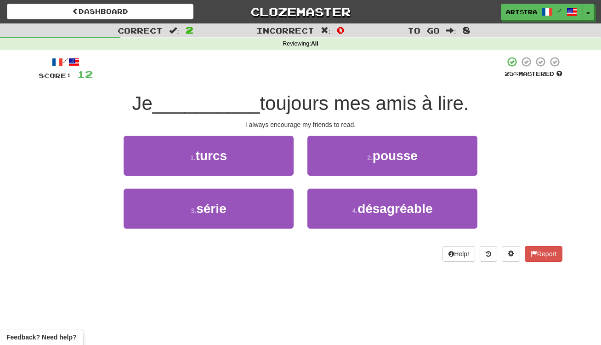
click at [296, 104] on span "toujours mes amis à lire." at bounding box center [364, 103] width 209 height 22
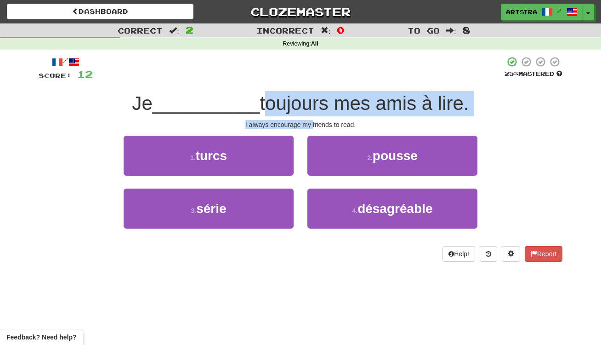
drag, startPoint x: 297, startPoint y: 104, endPoint x: 311, endPoint y: 120, distance: 21.1
click at [311, 120] on div "/ Score: 12 25 % Mastered Je __________ toujours mes amis à lire. I always enco…" at bounding box center [301, 158] width 524 height 205
click at [311, 120] on div "I always encourage my friends to read." at bounding box center [301, 124] width 524 height 9
drag, startPoint x: 311, startPoint y: 120, endPoint x: 315, endPoint y: 105, distance: 15.6
click at [315, 105] on div "/ Score: 12 25 % Mastered Je __________ toujours mes amis à lire. I always enco…" at bounding box center [301, 158] width 524 height 205
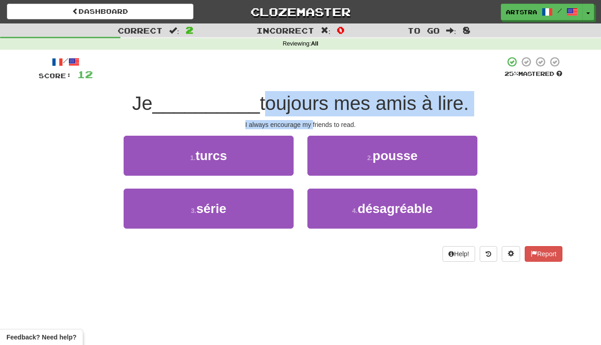
click at [314, 105] on span "toujours mes amis à lire." at bounding box center [364, 103] width 209 height 22
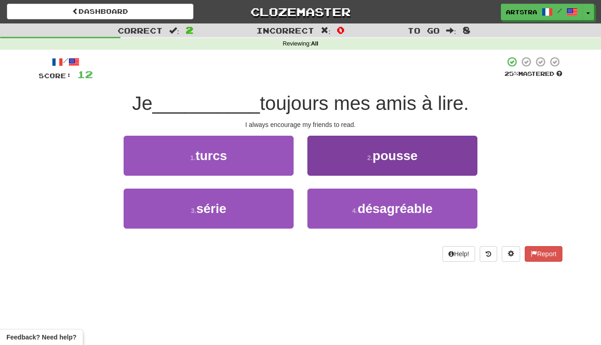
click at [403, 153] on span "pousse" at bounding box center [395, 155] width 45 height 14
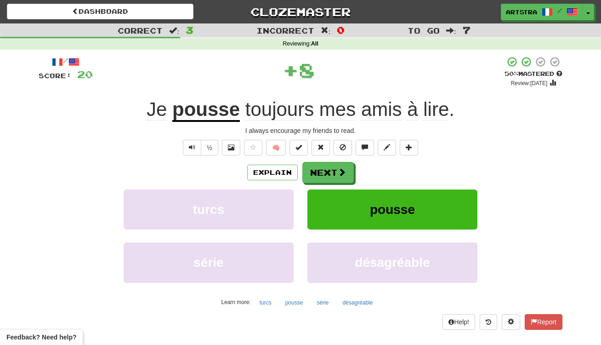
click at [210, 107] on u "pousse" at bounding box center [206, 109] width 68 height 23
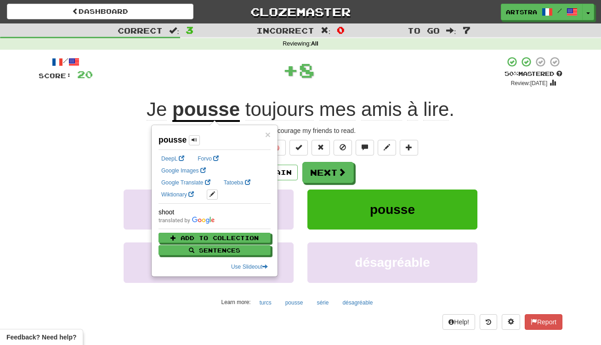
click at [421, 67] on div "+ 8" at bounding box center [299, 70] width 412 height 28
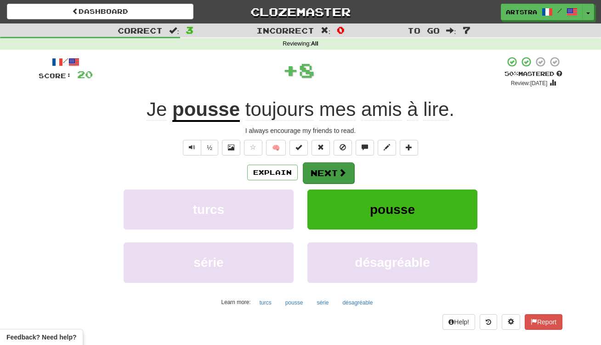
click at [337, 178] on button "Next" at bounding box center [328, 172] width 51 height 21
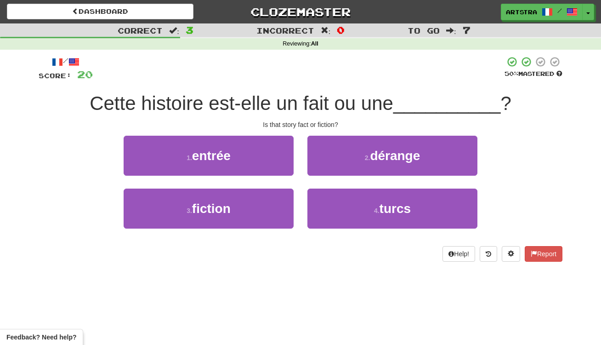
drag, startPoint x: 317, startPoint y: 96, endPoint x: 312, endPoint y: 100, distance: 6.5
click at [317, 96] on span "Cette histoire est-elle un fait ou une" at bounding box center [242, 103] width 304 height 22
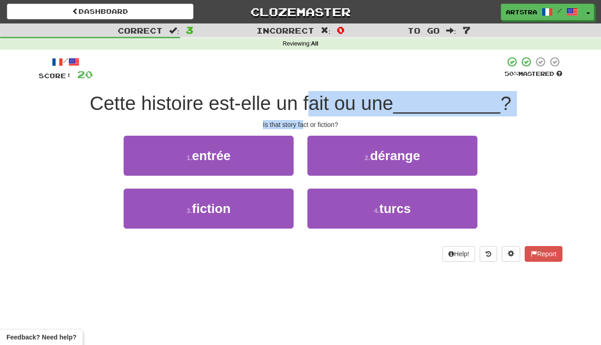
drag, startPoint x: 308, startPoint y: 106, endPoint x: 304, endPoint y: 125, distance: 19.2
click at [304, 125] on div "/ Score: 20 50 % Mastered Cette histoire est-elle un fait ou une __________ ? I…" at bounding box center [301, 158] width 524 height 205
click at [304, 125] on div "Is that story fact or fiction?" at bounding box center [301, 124] width 524 height 9
drag, startPoint x: 304, startPoint y: 125, endPoint x: 304, endPoint y: 105, distance: 20.2
click at [304, 105] on div "/ Score: 20 50 % Mastered Cette histoire est-elle un fait ou une __________ ? I…" at bounding box center [301, 158] width 524 height 205
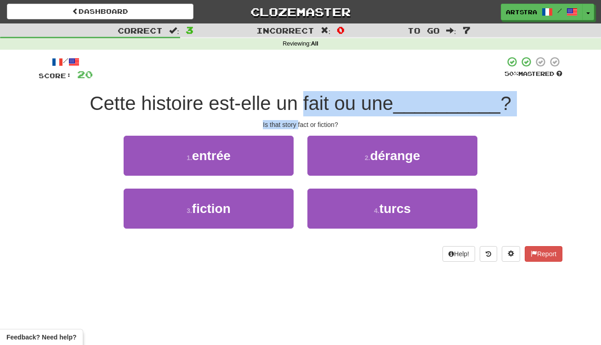
click at [304, 105] on span "Cette histoire est-elle un fait ou une" at bounding box center [242, 103] width 304 height 22
drag, startPoint x: 307, startPoint y: 111, endPoint x: 314, endPoint y: 123, distance: 14.0
click at [314, 123] on div "/ Score: 20 50 % Mastered Cette histoire est-elle un fait ou une __________ ? I…" at bounding box center [301, 158] width 524 height 205
click at [314, 123] on div "Is that story fact or fiction?" at bounding box center [301, 124] width 524 height 9
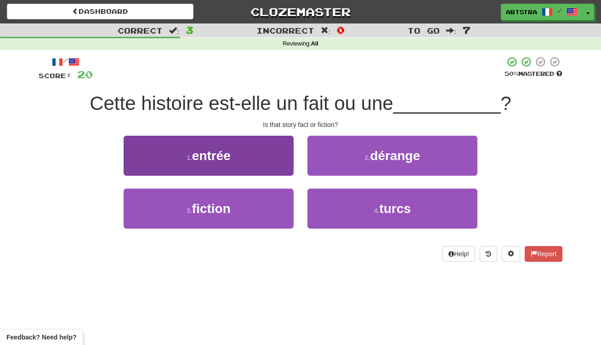
drag, startPoint x: 265, startPoint y: 207, endPoint x: 272, endPoint y: 201, distance: 9.1
click at [264, 207] on button "3 . fiction" at bounding box center [209, 208] width 170 height 40
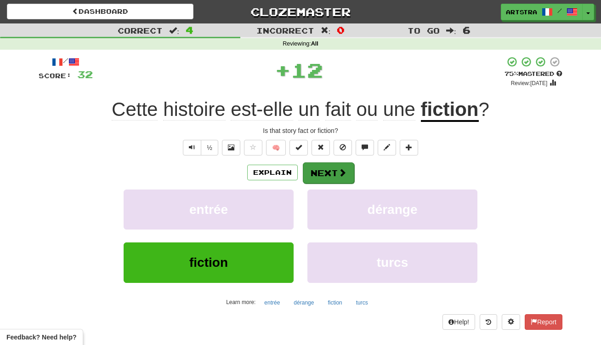
click at [343, 170] on span at bounding box center [342, 172] width 8 height 8
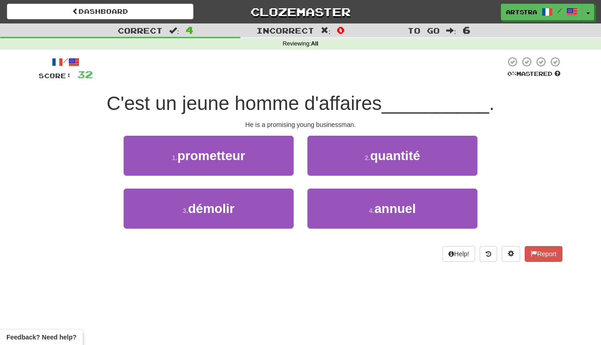
click at [294, 102] on span "C'est un jeune homme d'affaires" at bounding box center [244, 103] width 275 height 22
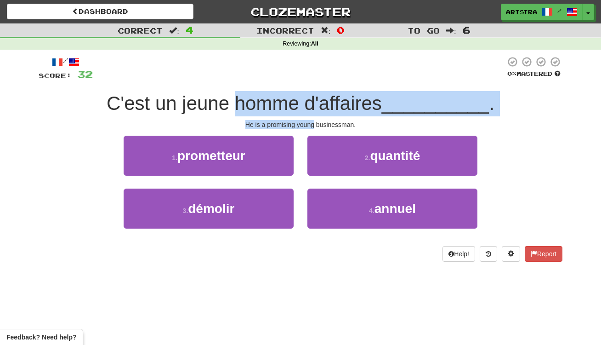
drag, startPoint x: 294, startPoint y: 102, endPoint x: 302, endPoint y: 119, distance: 18.1
click at [302, 119] on div "/ Score: 32 0 % Mastered C'est un jeune homme d'affaires __________ . He is a p…" at bounding box center [301, 158] width 524 height 205
click at [302, 120] on div "He is a promising young businessman." at bounding box center [301, 124] width 524 height 9
drag, startPoint x: 302, startPoint y: 119, endPoint x: 304, endPoint y: 103, distance: 15.3
click at [304, 103] on div "/ Score: 32 0 % Mastered C'est un jeune homme d'affaires __________ . He is a p…" at bounding box center [301, 158] width 524 height 205
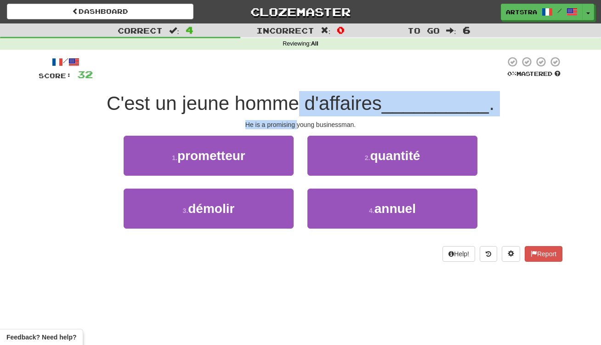
click at [304, 103] on span "C'est un jeune homme d'affaires" at bounding box center [244, 103] width 275 height 22
drag, startPoint x: 304, startPoint y: 103, endPoint x: 315, endPoint y: 122, distance: 22.5
click at [315, 122] on div "/ Score: 32 0 % Mastered C'est un jeune homme d'affaires __________ . He is a p…" at bounding box center [301, 158] width 524 height 205
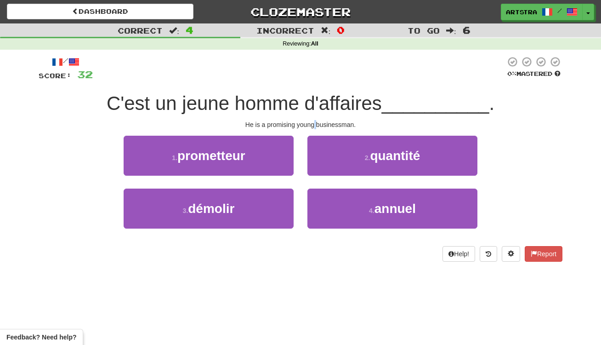
click at [314, 121] on div "He is a promising young businessman." at bounding box center [301, 124] width 524 height 9
click at [294, 118] on div "/ Score: 32 0 % Mastered C'est un jeune homme d'affaires __________ . He is a p…" at bounding box center [301, 158] width 524 height 205
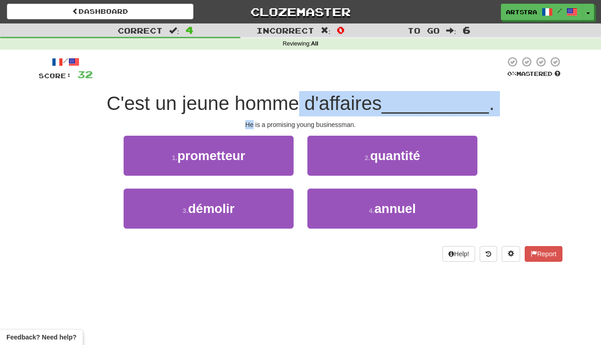
drag, startPoint x: 294, startPoint y: 118, endPoint x: 297, endPoint y: 97, distance: 21.3
click at [297, 97] on div "/ Score: 32 0 % Mastered C'est un jeune homme d'affaires __________ . He is a p…" at bounding box center [301, 158] width 524 height 205
click at [297, 97] on span "C'est un jeune homme d'affaires" at bounding box center [244, 103] width 275 height 22
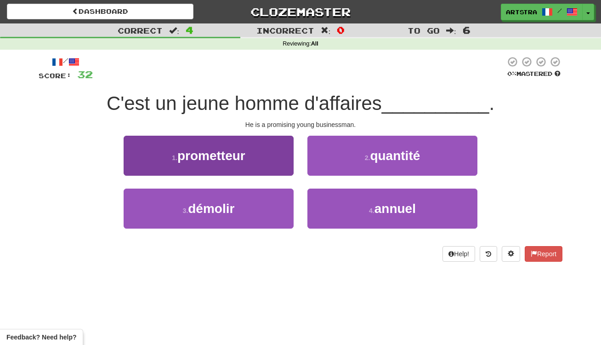
click at [259, 138] on button "1 . prometteur" at bounding box center [209, 156] width 170 height 40
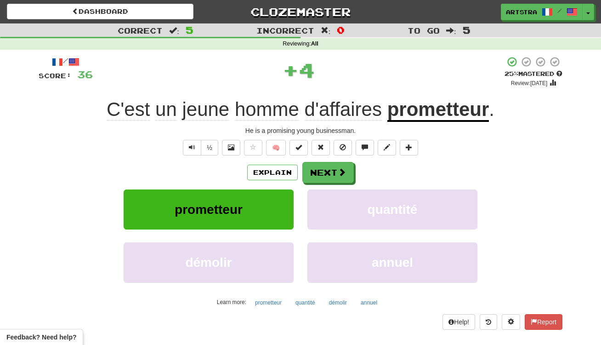
click at [431, 104] on u "prometteur" at bounding box center [438, 109] width 102 height 23
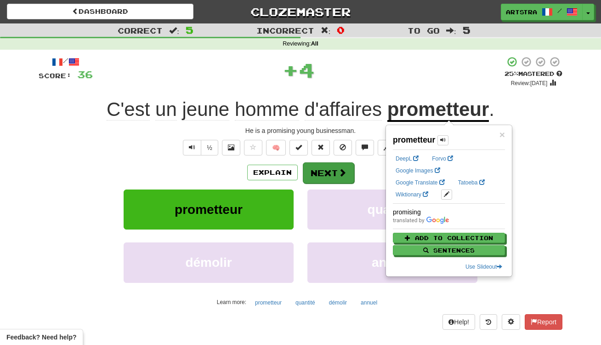
click at [344, 171] on span at bounding box center [342, 172] width 8 height 8
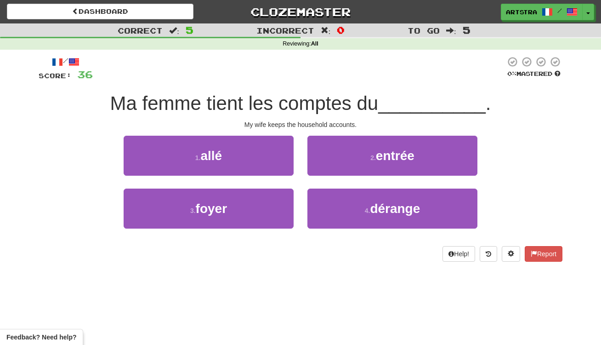
click at [303, 109] on span "Ma femme tient les comptes du" at bounding box center [244, 103] width 268 height 22
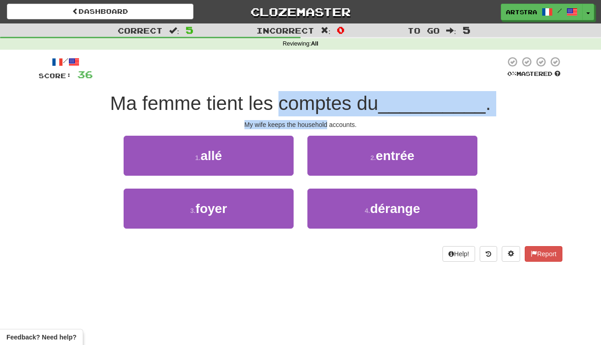
drag, startPoint x: 303, startPoint y: 109, endPoint x: 313, endPoint y: 119, distance: 14.6
click at [313, 119] on div "/ Score: 36 0 % Mastered Ma femme tient les comptes du __________ . My wife kee…" at bounding box center [301, 158] width 524 height 205
click at [313, 120] on div "My wife keeps the household accounts." at bounding box center [301, 124] width 524 height 9
drag
click at [313, 104] on div "/ Score: 36 0 % Mastered Ma femme tient les comptes du __________ . My wife kee…" at bounding box center [301, 158] width 524 height 205
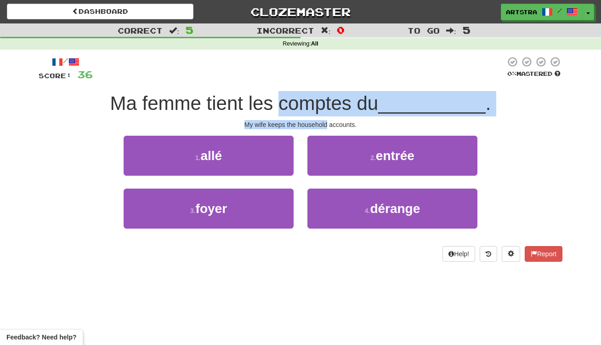
click at [313, 104] on span "Ma femme tient les comptes du" at bounding box center [244, 103] width 268 height 22
click at [317, 125] on div "/ Score: 36 0 % Mastered Ma femme tient les comptes du __________ . My wife kee…" at bounding box center [301, 158] width 524 height 205
click at [317, 125] on div "My wife keeps the household accounts." at bounding box center [301, 124] width 524 height 9
click at [324, 97] on div "/ Score: 36 0 % Mastered Ma femme tient les comptes du __________ . My wife kee…" at bounding box center [301, 158] width 524 height 205
click at [324, 97] on span "Ma femme tient les comptes du" at bounding box center [244, 103] width 268 height 22
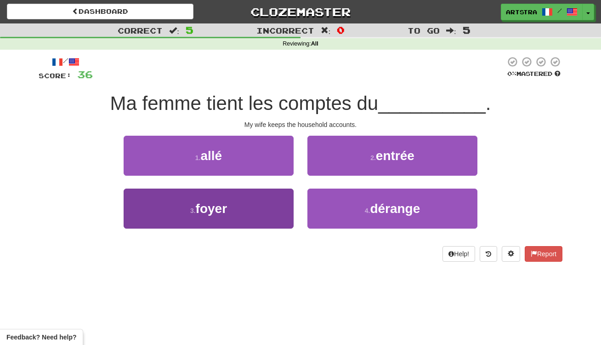
click at [236, 206] on button "3 . foyer" at bounding box center [209, 208] width 170 height 40
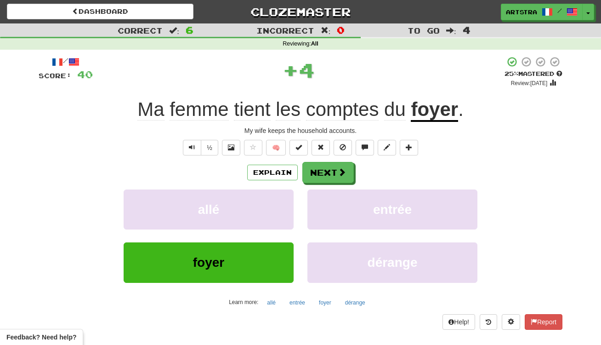
click at [431, 111] on u "foyer" at bounding box center [434, 109] width 47 height 23
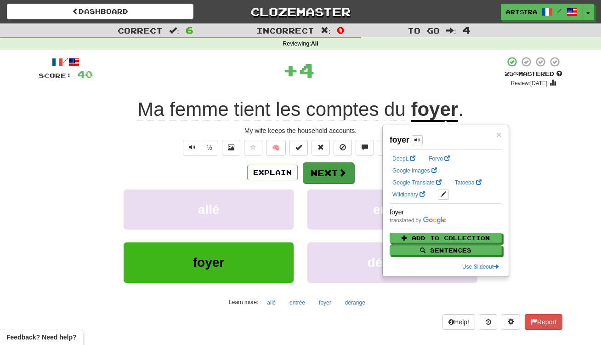
click at [334, 170] on button "Next" at bounding box center [328, 172] width 51 height 21
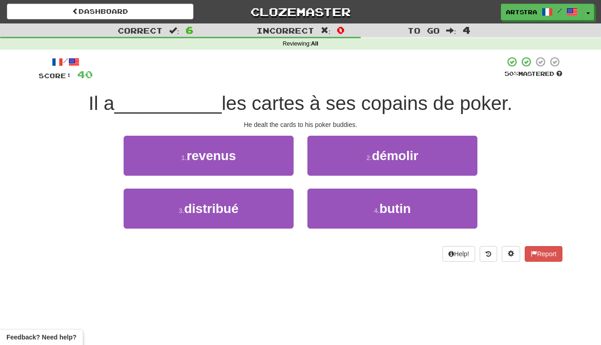
click at [301, 102] on span "les cartes à ses copains de poker." at bounding box center [366, 103] width 291 height 22
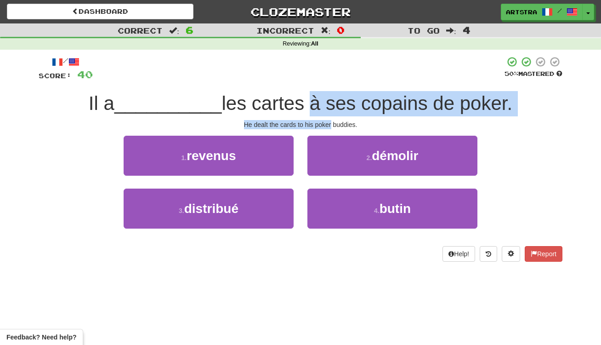
click at [322, 125] on div "/ Score: 40 50 % Mastered Il a __________ les cartes à ses copains de poker. He…" at bounding box center [301, 158] width 524 height 205
click at [322, 125] on div "He dealt the cards to his poker buddies." at bounding box center [301, 124] width 524 height 9
click at [324, 112] on div "/ Score: 40 50 % Mastered Il a __________ les cartes à ses copains de poker. He…" at bounding box center [301, 158] width 524 height 205
click at [324, 112] on span "les cartes à ses copains de poker." at bounding box center [366, 103] width 291 height 22
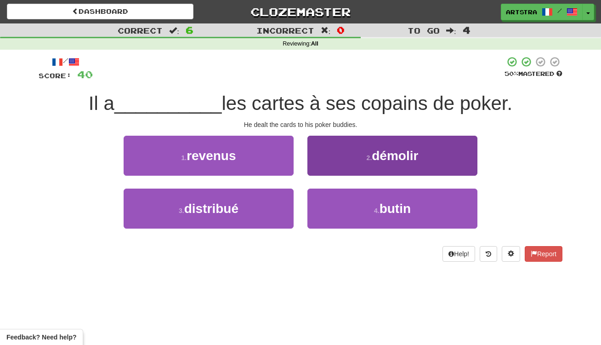
click at [363, 149] on button "2 . démolir" at bounding box center [392, 156] width 170 height 40
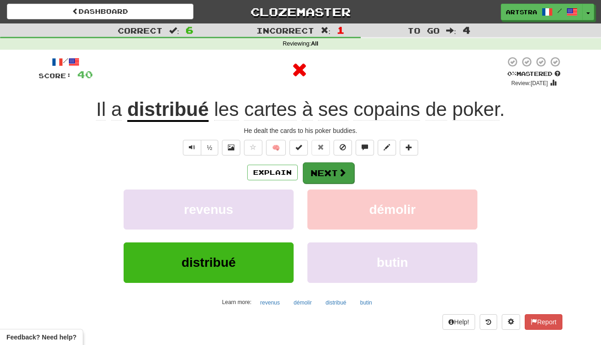
click at [324, 169] on button "Next" at bounding box center [328, 172] width 51 height 21
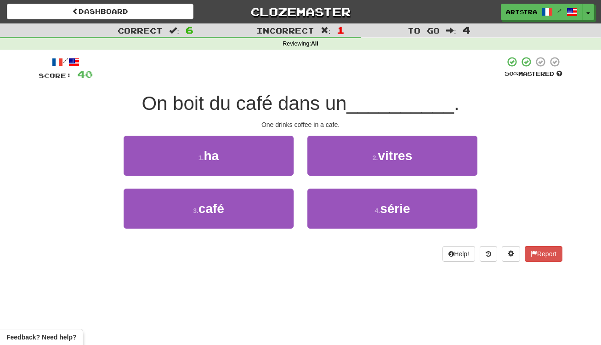
click at [318, 108] on span "On boit du café dans un" at bounding box center [244, 103] width 205 height 22
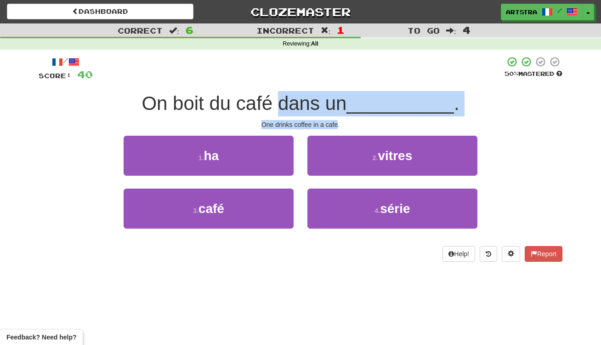
click at [326, 123] on div "/ Score: 40 50 % Mastered On boit du café dans un __________ . One drinks coffe…" at bounding box center [301, 158] width 524 height 205
click at [326, 123] on div "One drinks coffee in a cafe." at bounding box center [301, 124] width 524 height 9
click at [327, 105] on div "/ Score: 40 50 % Mastered On boit du café dans un __________ . One drinks coffe…" at bounding box center [301, 158] width 524 height 205
click at [327, 105] on span "On boit du café dans un" at bounding box center [244, 103] width 205 height 22
click at [326, 117] on div "/ Score: 40 50 % Mastered On boit du café dans un __________ . One drinks coffe…" at bounding box center [301, 158] width 524 height 205
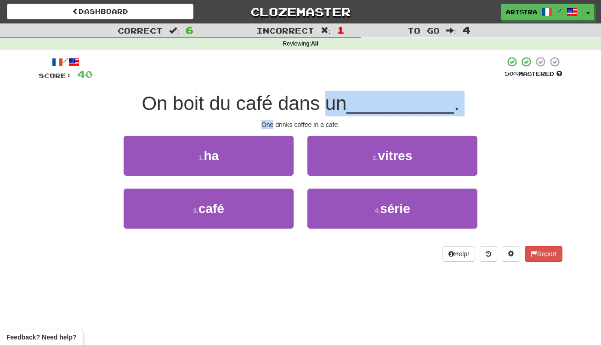
click at [326, 117] on div "/ Score: 40 50 % Mastered On boit du café dans un __________ . One drinks coffe…" at bounding box center [301, 158] width 524 height 205
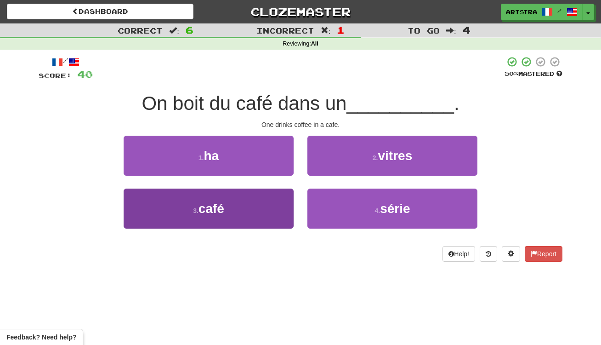
click at [246, 193] on button "3 . café" at bounding box center [209, 208] width 170 height 40
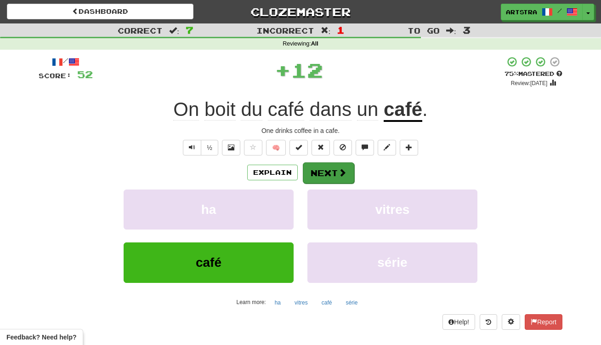
click at [336, 175] on button "Next" at bounding box center [328, 172] width 51 height 21
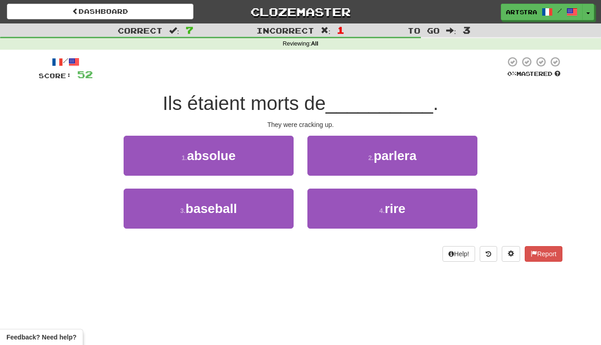
click at [301, 105] on span "Ils étaient morts de" at bounding box center [244, 103] width 163 height 22
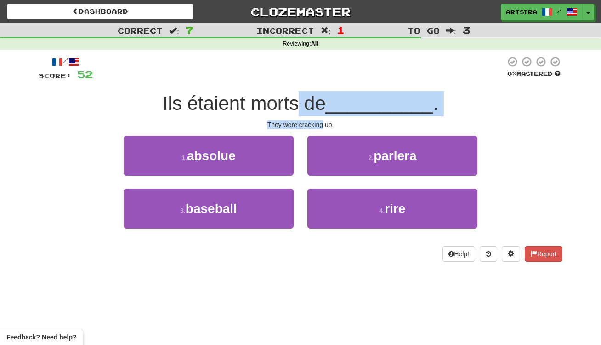
click at [308, 125] on div "/ Score: 52 0 % Mastered Ils étaient morts de __________ . They were cracking u…" at bounding box center [301, 158] width 524 height 205
click at [308, 125] on div "They were cracking up." at bounding box center [301, 124] width 524 height 9
click at [310, 98] on div "/ Score: 52 0 % Mastered Ils étaient morts de __________ . They were cracking u…" at bounding box center [301, 158] width 524 height 205
click at [310, 98] on span "Ils étaient morts de" at bounding box center [244, 103] width 163 height 22
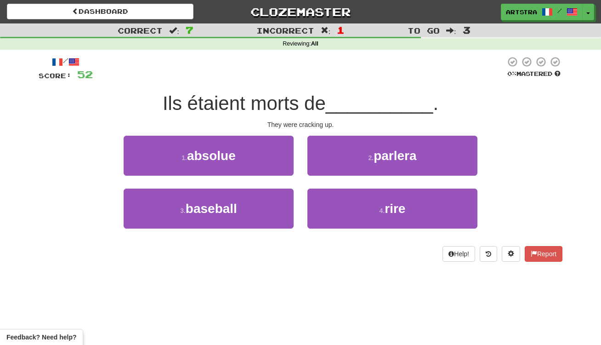
click at [507, 120] on div "They were cracking up." at bounding box center [301, 124] width 524 height 9
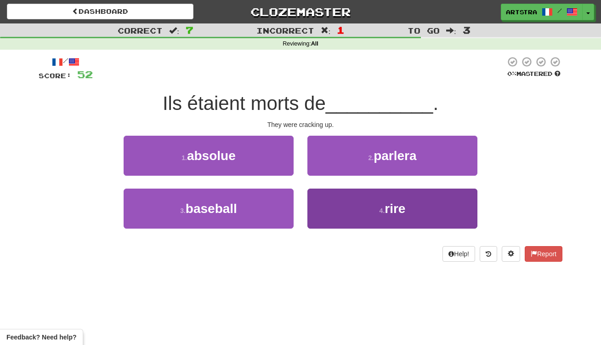
click at [411, 215] on button "4 . rire" at bounding box center [392, 208] width 170 height 40
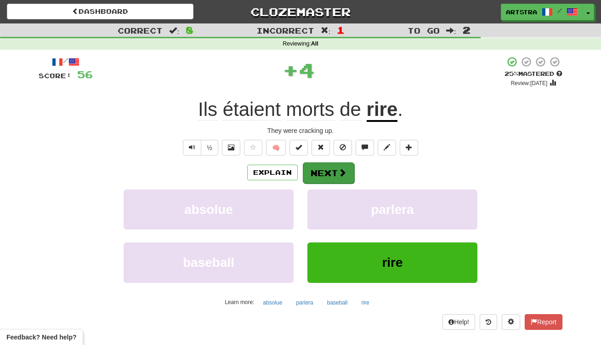
click at [338, 173] on span at bounding box center [342, 172] width 8 height 8
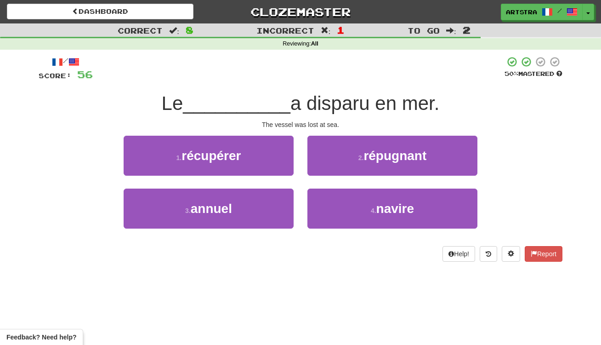
click at [295, 101] on span "a disparu en mer." at bounding box center [364, 103] width 149 height 22
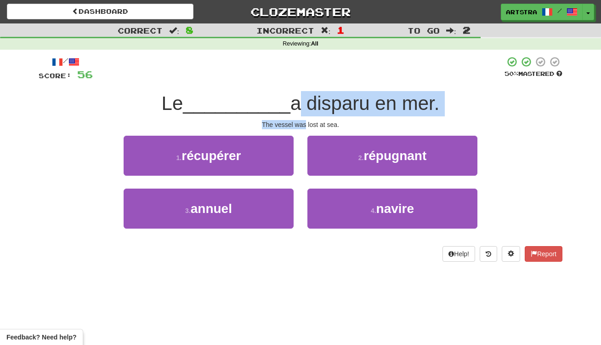
click at [304, 122] on div "/ Score: 56 50 % Mastered Le __________ a disparu en mer. The vessel was lost a…" at bounding box center [301, 158] width 524 height 205
click at [304, 122] on div "The vessel was lost at sea." at bounding box center [301, 124] width 524 height 9
click at [309, 112] on div "/ Score: 56 50 % Mastered Le __________ a disparu en mer. The vessel was lost a…" at bounding box center [301, 158] width 524 height 205
click at [309, 112] on span "a disparu en mer." at bounding box center [364, 103] width 149 height 22
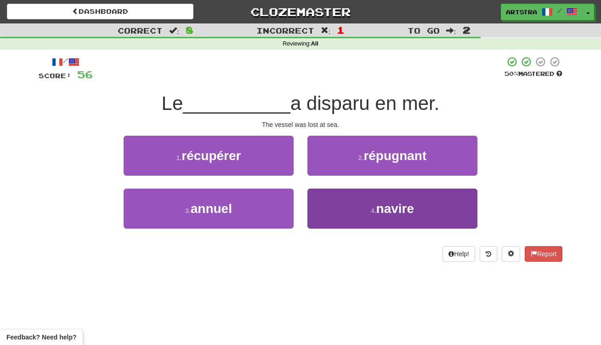
click at [386, 216] on button "4 . navire" at bounding box center [392, 208] width 170 height 40
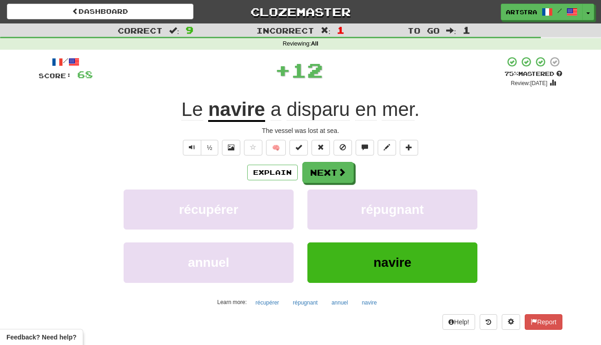
click at [245, 97] on div "Le navire a disparu en mer ." at bounding box center [301, 109] width 524 height 25
click at [247, 105] on u "navire" at bounding box center [236, 109] width 57 height 23
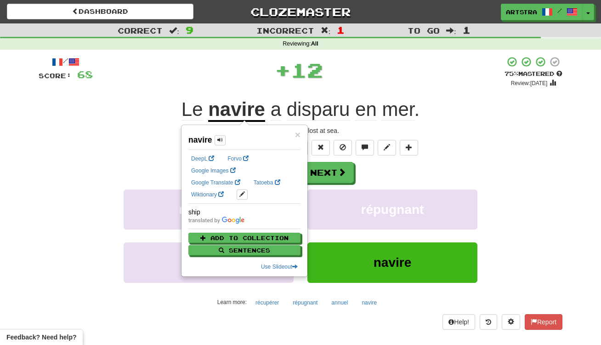
click at [444, 74] on div "+ 12" at bounding box center [299, 70] width 412 height 28
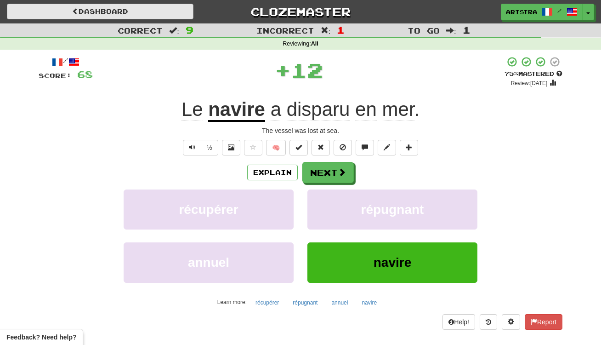
click at [174, 6] on link "Dashboard" at bounding box center [100, 12] width 187 height 16
